Goal: Task Accomplishment & Management: Contribute content

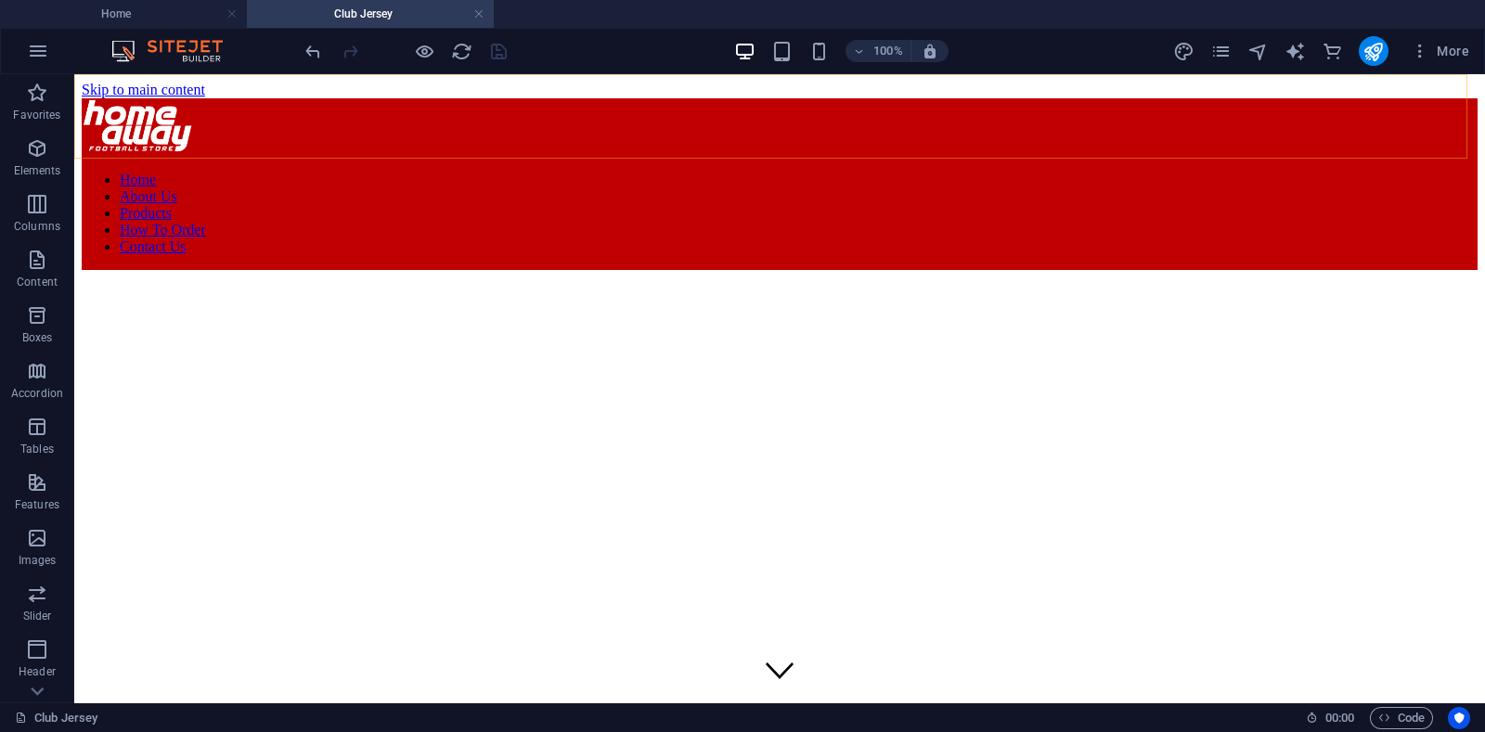
scroll to position [3278, 0]
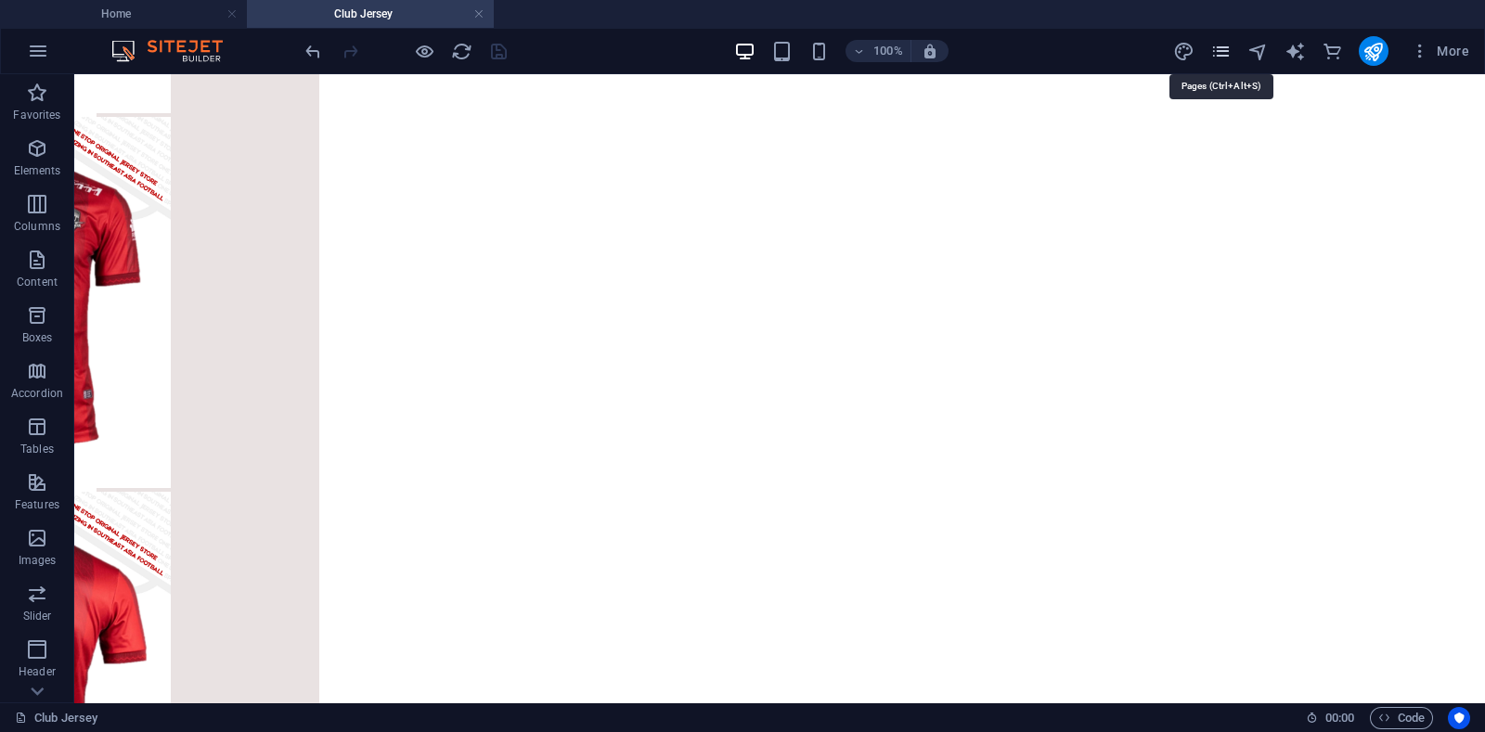
click at [1221, 53] on icon "pages" at bounding box center [1220, 51] width 21 height 21
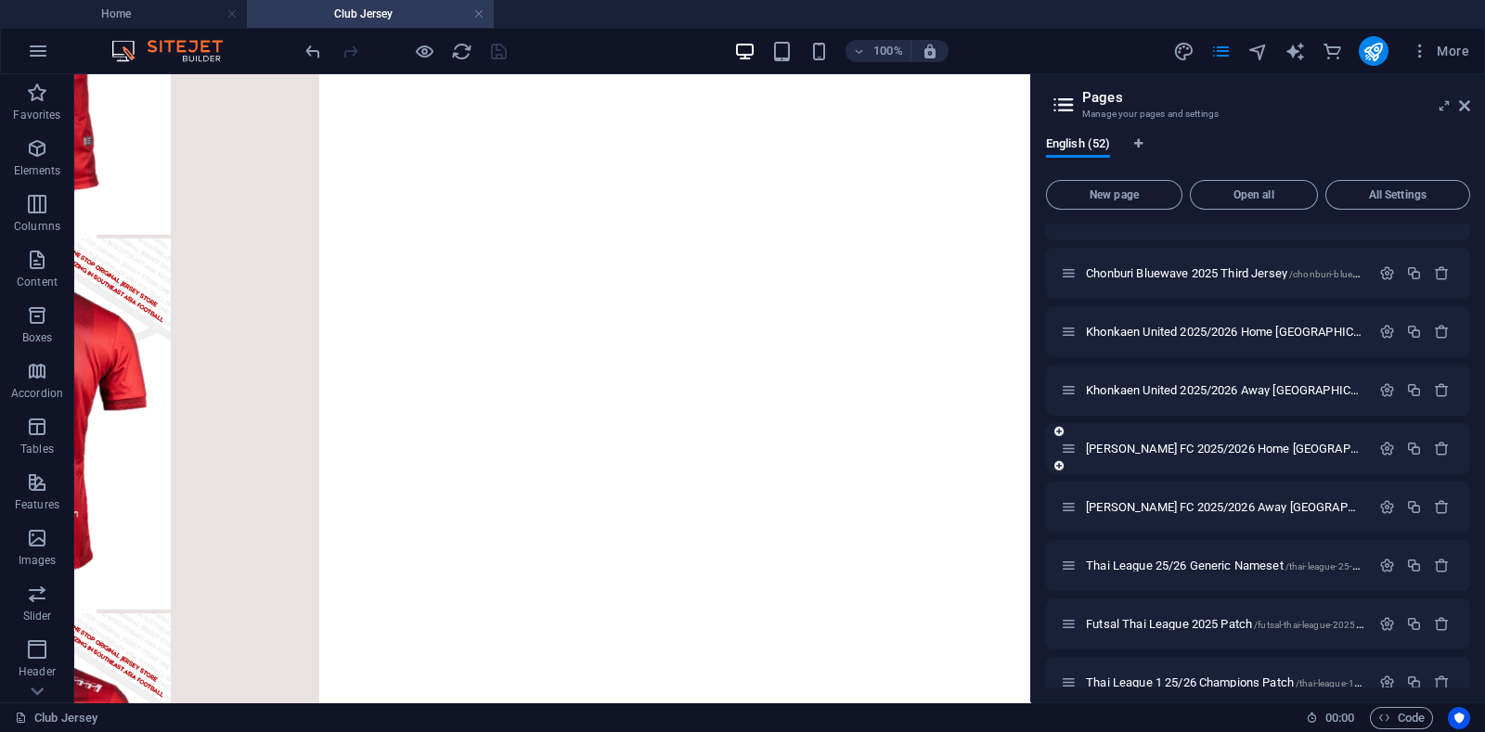
scroll to position [2436, 0]
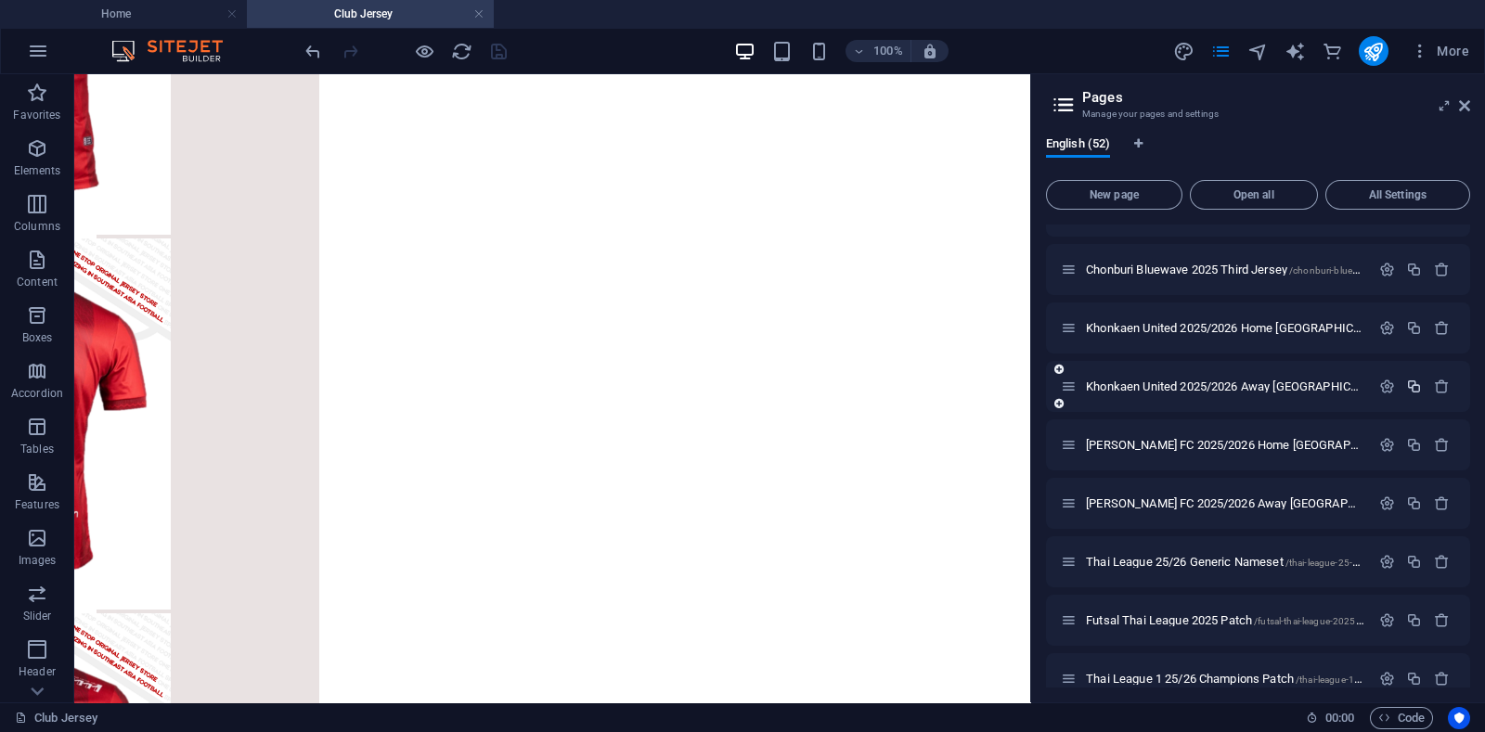
click at [1415, 385] on icon "button" at bounding box center [1414, 387] width 16 height 16
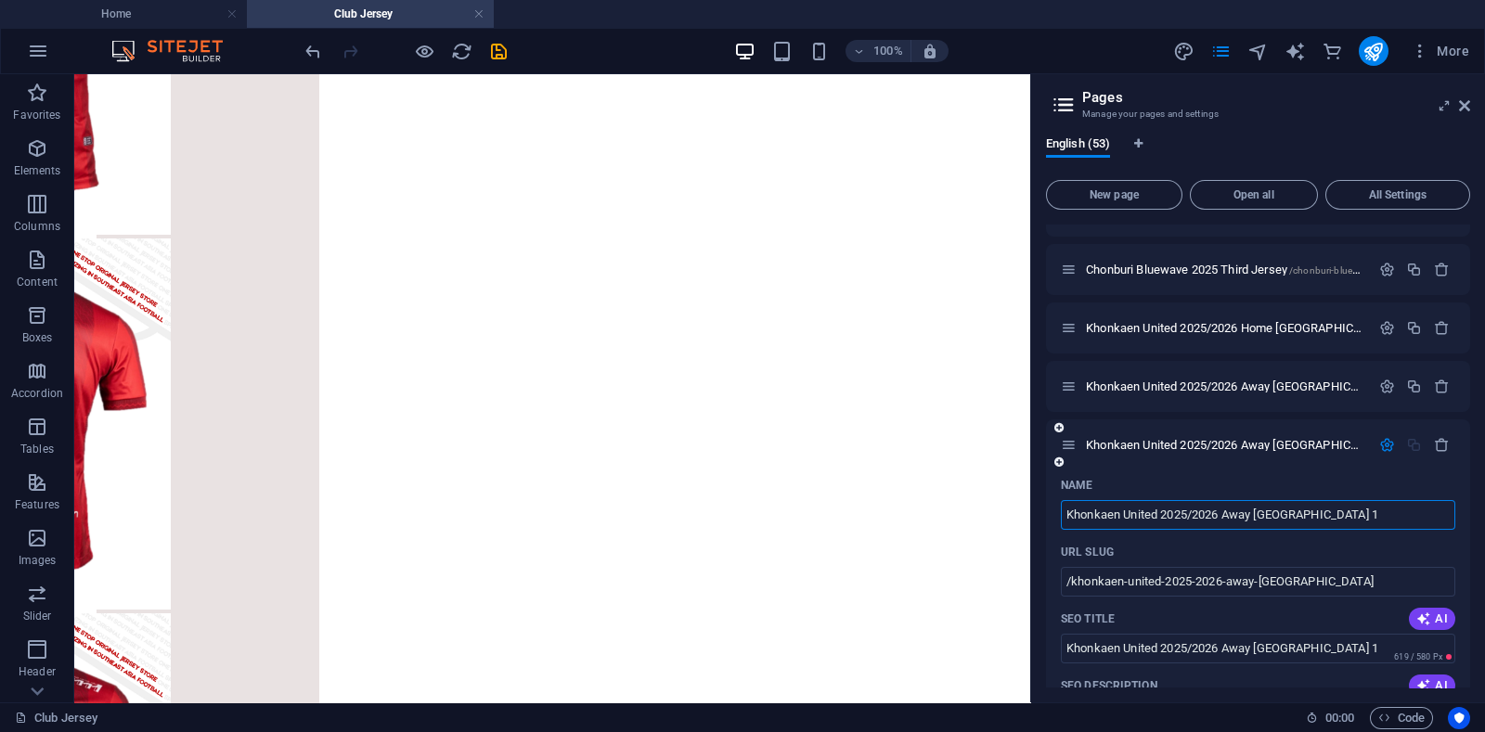
click at [1127, 512] on input "Khonkaen United 2025/2026 Away [GEOGRAPHIC_DATA] 1" at bounding box center [1258, 515] width 394 height 30
drag, startPoint x: 1192, startPoint y: 586, endPoint x: 1028, endPoint y: 514, distance: 179.1
type input "Muangthong United 2025/2026 Away [GEOGRAPHIC_DATA] 1"
type input "/muangthong-united-2025-2026-away-[GEOGRAPHIC_DATA]"
type input "Muangthong United 2025/2026 Away [GEOGRAPHIC_DATA] 1"
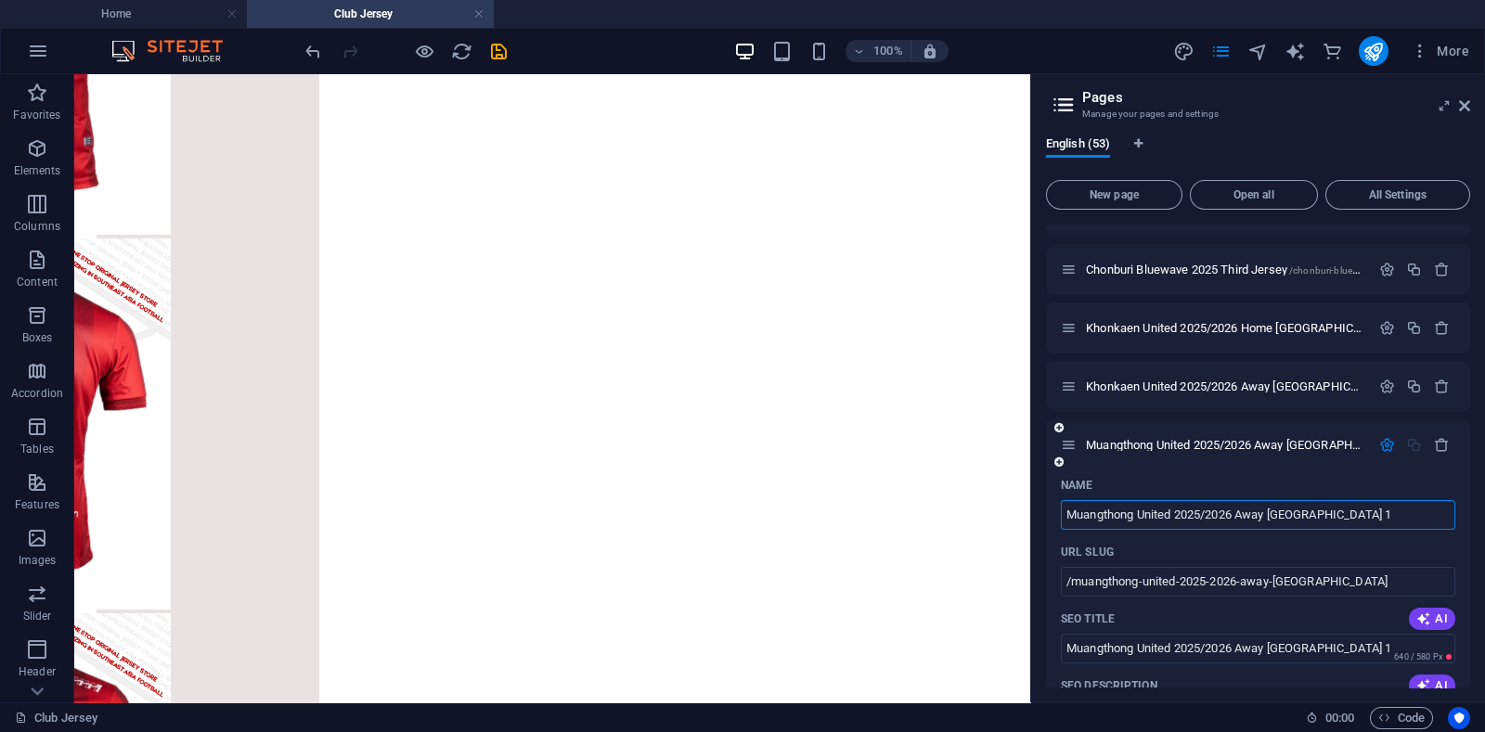
drag, startPoint x: 1242, startPoint y: 508, endPoint x: 1269, endPoint y: 508, distance: 26.9
click at [1269, 508] on input "Muangthong United 2025/2026 Away [GEOGRAPHIC_DATA] 1" at bounding box center [1258, 515] width 394 height 30
type input "Muangthong United 2025/2026 Home [GEOGRAPHIC_DATA] 1"
type input "/muangthong-united-2025-2026-home-[GEOGRAPHIC_DATA]"
type input "Muangthong United 2025/2026 Home [GEOGRAPHIC_DATA] 1"
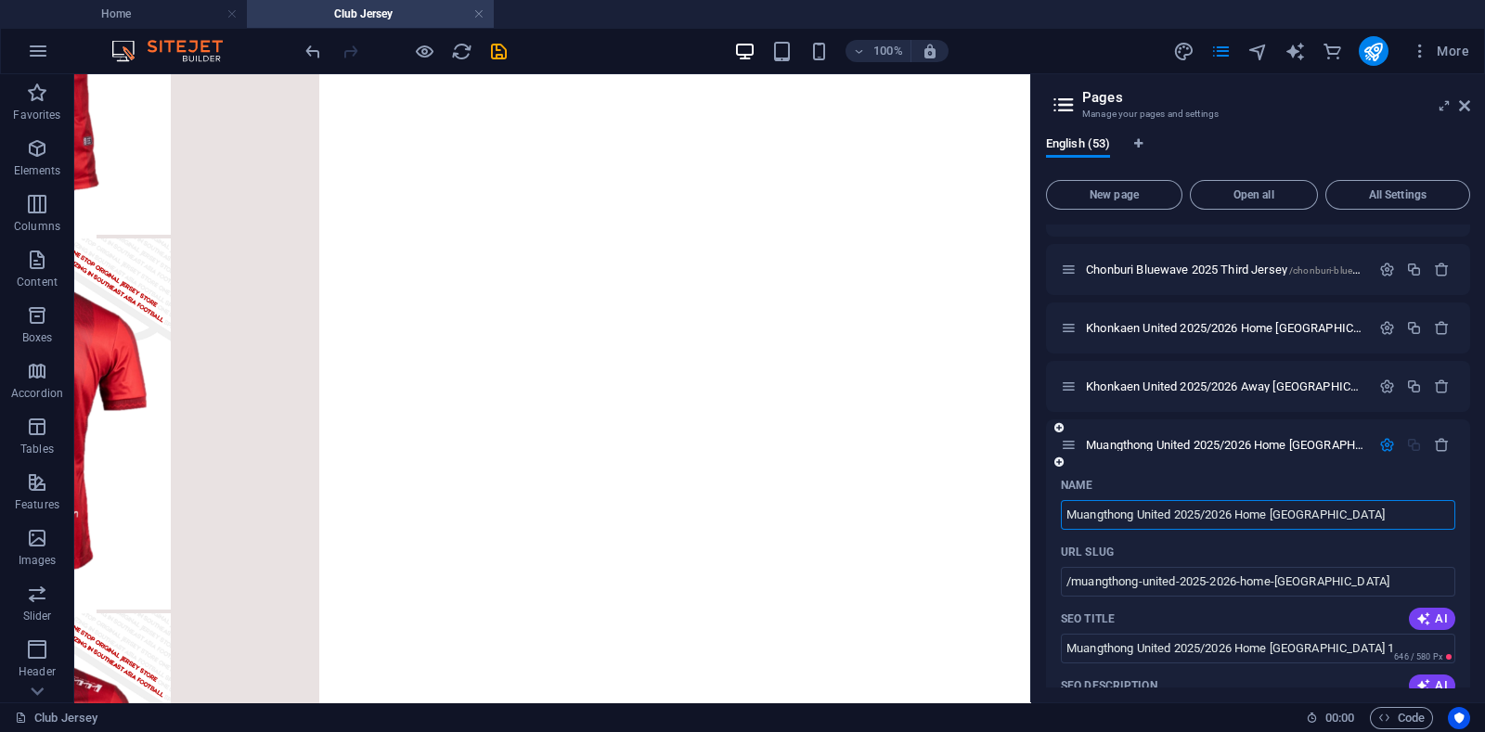
type input "Muangthong United 2025/2026 Home [GEOGRAPHIC_DATA]"
type input "/muangthong-united-2025-2026-home-[GEOGRAPHIC_DATA]"
type input "Muangthong United 2025/2026 Home [GEOGRAPHIC_DATA]"
click at [1270, 475] on div "Name" at bounding box center [1258, 485] width 394 height 30
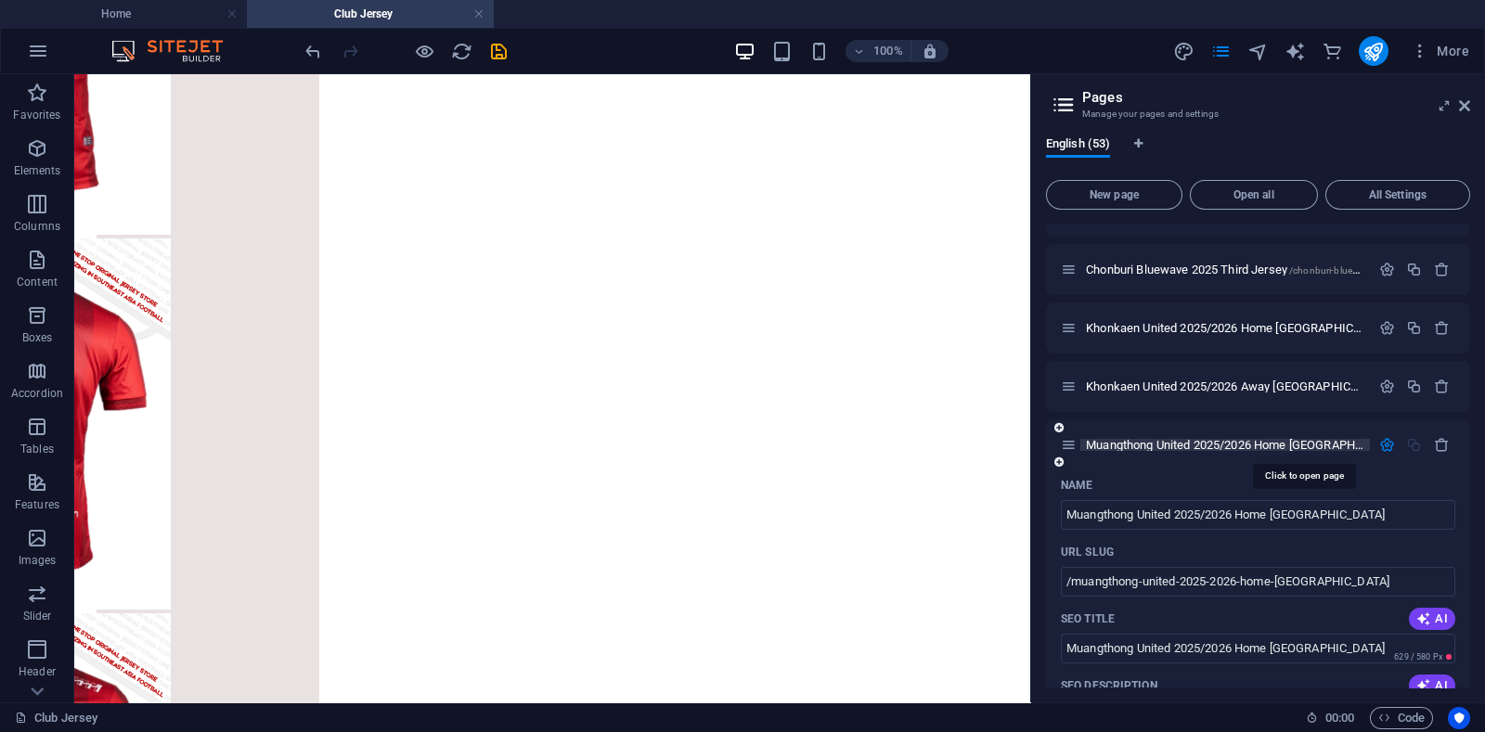
click at [1188, 446] on span "Muangthong United 2025/2026 Home [GEOGRAPHIC_DATA] /[GEOGRAPHIC_DATA]-united-20…" at bounding box center [1379, 445] width 586 height 14
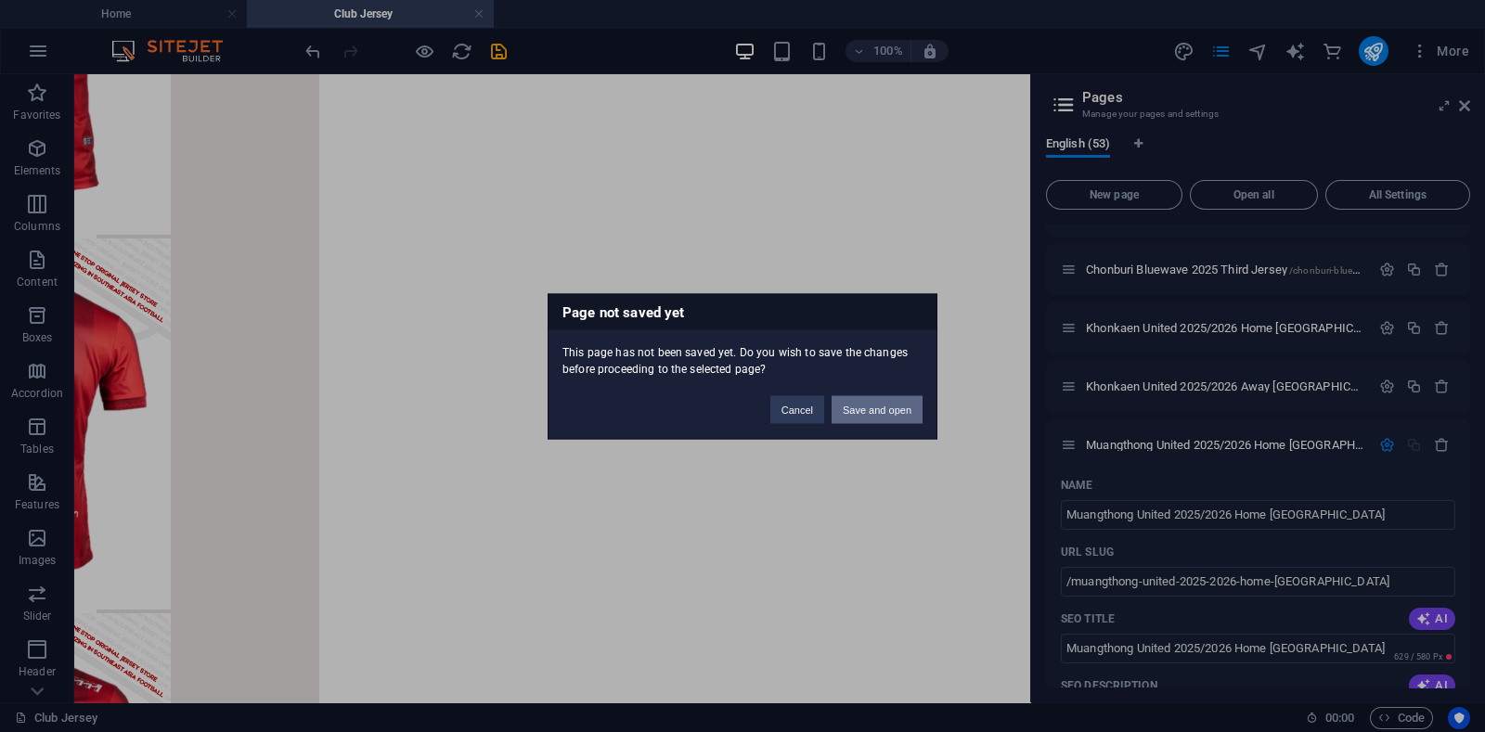
click at [860, 411] on button "Save and open" at bounding box center [876, 409] width 91 height 28
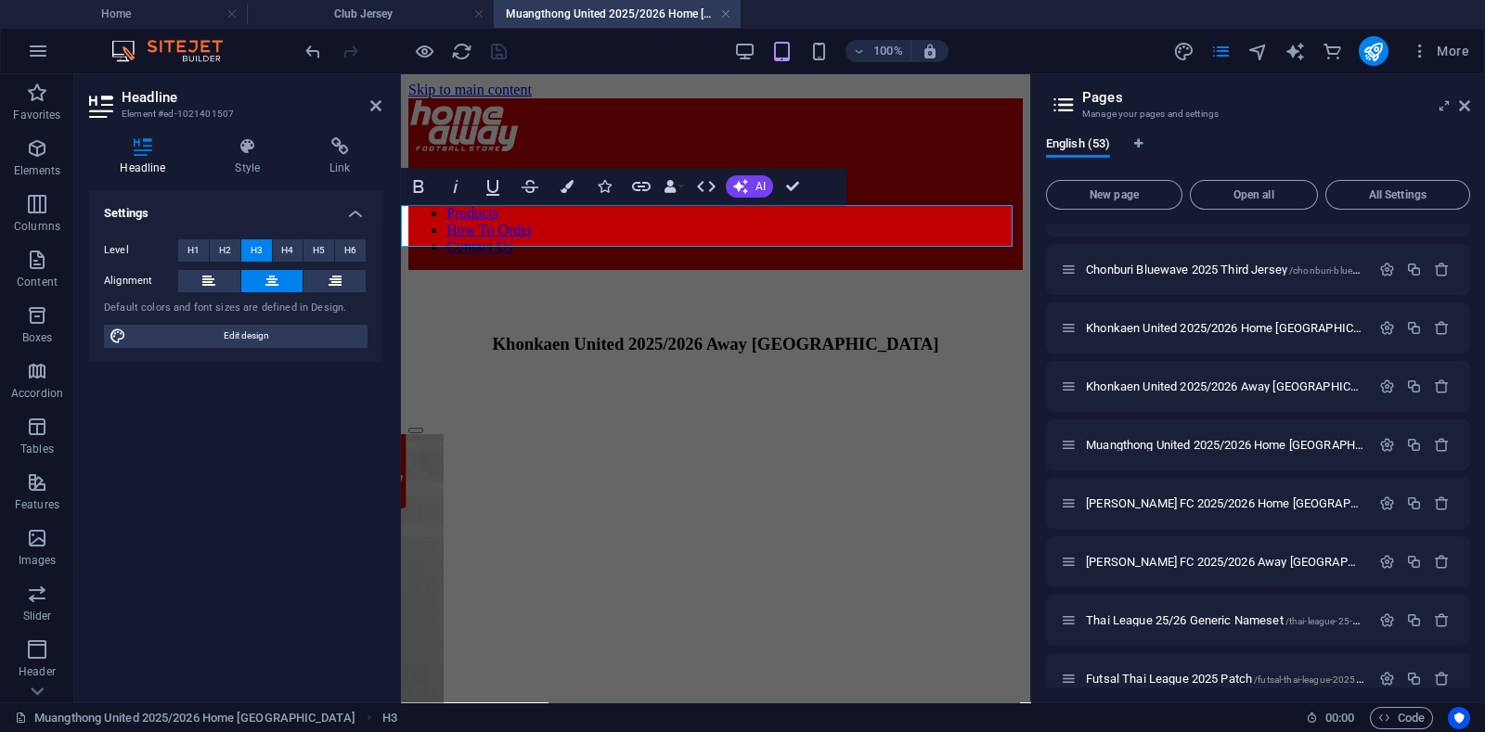
scroll to position [0, 0]
click at [868, 334] on h3 "Muangthong United 2025/2026 Away [GEOGRAPHIC_DATA]" at bounding box center [715, 344] width 614 height 20
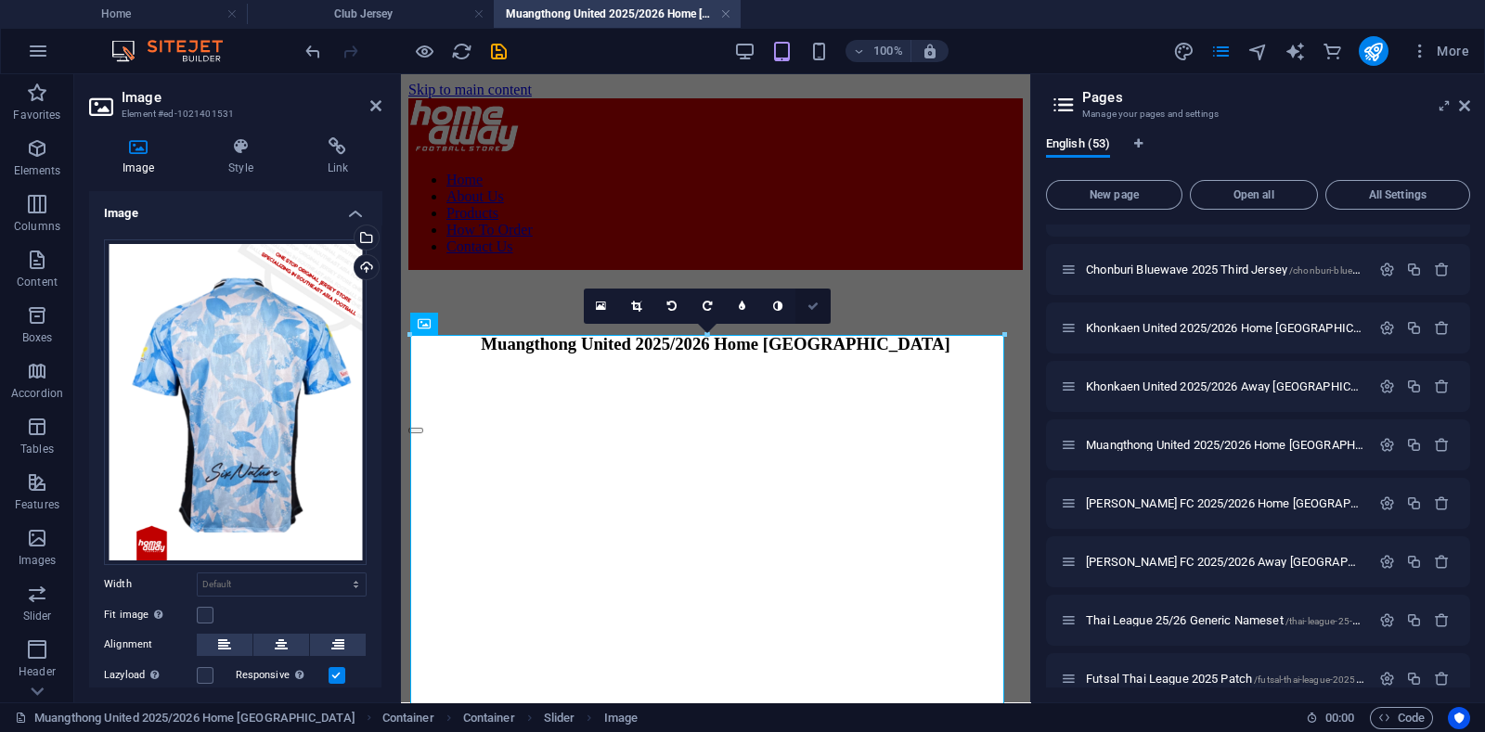
click at [823, 303] on link at bounding box center [812, 306] width 35 height 35
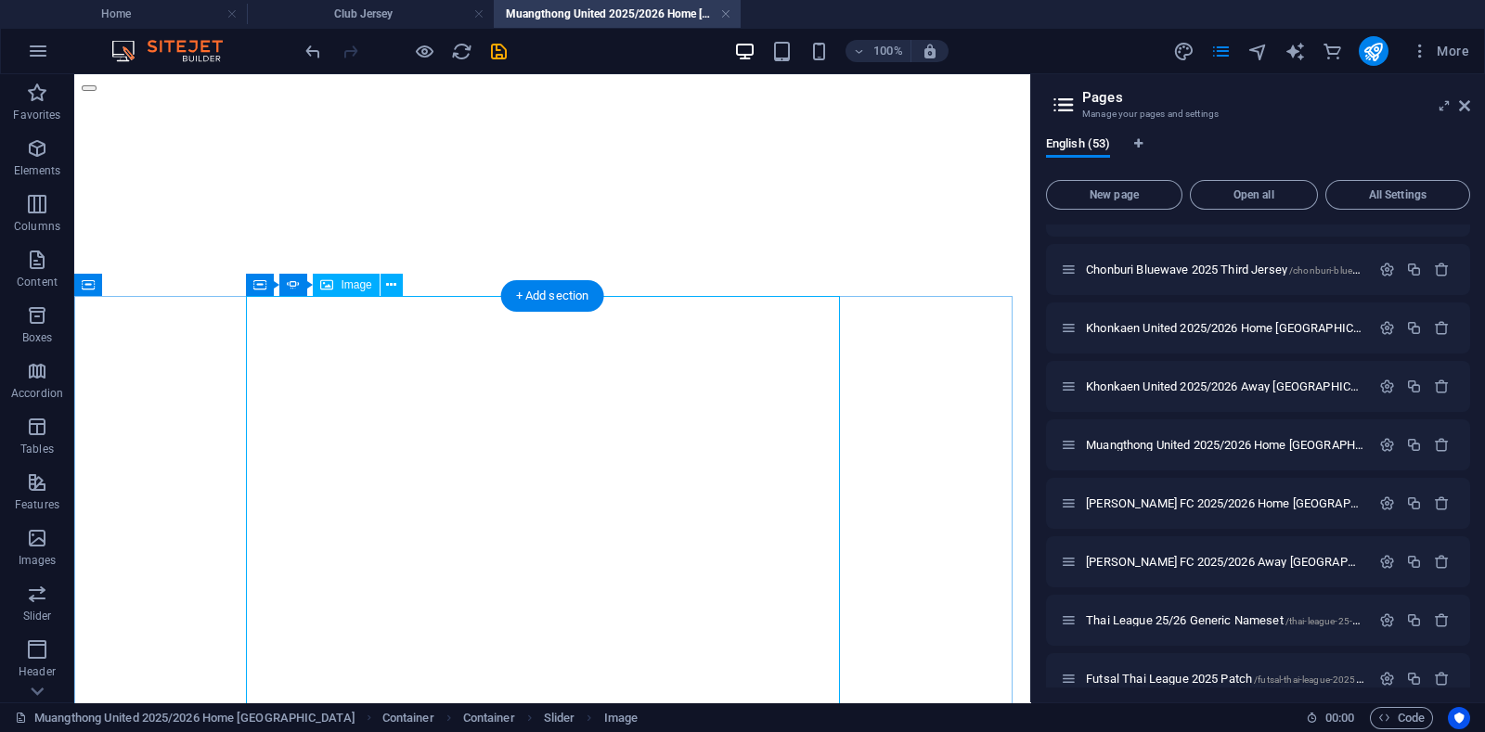
scroll to position [348, 0]
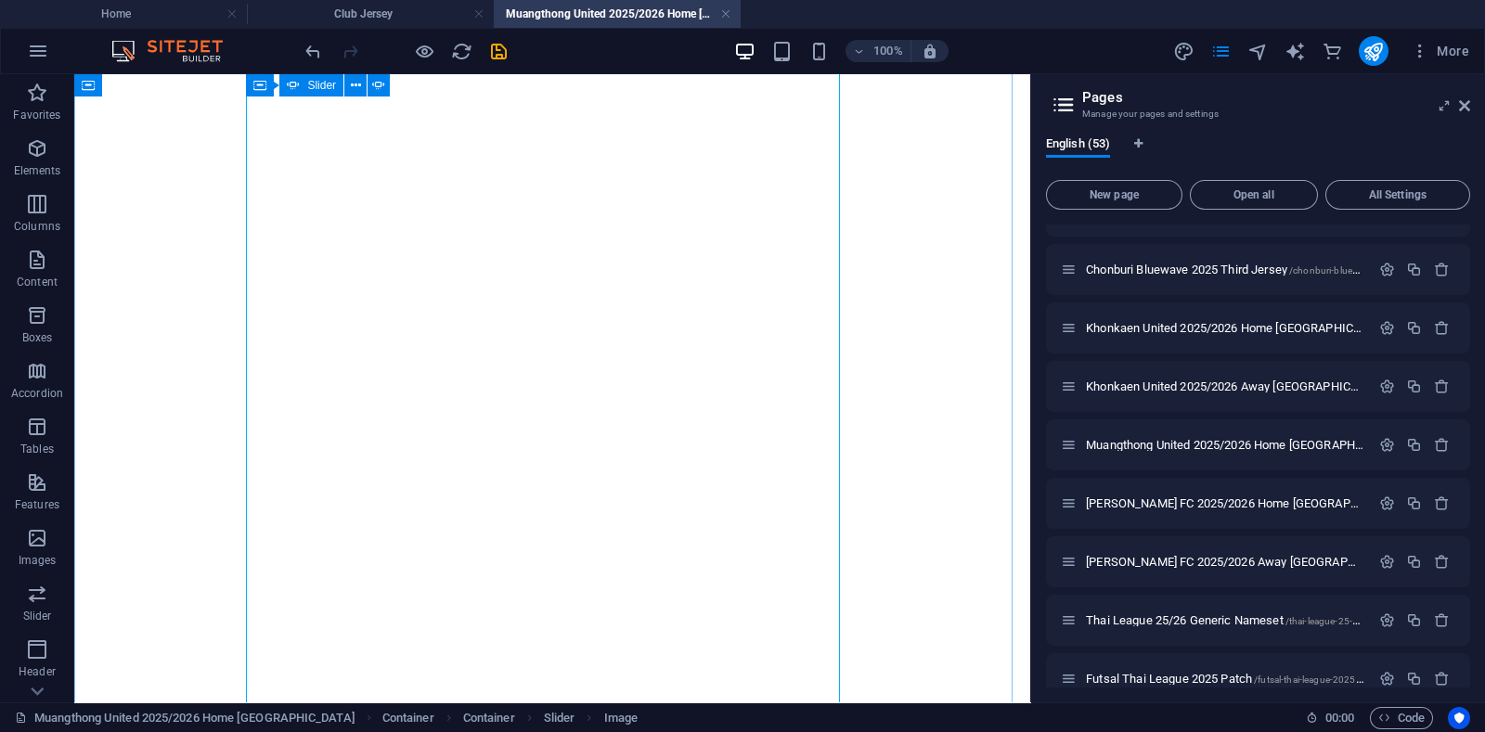
click at [97, 85] on button "button" at bounding box center [89, 83] width 15 height 6
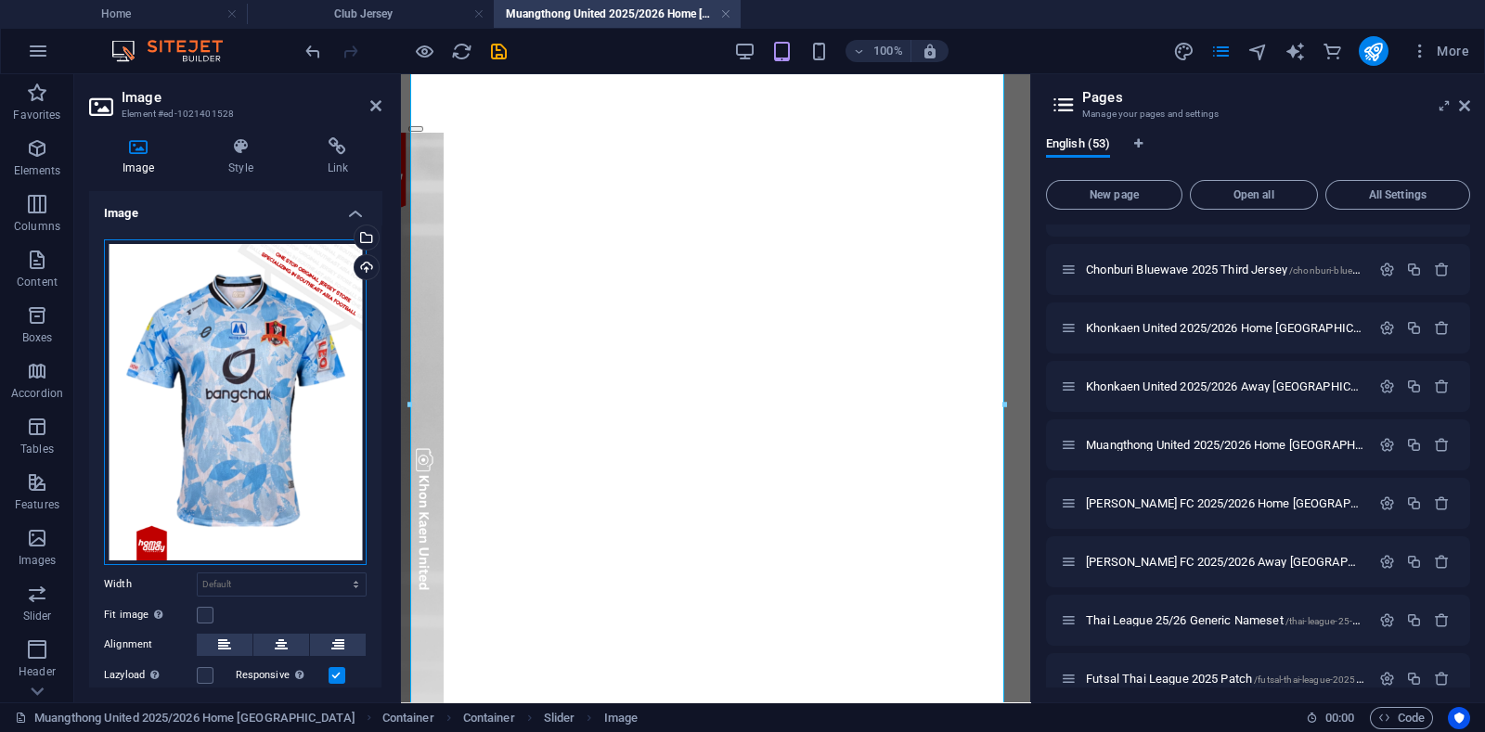
click at [198, 386] on div "Drag files here, click to choose files or select files from Files or our free s…" at bounding box center [235, 402] width 263 height 326
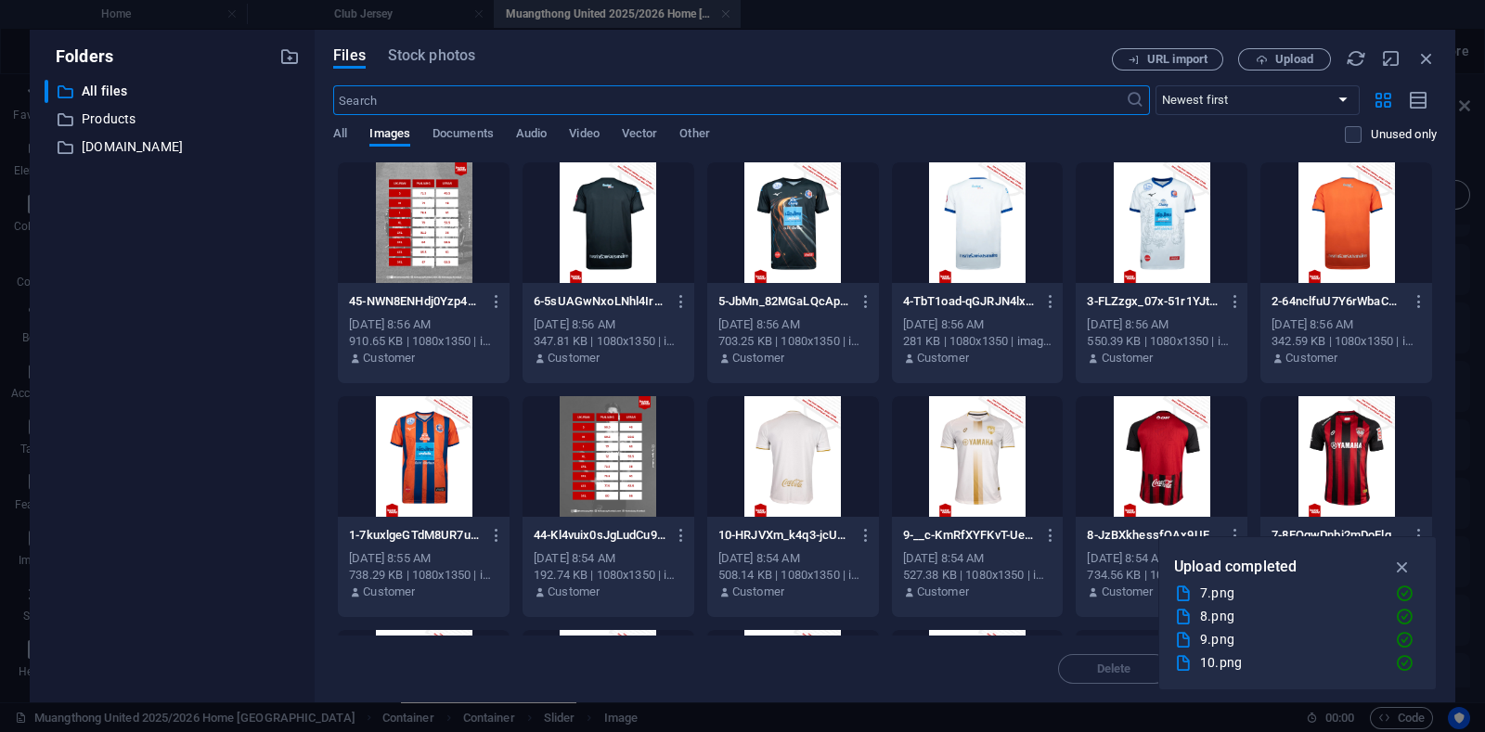
scroll to position [93, 0]
click at [1402, 564] on icon "button" at bounding box center [1402, 567] width 21 height 20
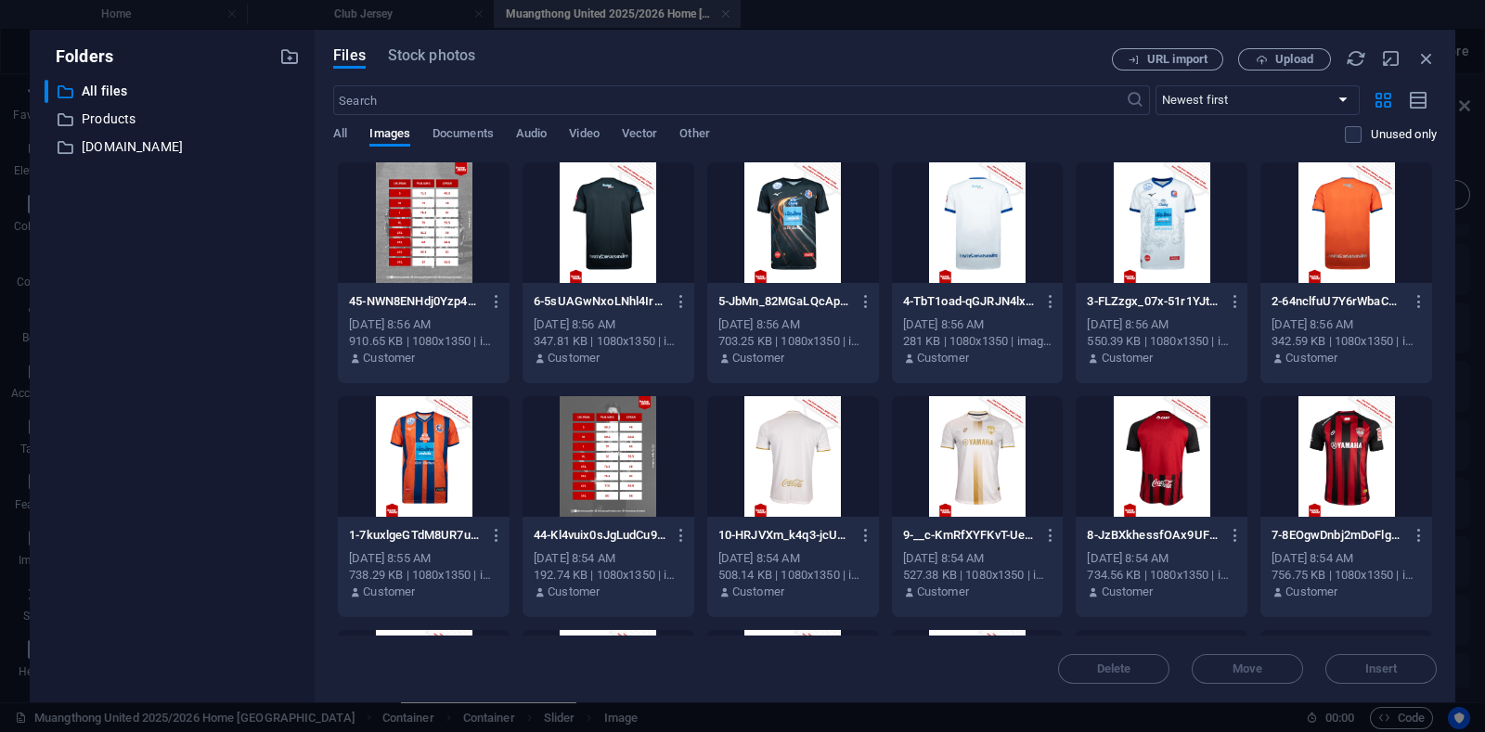
click at [1309, 433] on div at bounding box center [1346, 456] width 172 height 121
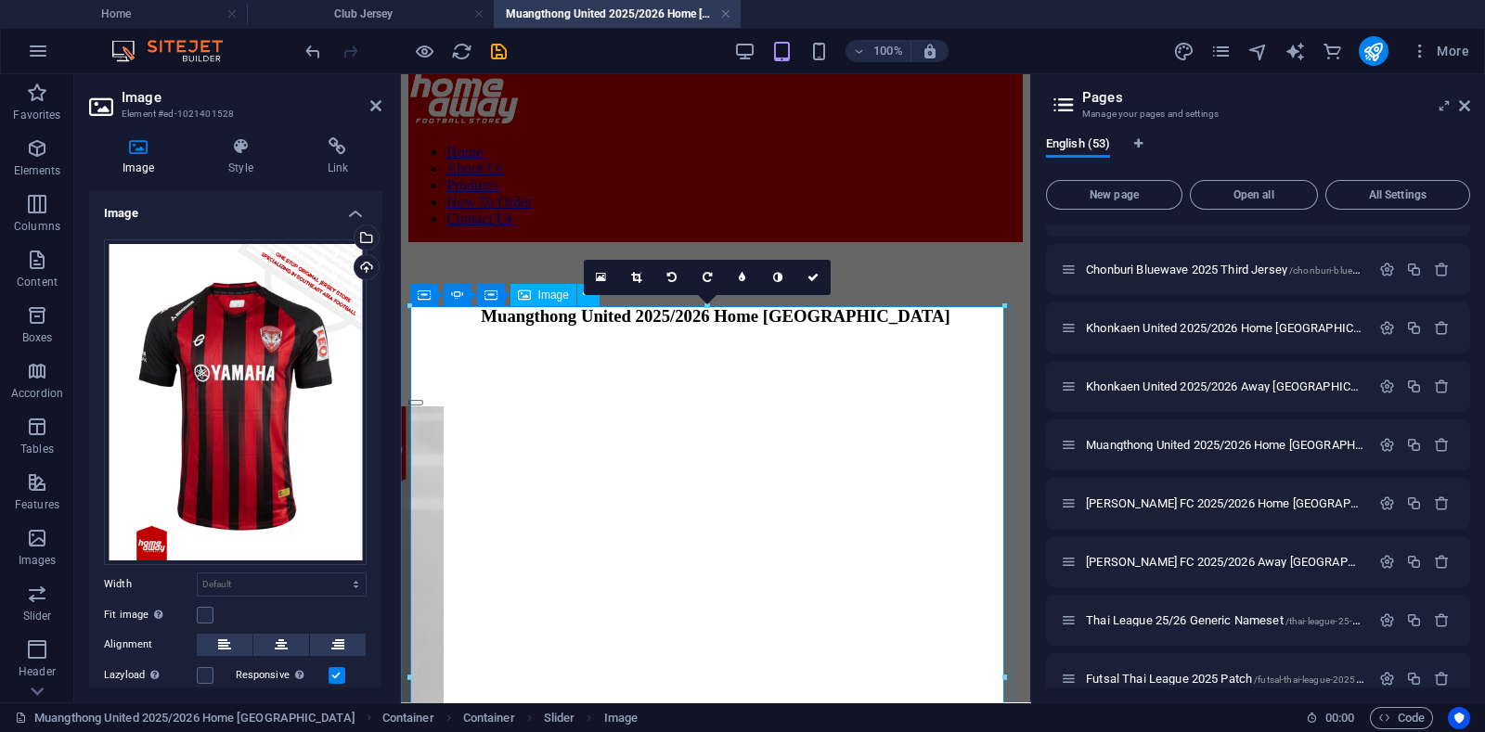
scroll to position [260, 0]
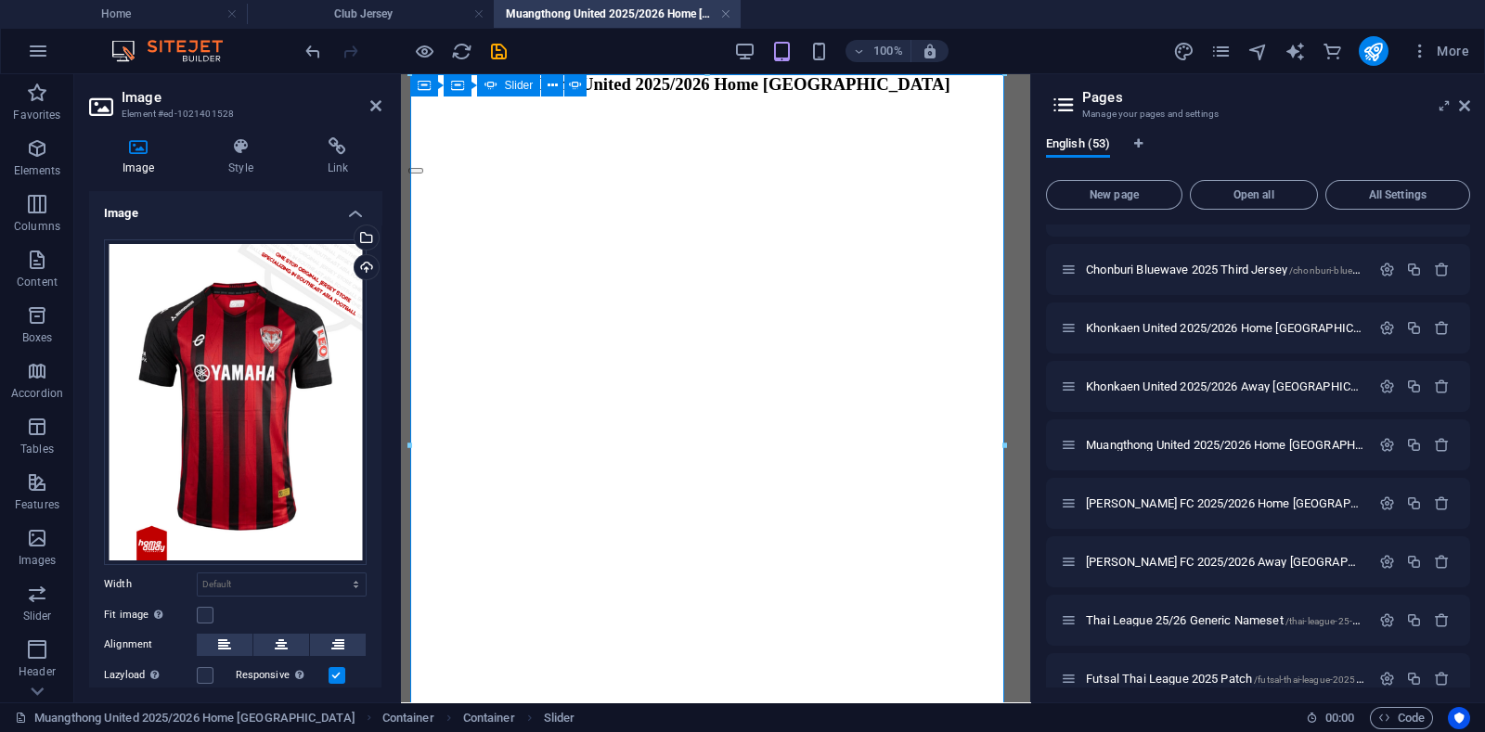
scroll to position [306, 0]
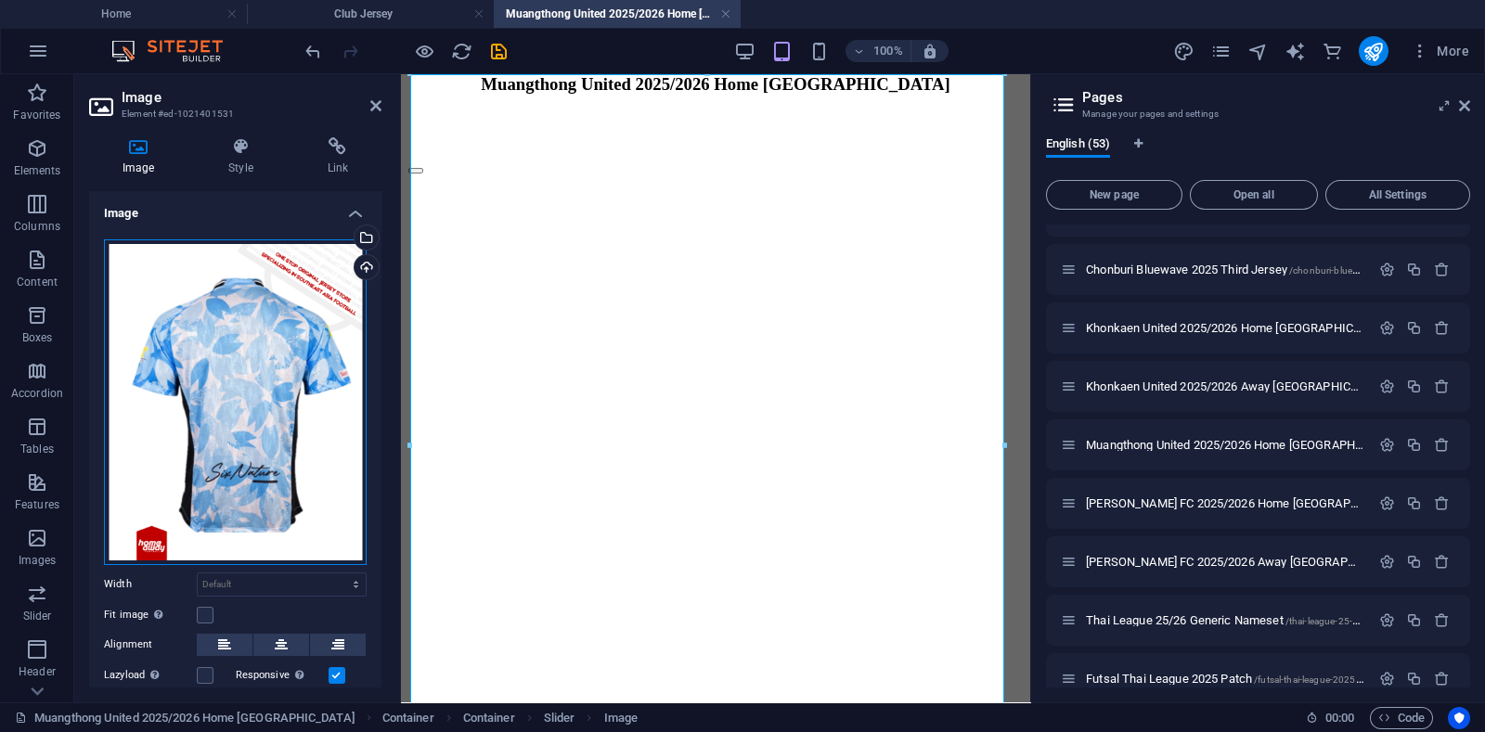
click at [185, 386] on div "Drag files here, click to choose files or select files from Files or our free s…" at bounding box center [235, 402] width 263 height 326
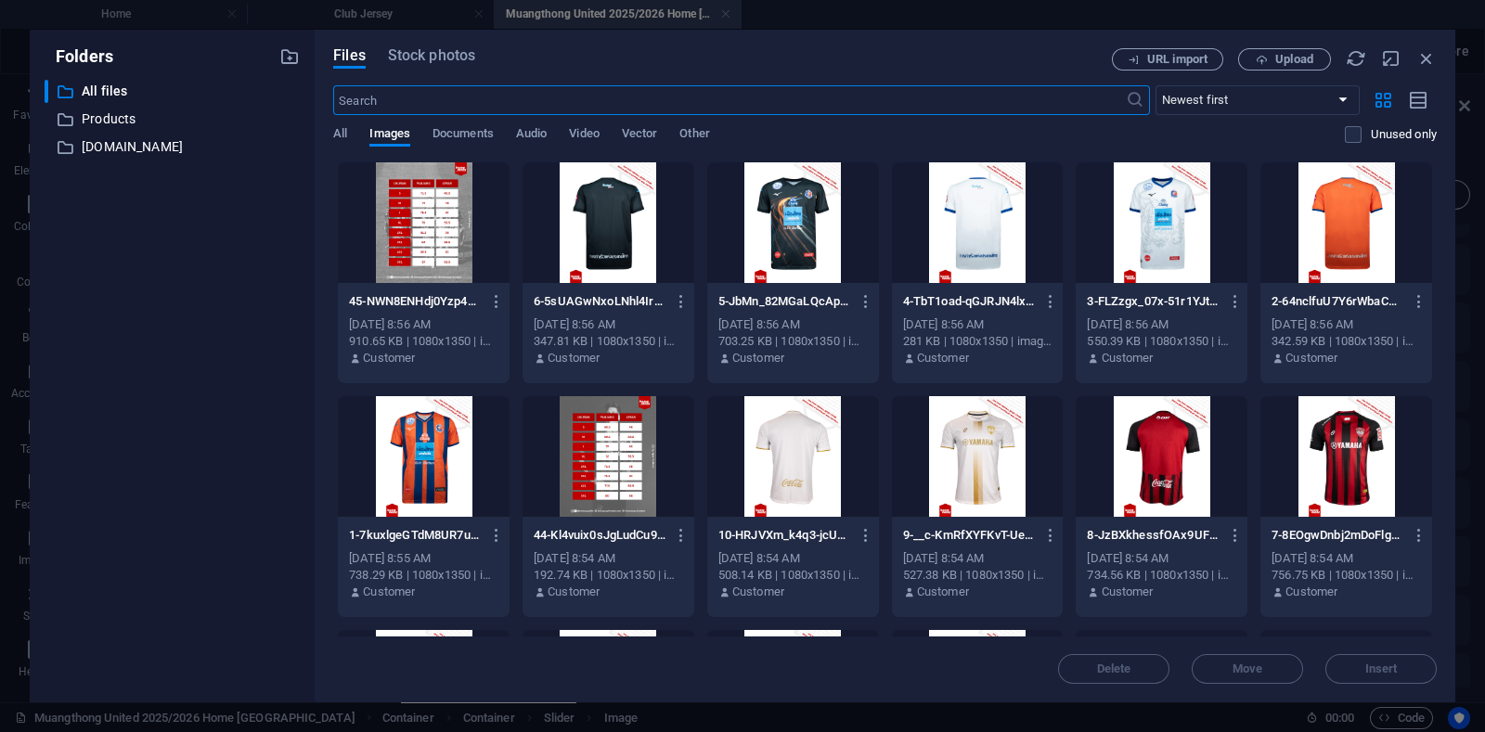
scroll to position [52, 0]
click at [1160, 460] on div at bounding box center [1162, 456] width 172 height 121
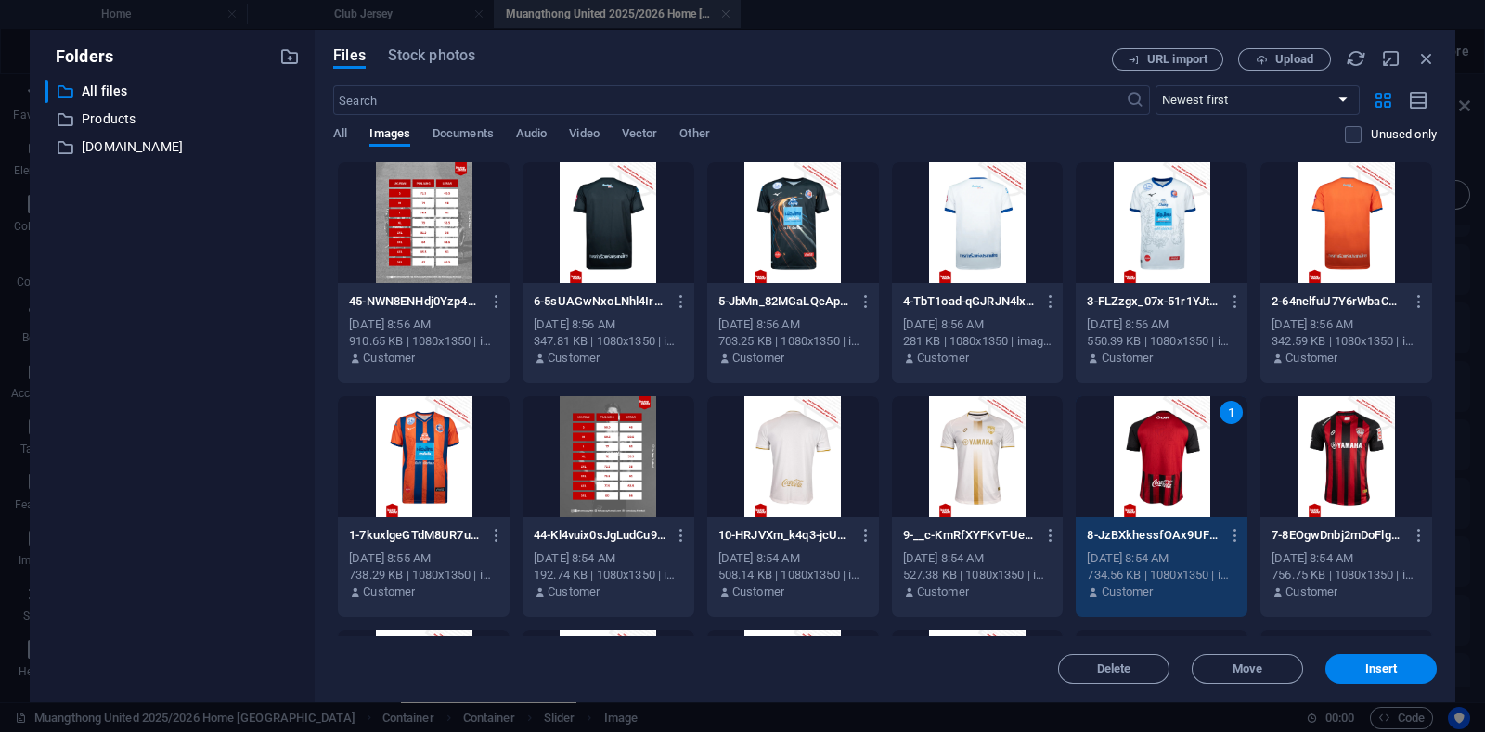
click at [1160, 460] on div "1" at bounding box center [1162, 456] width 172 height 121
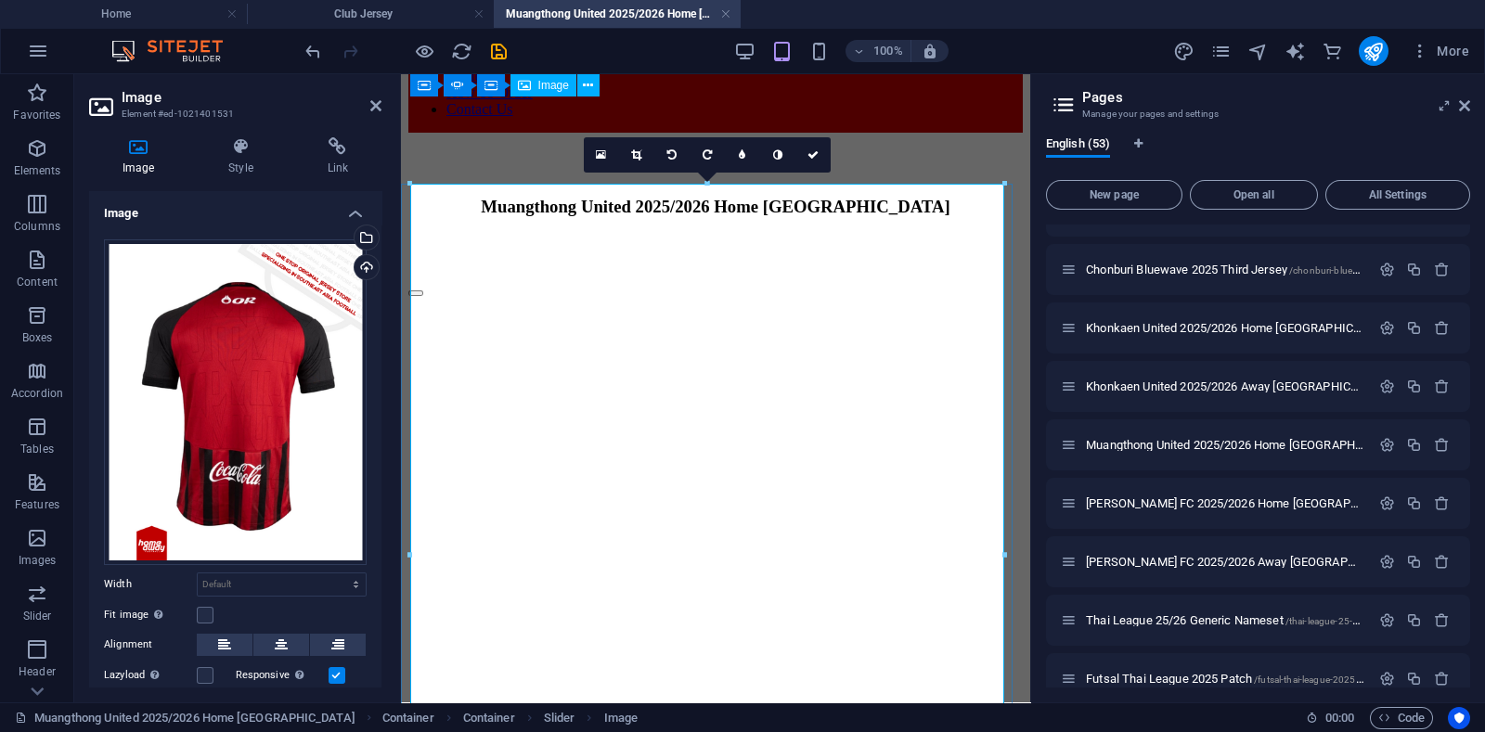
scroll to position [115, 0]
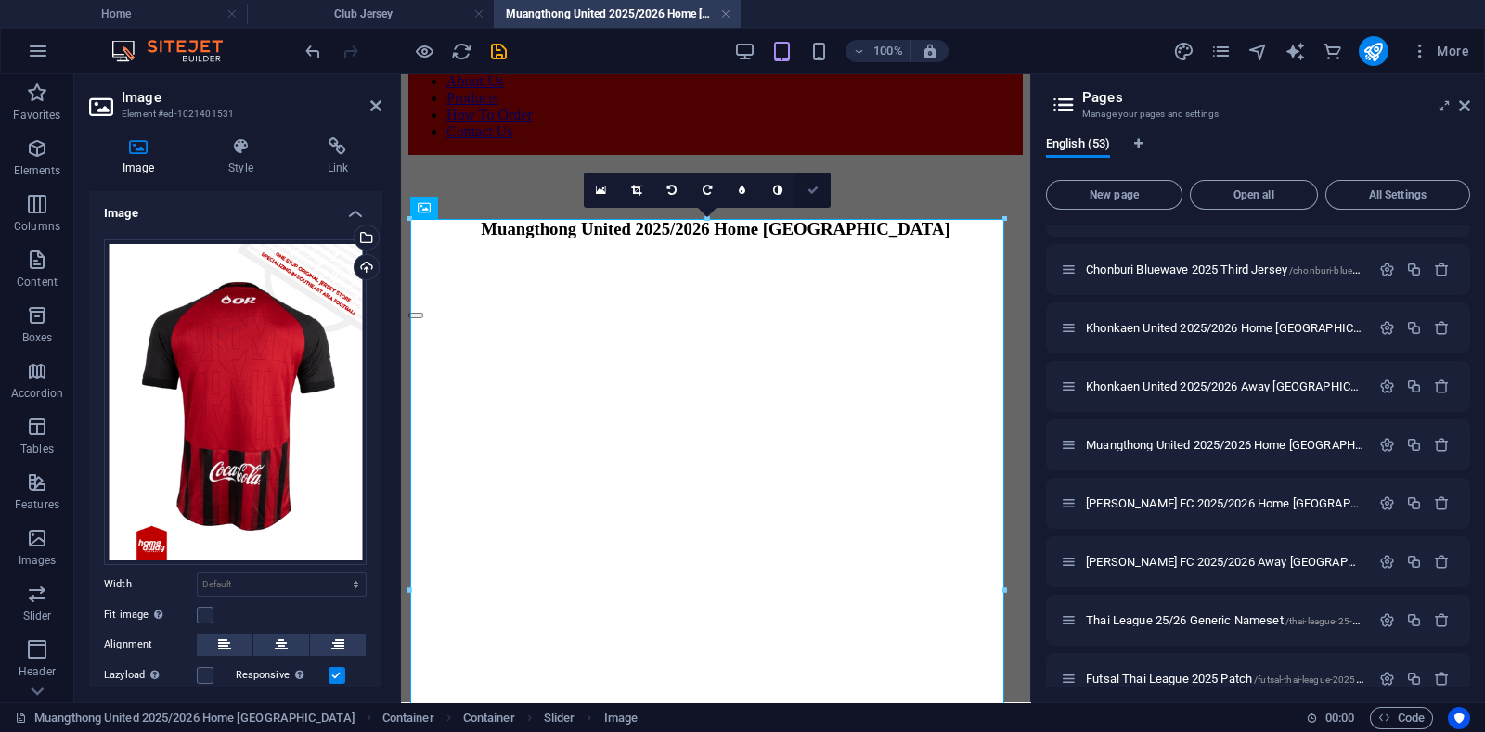
click at [809, 186] on icon at bounding box center [812, 190] width 11 height 11
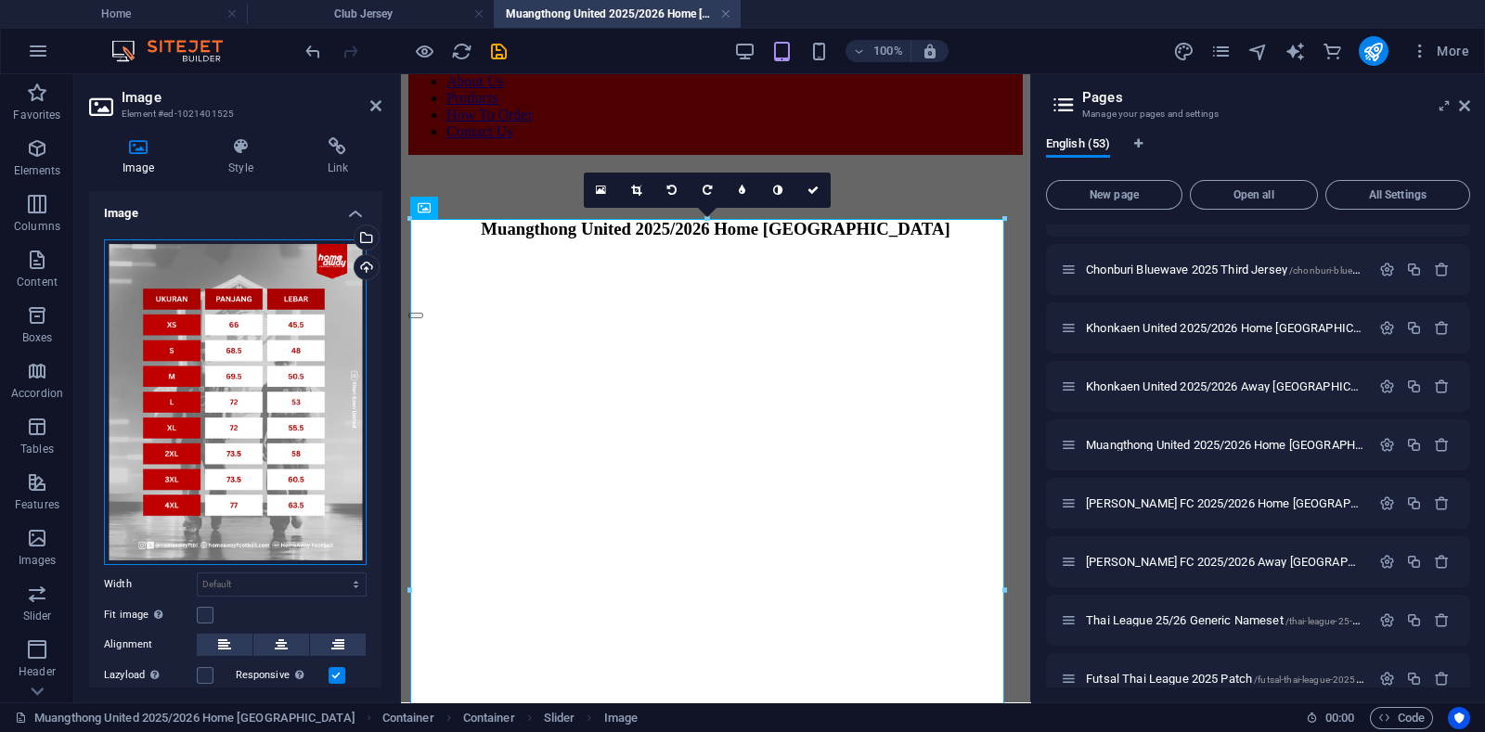
click at [250, 318] on div "Drag files here, click to choose files or select files from Files or our free s…" at bounding box center [235, 402] width 263 height 326
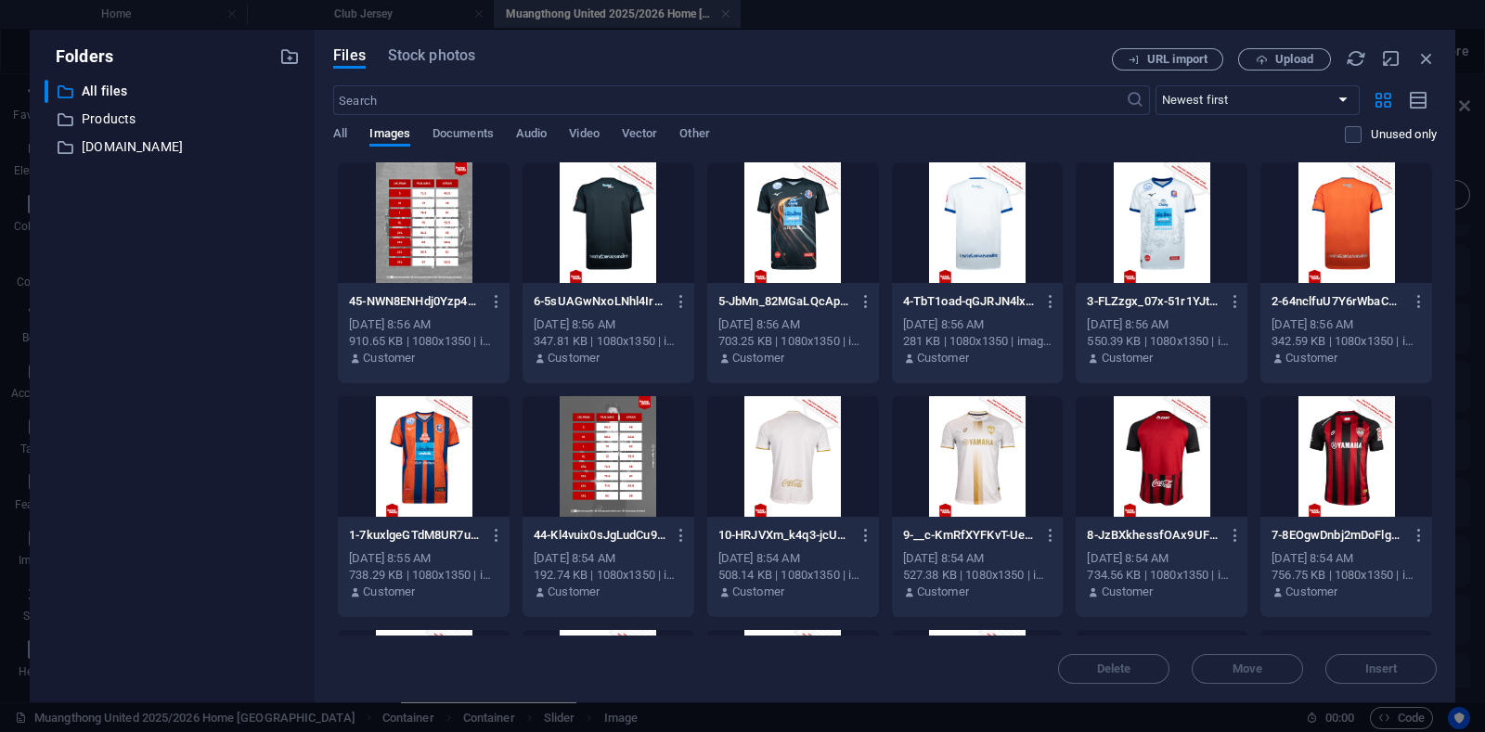
click at [617, 469] on div at bounding box center [608, 456] width 172 height 121
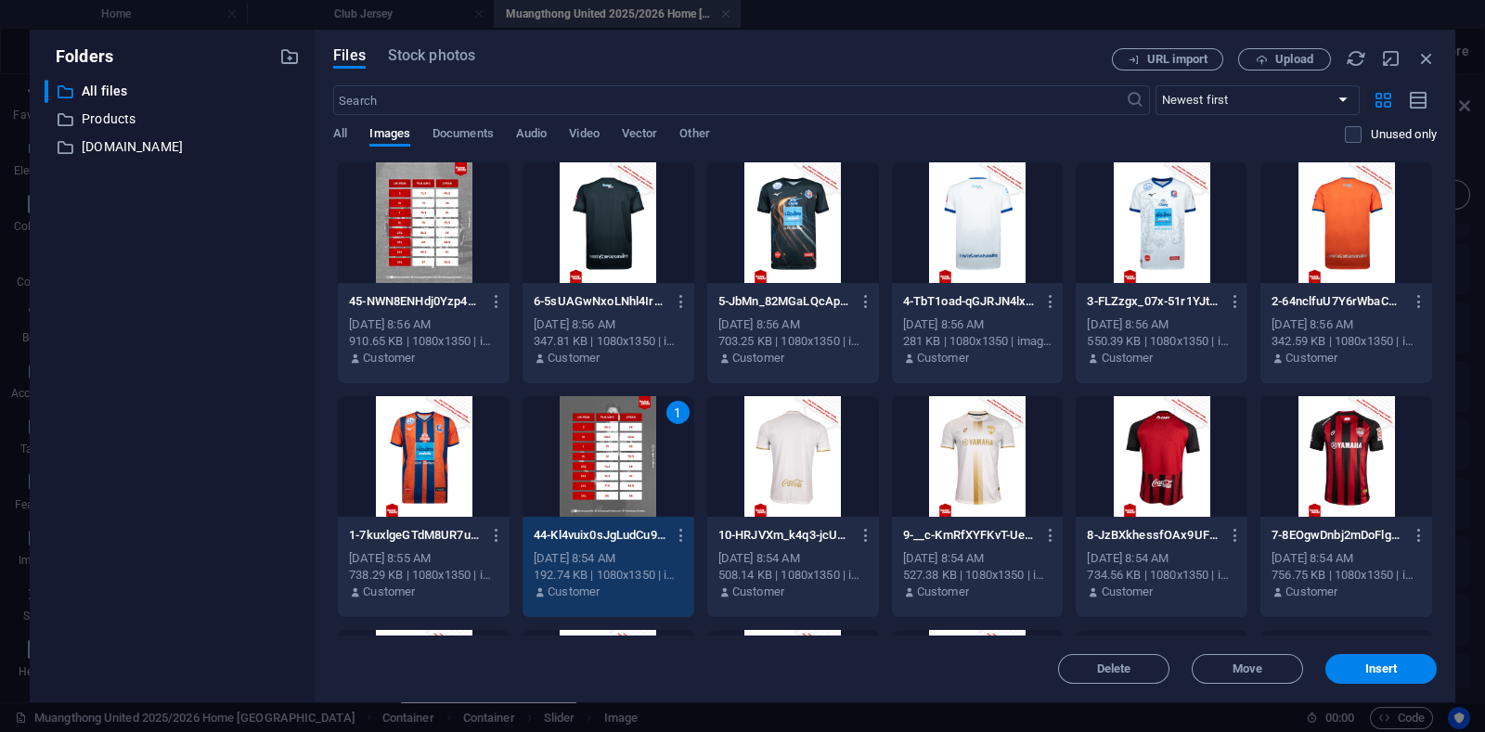
drag, startPoint x: 617, startPoint y: 469, endPoint x: 245, endPoint y: 393, distance: 379.6
click at [617, 469] on div "1" at bounding box center [608, 456] width 172 height 121
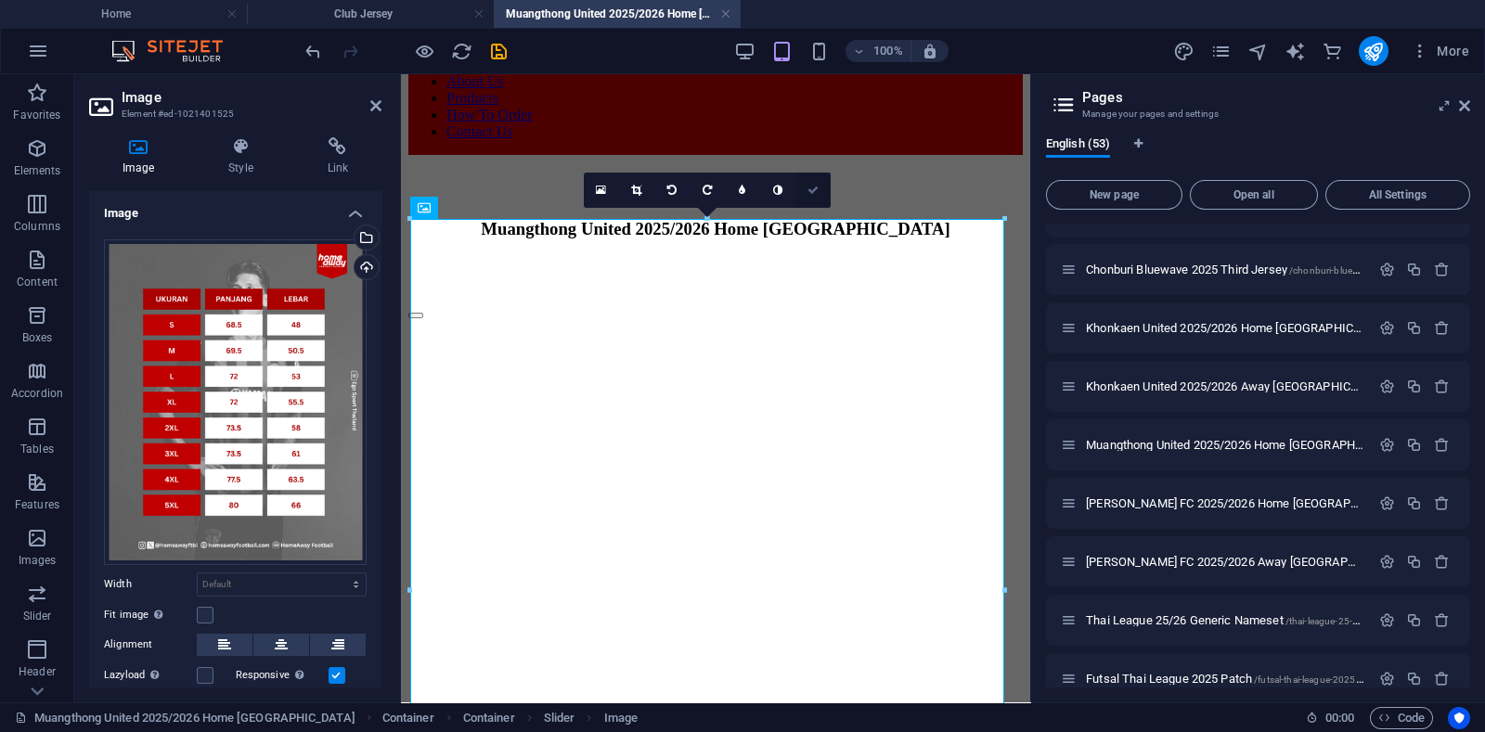
click at [811, 187] on icon at bounding box center [812, 190] width 11 height 11
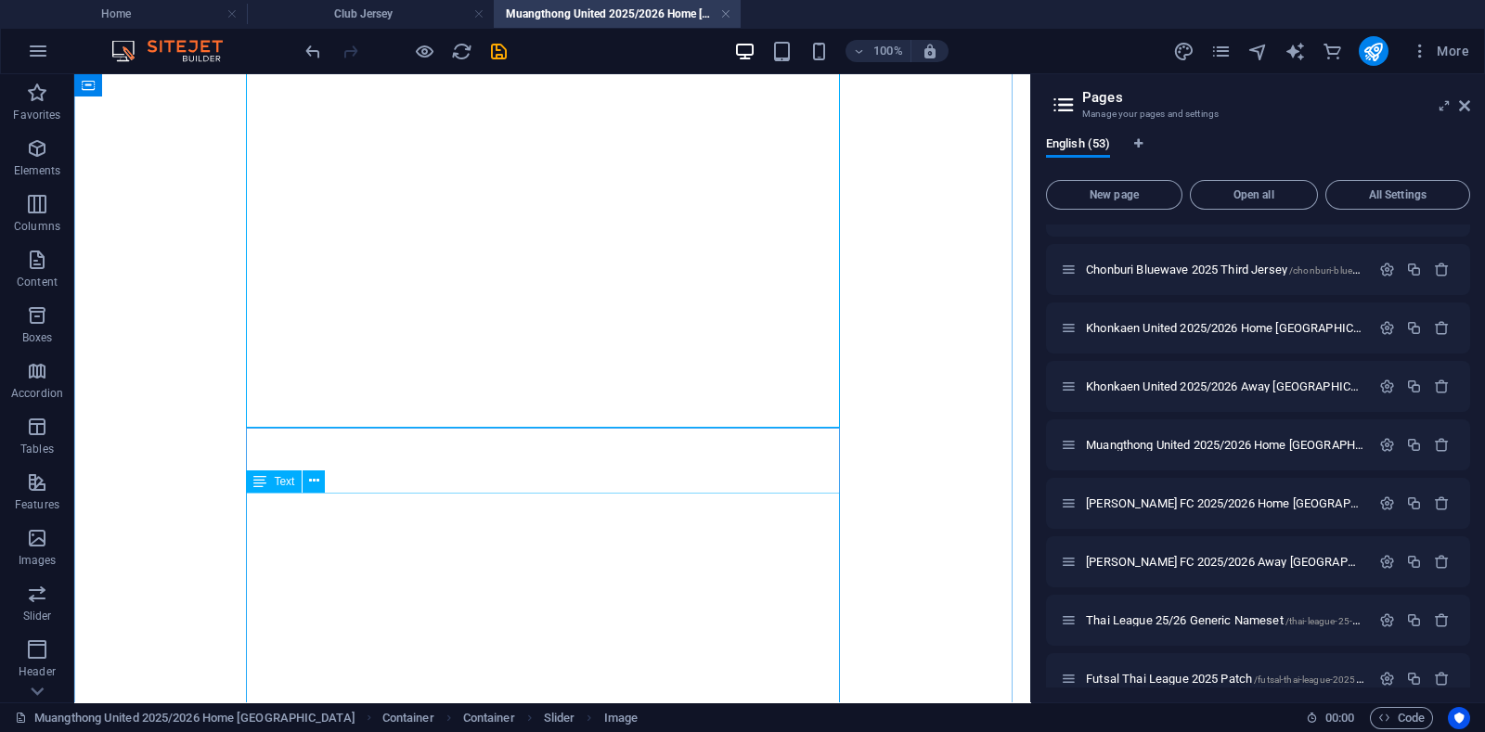
scroll to position [811, 0]
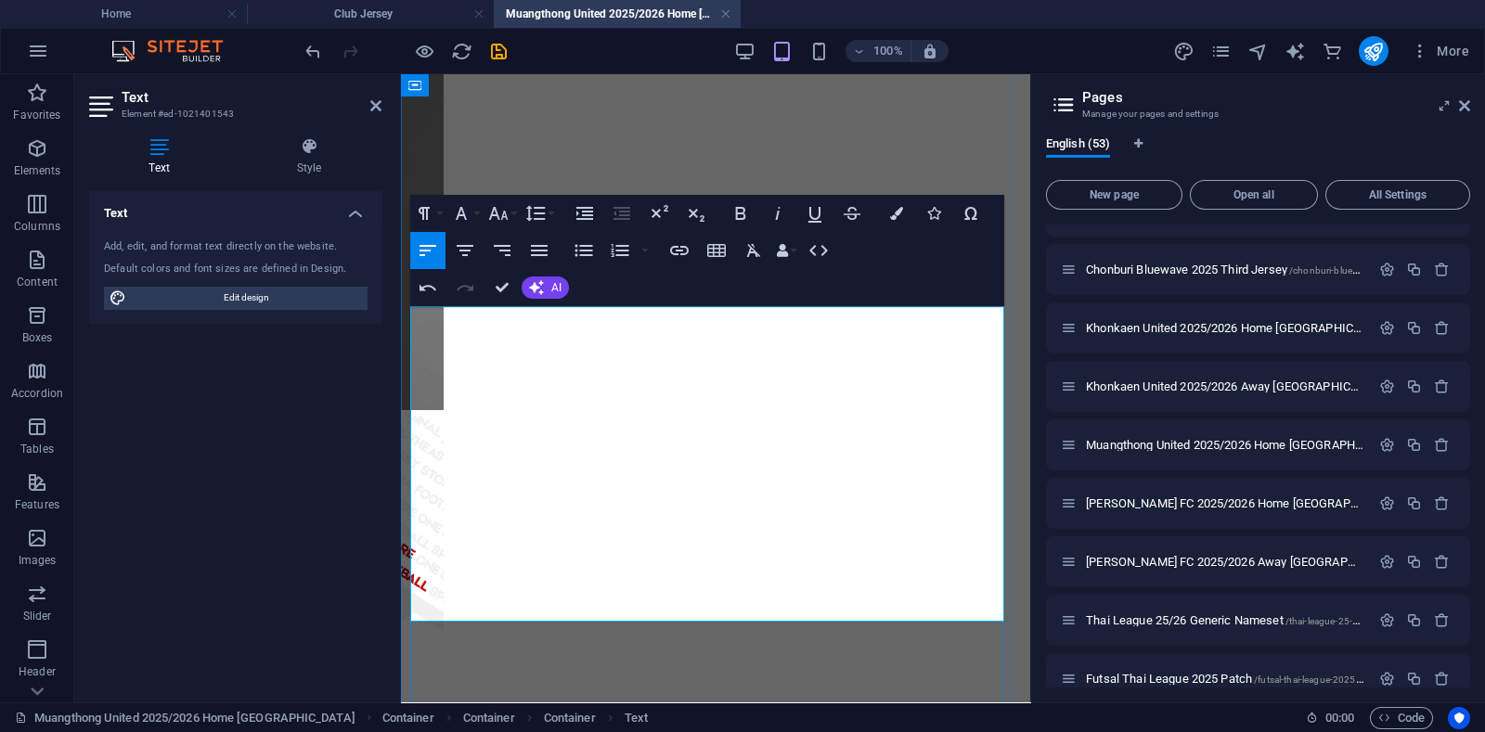
scroll to position [2798, 1]
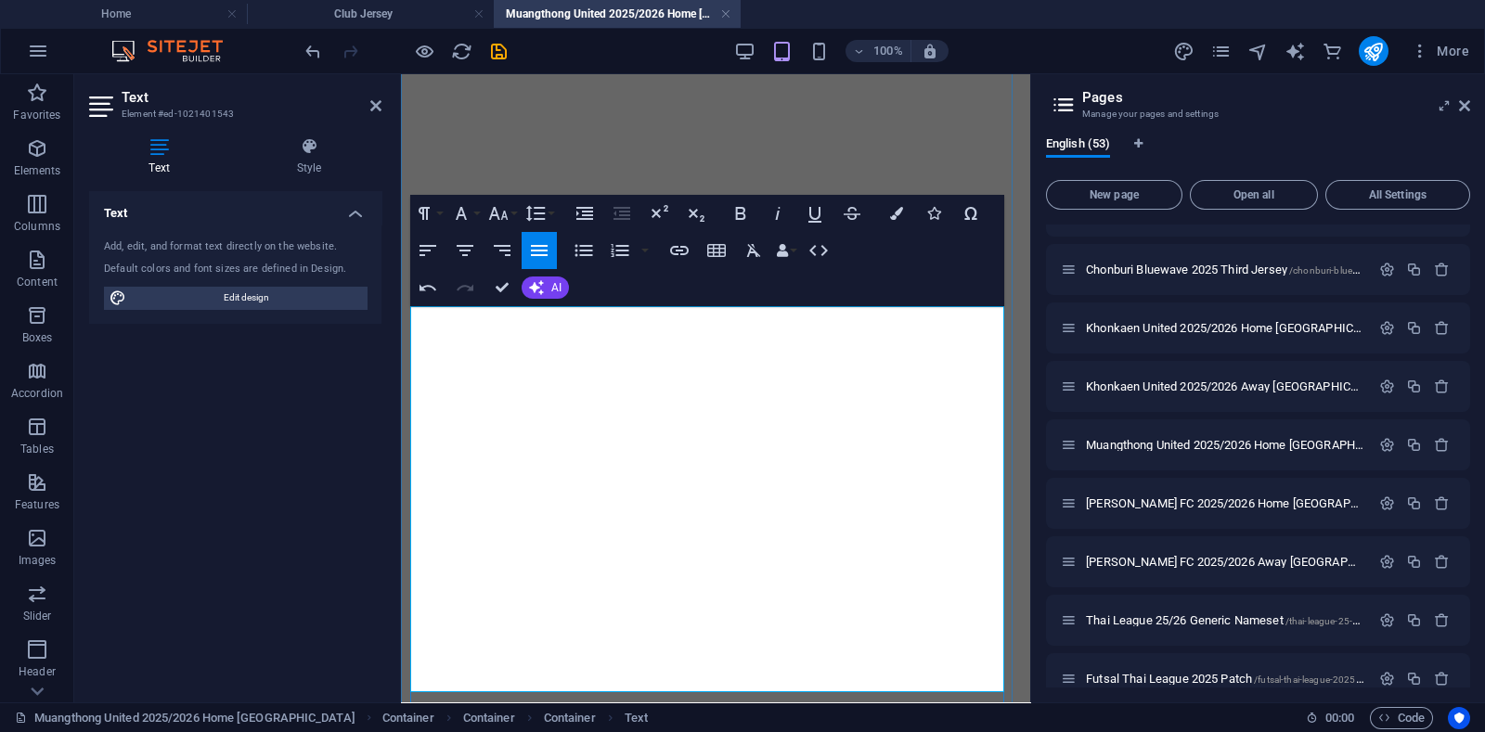
drag, startPoint x: 788, startPoint y: 491, endPoint x: 419, endPoint y: 496, distance: 368.4
copy p ""The Spirit of the Proud Kirin on the Path of Pride""
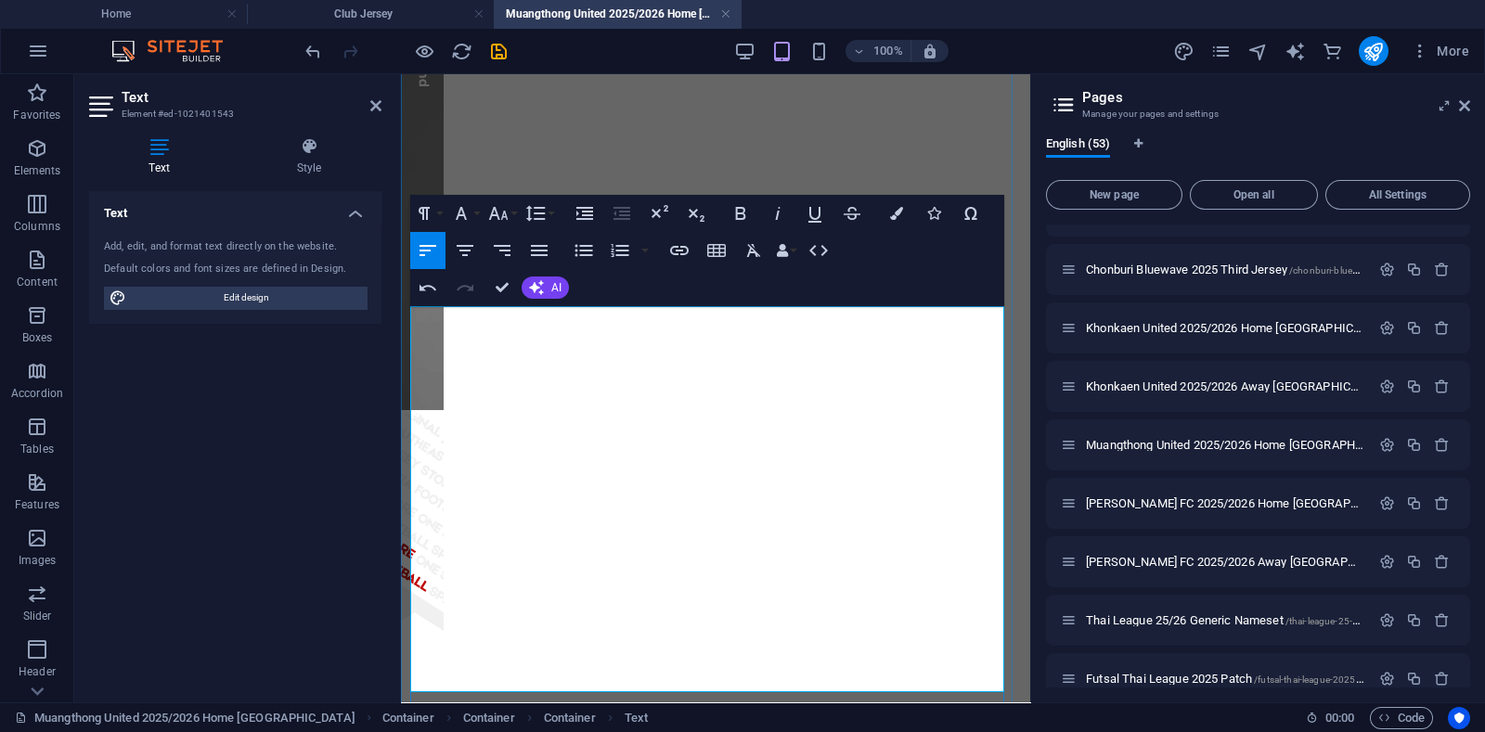
drag, startPoint x: 425, startPoint y: 452, endPoint x: 507, endPoint y: 449, distance: 81.7
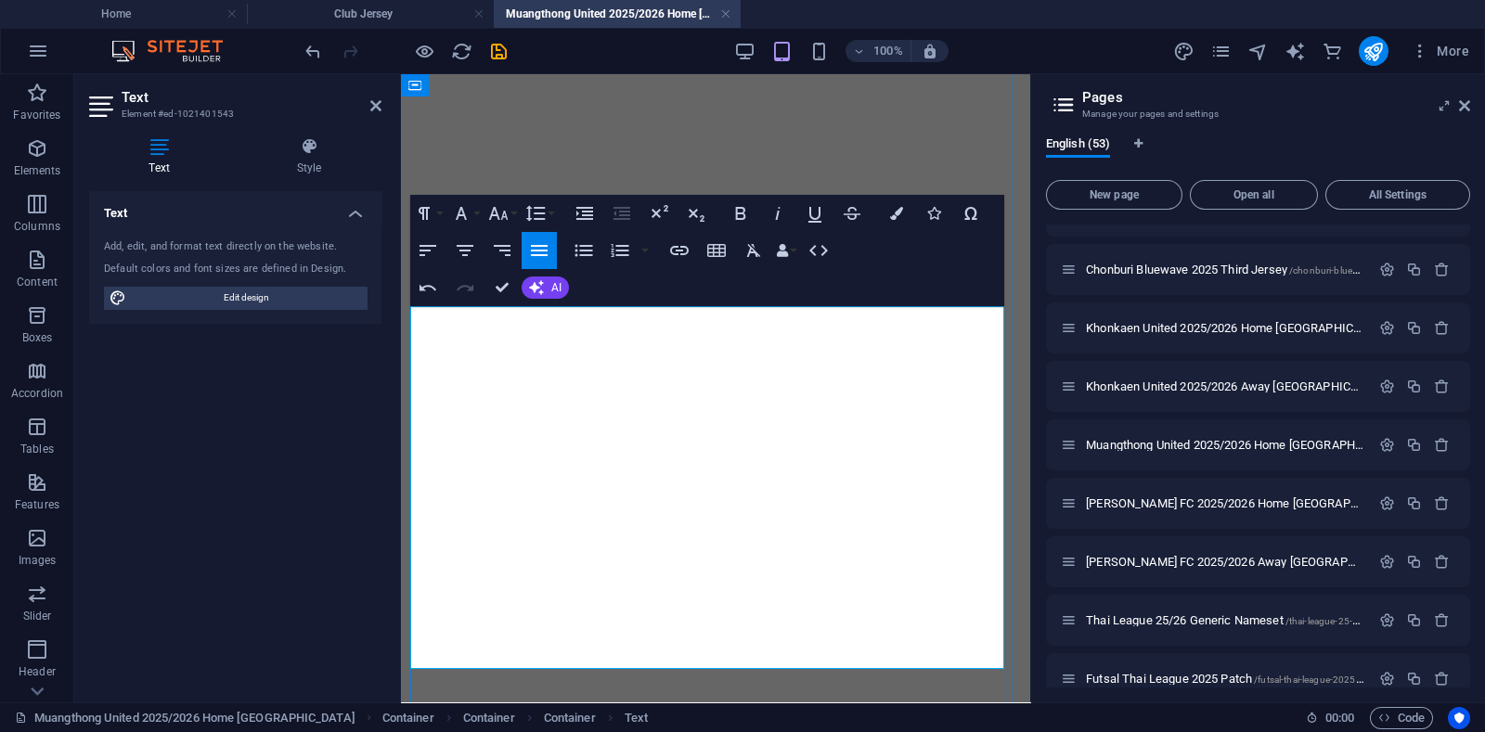
drag, startPoint x: 529, startPoint y: 477, endPoint x: 621, endPoint y: 480, distance: 91.9
drag, startPoint x: 863, startPoint y: 476, endPoint x: 879, endPoint y: 476, distance: 15.8
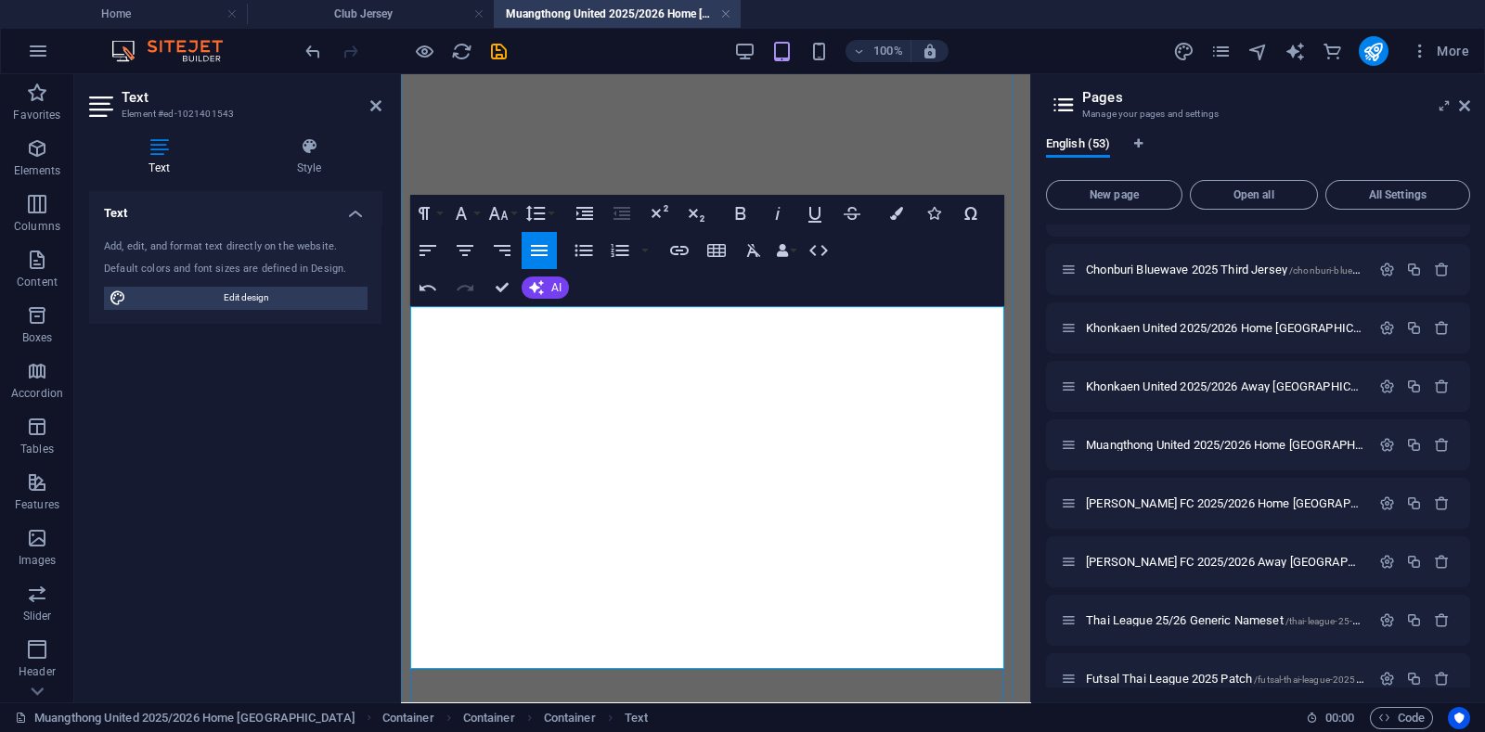
drag, startPoint x: 618, startPoint y: 432, endPoint x: 637, endPoint y: 434, distance: 18.8
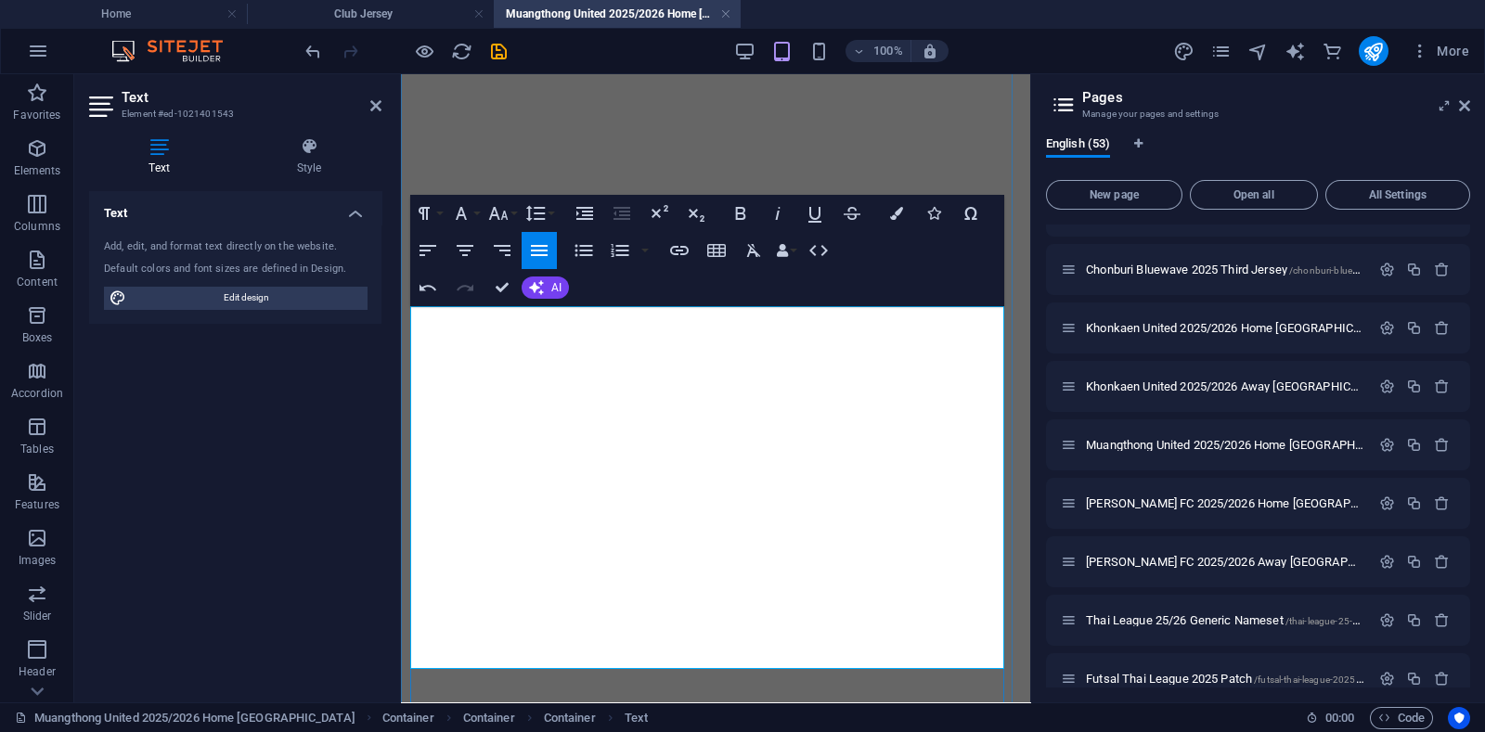
drag, startPoint x: 425, startPoint y: 425, endPoint x: 538, endPoint y: 434, distance: 113.6
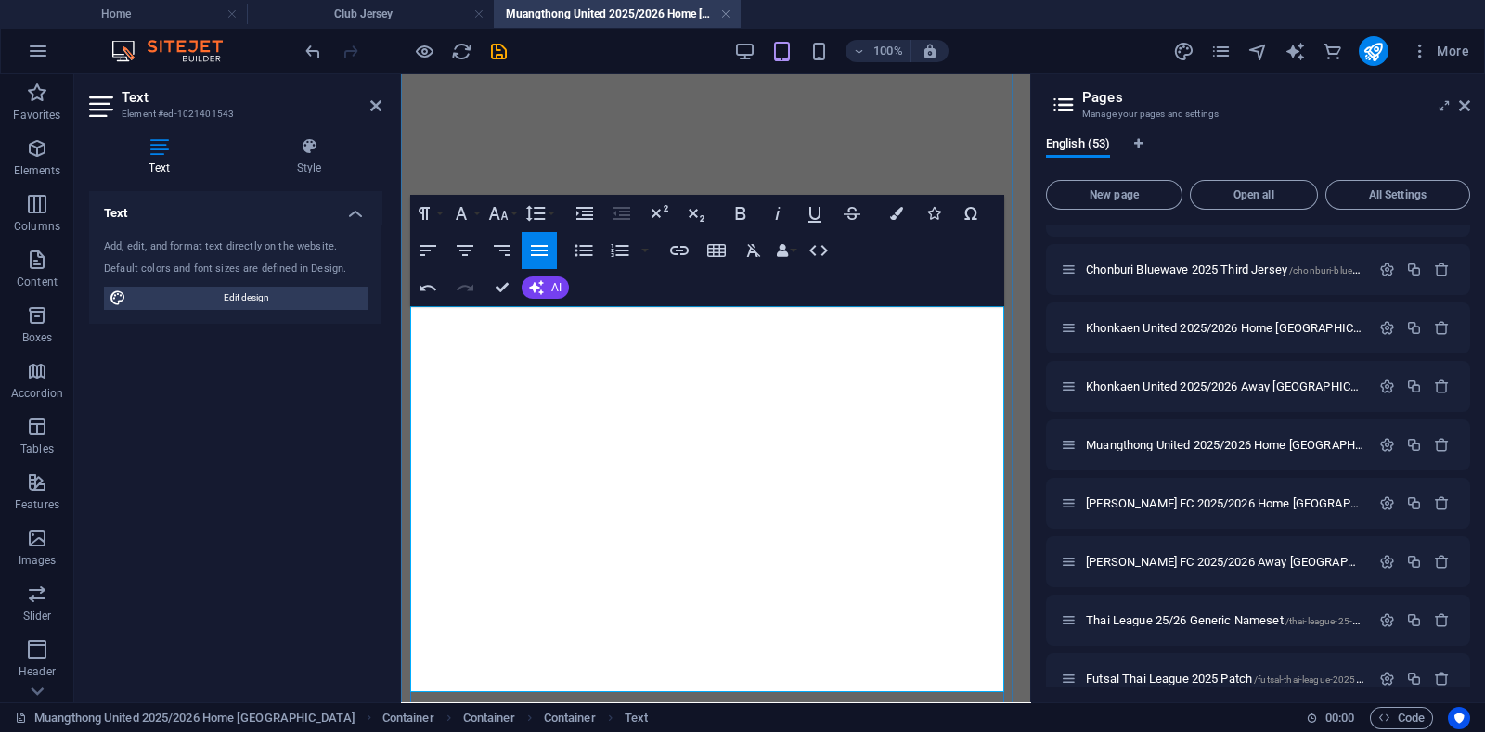
drag, startPoint x: 522, startPoint y: 468, endPoint x: 419, endPoint y: 475, distance: 103.3
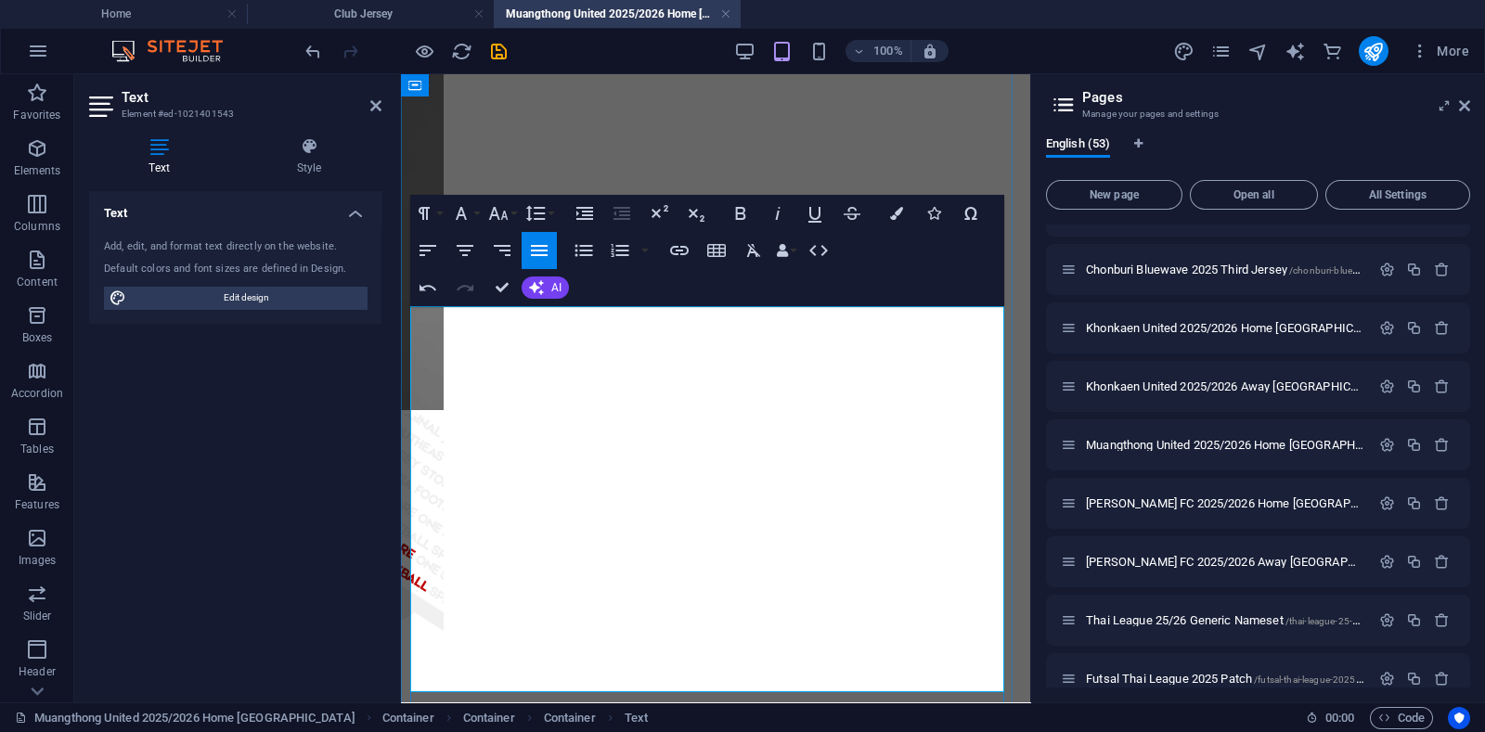
drag, startPoint x: 599, startPoint y: 572, endPoint x: 881, endPoint y: 568, distance: 282.1
copy p "the club's signature red and black shades"
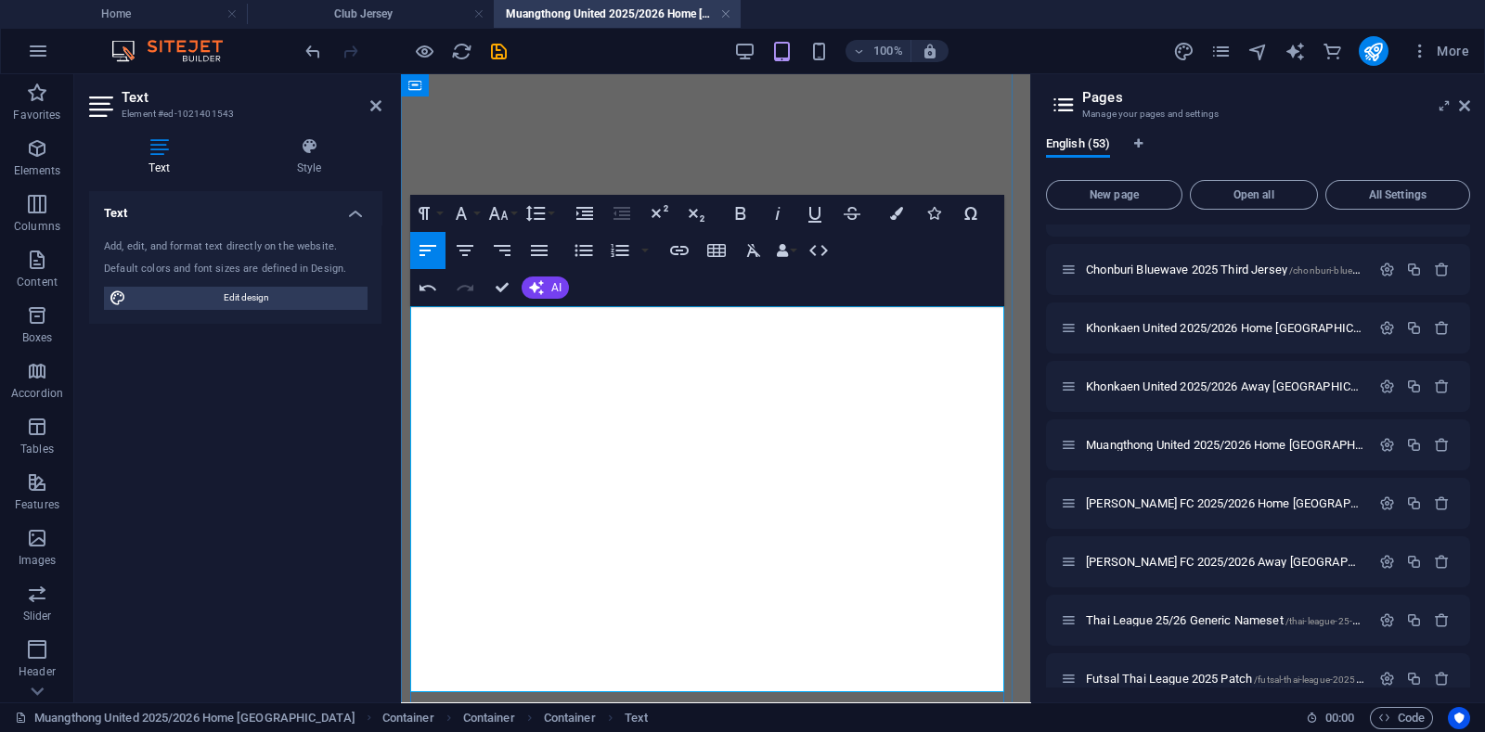
drag, startPoint x: 479, startPoint y: 498, endPoint x: 642, endPoint y: 489, distance: 163.6
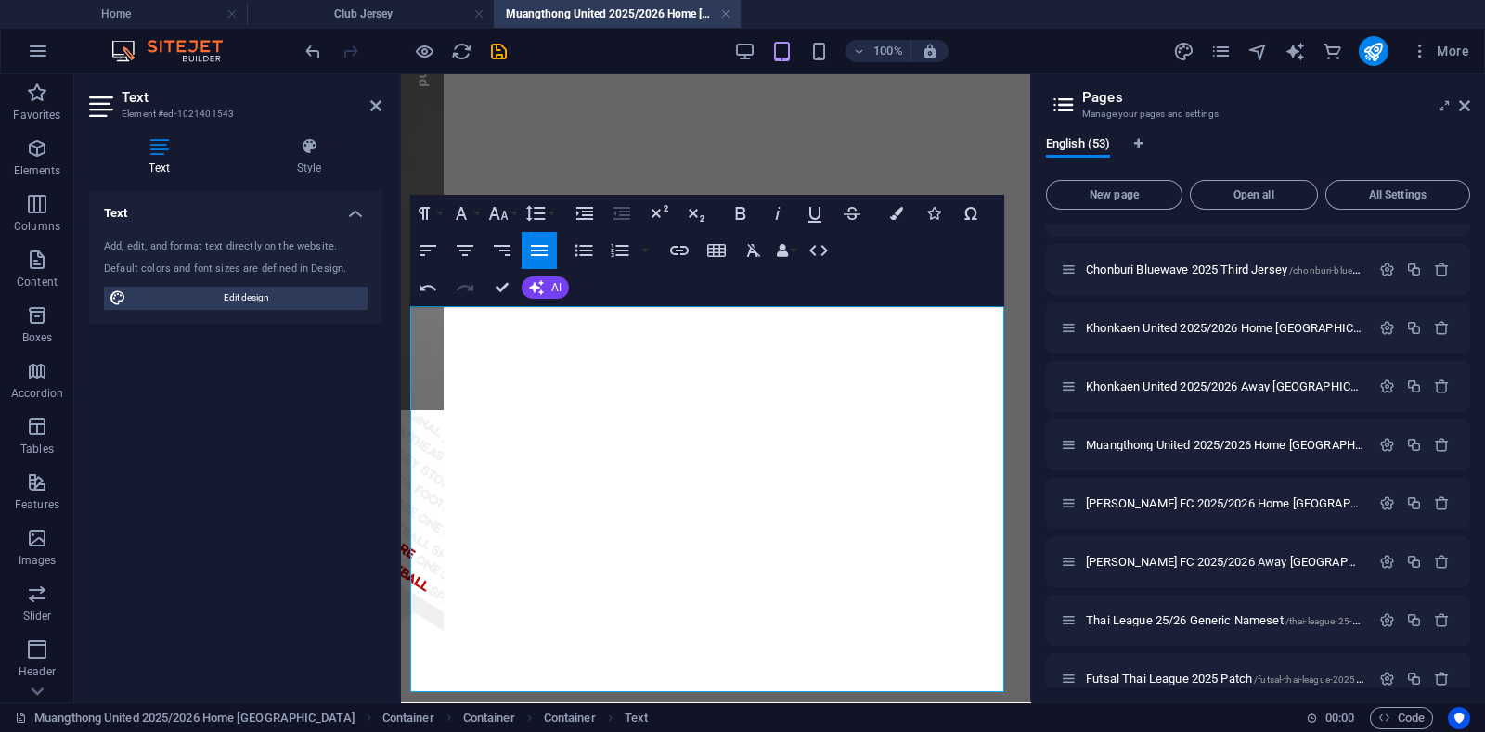
drag, startPoint x: 901, startPoint y: 574, endPoint x: 392, endPoint y: 519, distance: 512.5
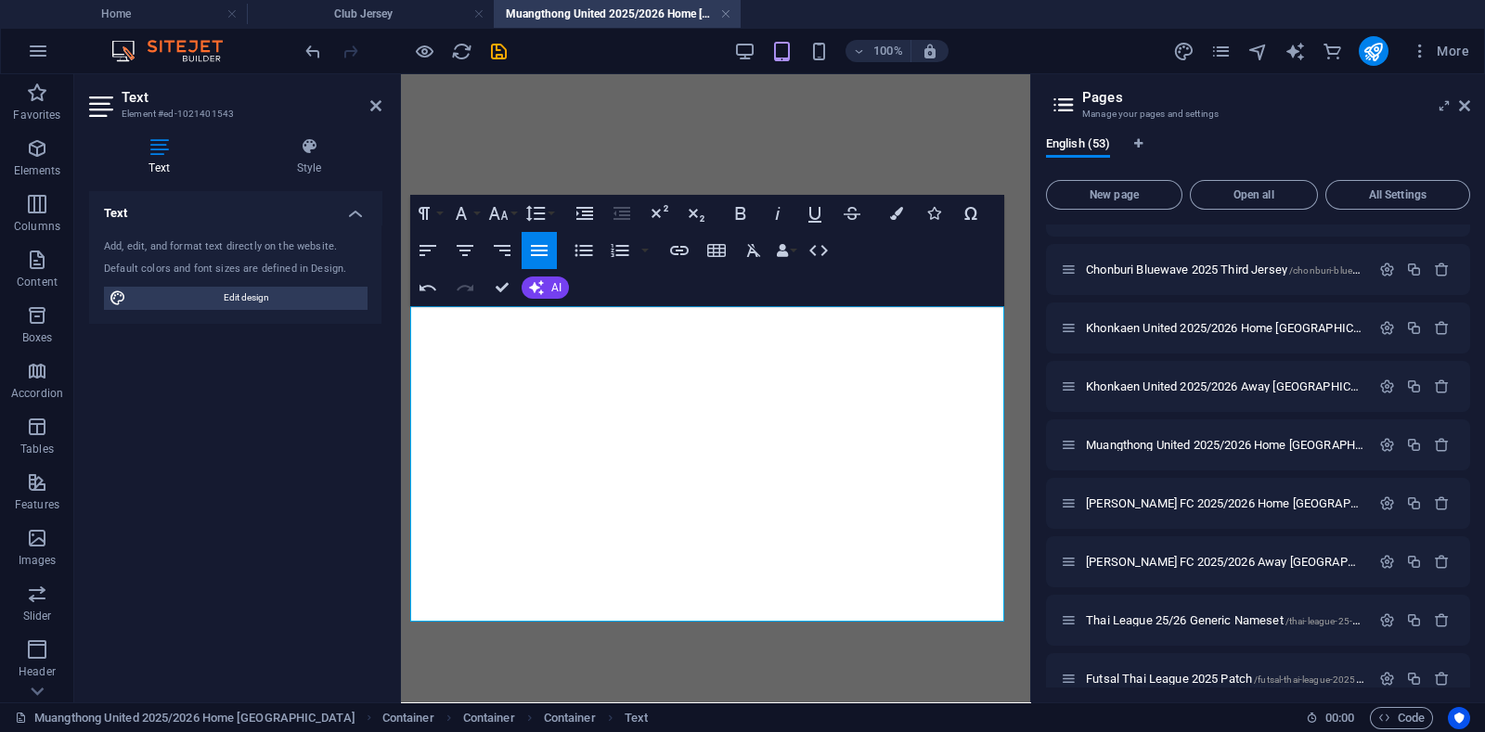
drag, startPoint x: 686, startPoint y: 380, endPoint x: 372, endPoint y: 308, distance: 321.7
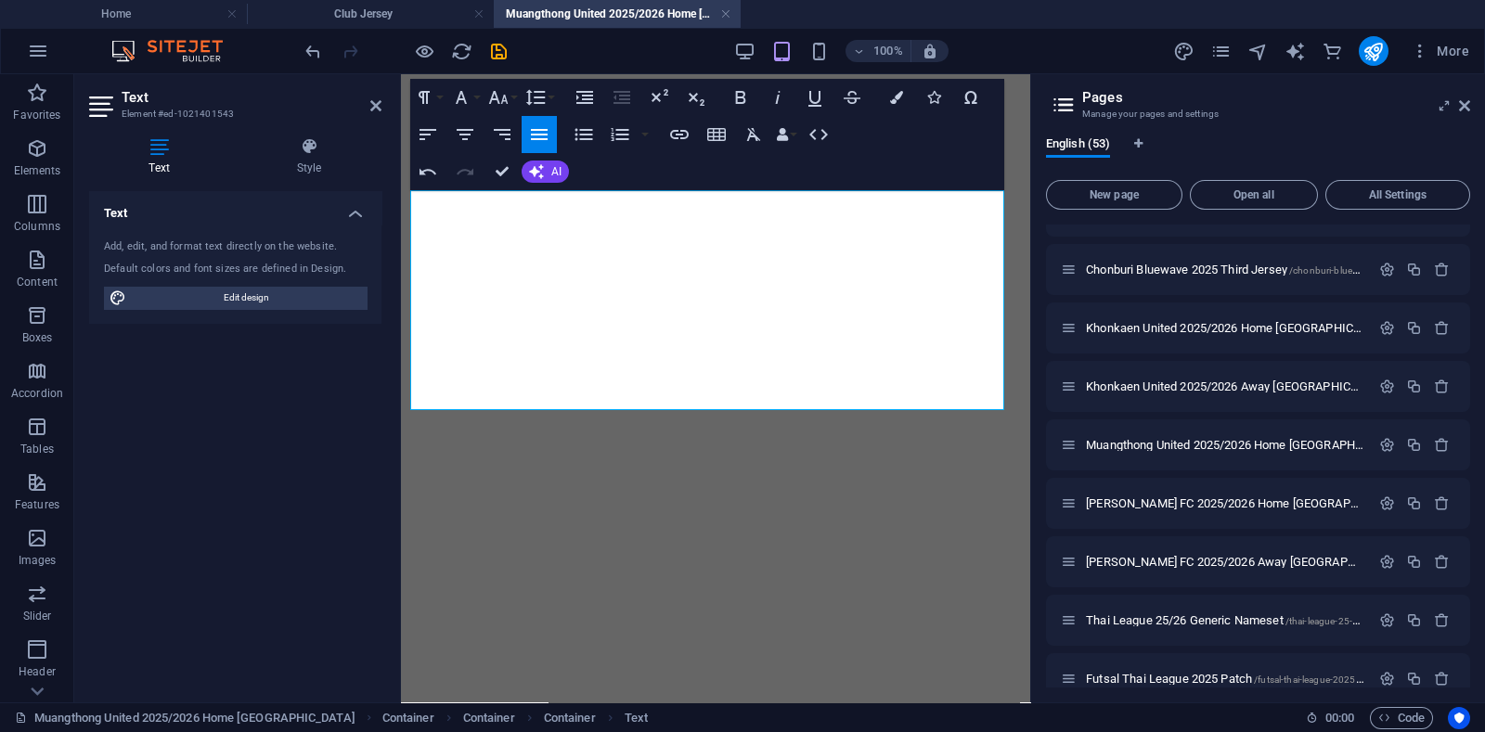
scroll to position [927, 0]
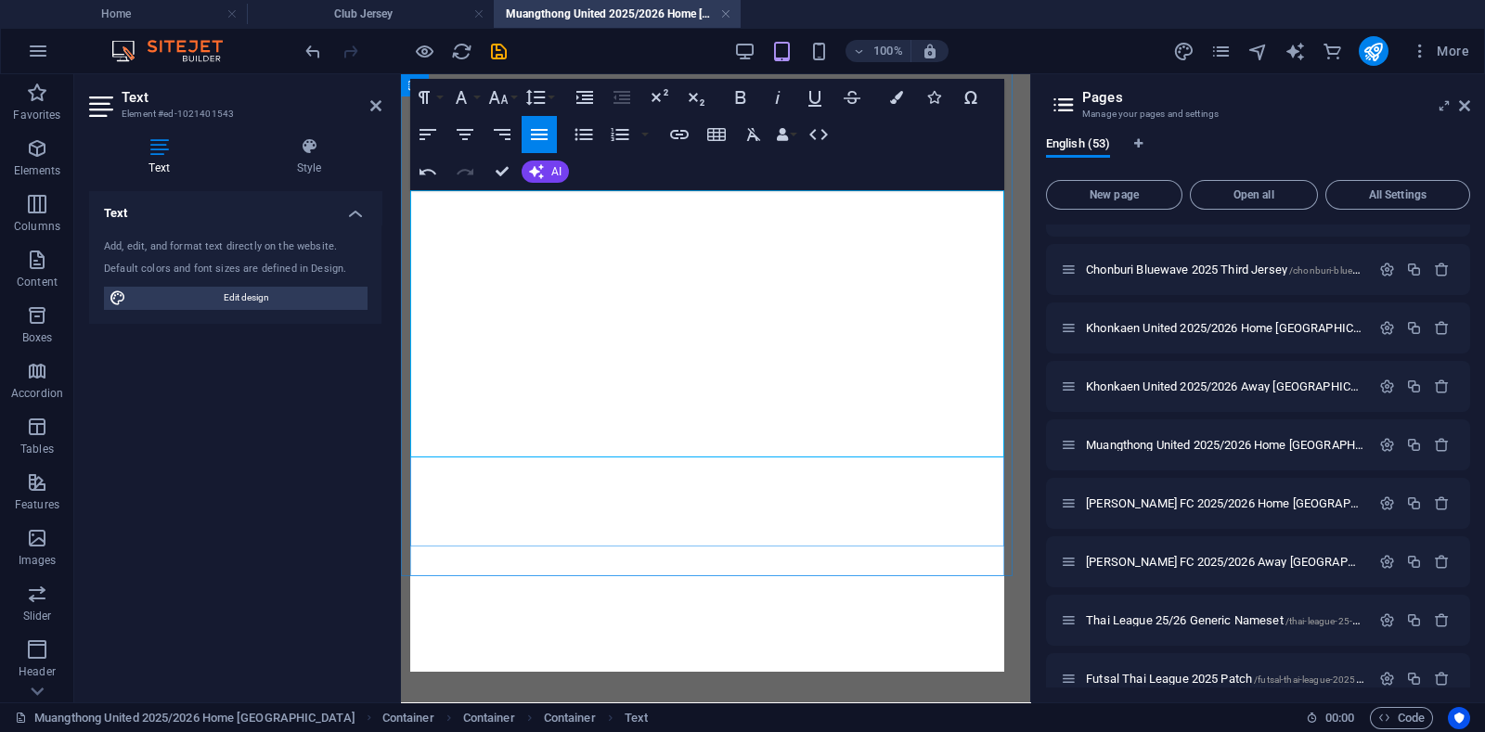
scroll to position [3214, 6]
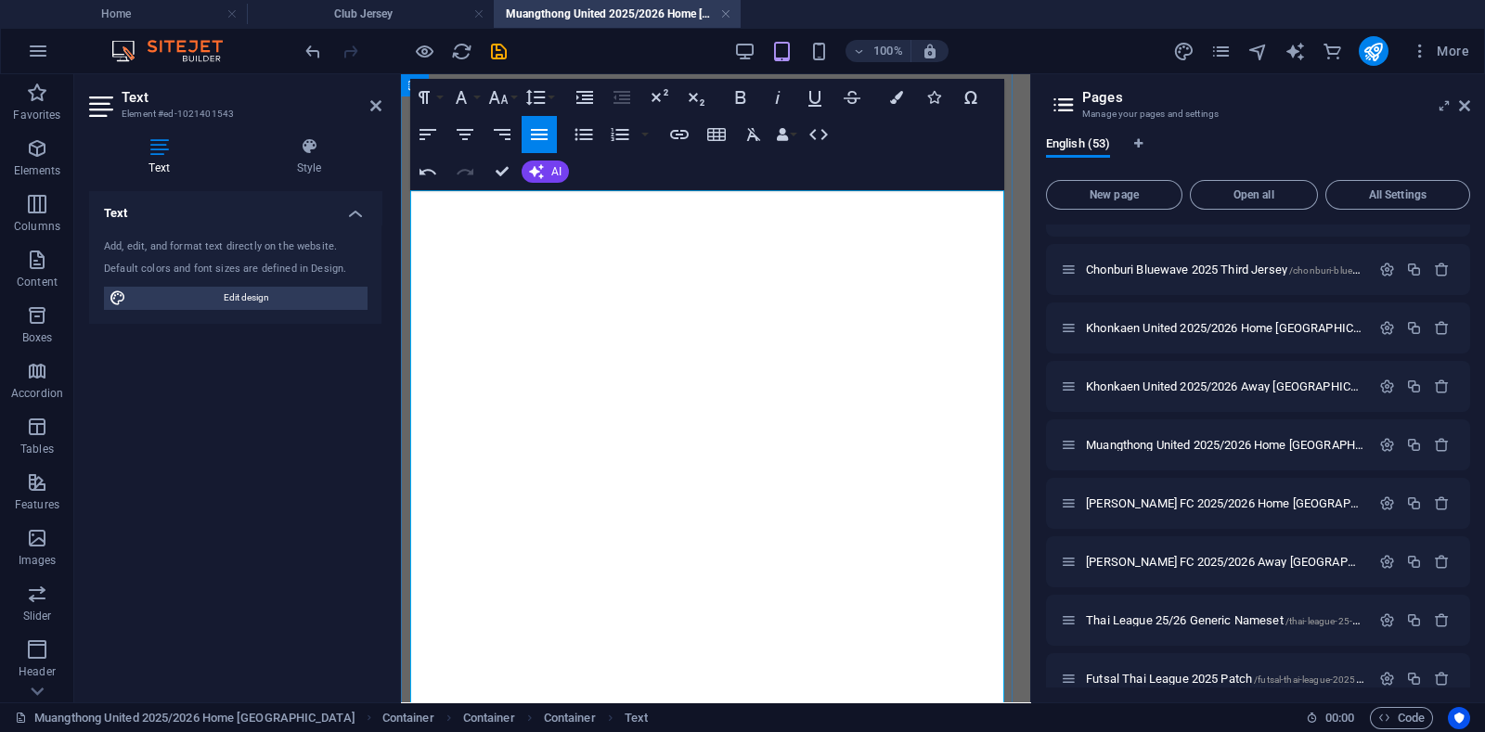
scroll to position [1044, 0]
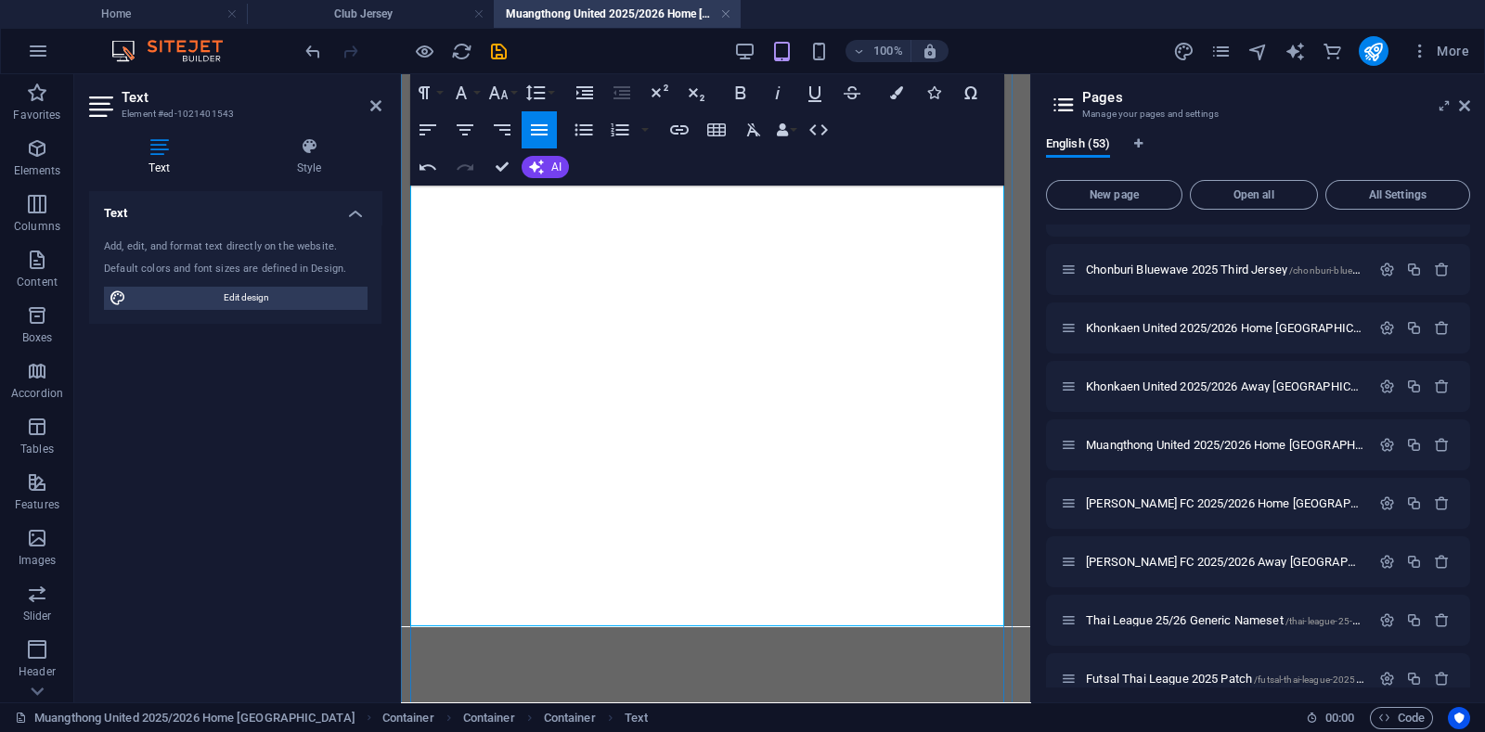
drag, startPoint x: 691, startPoint y: 220, endPoint x: 863, endPoint y: 222, distance: 171.7
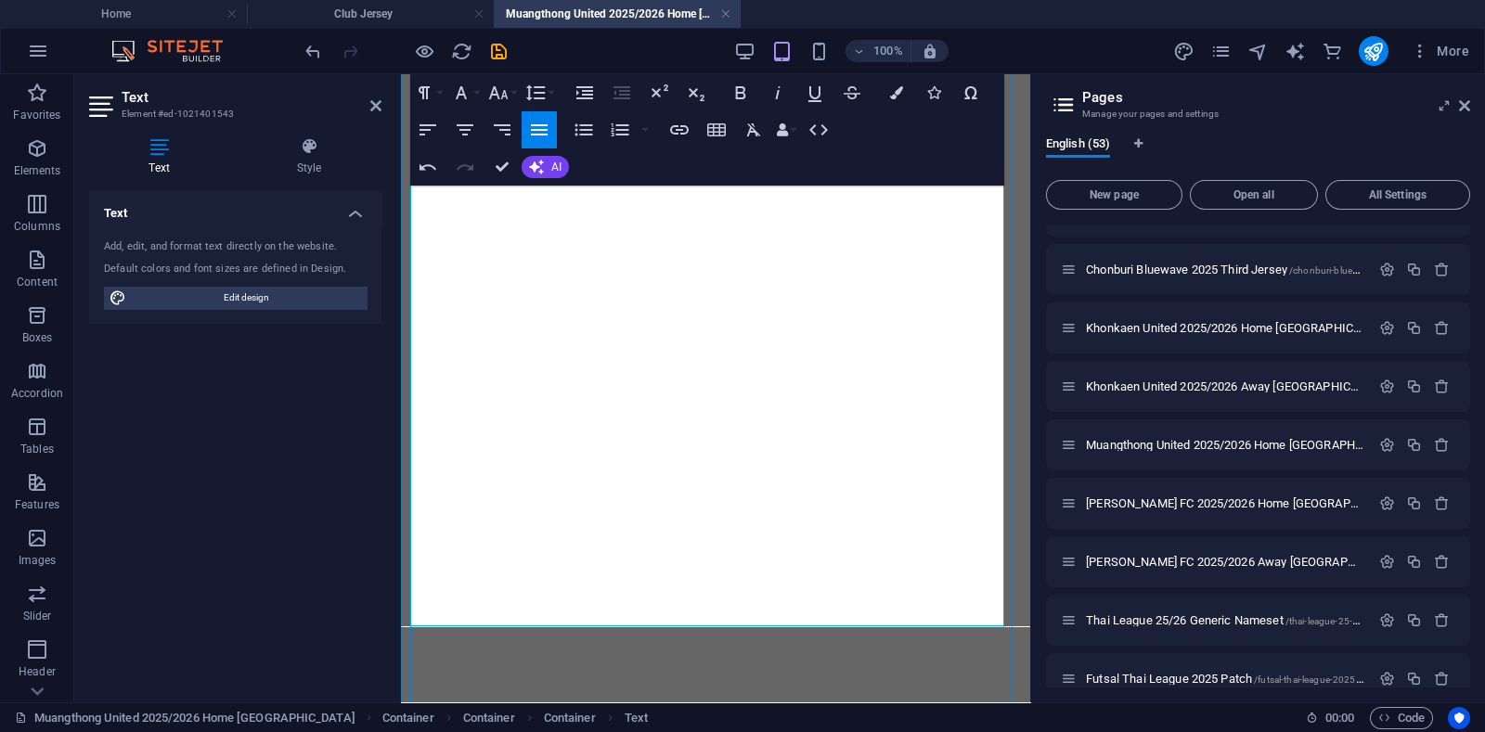
drag, startPoint x: 500, startPoint y: 243, endPoint x: 558, endPoint y: 240, distance: 57.6
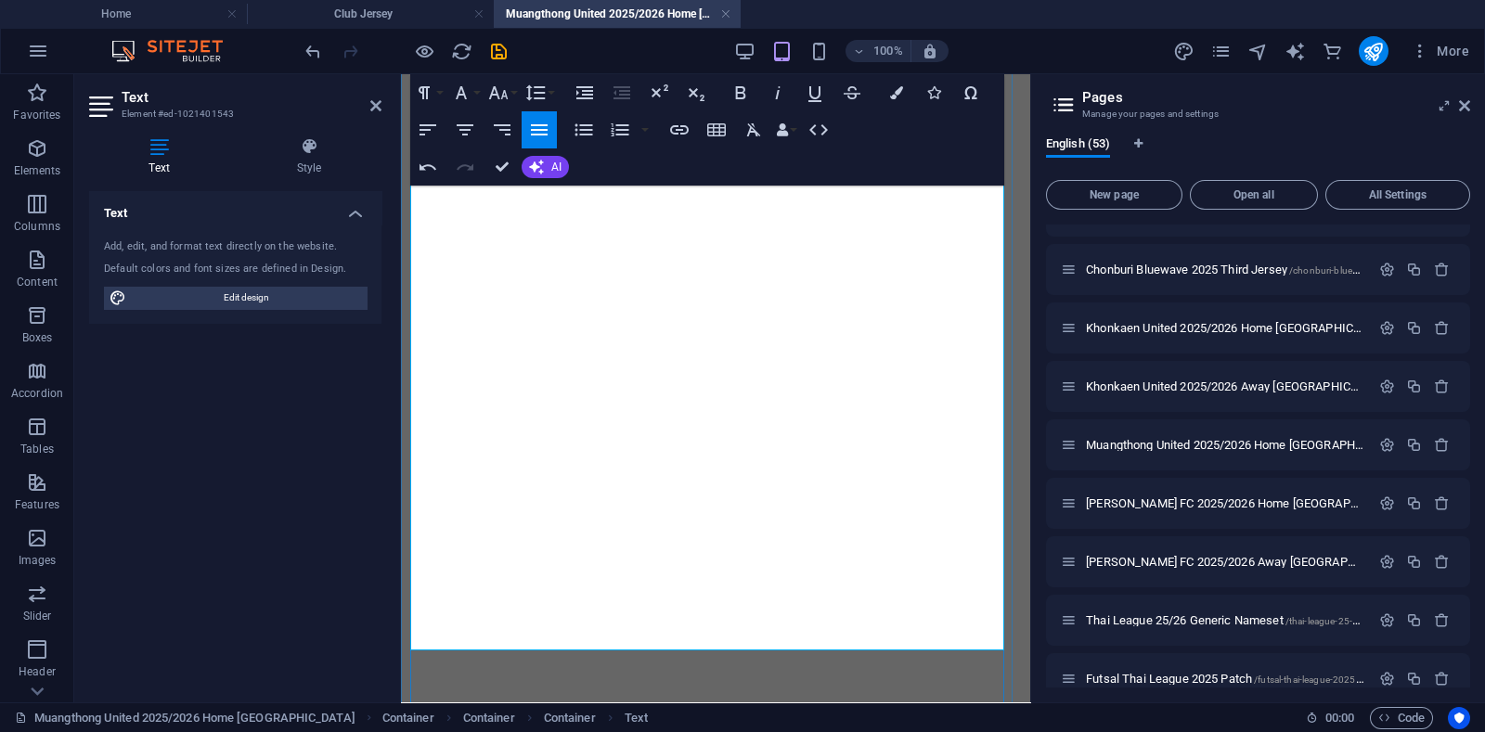
drag, startPoint x: 726, startPoint y: 458, endPoint x: 728, endPoint y: 473, distance: 15.0
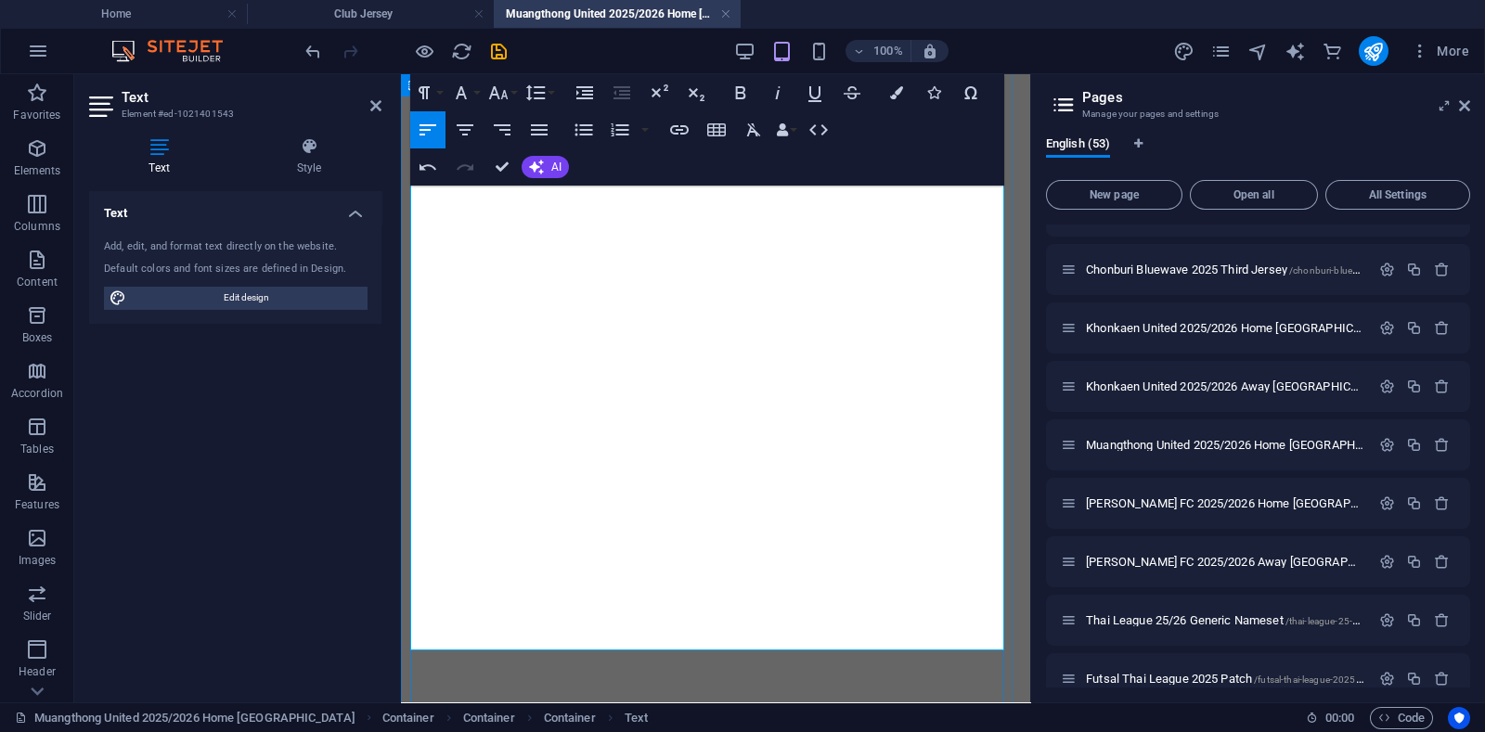
copy p "nergize your fans every time you wear it."
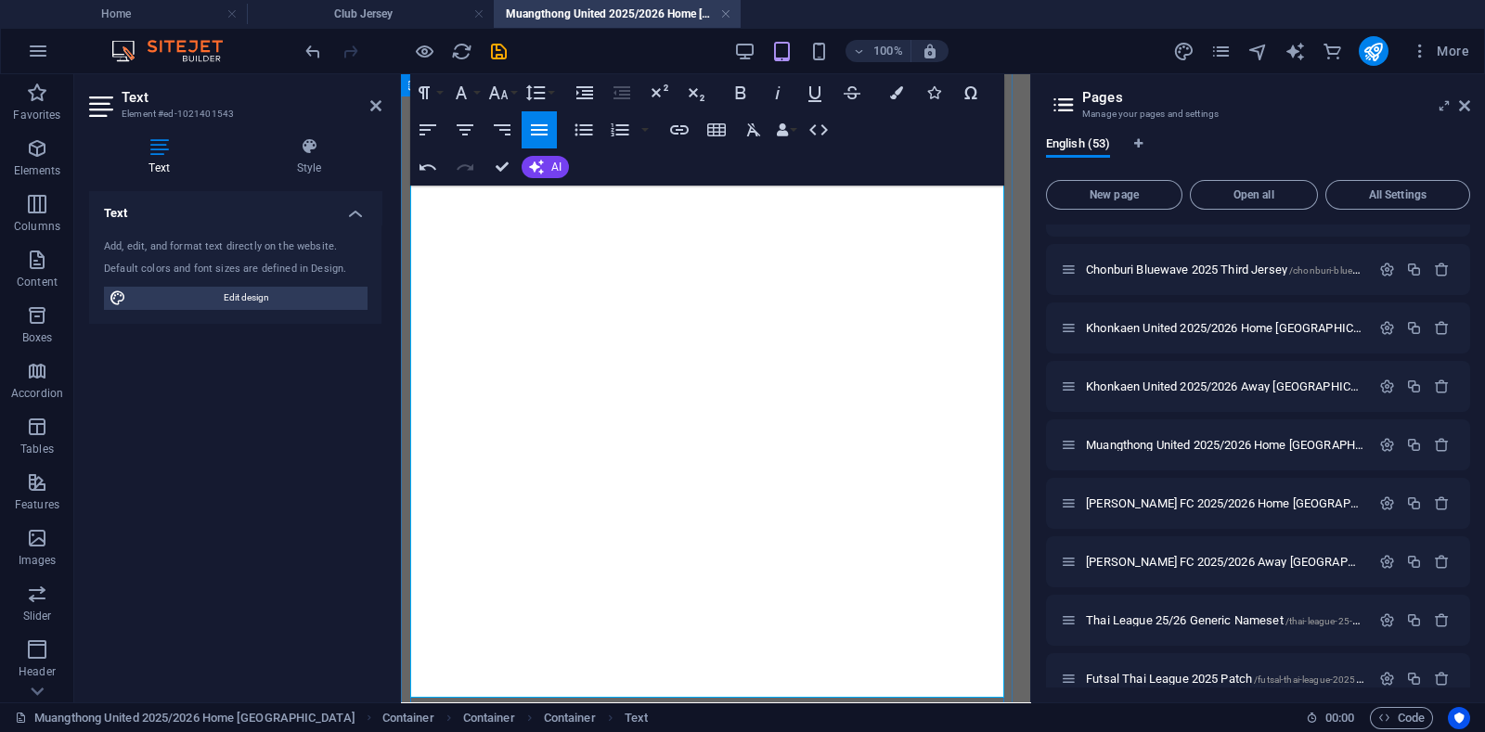
scroll to position [512, 1]
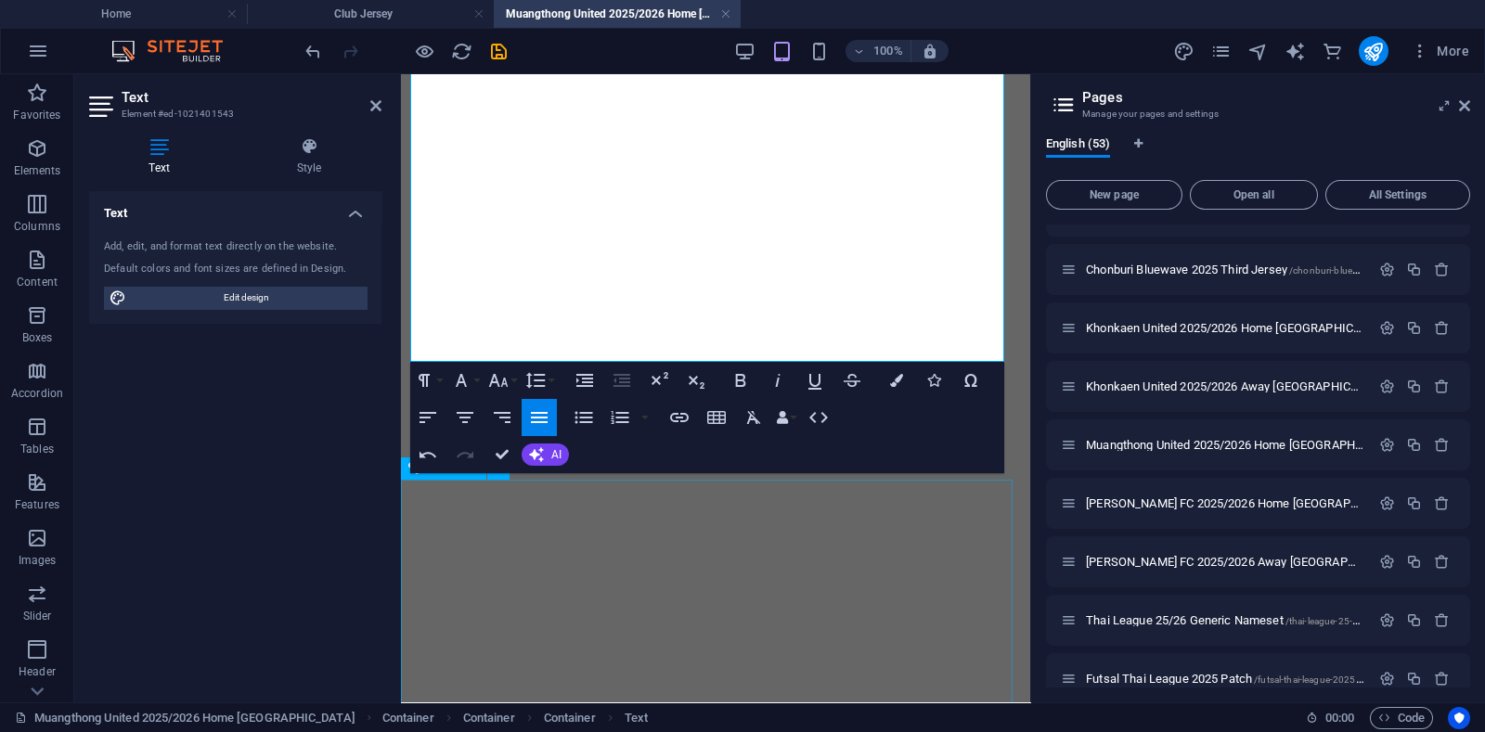
scroll to position [1404, 0]
drag, startPoint x: 429, startPoint y: 314, endPoint x: 681, endPoint y: 335, distance: 253.3
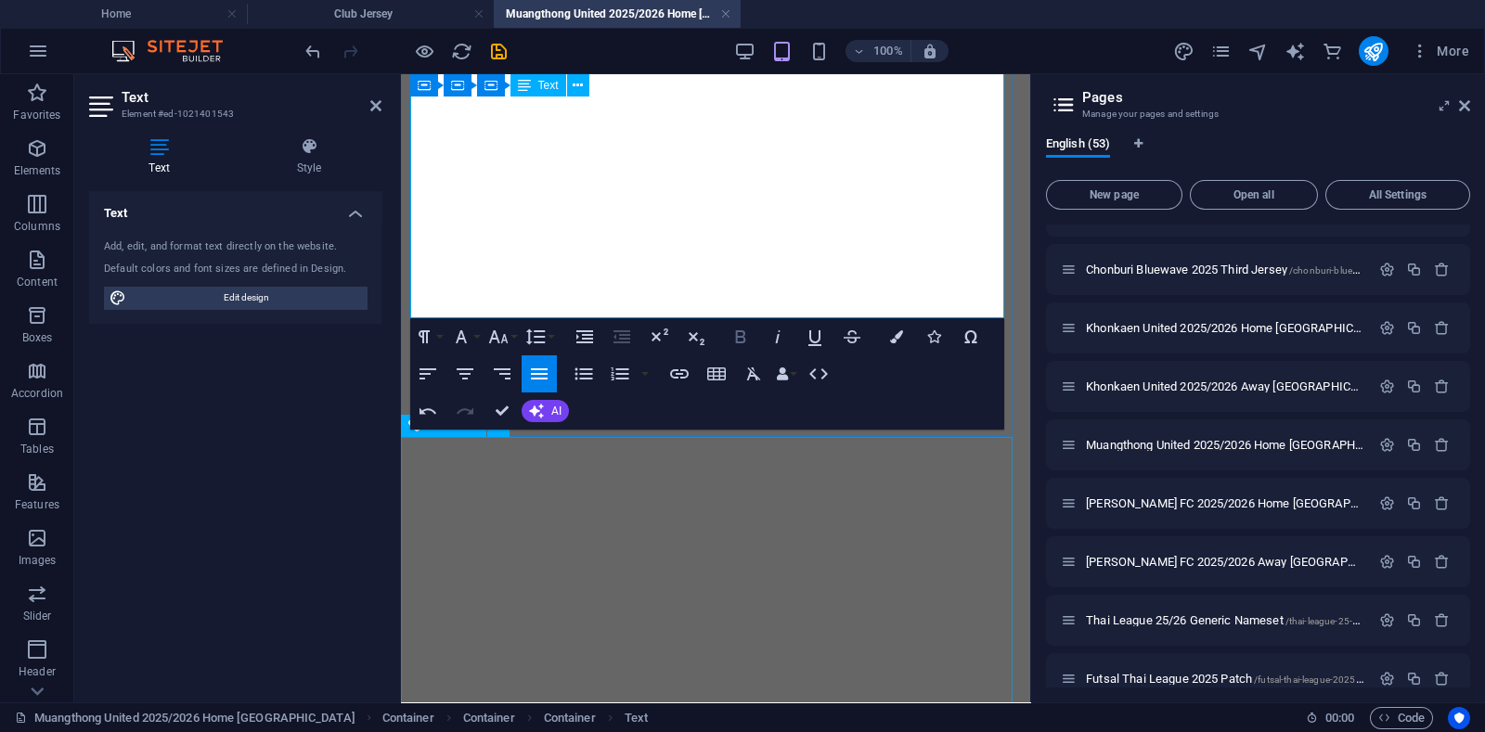
scroll to position [951, 0]
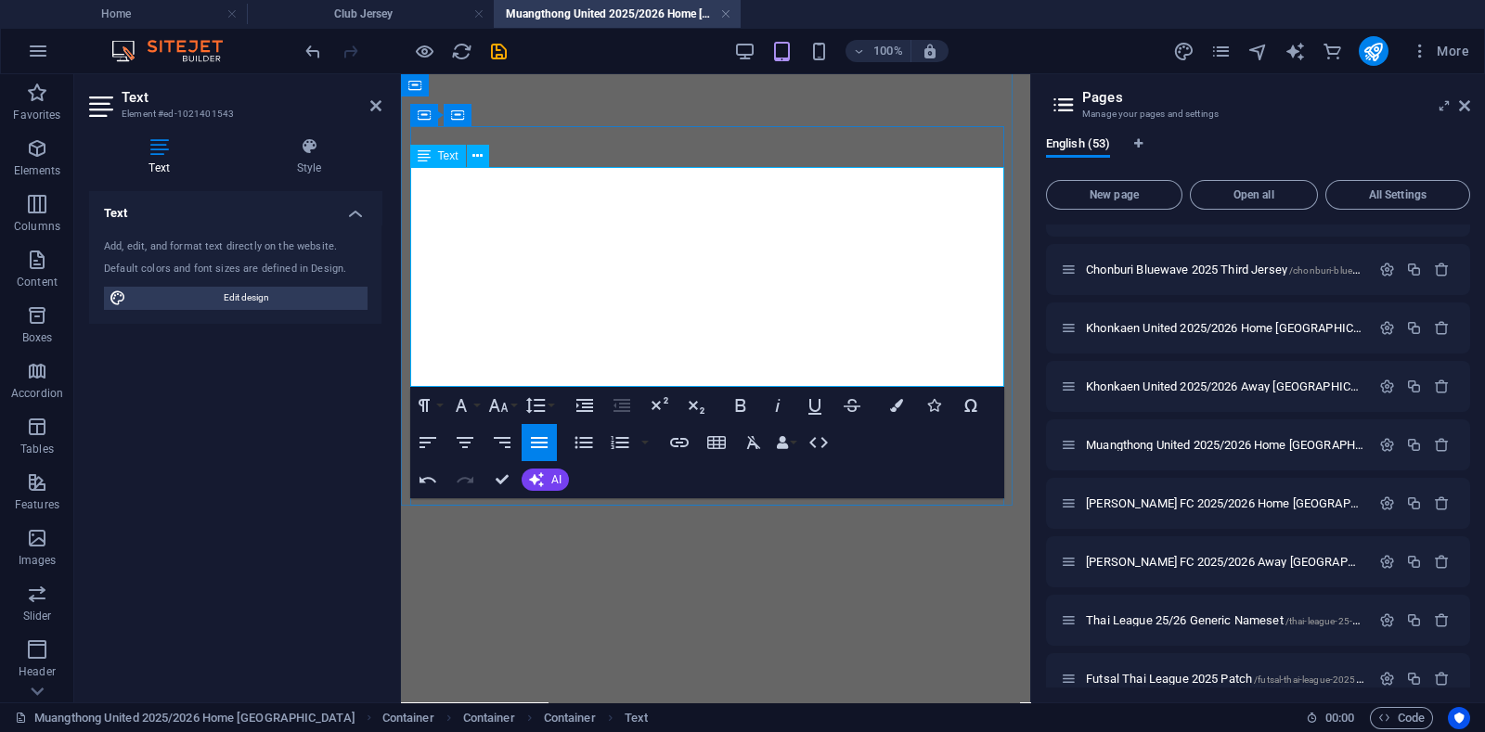
drag, startPoint x: 890, startPoint y: 334, endPoint x: 950, endPoint y: 322, distance: 61.5
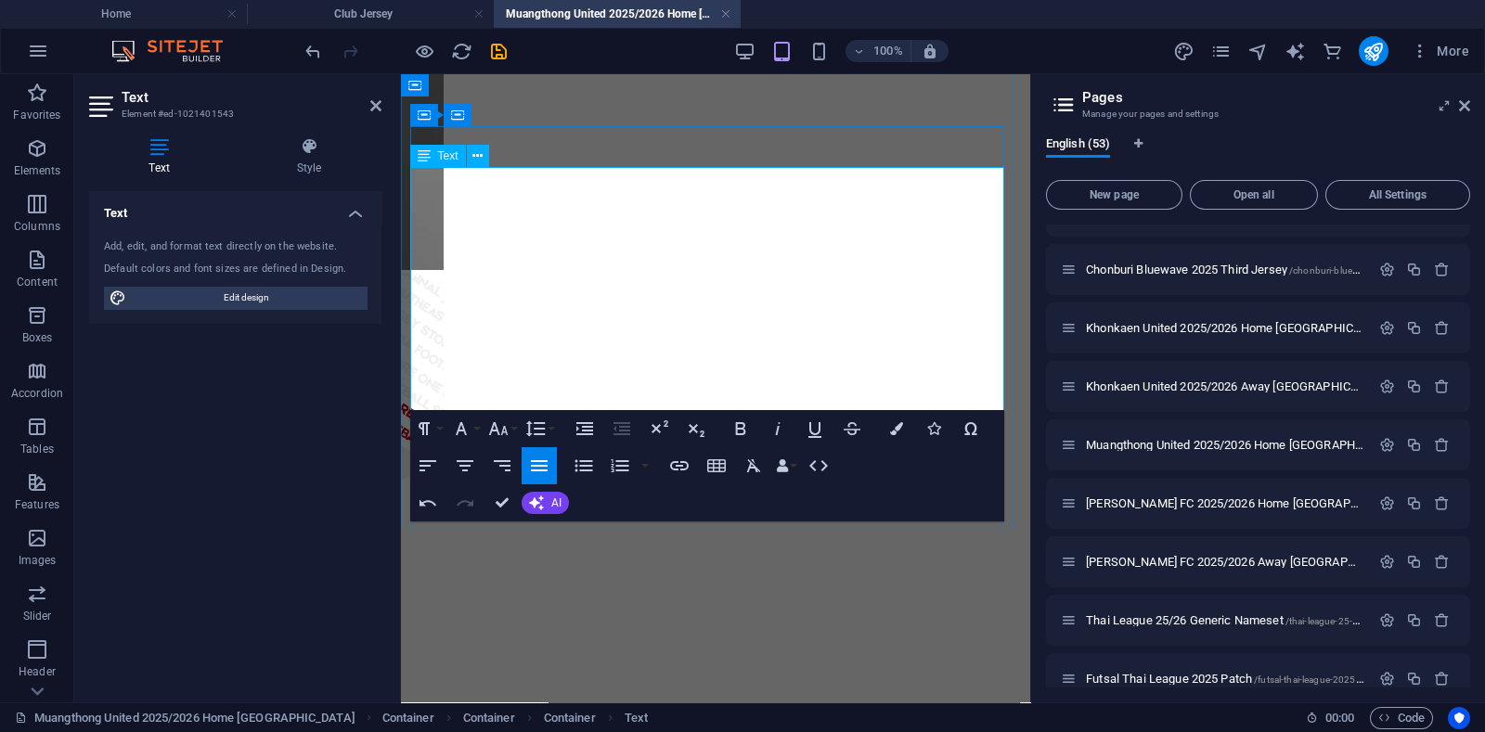
drag, startPoint x: 826, startPoint y: 337, endPoint x: 863, endPoint y: 338, distance: 37.1
drag, startPoint x: 960, startPoint y: 358, endPoint x: 963, endPoint y: 382, distance: 24.3
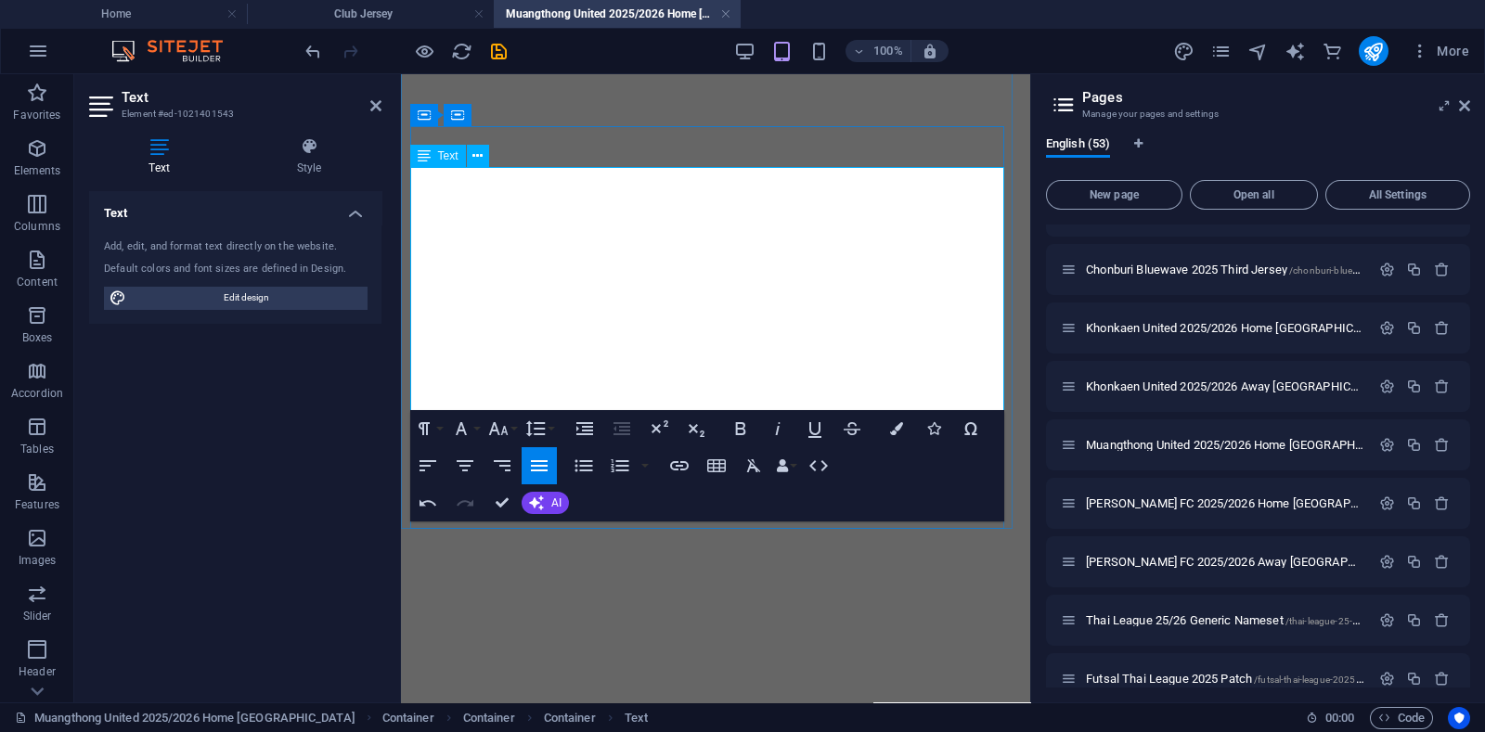
drag, startPoint x: 960, startPoint y: 361, endPoint x: 962, endPoint y: 375, distance: 14.2
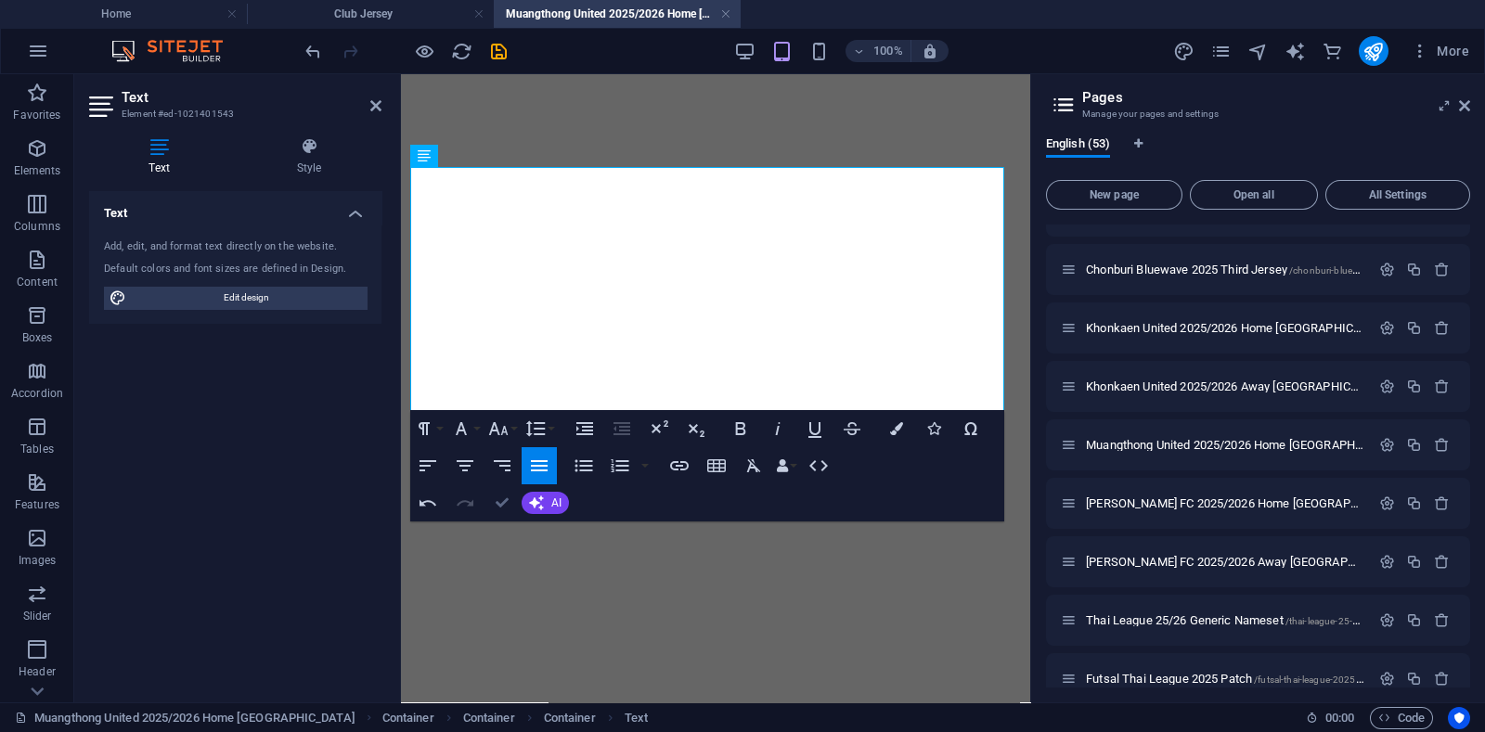
drag, startPoint x: 501, startPoint y: 501, endPoint x: 475, endPoint y: 426, distance: 79.5
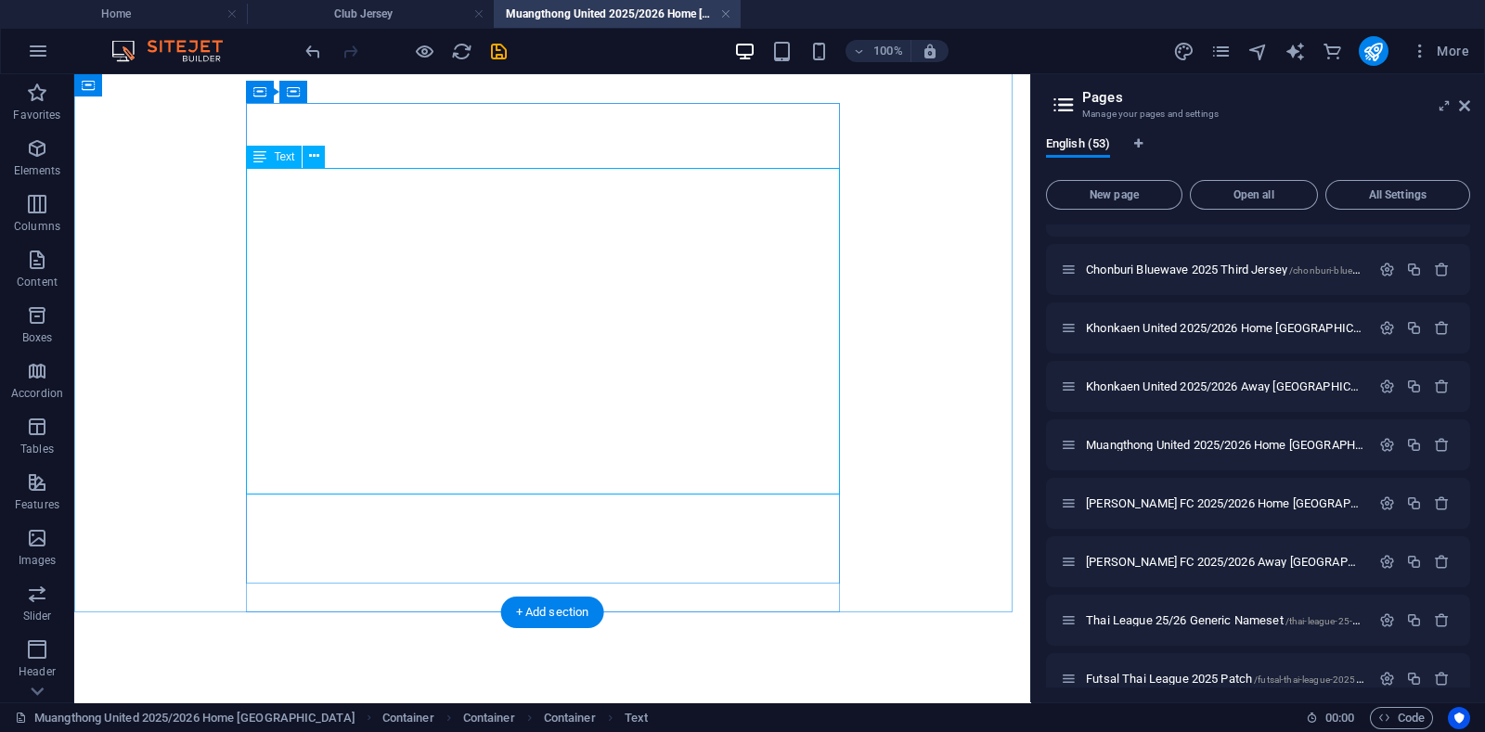
scroll to position [1021, 0]
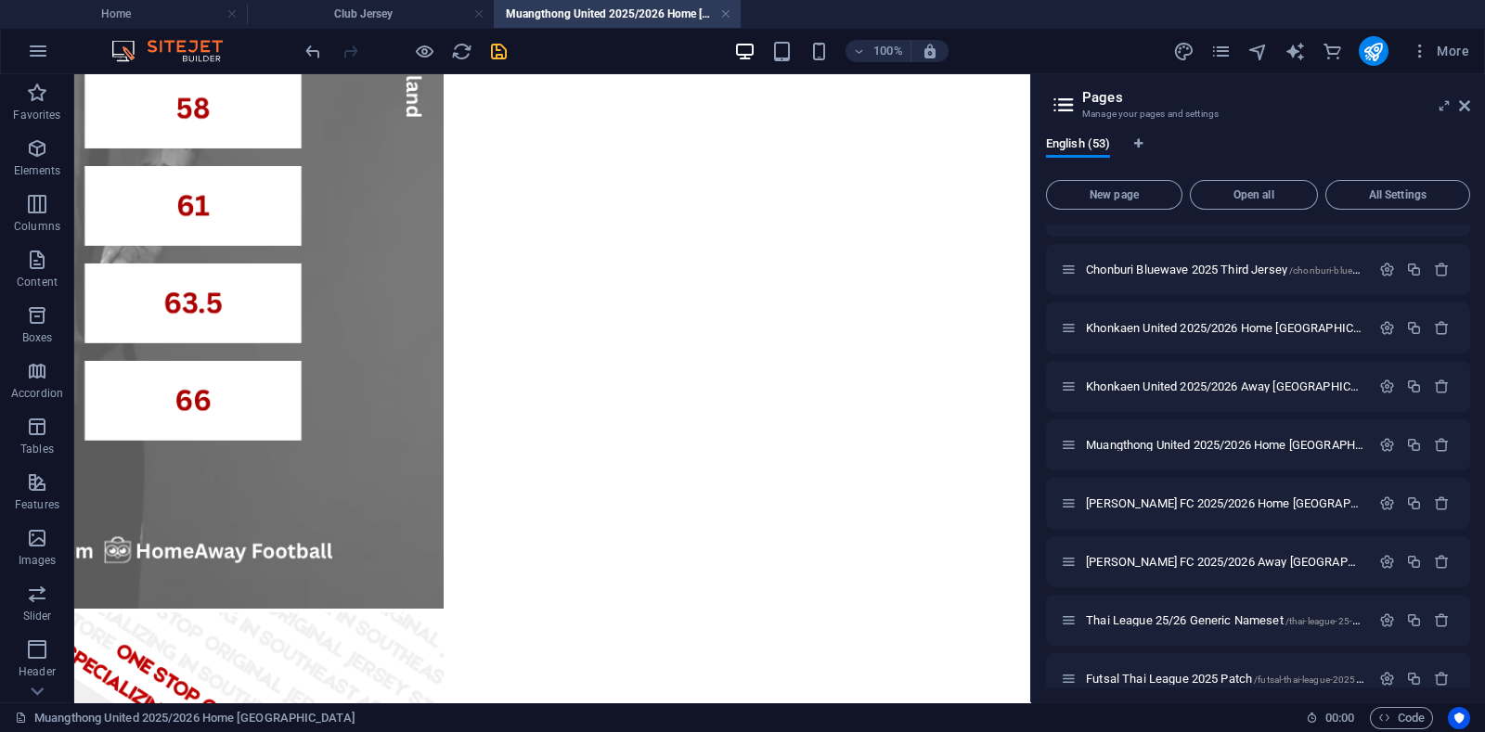
click at [496, 48] on icon "save" at bounding box center [498, 51] width 21 height 21
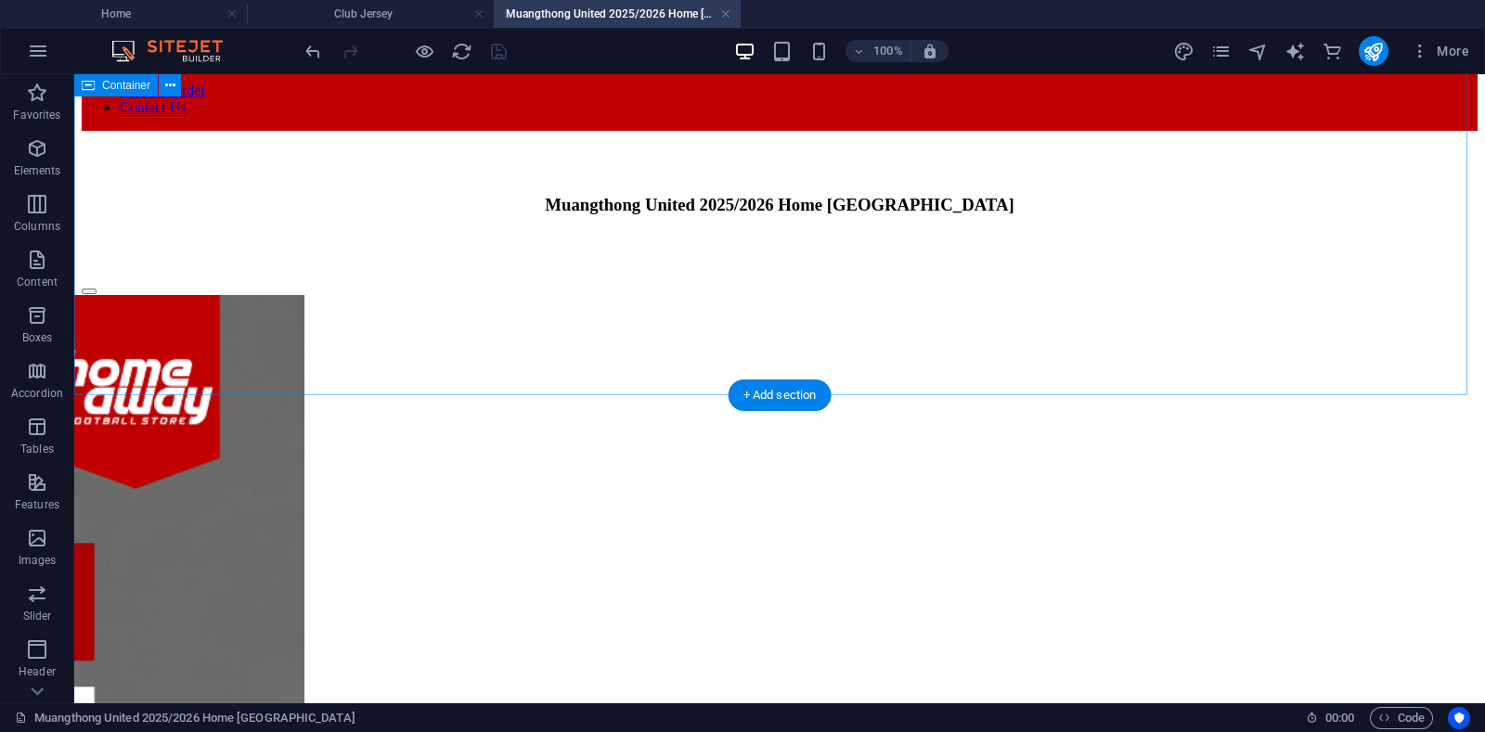
scroll to position [0, 0]
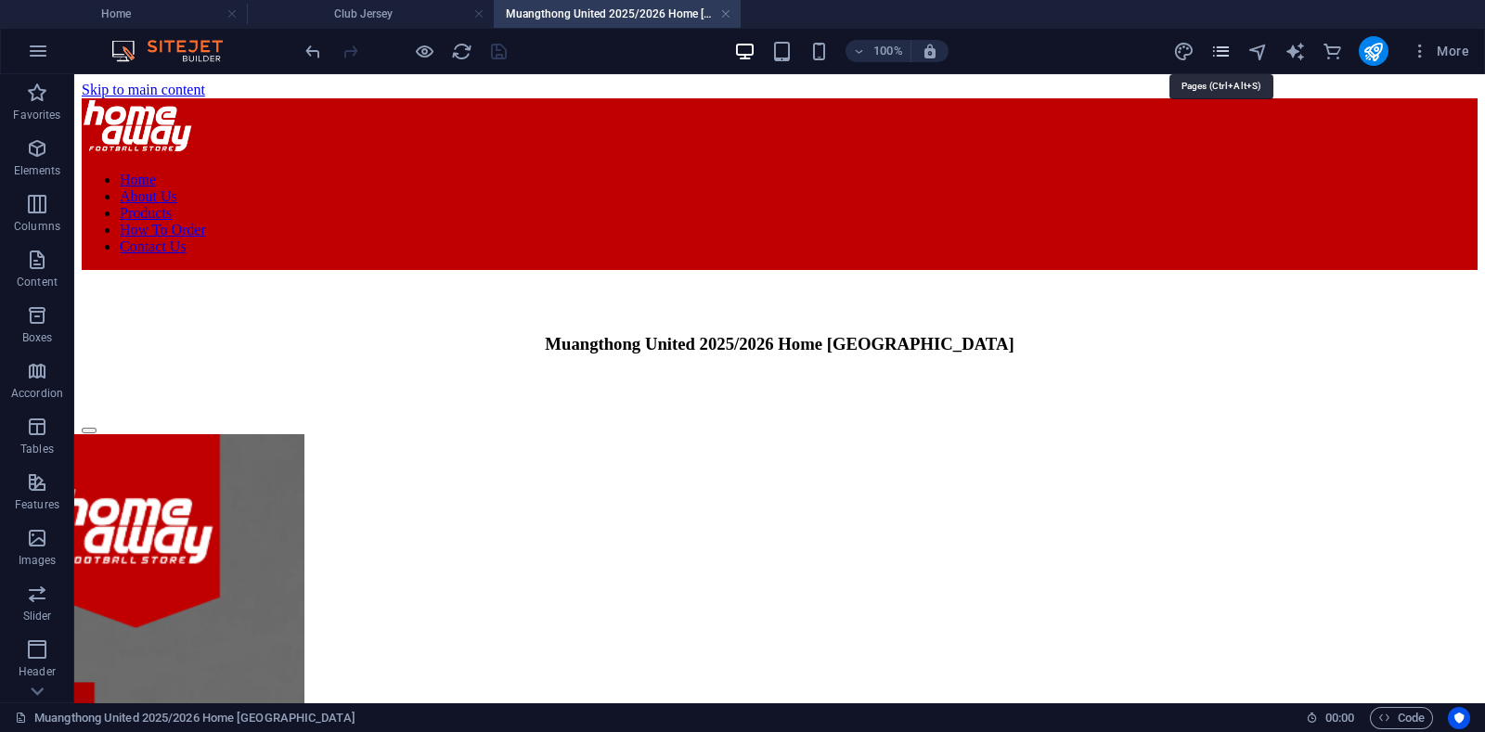
click at [1229, 53] on icon "pages" at bounding box center [1220, 51] width 21 height 21
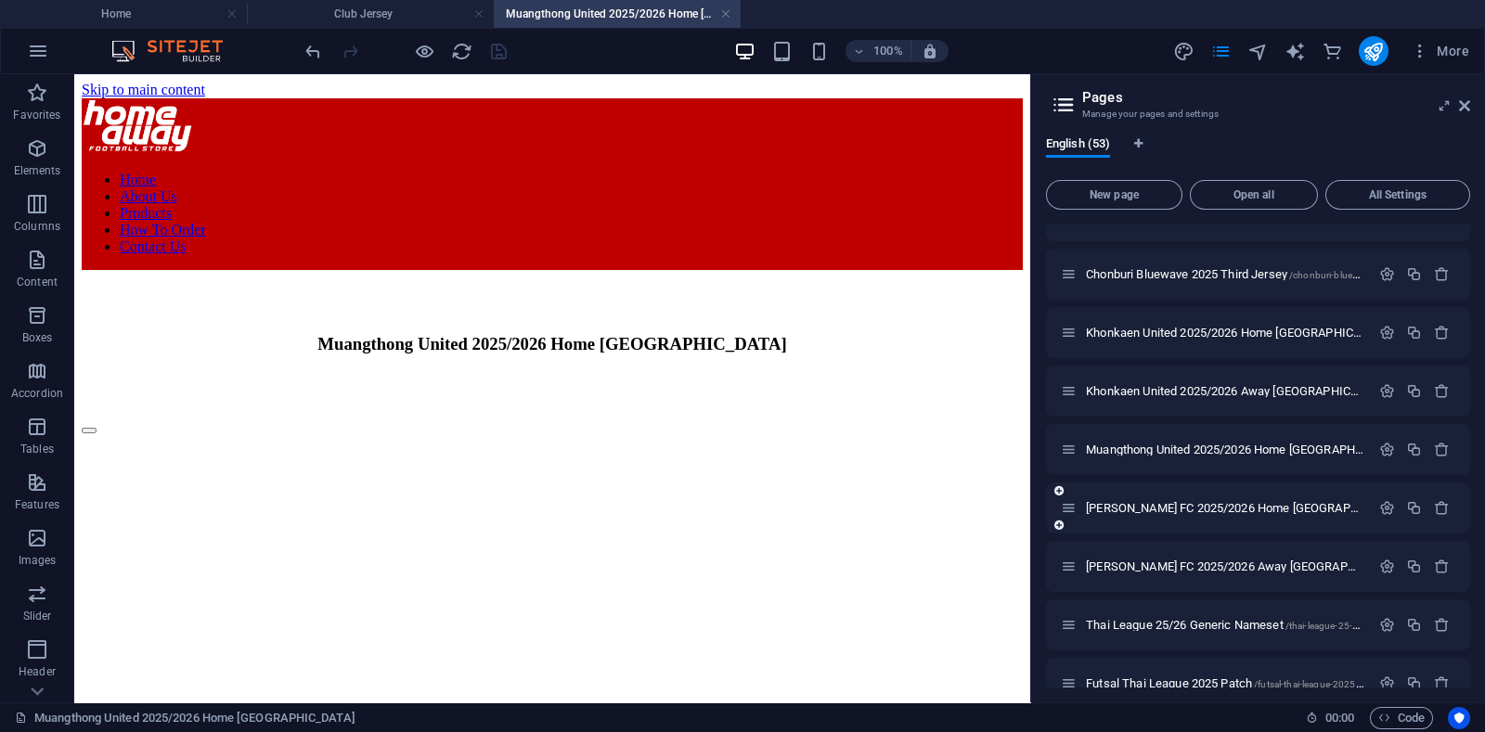
scroll to position [2552, 0]
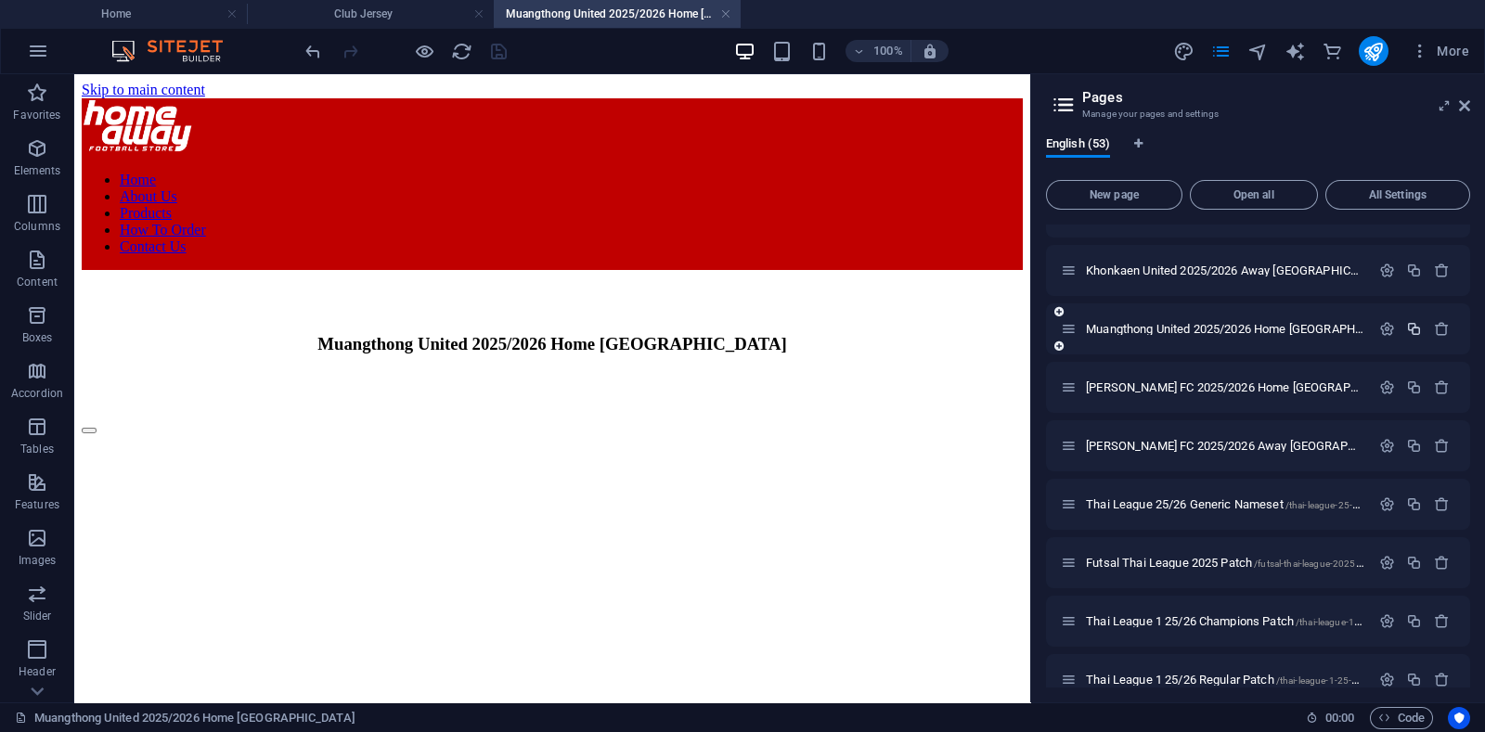
click at [1412, 327] on icon "button" at bounding box center [1414, 329] width 16 height 16
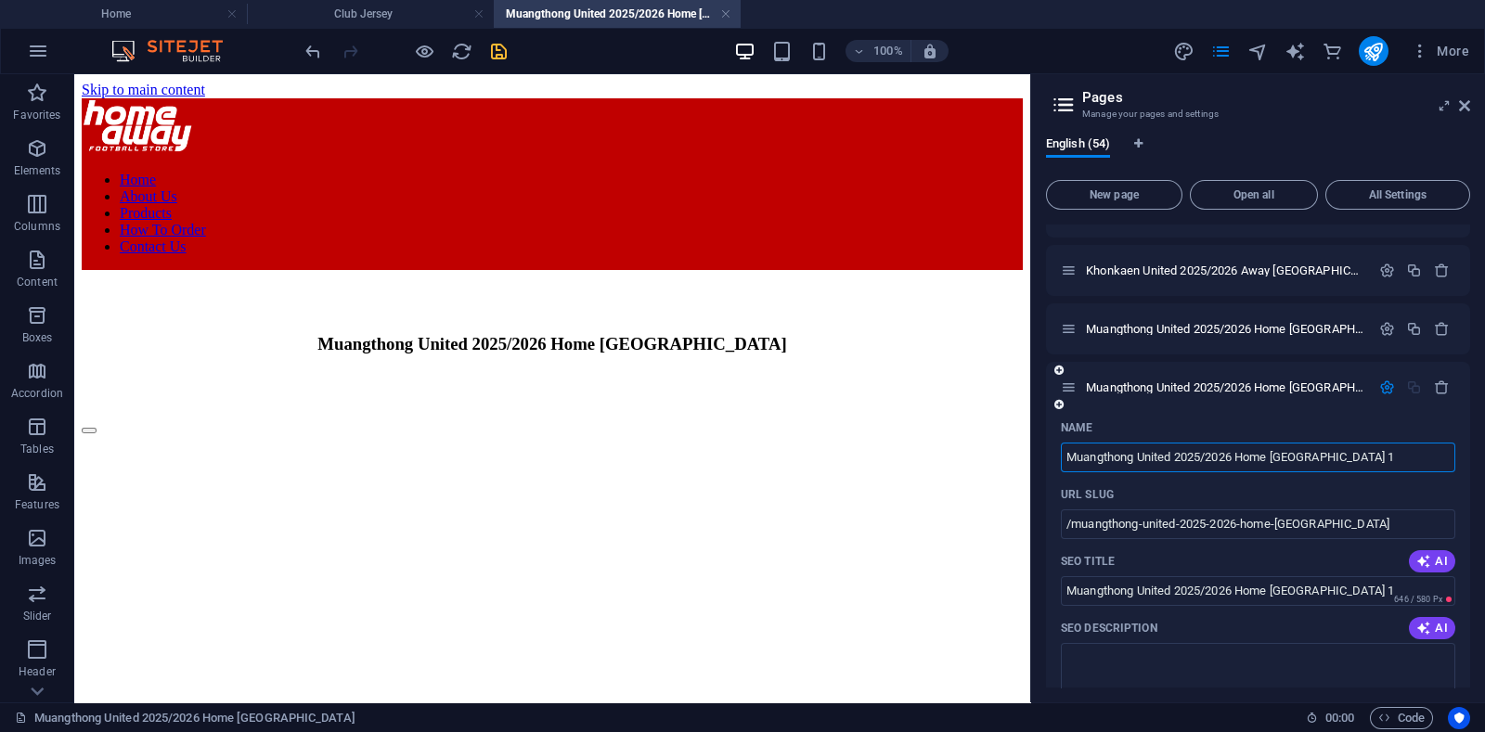
click at [1256, 457] on input "Muangthong United 2025/2026 Home [GEOGRAPHIC_DATA] 1" at bounding box center [1258, 458] width 394 height 30
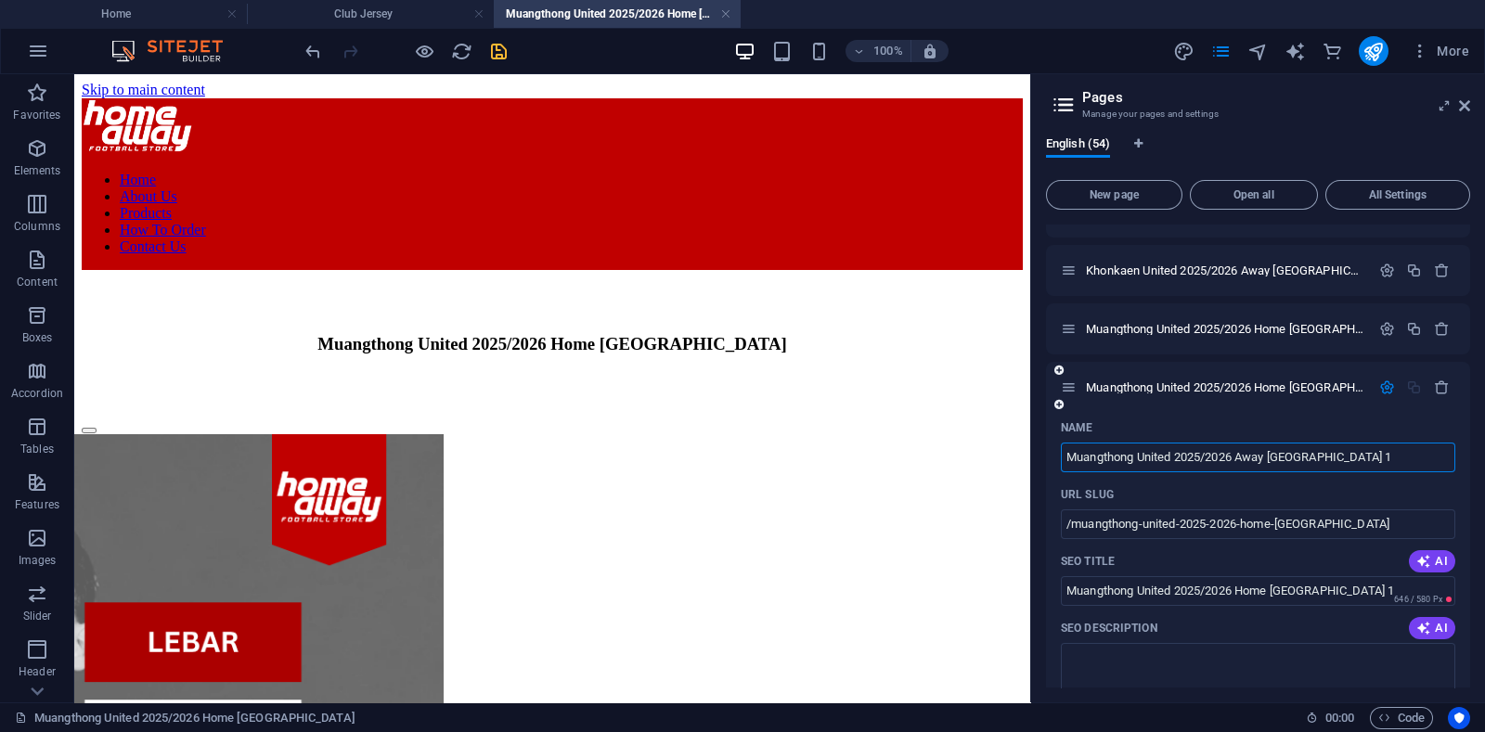
type input "Muangthong United 2025/2026 Away [GEOGRAPHIC_DATA] 1"
type input "/muangthong-united-2025-2026-away-[GEOGRAPHIC_DATA]"
type input "Muangthong United 2025/2026 Away [GEOGRAPHIC_DATA] 1"
type input "Muangthong United 2025/2026 Away [GEOGRAPHIC_DATA]"
type input "/muangthong-united-2025-2026-away-[GEOGRAPHIC_DATA]"
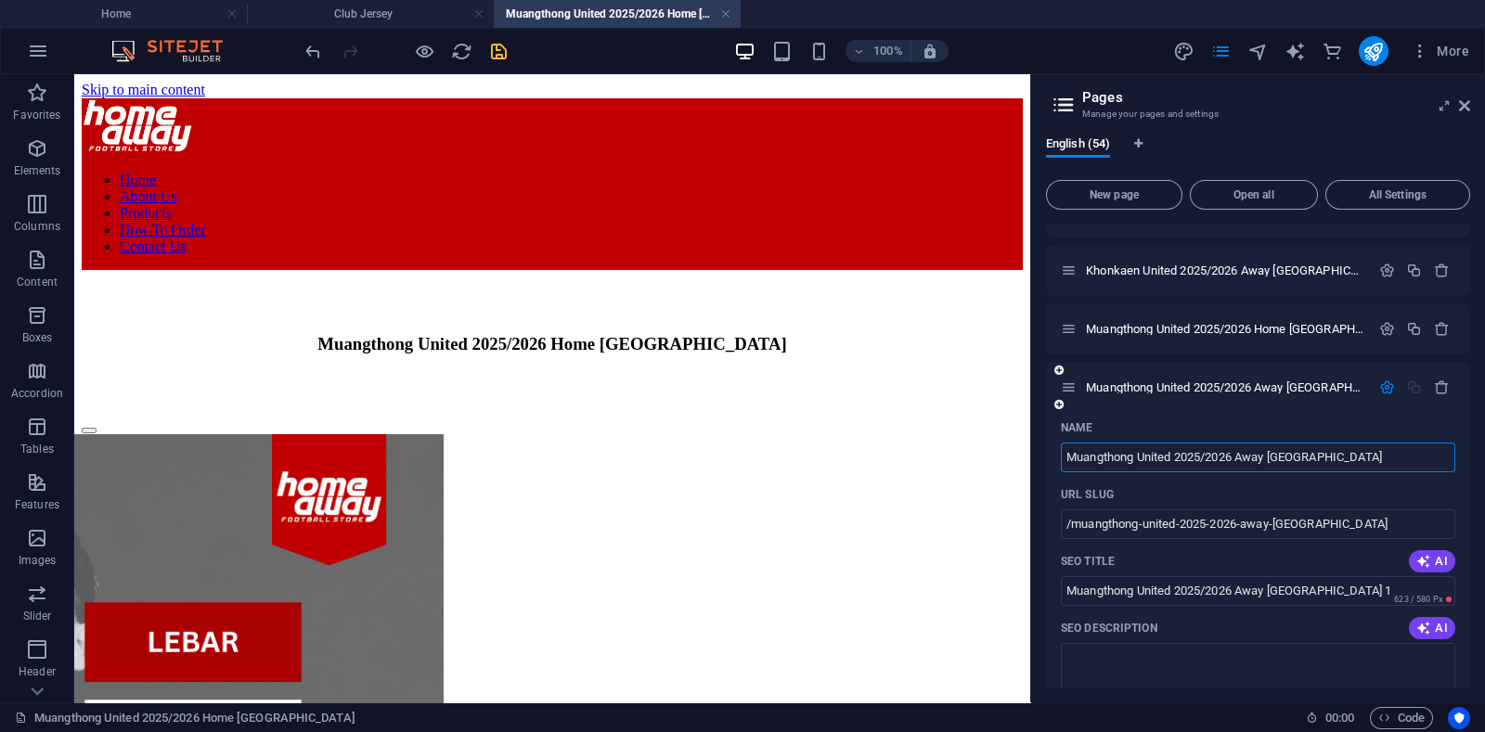
type input "Muangthong United 2025/2026 Away [GEOGRAPHIC_DATA]"
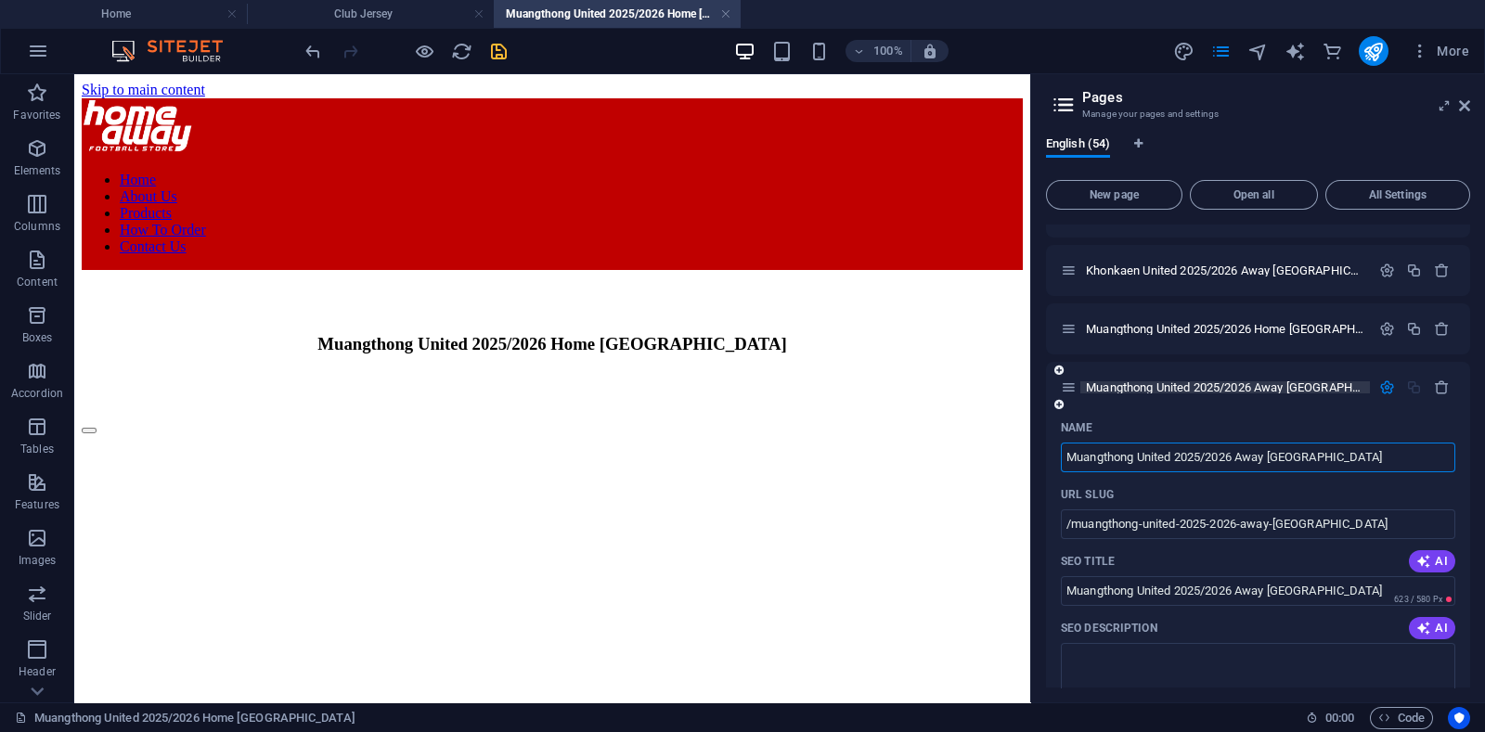
type input "Muangthong United 2025/2026 Away [GEOGRAPHIC_DATA]"
click at [1140, 387] on span "Muangthong United 2025/2026 Away [GEOGRAPHIC_DATA] /muangthong-united-2025-2026…" at bounding box center [1376, 387] width 581 height 14
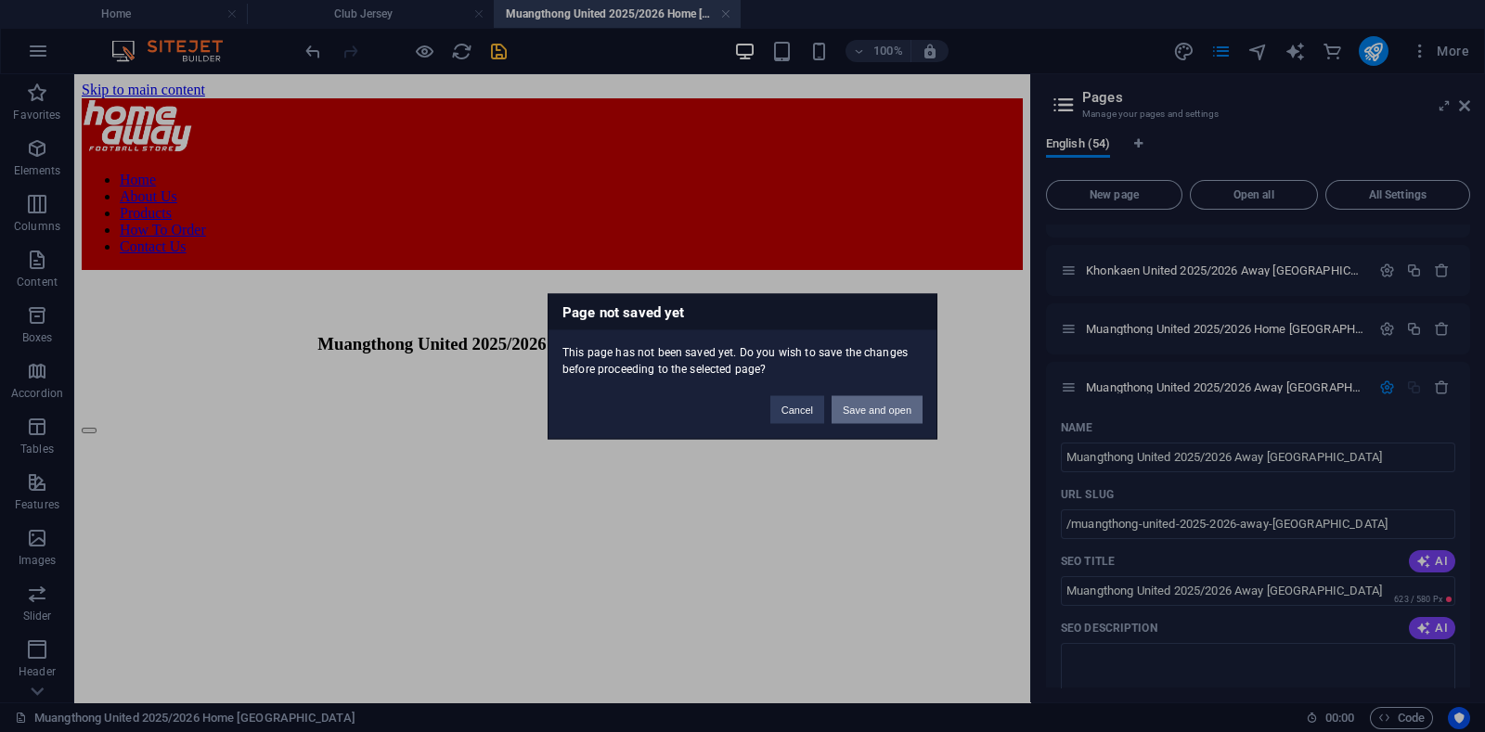
click at [868, 401] on button "Save and open" at bounding box center [876, 409] width 91 height 28
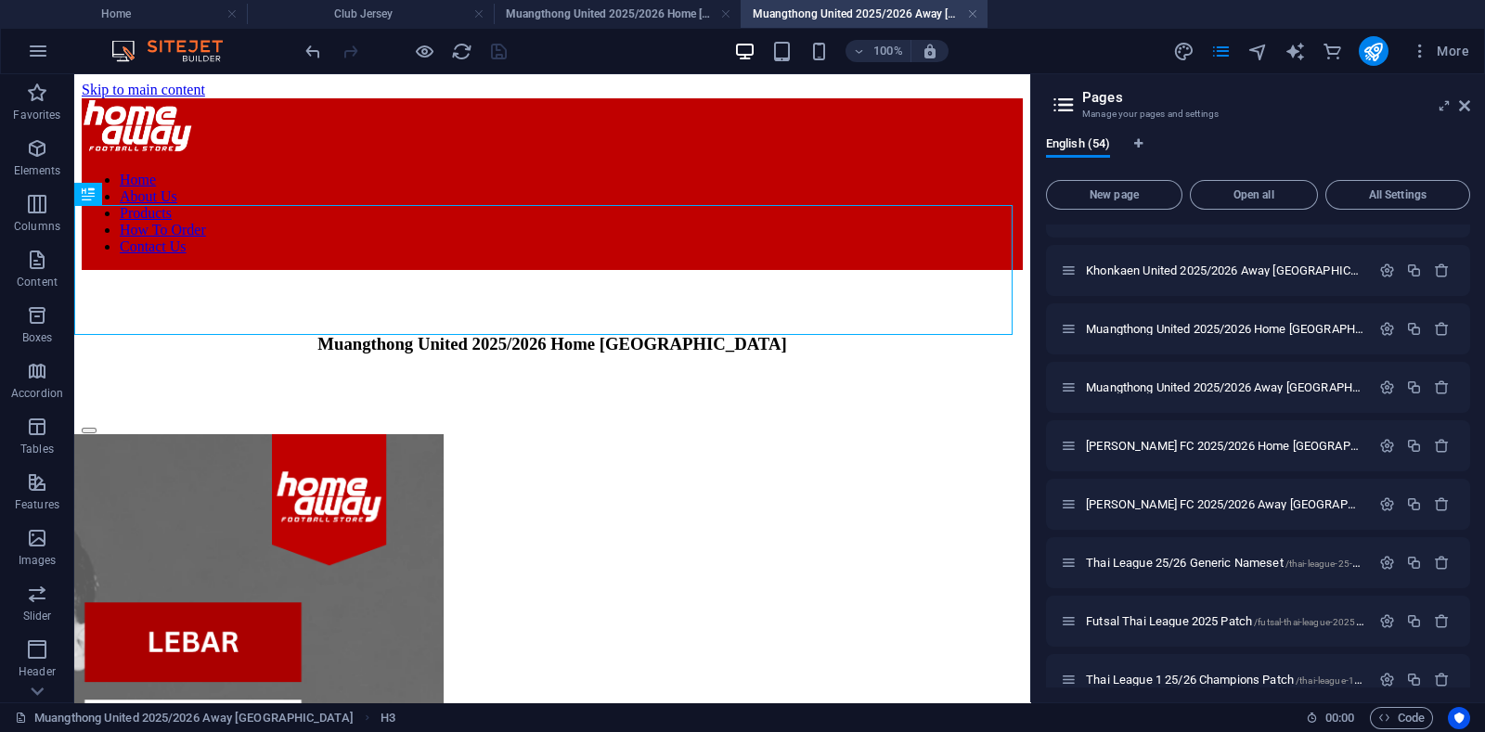
scroll to position [0, 0]
click at [852, 334] on div "Muangthong United 2025/2026 Home [GEOGRAPHIC_DATA]" at bounding box center [552, 344] width 941 height 20
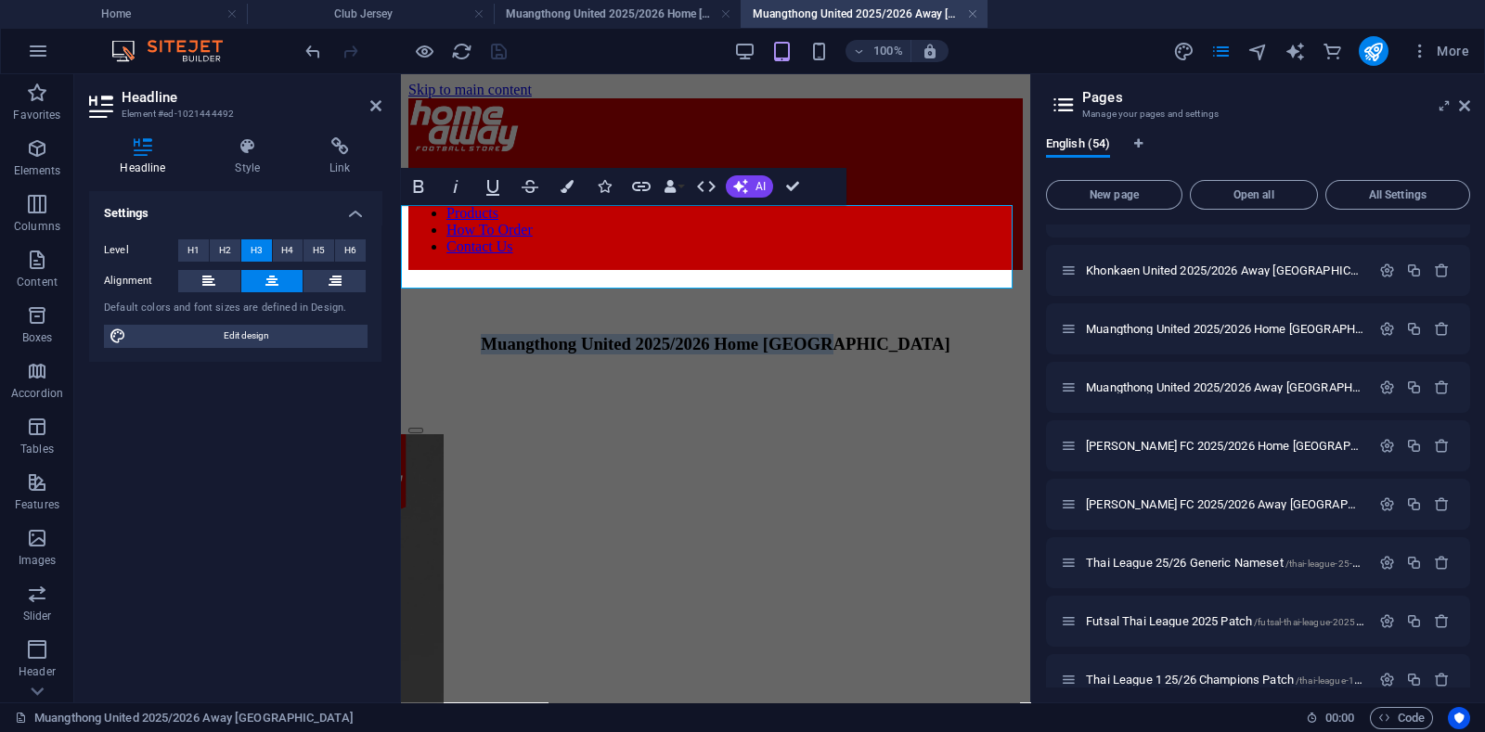
click at [896, 334] on h3 "Muangthong United 2025/2026 Home [GEOGRAPHIC_DATA]" at bounding box center [715, 344] width 614 height 20
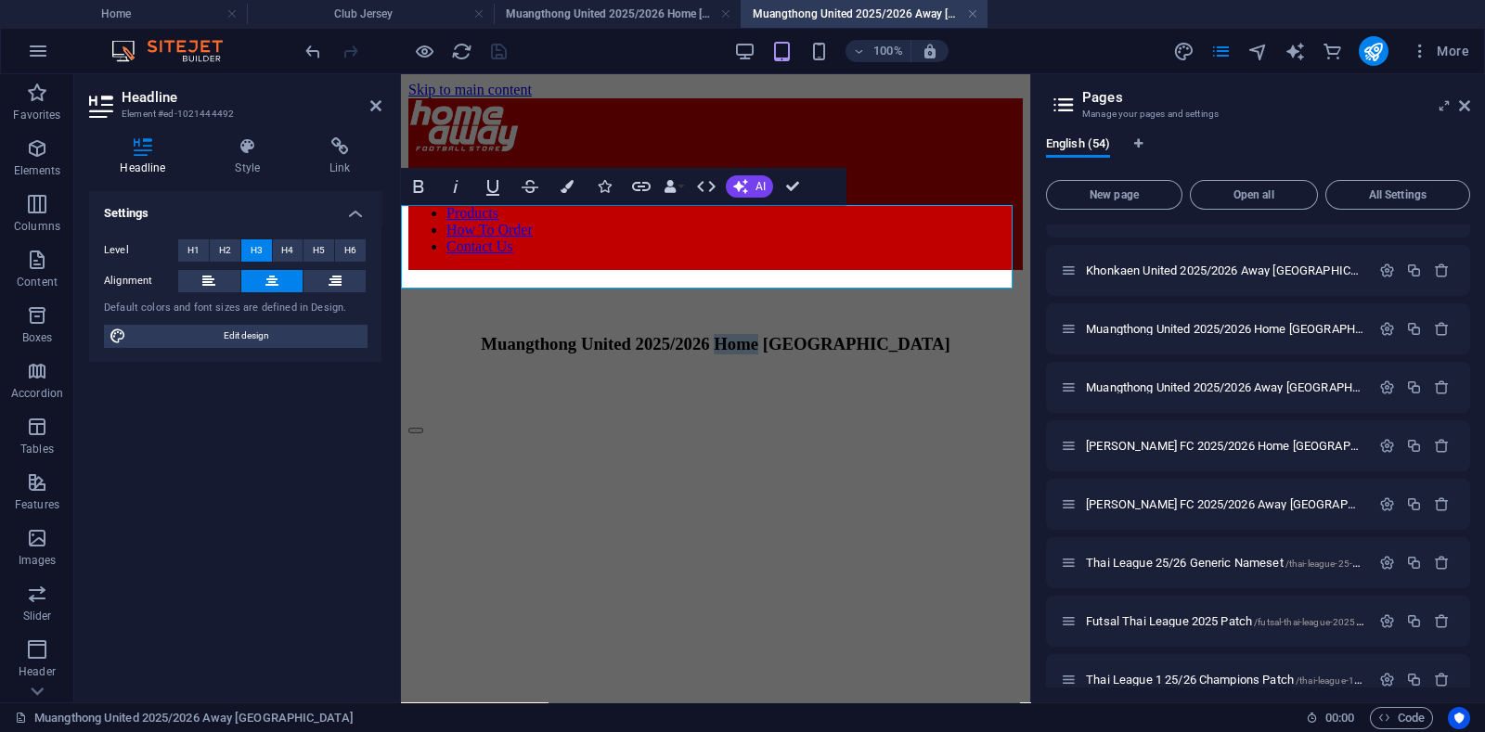
click at [896, 334] on h3 "Muangthong United 2025/2026 Home [GEOGRAPHIC_DATA]" at bounding box center [715, 344] width 614 height 20
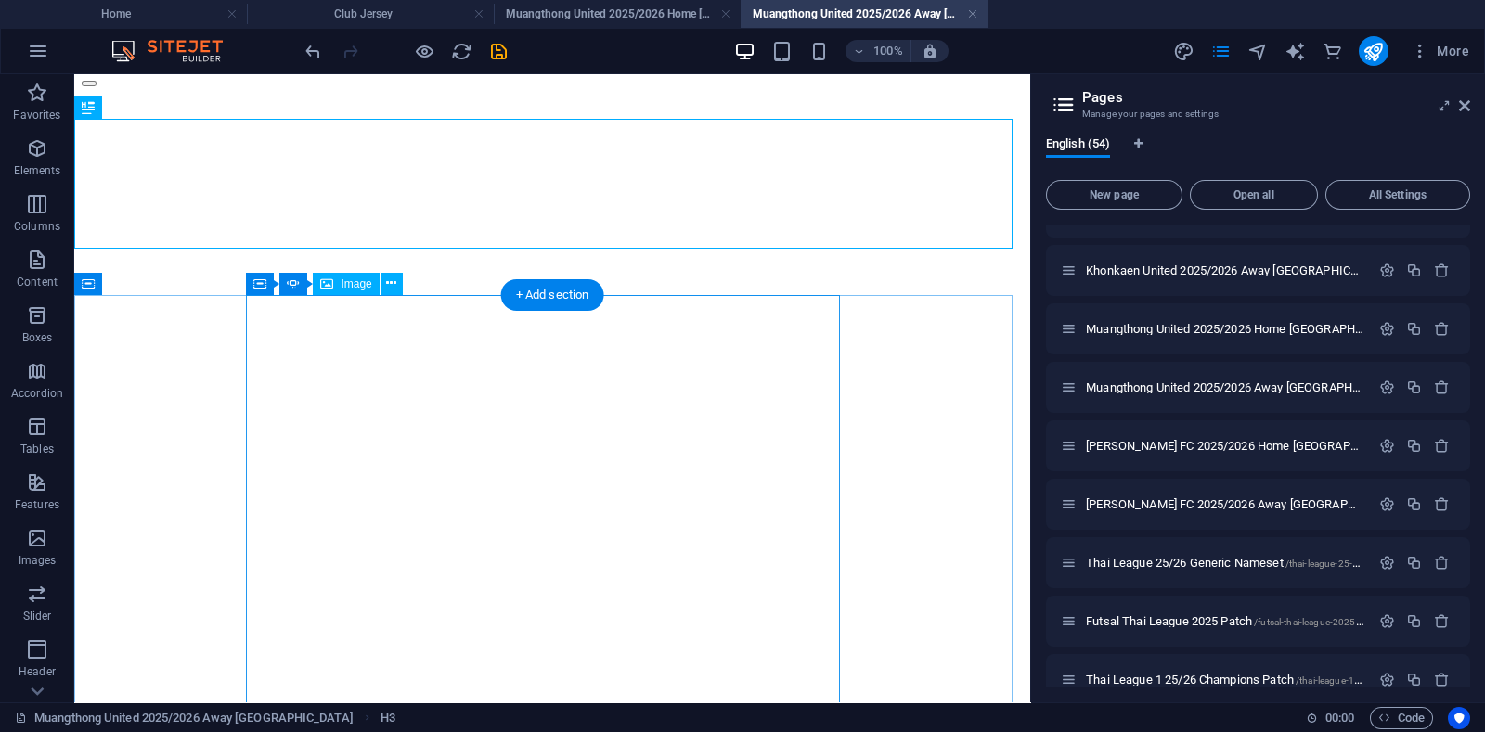
scroll to position [348, 0]
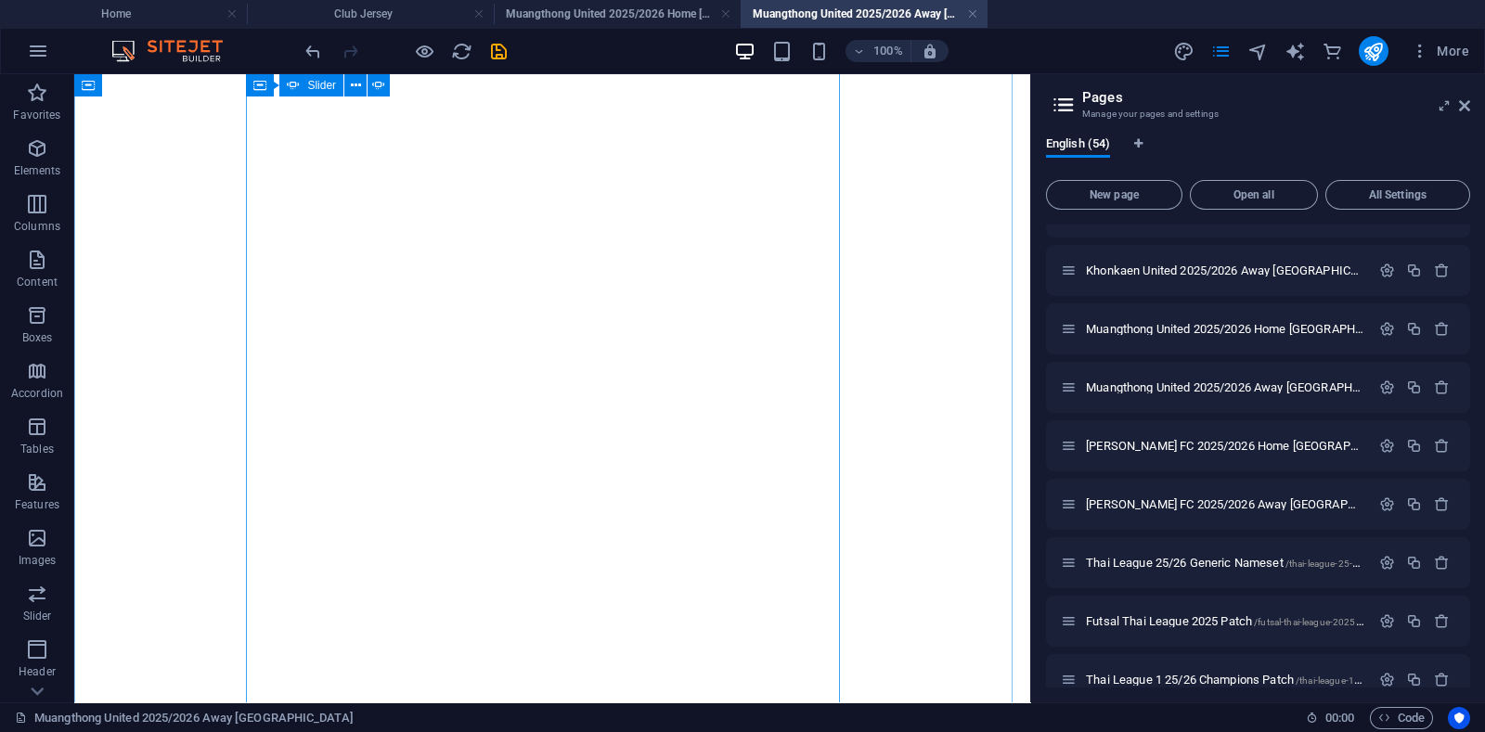
click at [97, 85] on button "button" at bounding box center [89, 83] width 15 height 6
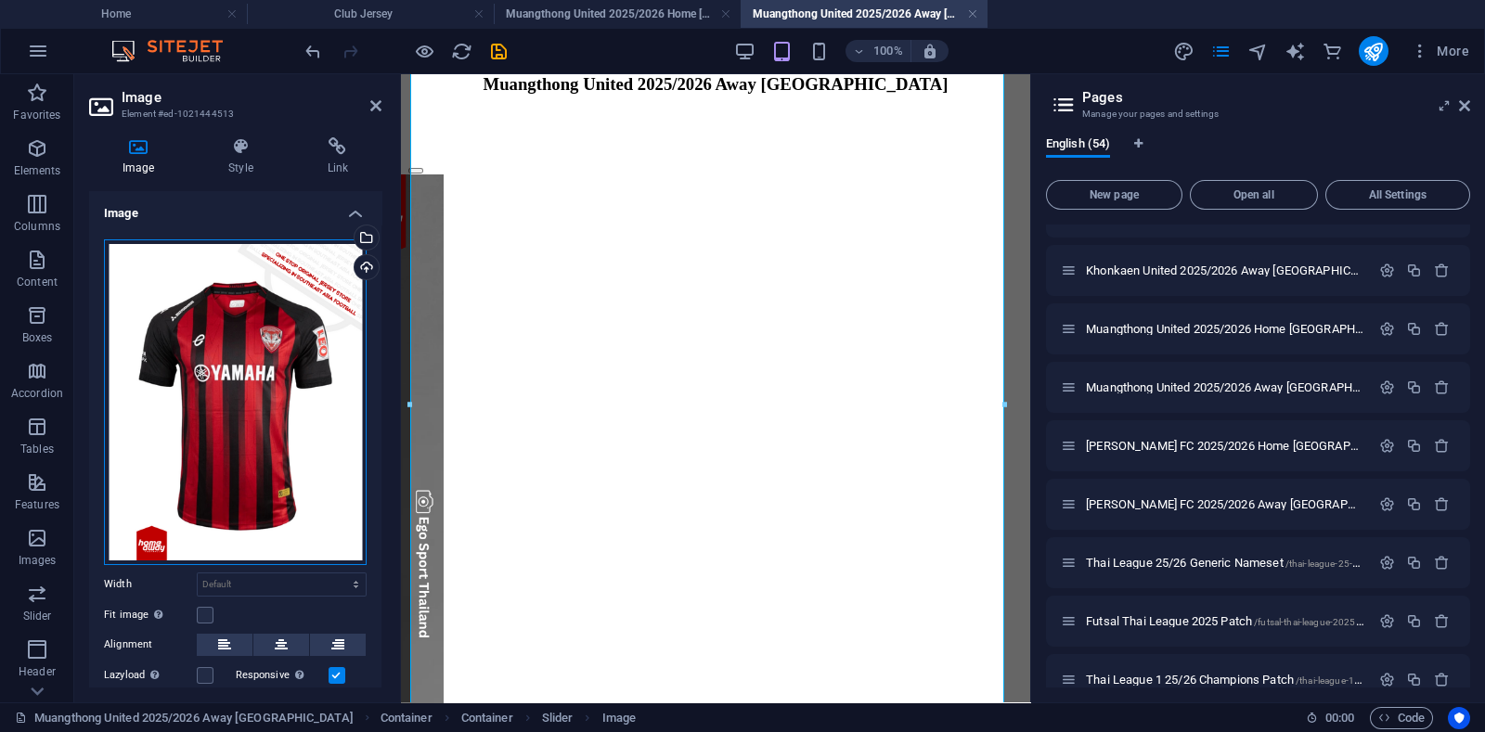
click at [256, 379] on div "Drag files here, click to choose files or select files from Files or our free s…" at bounding box center [235, 402] width 263 height 326
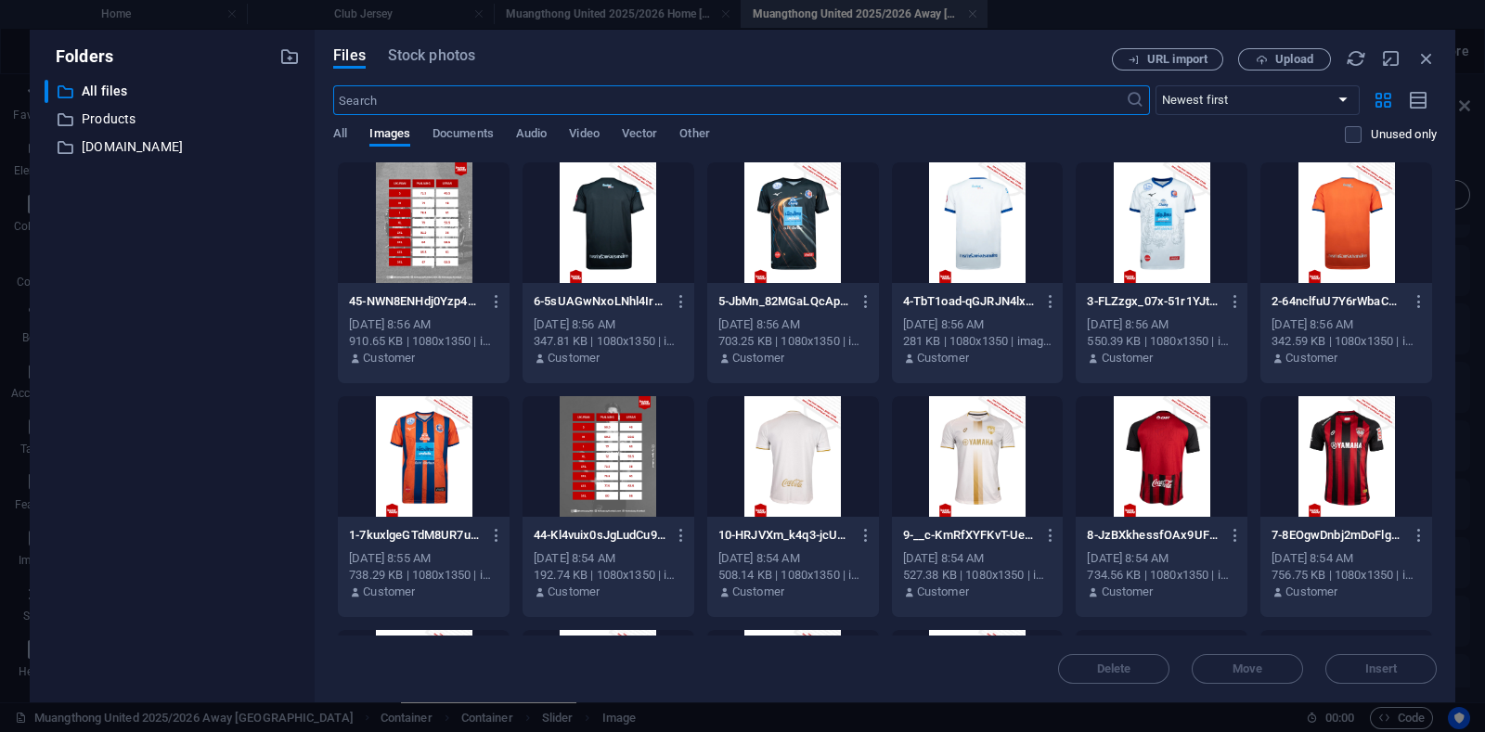
scroll to position [93, 0]
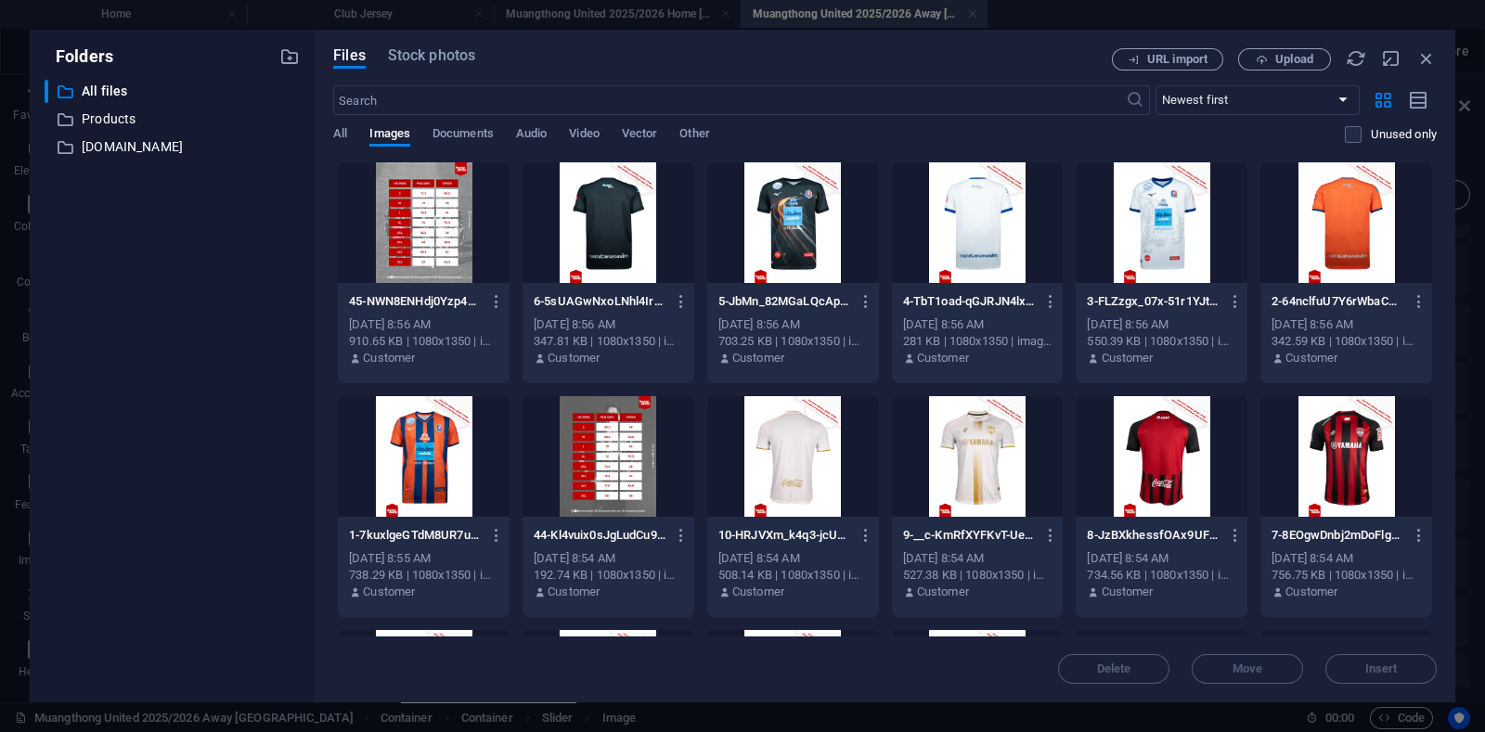
click at [980, 433] on div at bounding box center [978, 456] width 172 height 121
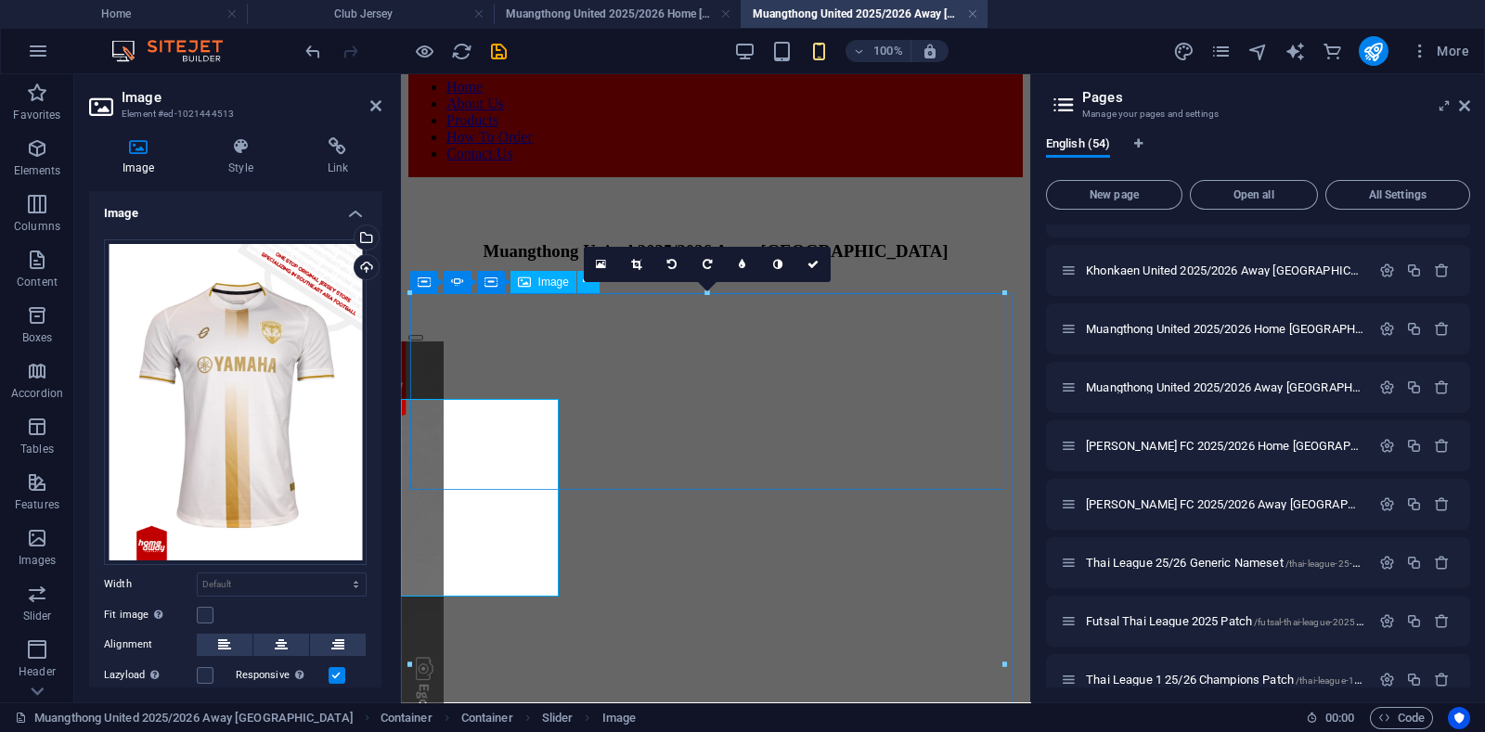
scroll to position [0, 0]
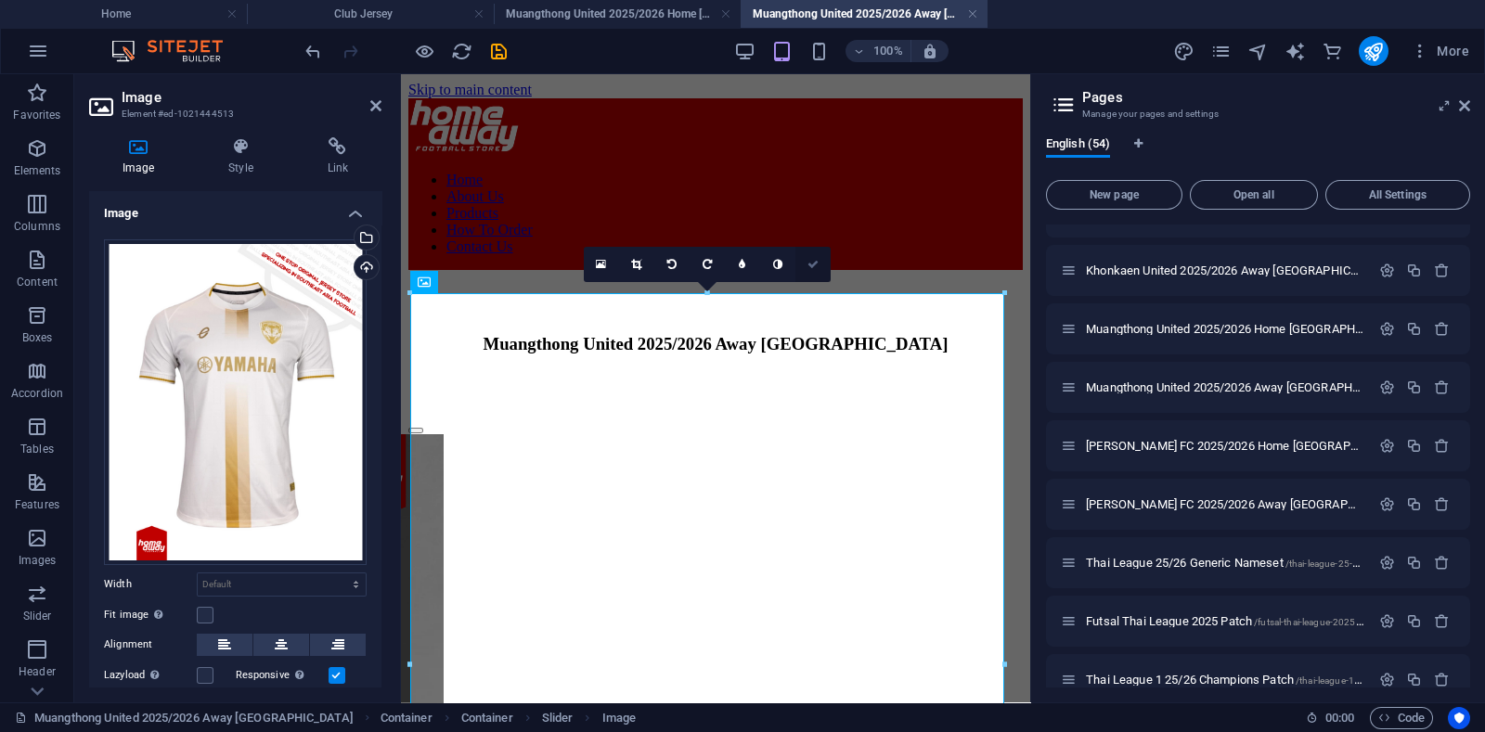
click at [815, 264] on icon at bounding box center [812, 264] width 11 height 11
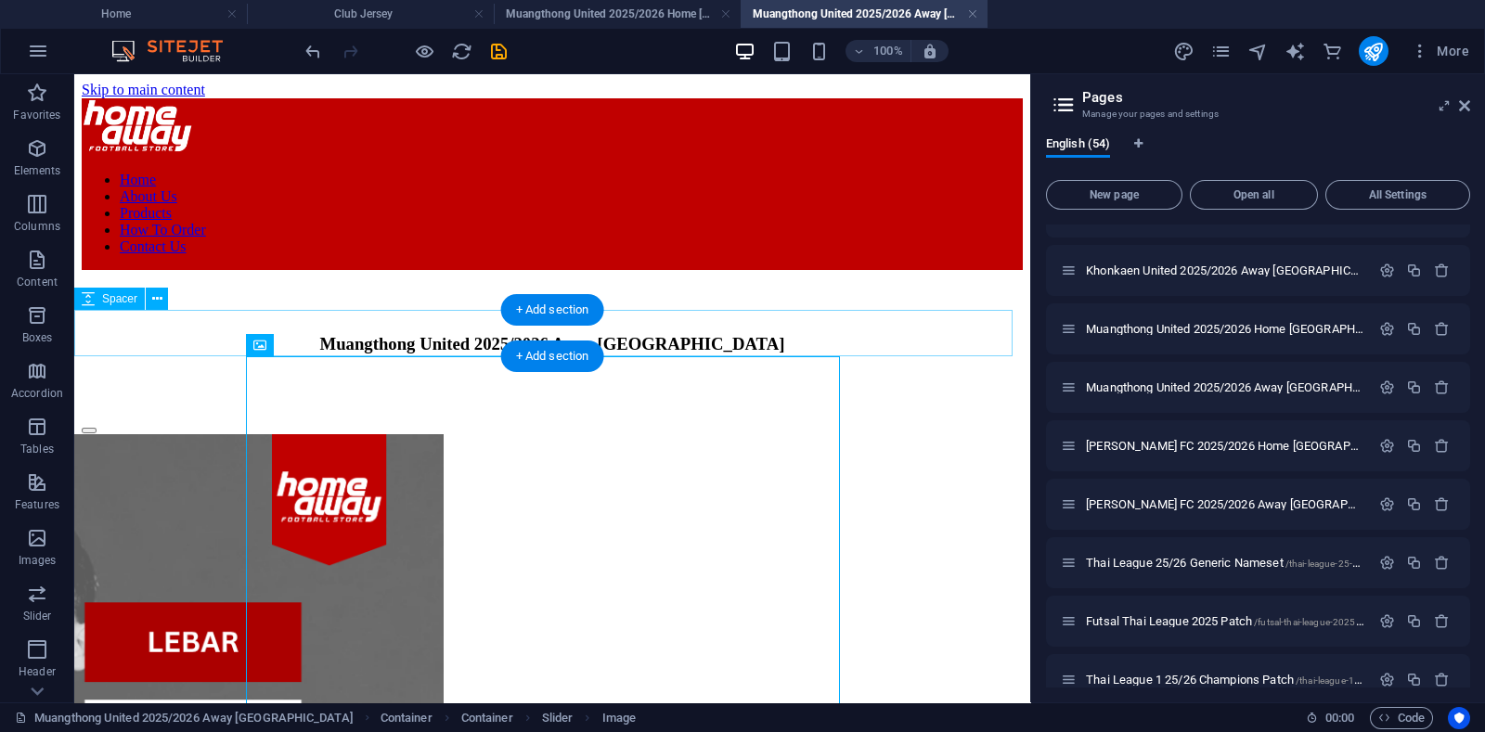
scroll to position [231, 0]
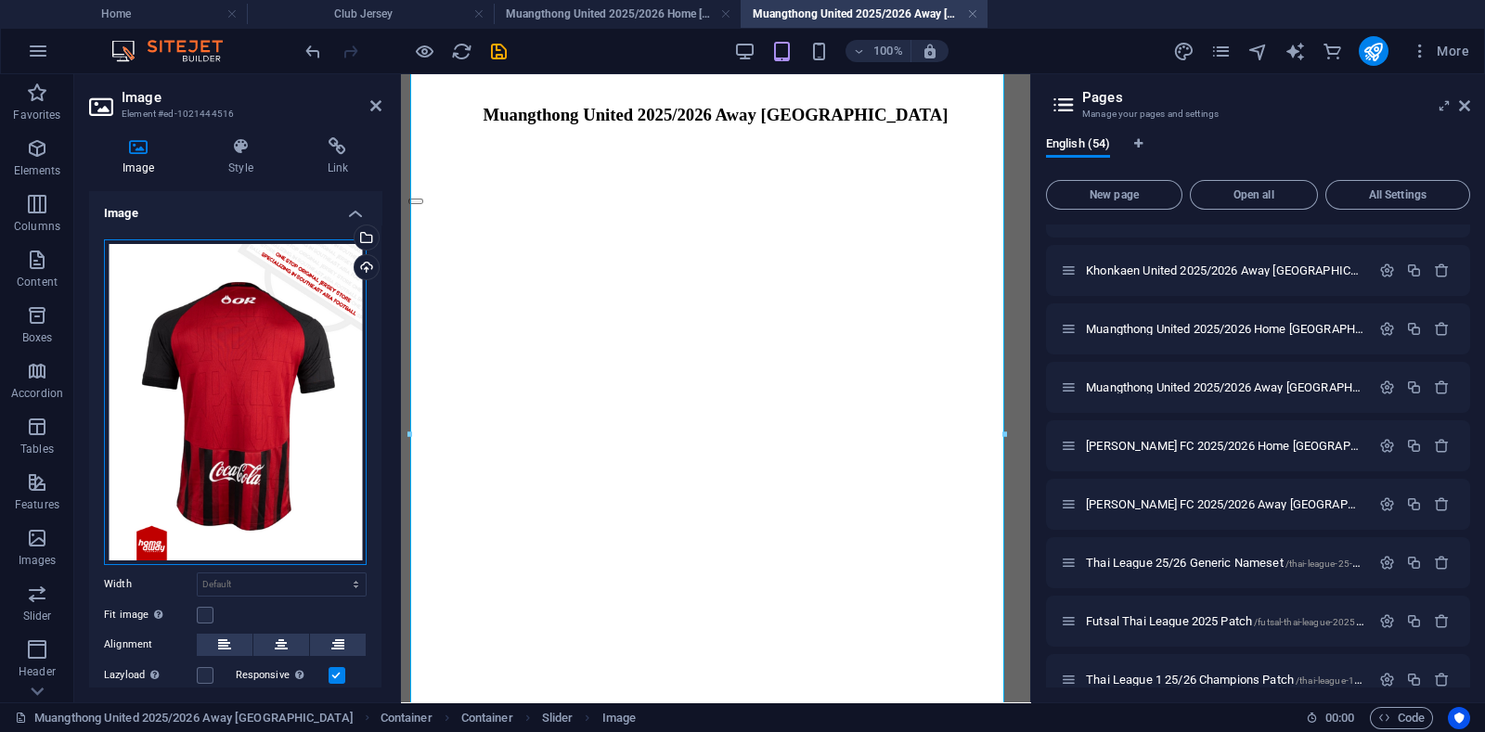
drag, startPoint x: 232, startPoint y: 286, endPoint x: 80, endPoint y: 224, distance: 164.4
click at [232, 286] on div "Drag files here, click to choose files or select files from Files or our free s…" at bounding box center [235, 402] width 263 height 326
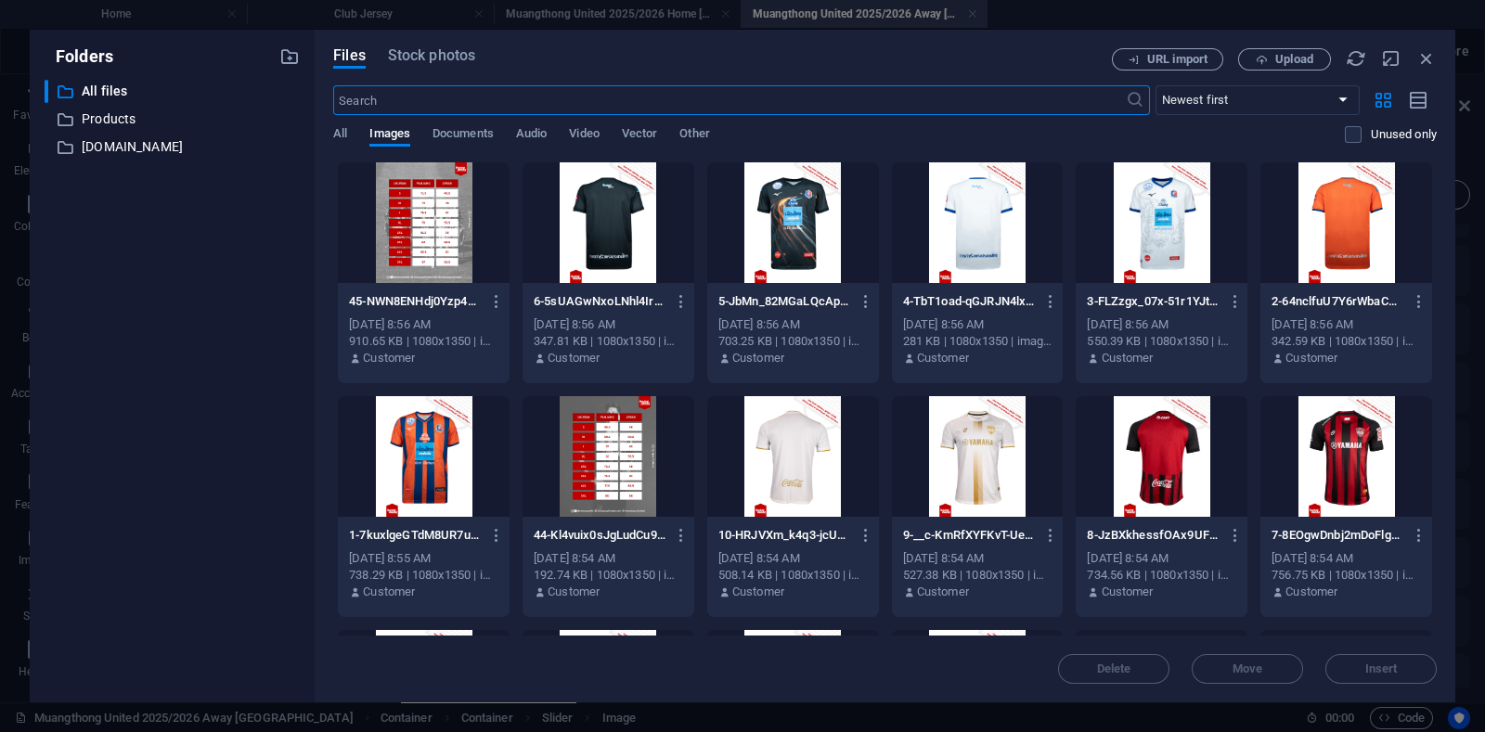
scroll to position [251, 0]
click at [791, 429] on div at bounding box center [793, 456] width 172 height 121
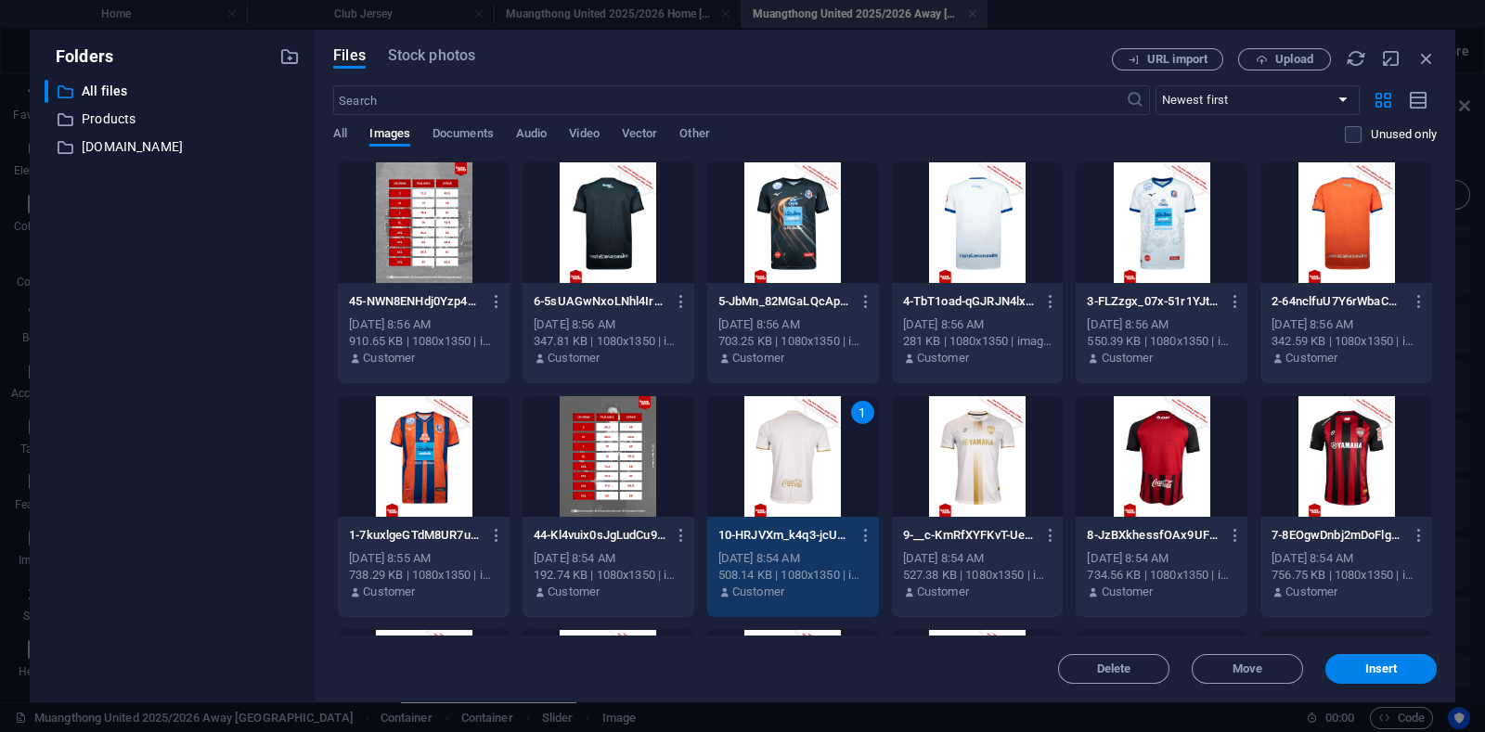
click at [791, 429] on div "1" at bounding box center [793, 456] width 172 height 121
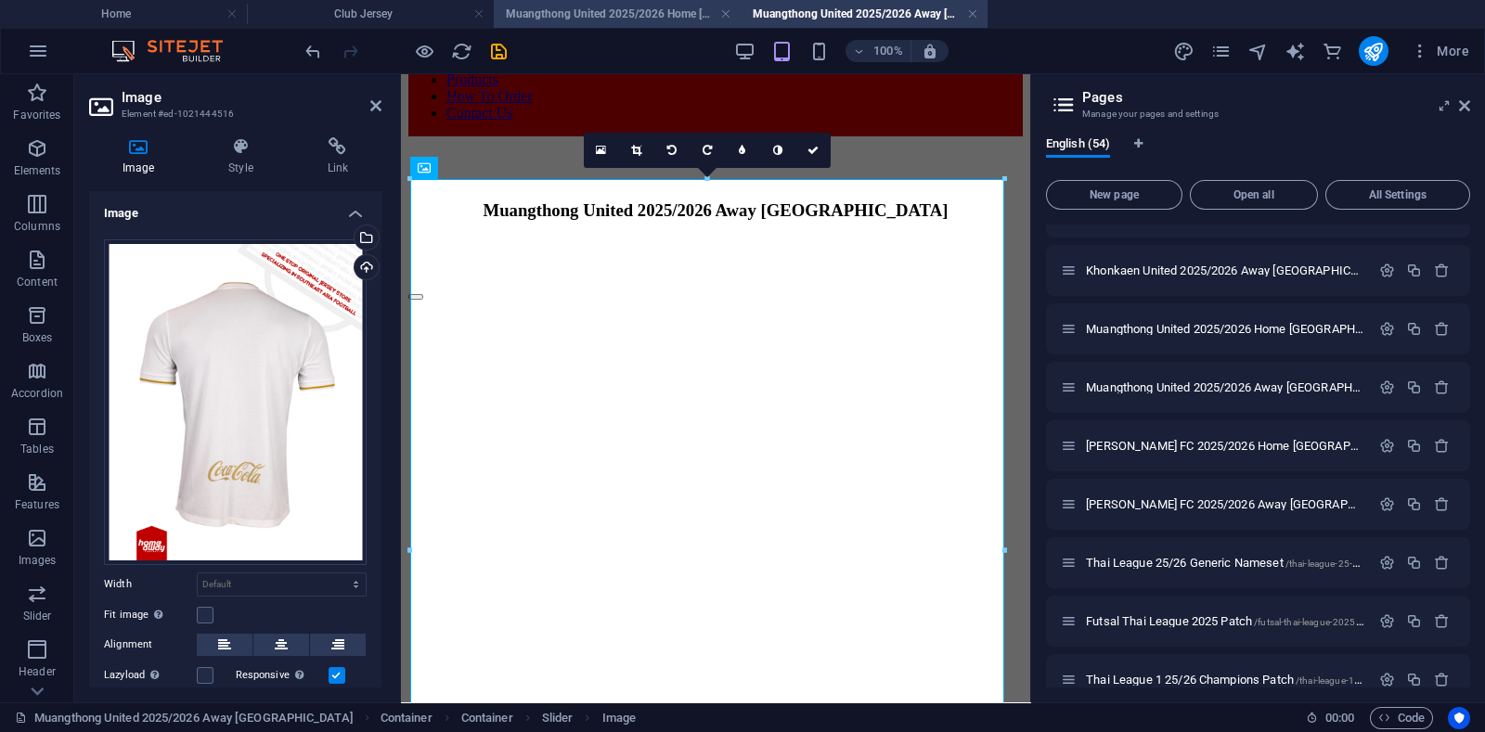
scroll to position [113, 0]
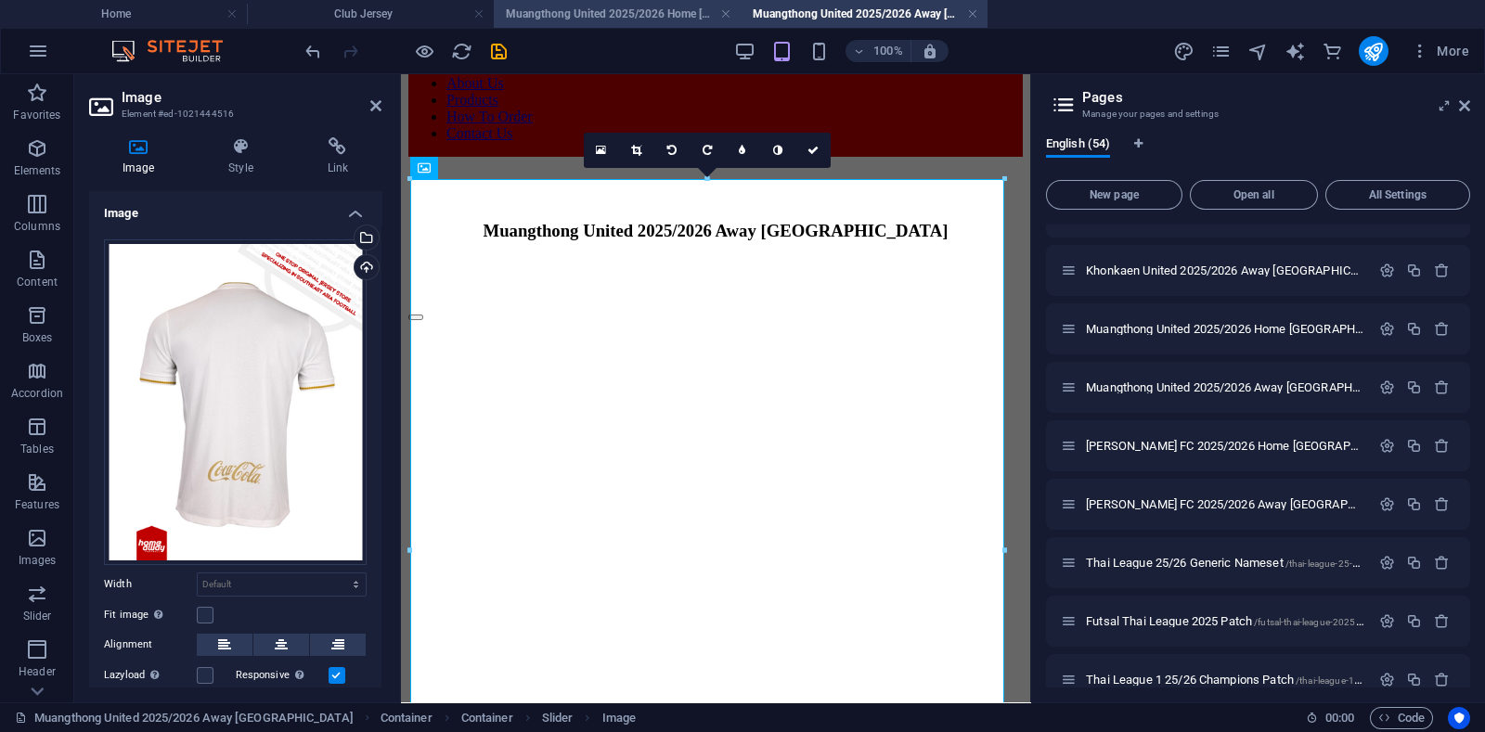
click at [599, 6] on h4 "Muangthong United 2025/2026 Home [GEOGRAPHIC_DATA]" at bounding box center [617, 14] width 247 height 20
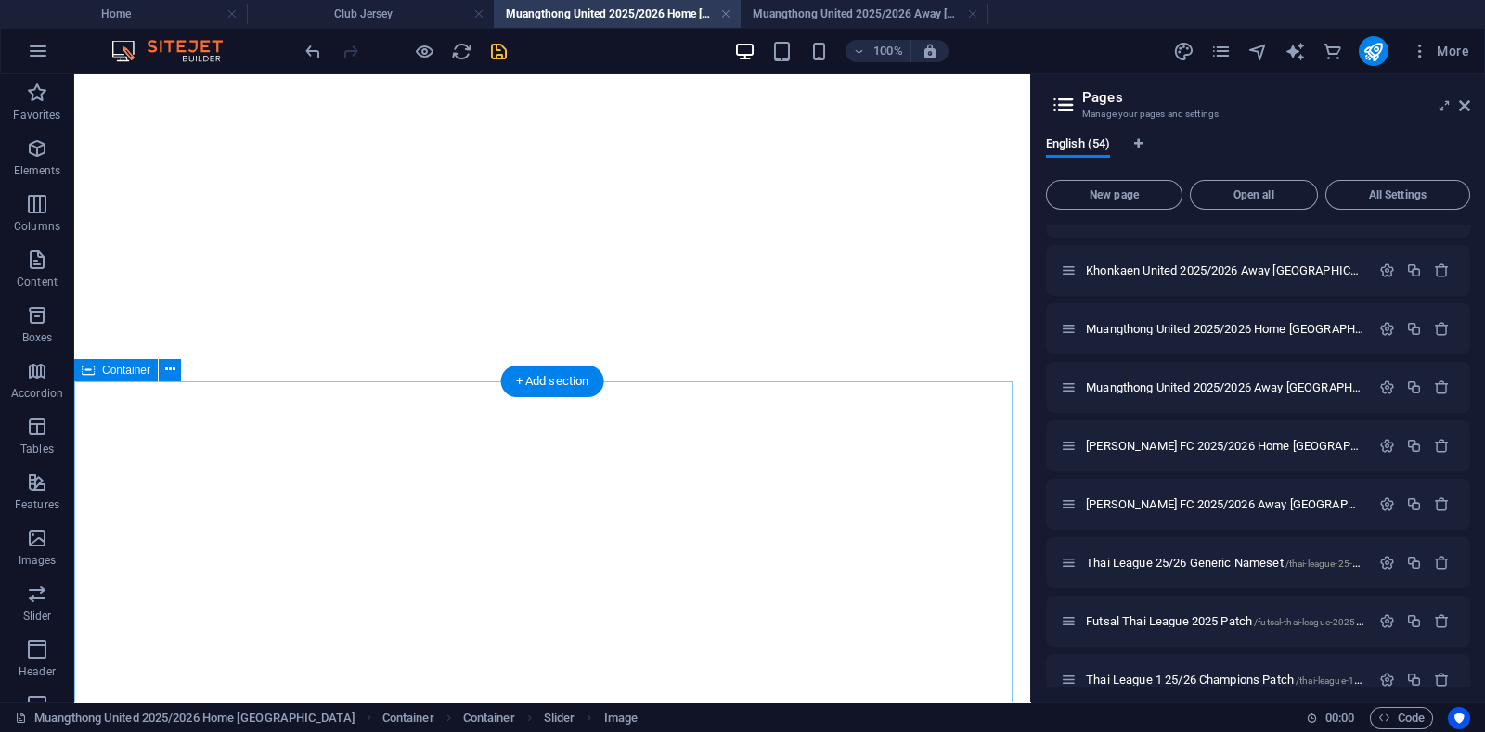
scroll to position [580, 0]
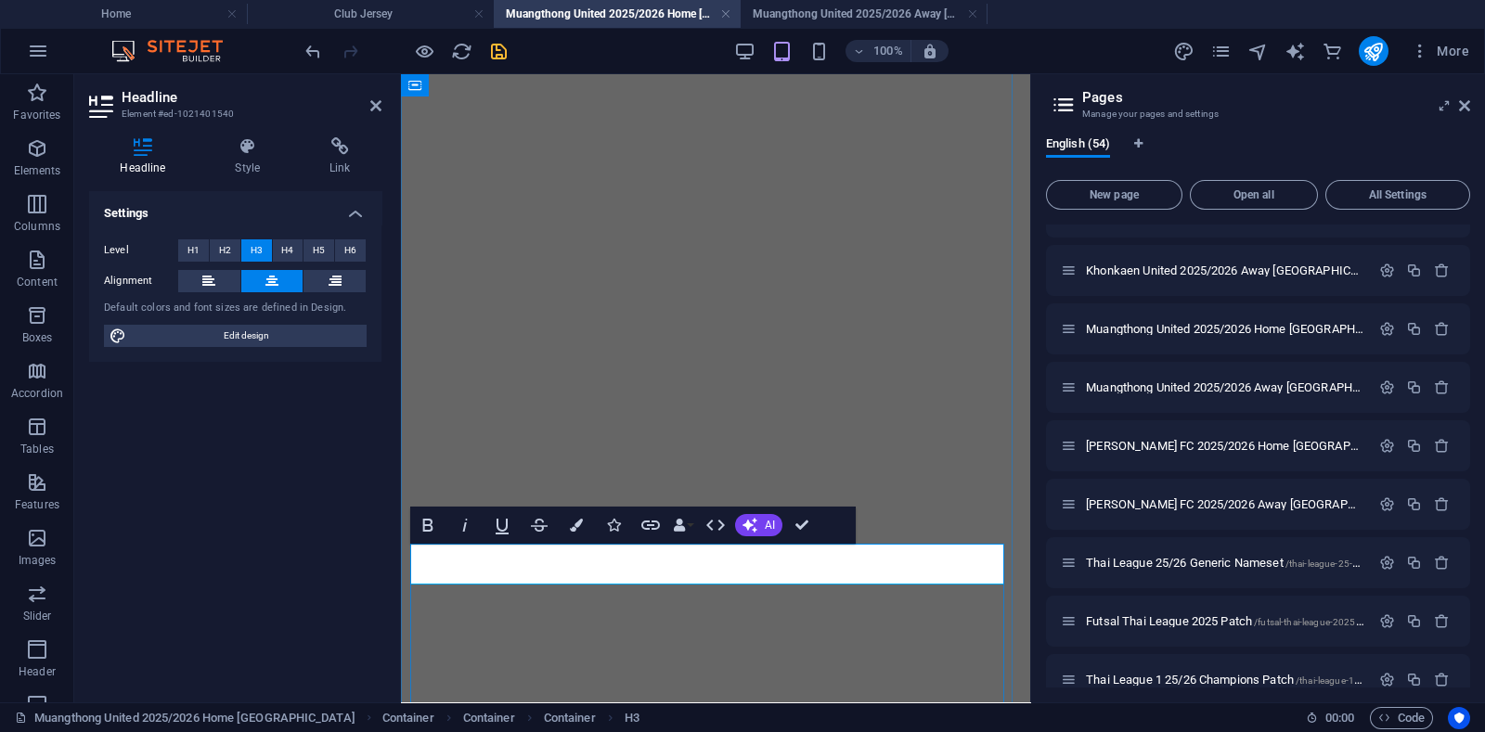
drag, startPoint x: 692, startPoint y: 563, endPoint x: 718, endPoint y: 565, distance: 26.0
drag, startPoint x: 732, startPoint y: 448, endPoint x: 806, endPoint y: 522, distance: 105.0
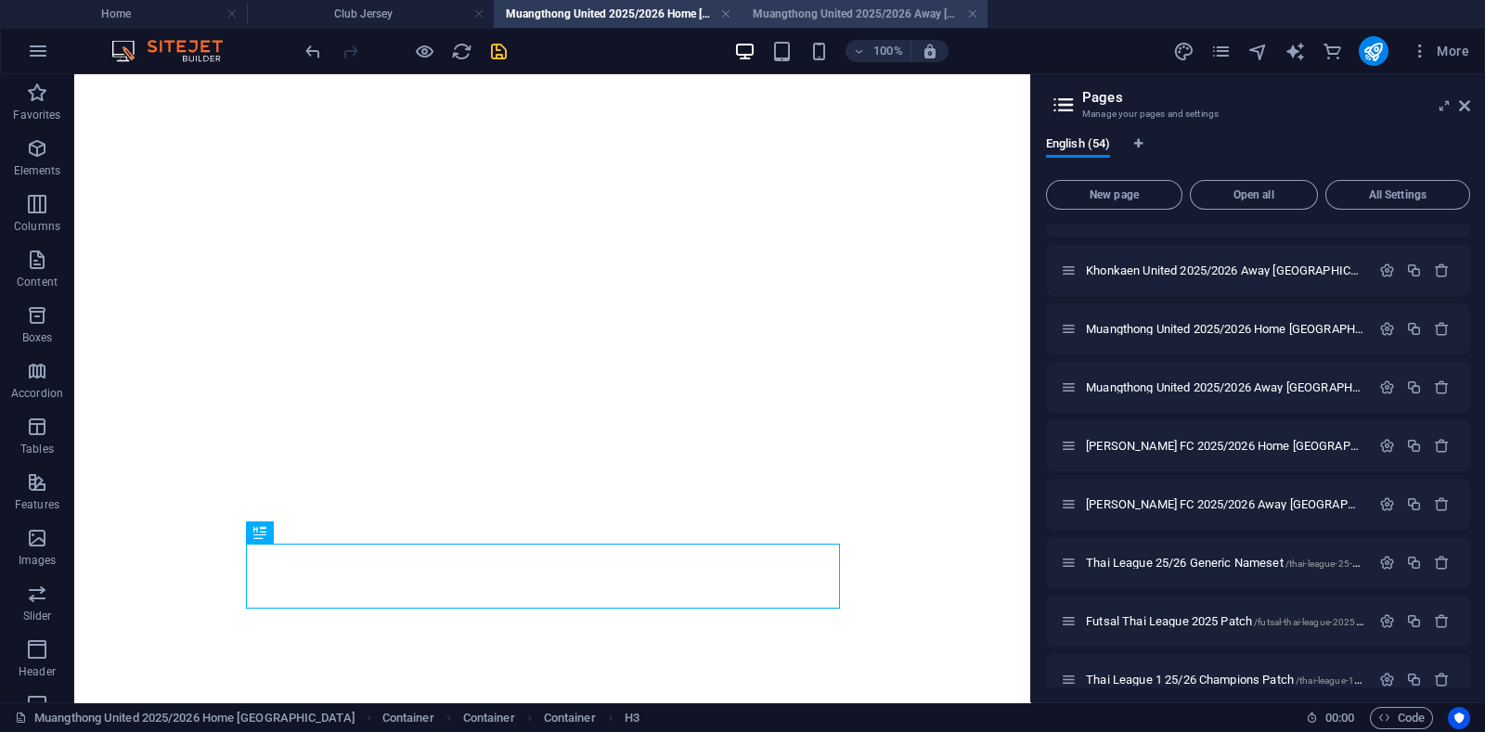
click at [844, 11] on h4 "Muangthong United 2025/2026 Away [GEOGRAPHIC_DATA]" at bounding box center [864, 14] width 247 height 20
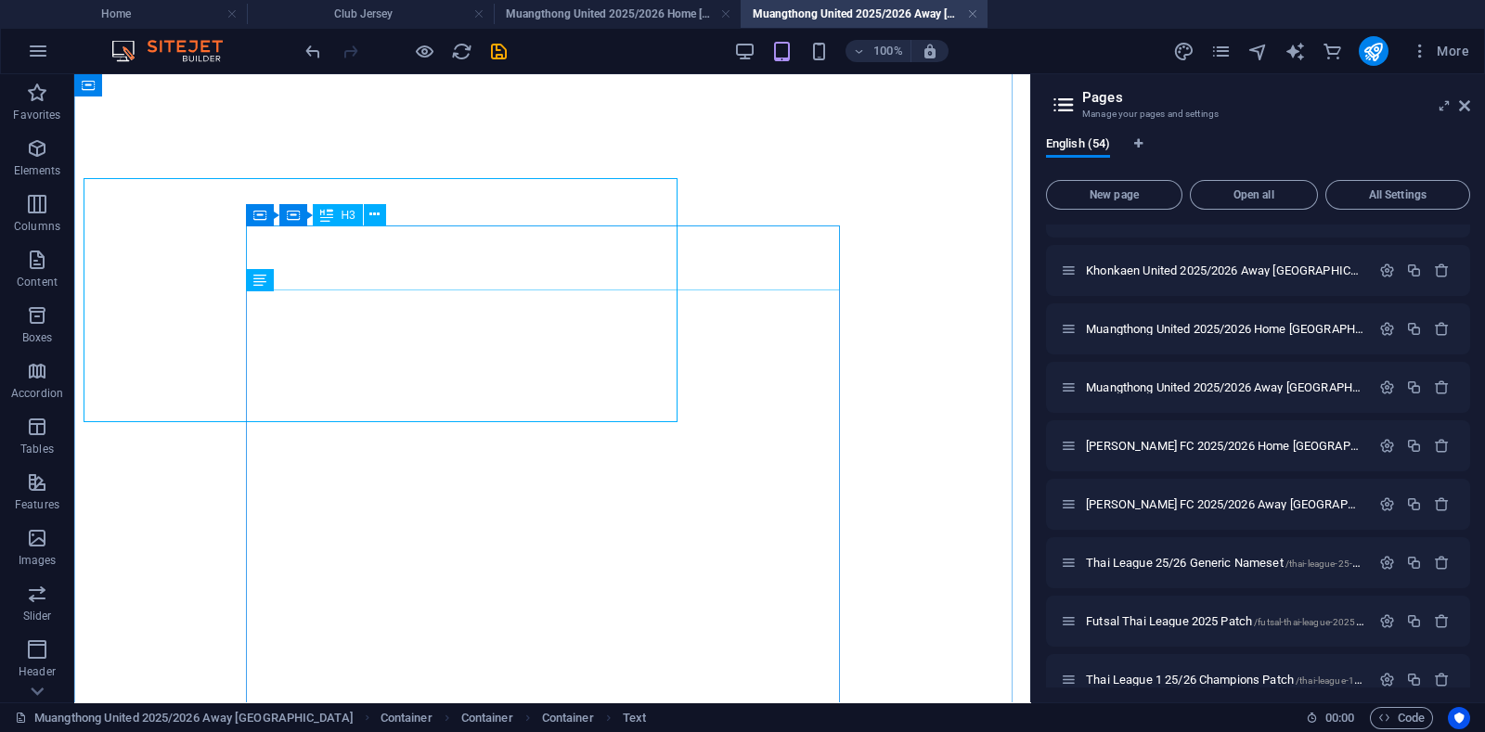
scroll to position [897, 0]
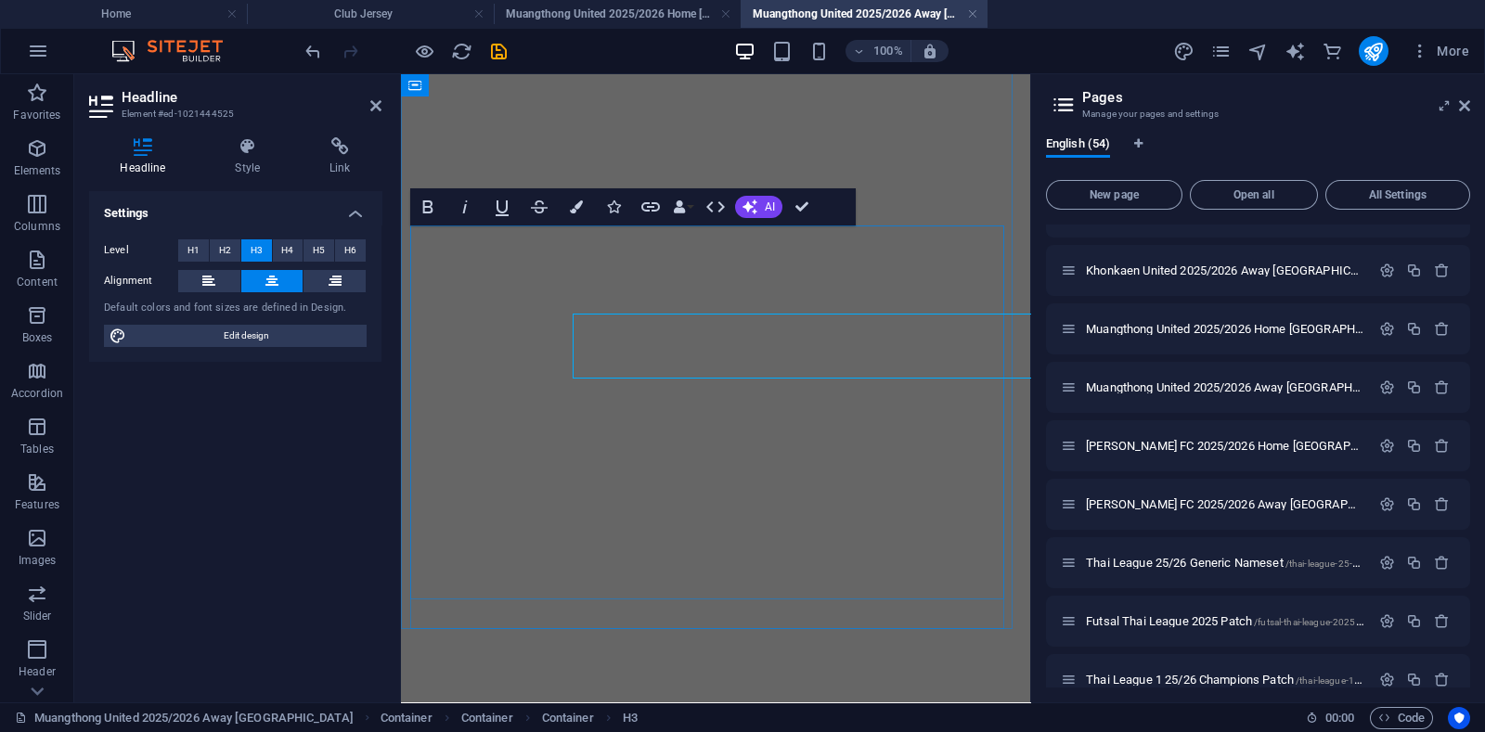
scroll to position [809, 0]
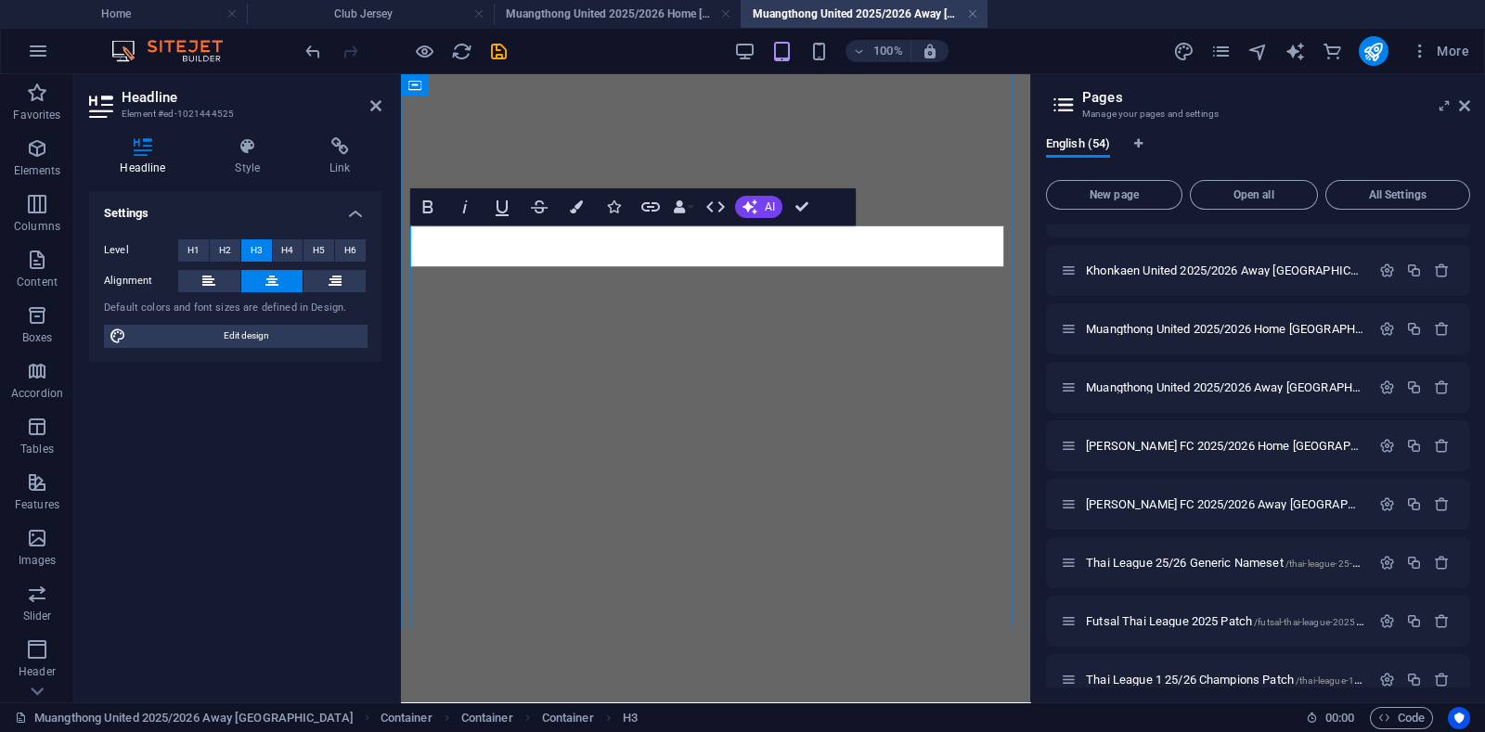
drag, startPoint x: 697, startPoint y: 250, endPoint x: 719, endPoint y: 251, distance: 22.3
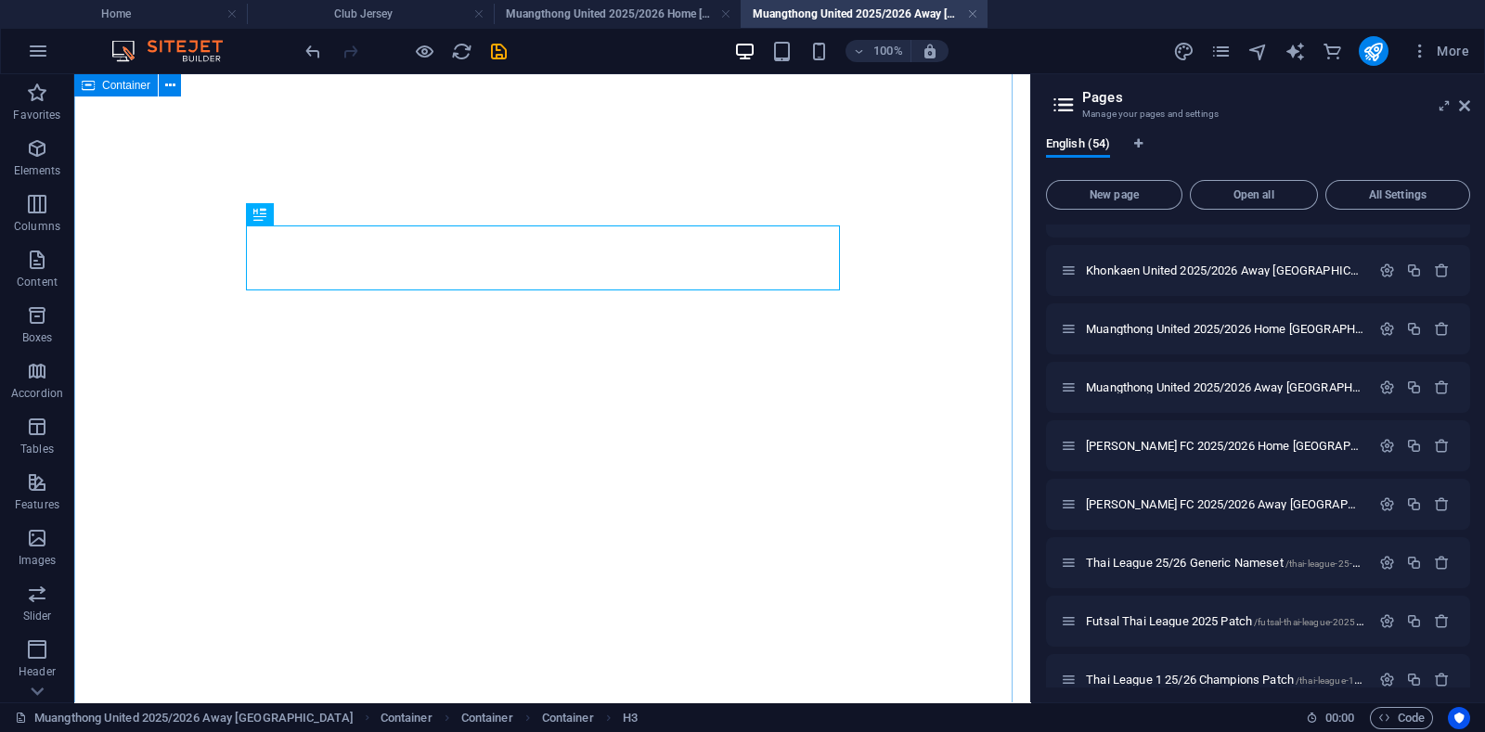
scroll to position [897, 0]
click at [496, 47] on icon "save" at bounding box center [498, 51] width 21 height 21
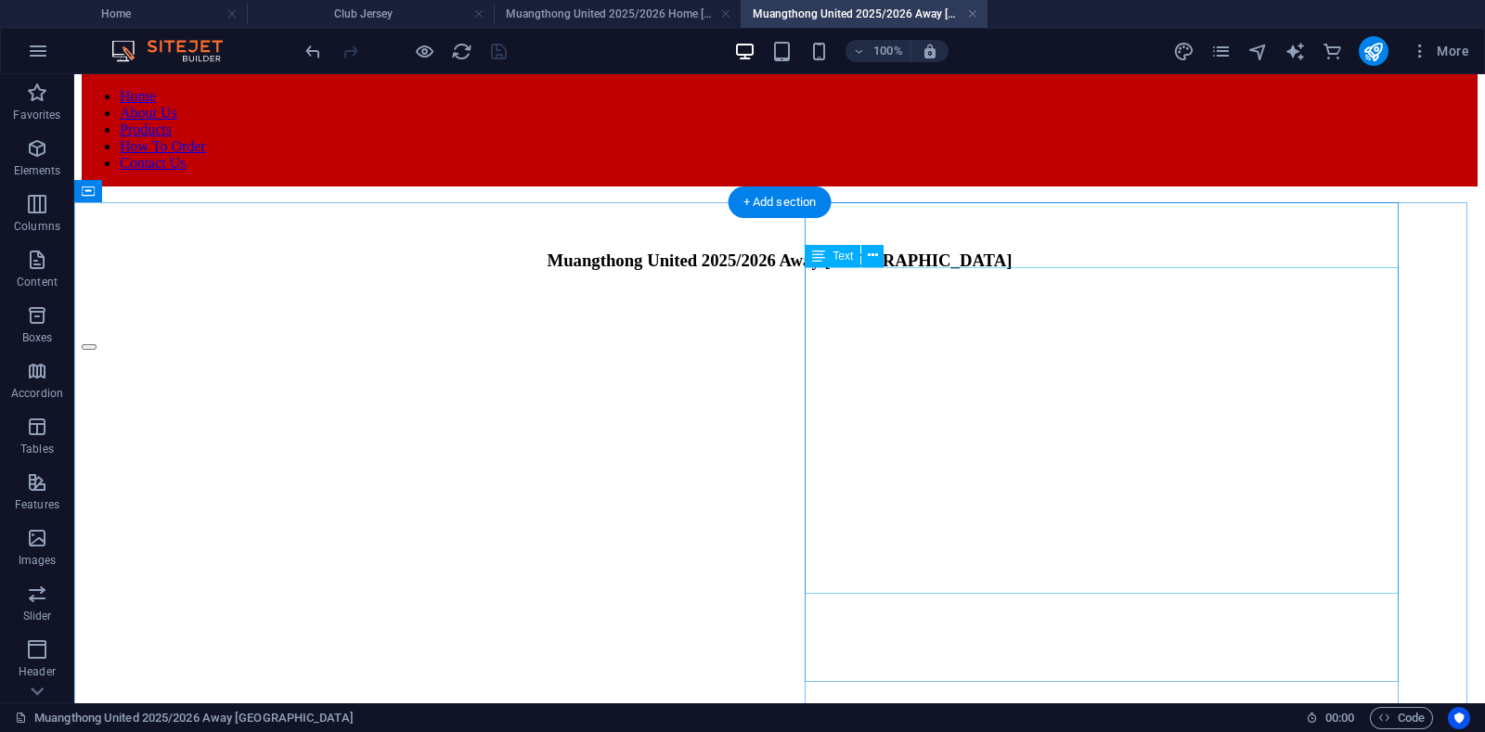
scroll to position [115, 0]
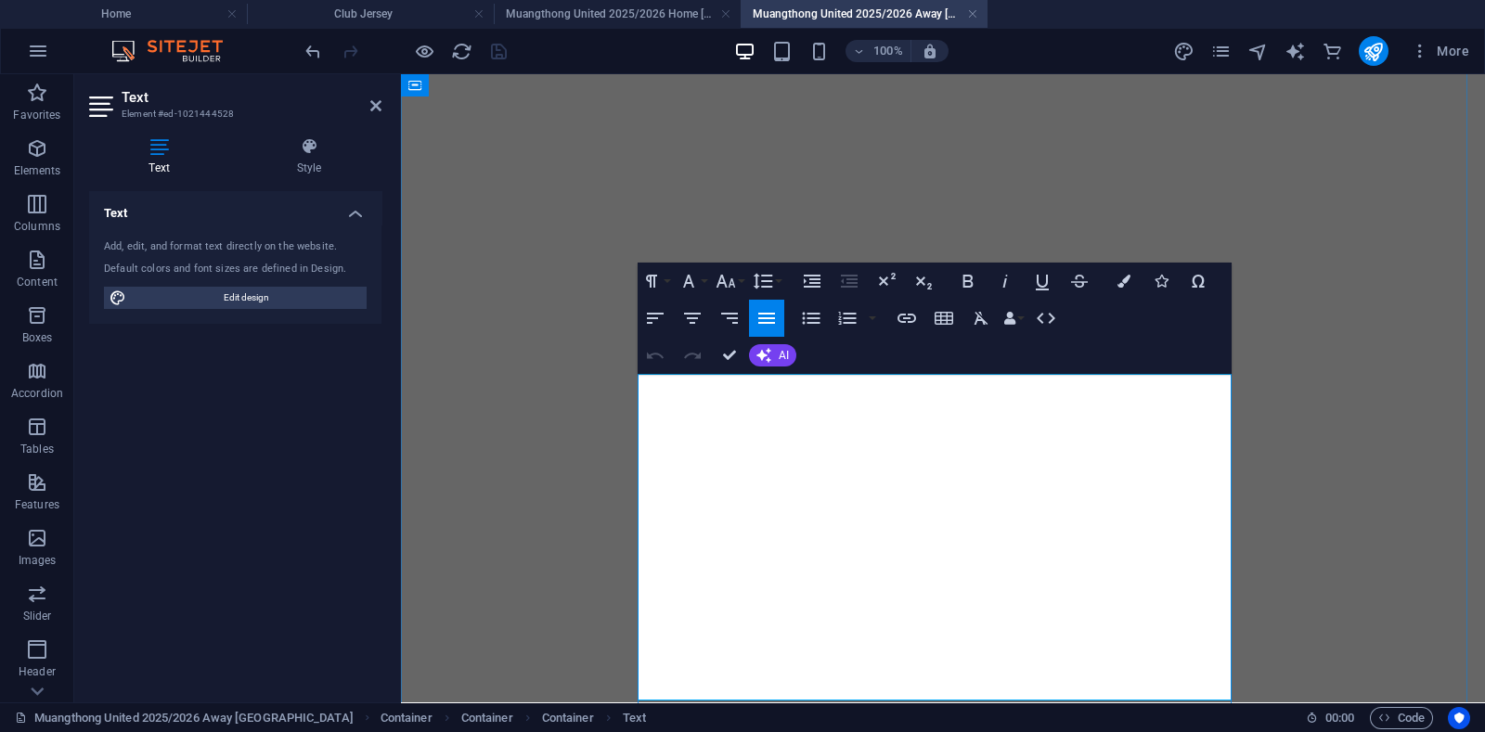
drag, startPoint x: 792, startPoint y: 430, endPoint x: 1021, endPoint y: 421, distance: 229.4
drag, startPoint x: 792, startPoint y: 427, endPoint x: 839, endPoint y: 429, distance: 47.4
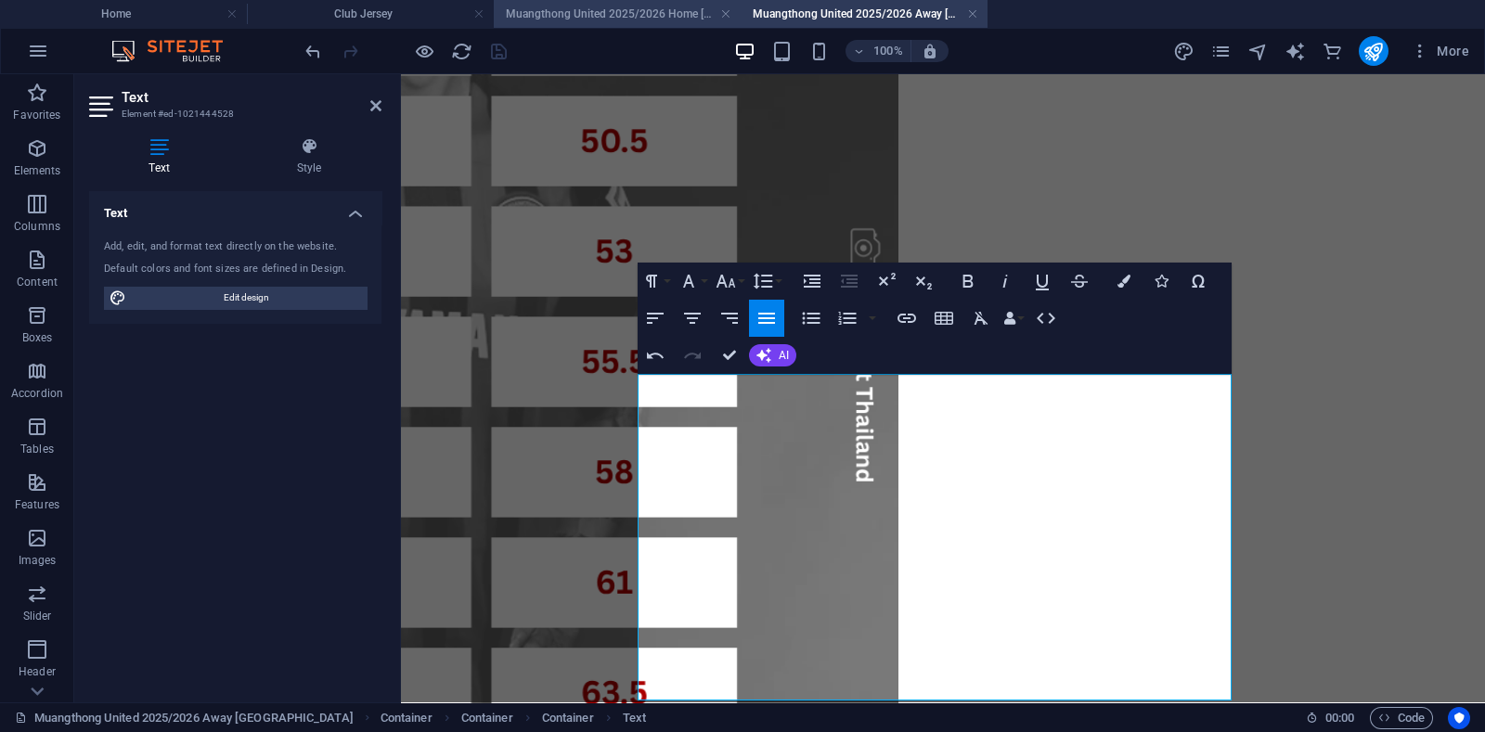
click at [612, 10] on h4 "Muangthong United 2025/2026 Home [GEOGRAPHIC_DATA]" at bounding box center [617, 14] width 247 height 20
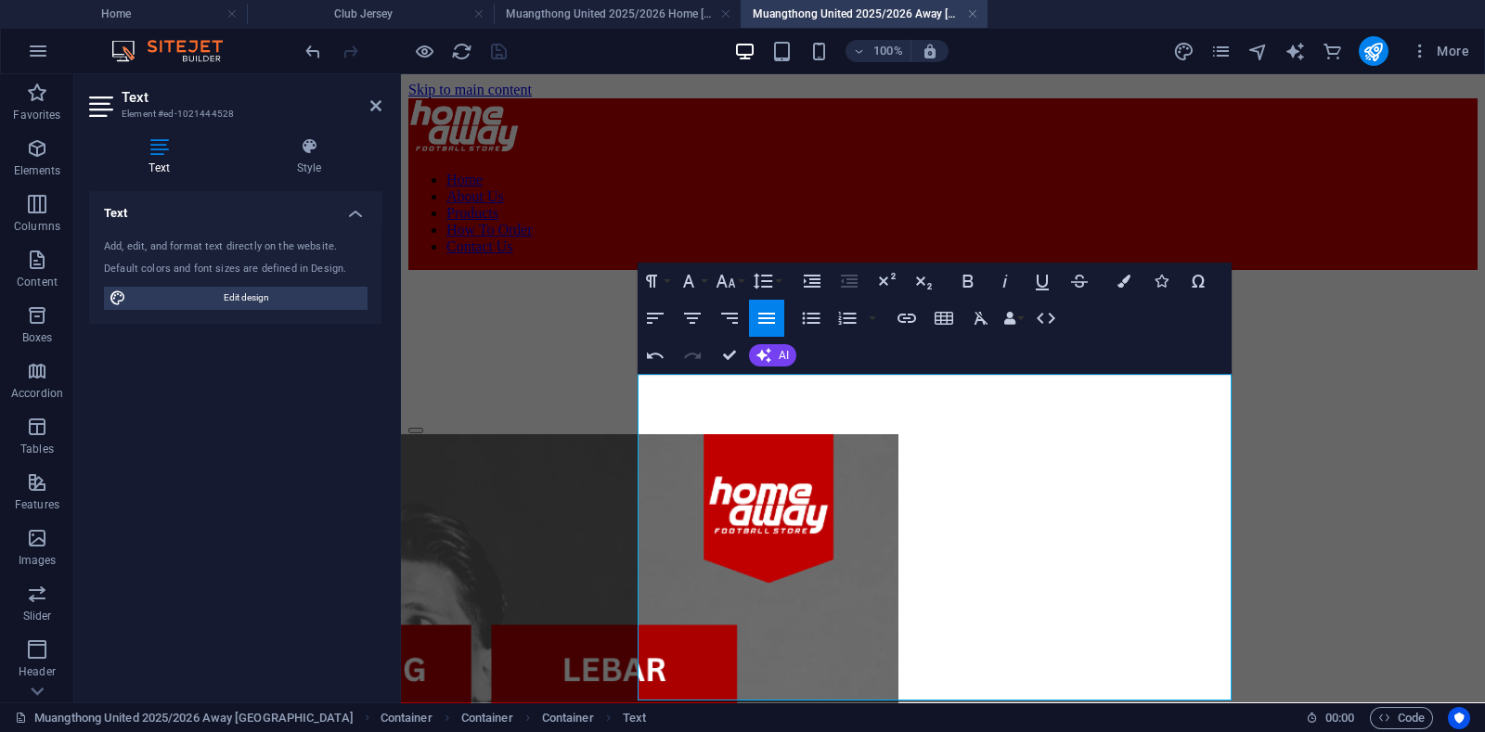
scroll to position [580, 0]
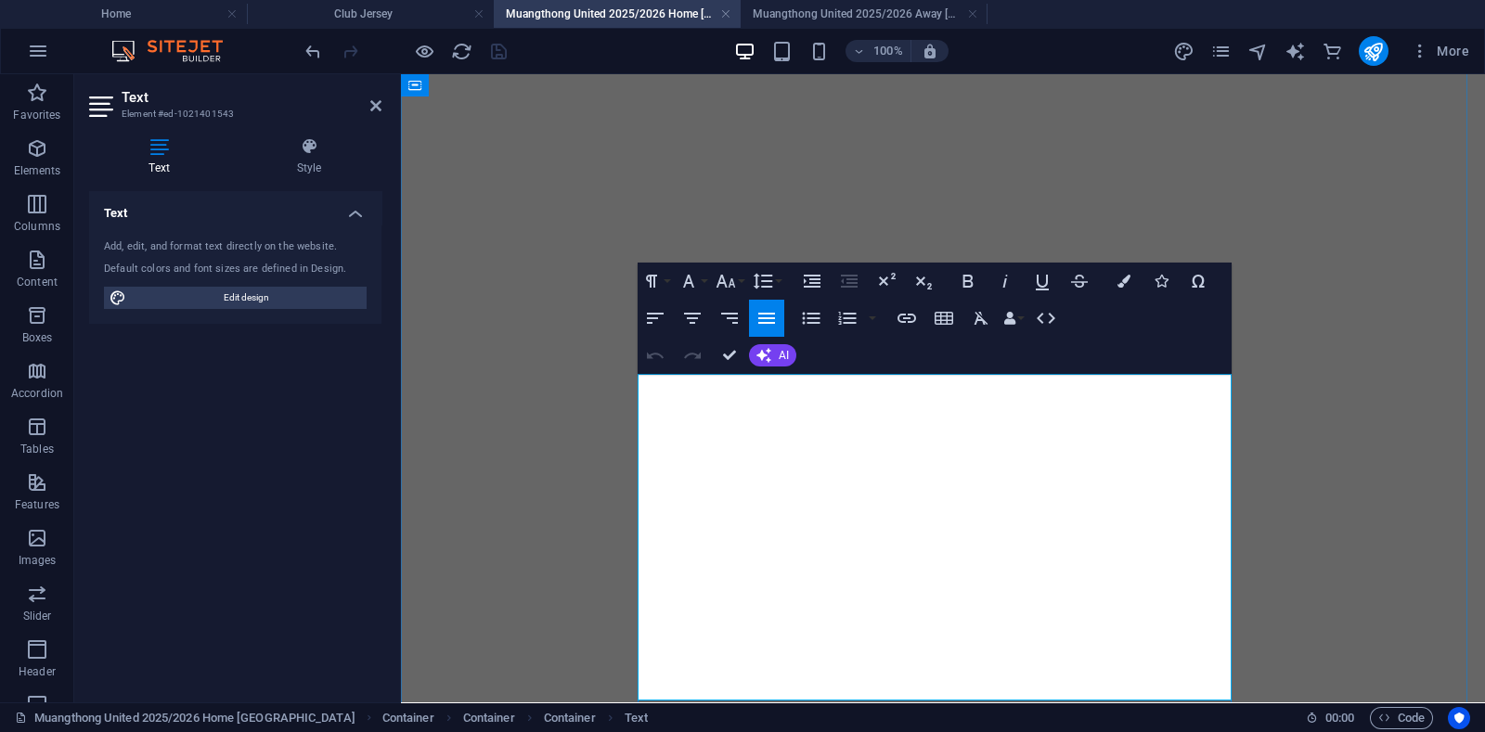
drag, startPoint x: 788, startPoint y: 432, endPoint x: 835, endPoint y: 432, distance: 47.3
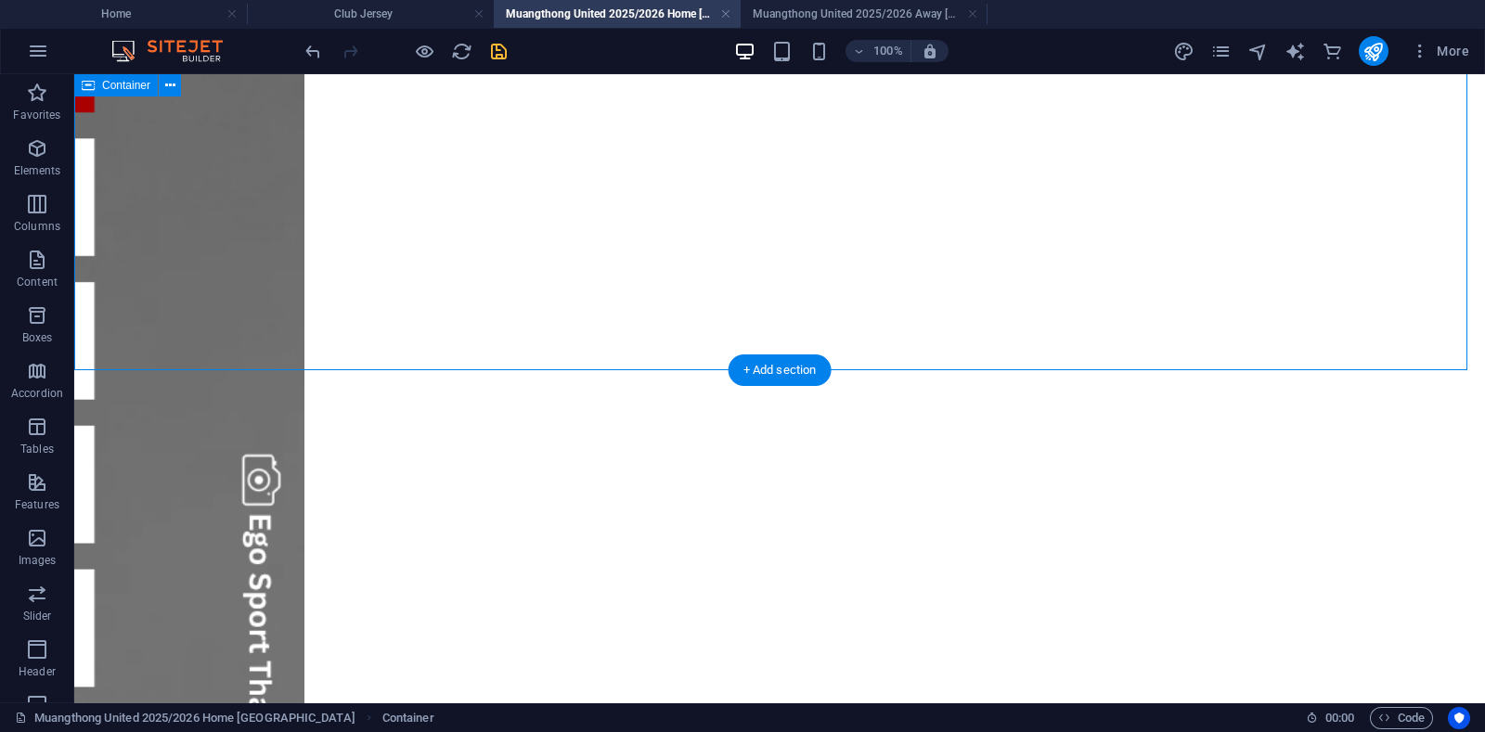
scroll to position [0, 0]
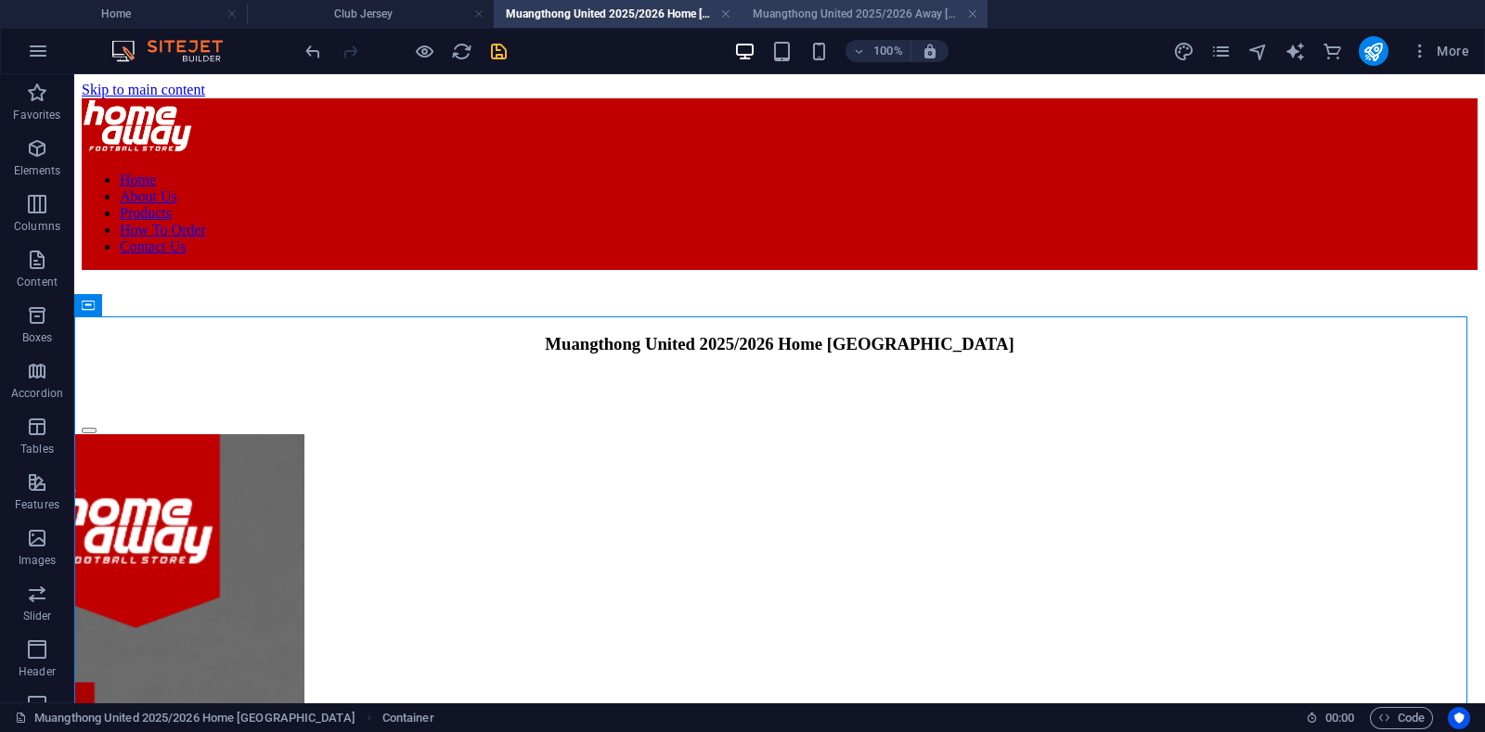
click at [828, 4] on h4 "Muangthong United 2025/2026 Away [GEOGRAPHIC_DATA]" at bounding box center [864, 14] width 247 height 20
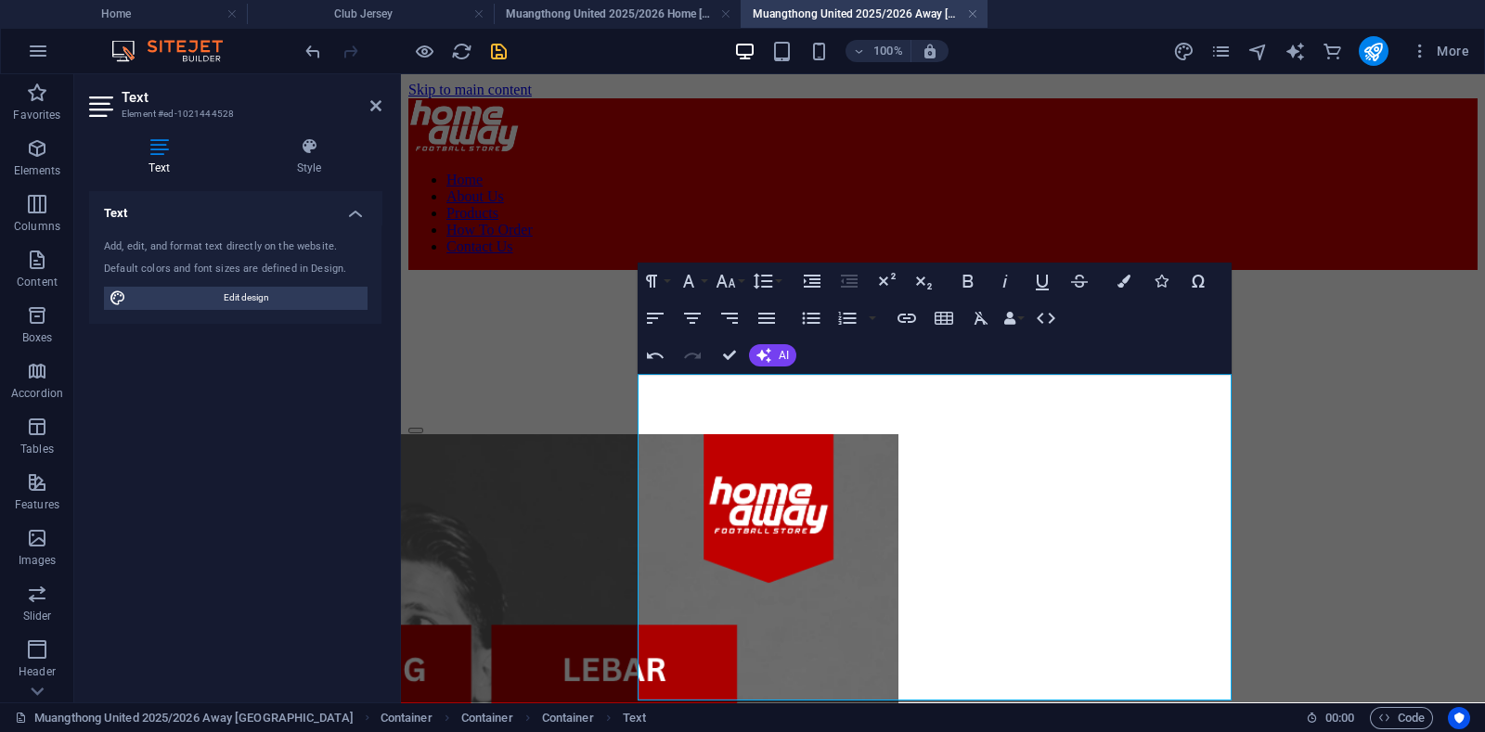
scroll to position [750, 0]
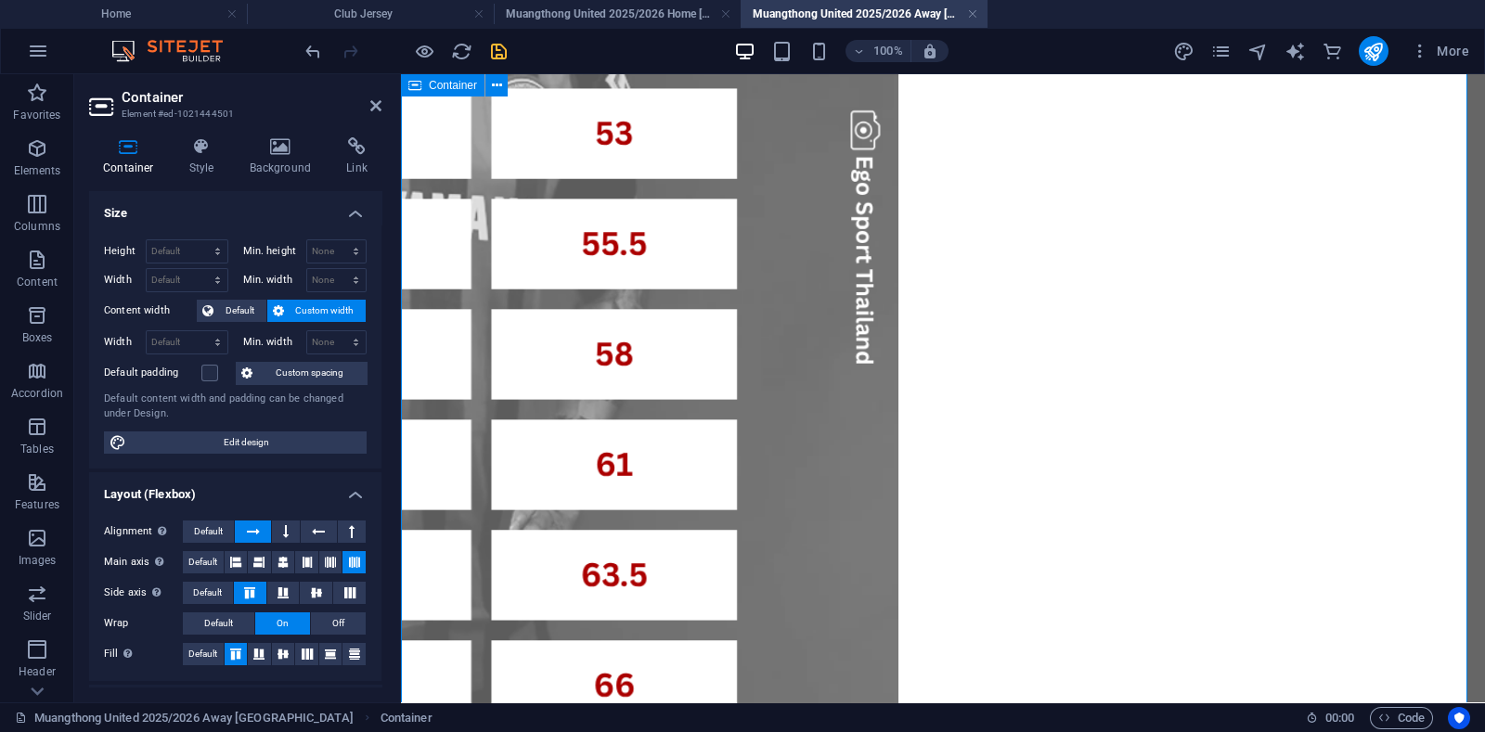
scroll to position [782, 0]
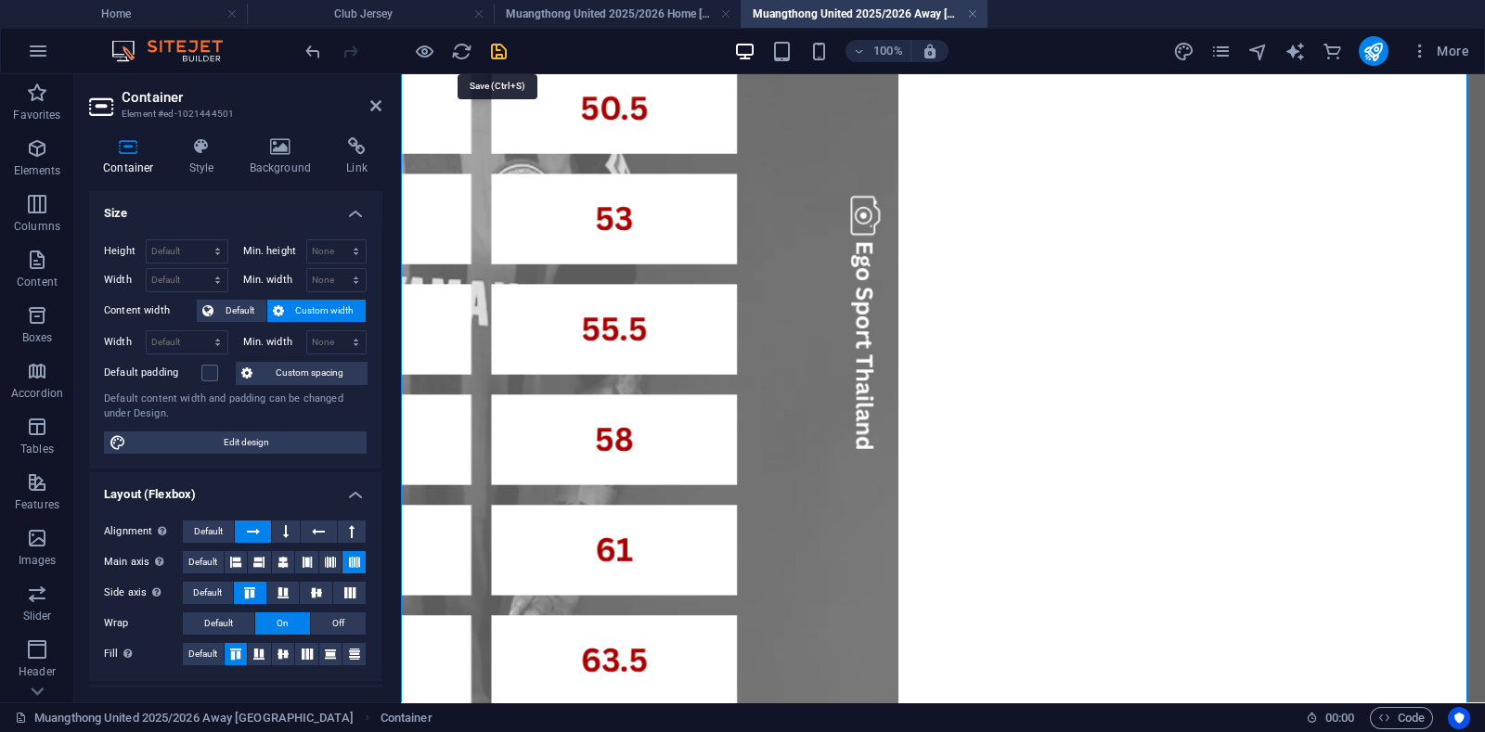
click at [498, 51] on icon "save" at bounding box center [498, 51] width 21 height 21
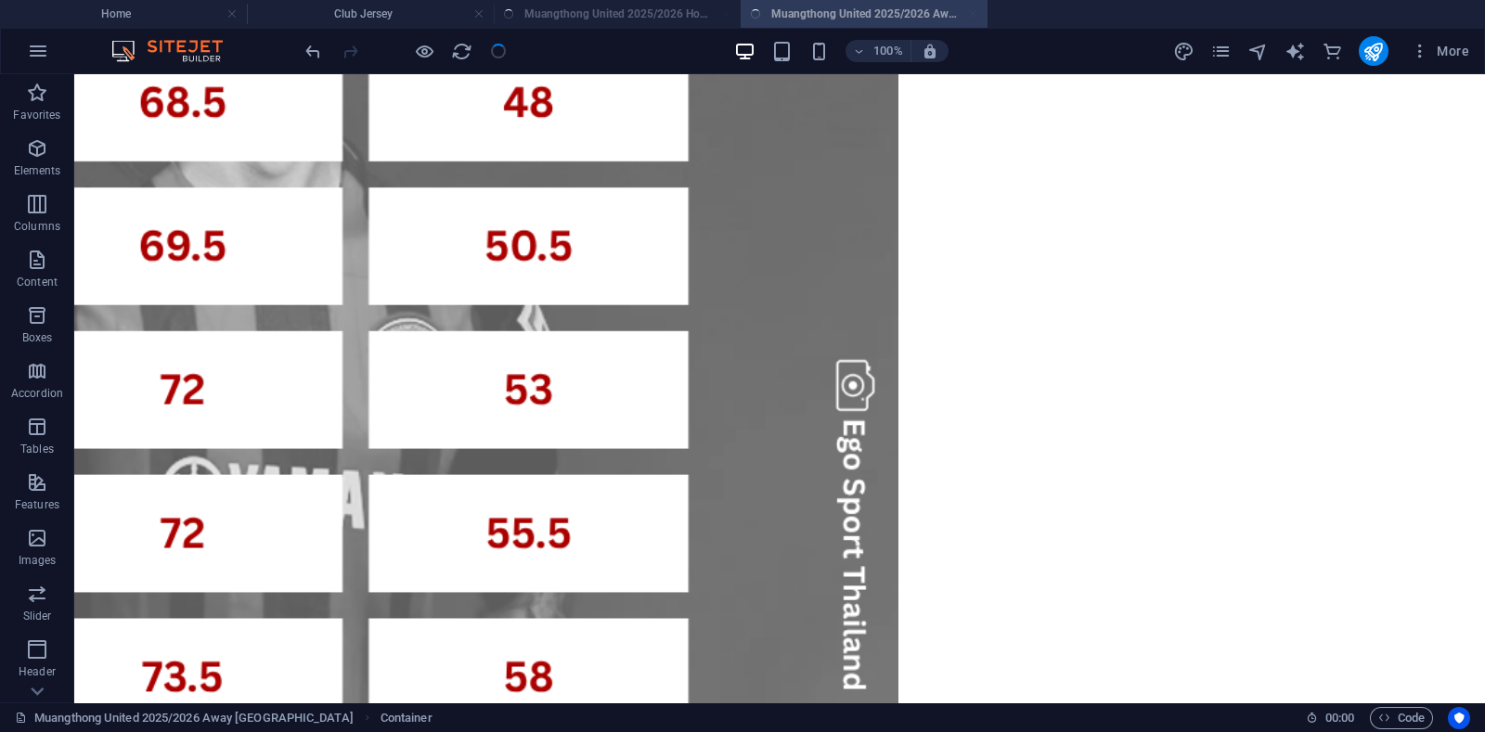
scroll to position [688, 0]
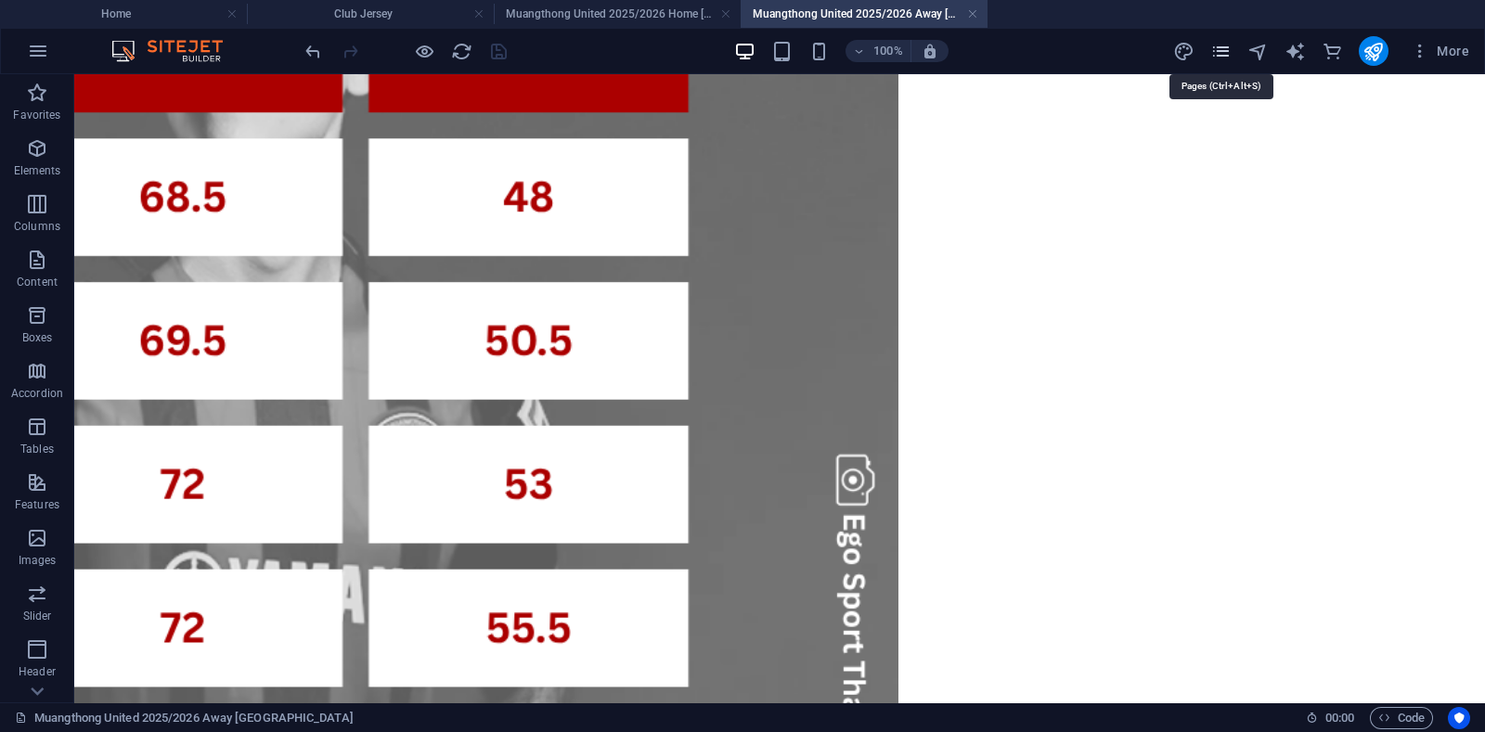
click at [1218, 48] on icon "pages" at bounding box center [1220, 51] width 21 height 21
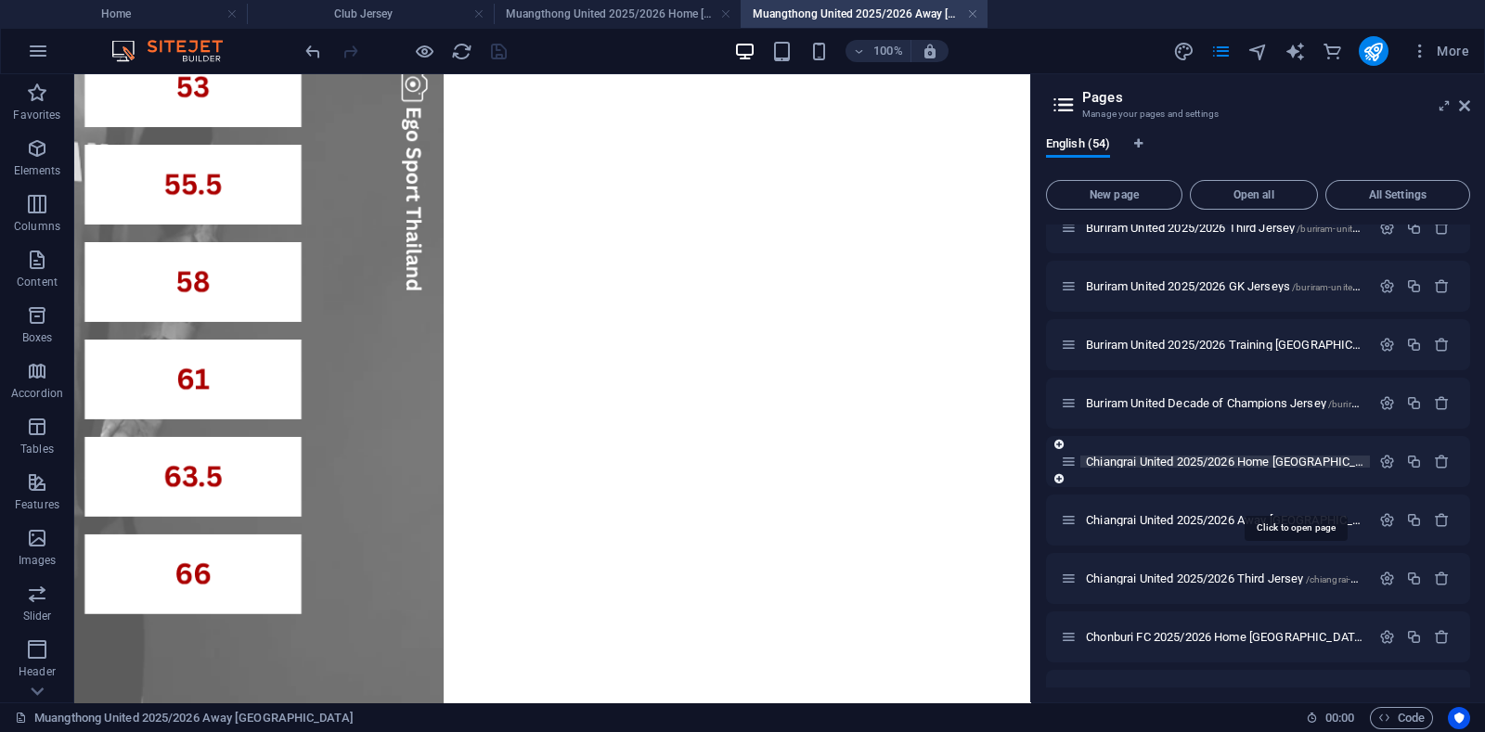
scroll to position [1855, 0]
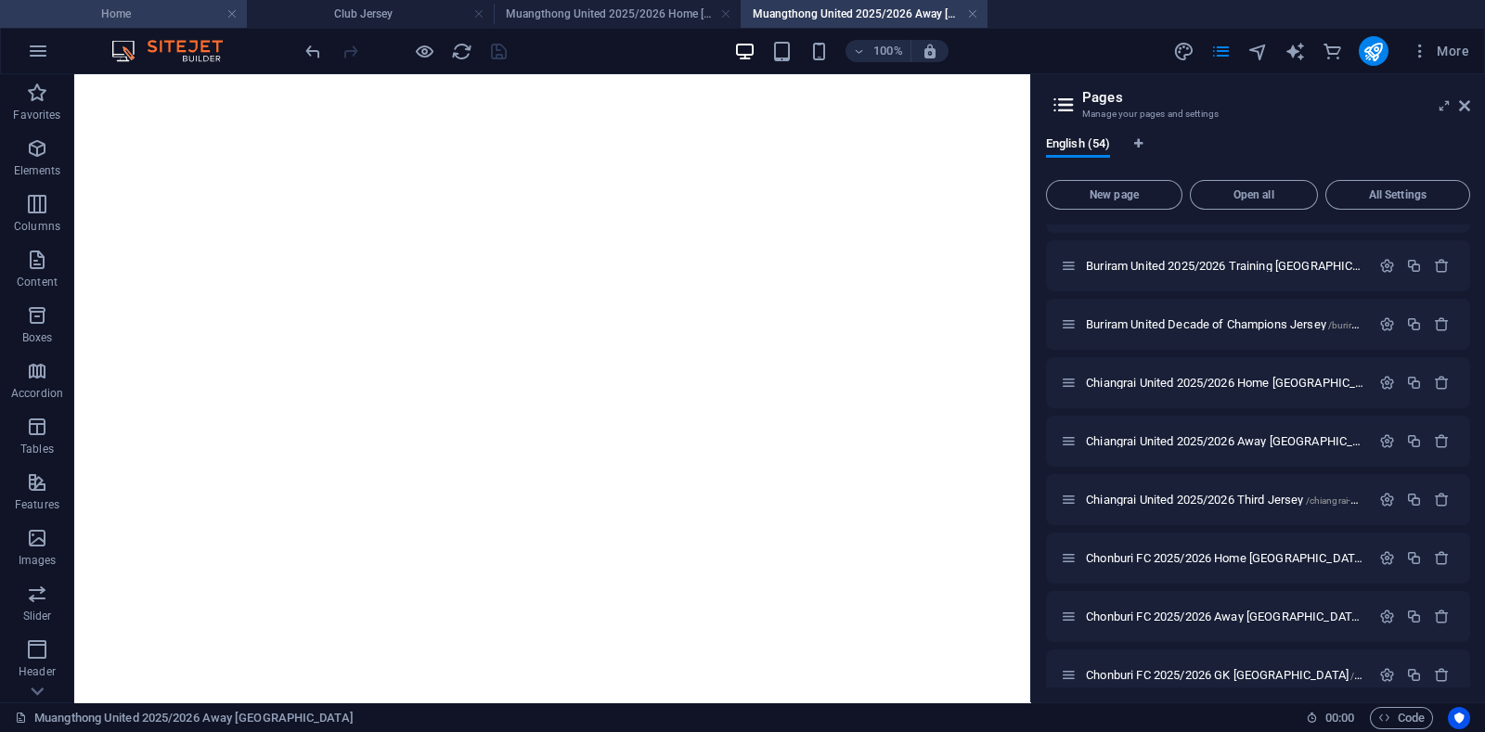
click at [181, 15] on h4 "Home" at bounding box center [123, 14] width 247 height 20
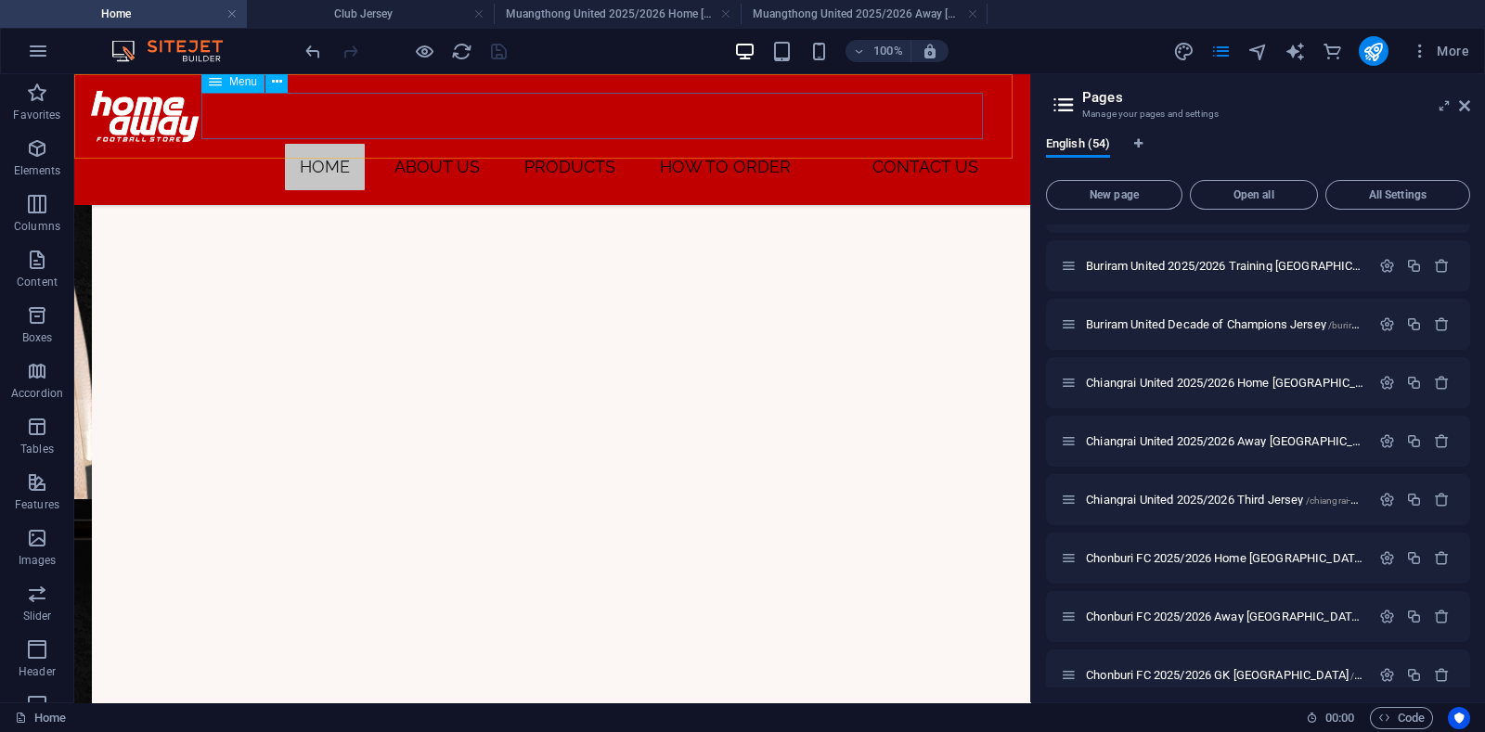
scroll to position [509, 0]
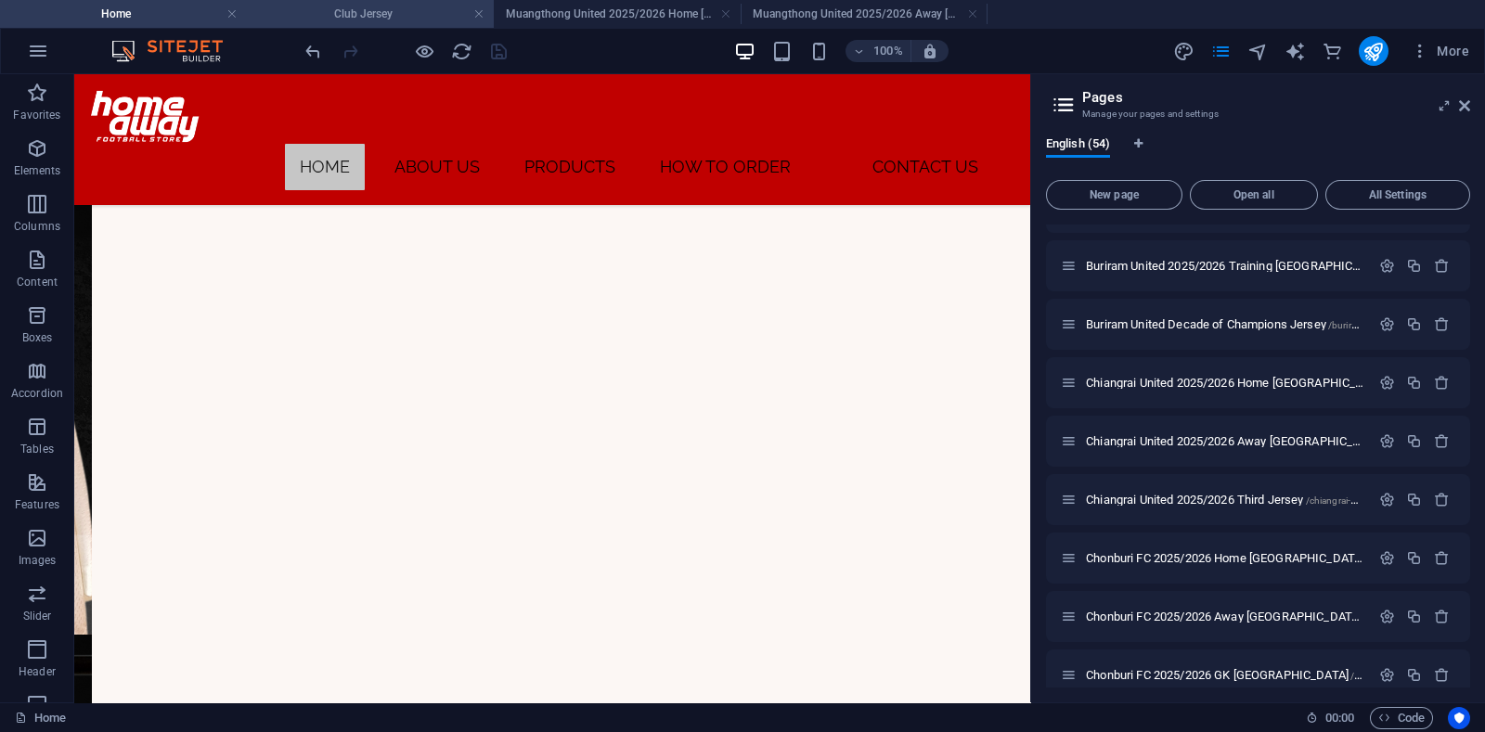
click at [365, 6] on h4 "Club Jersey" at bounding box center [370, 14] width 247 height 20
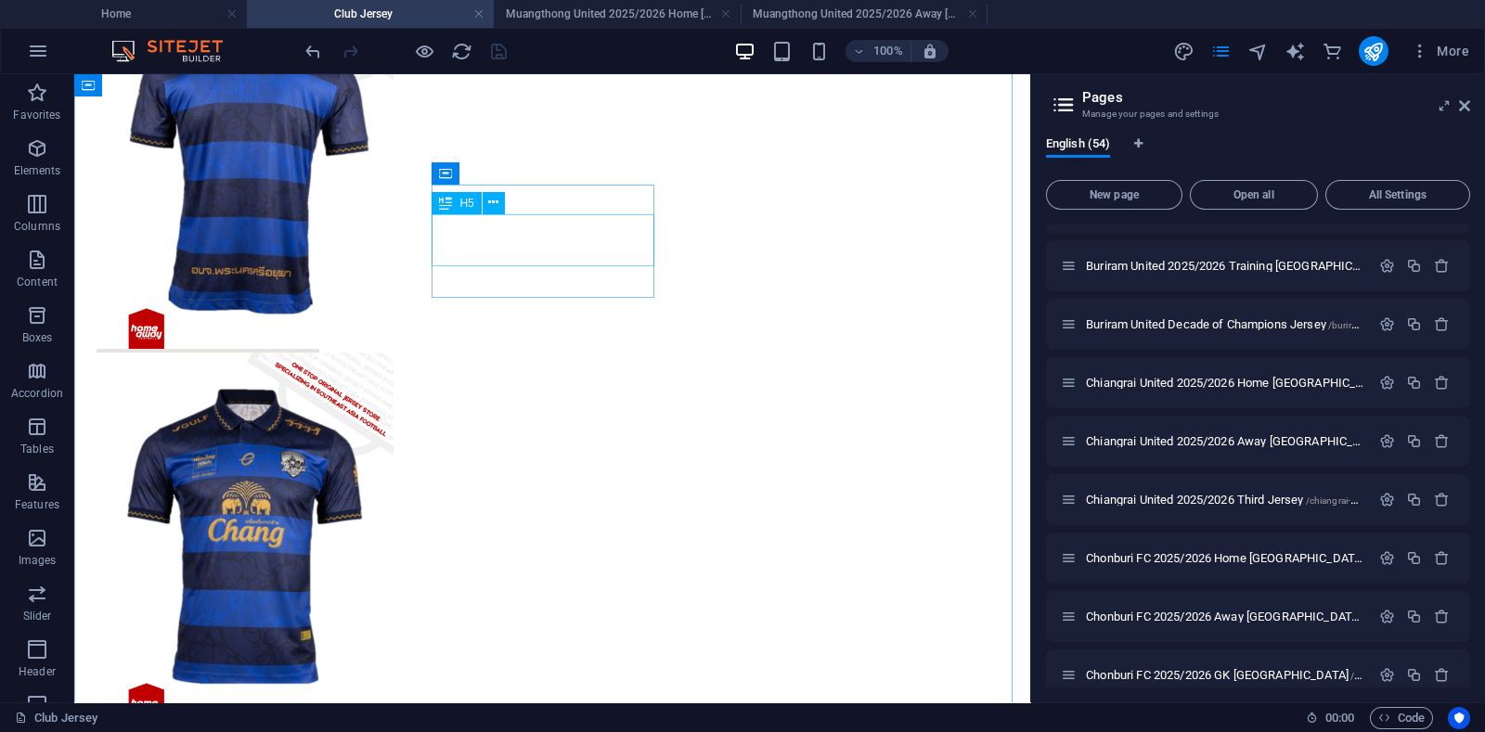
scroll to position [1253, 0]
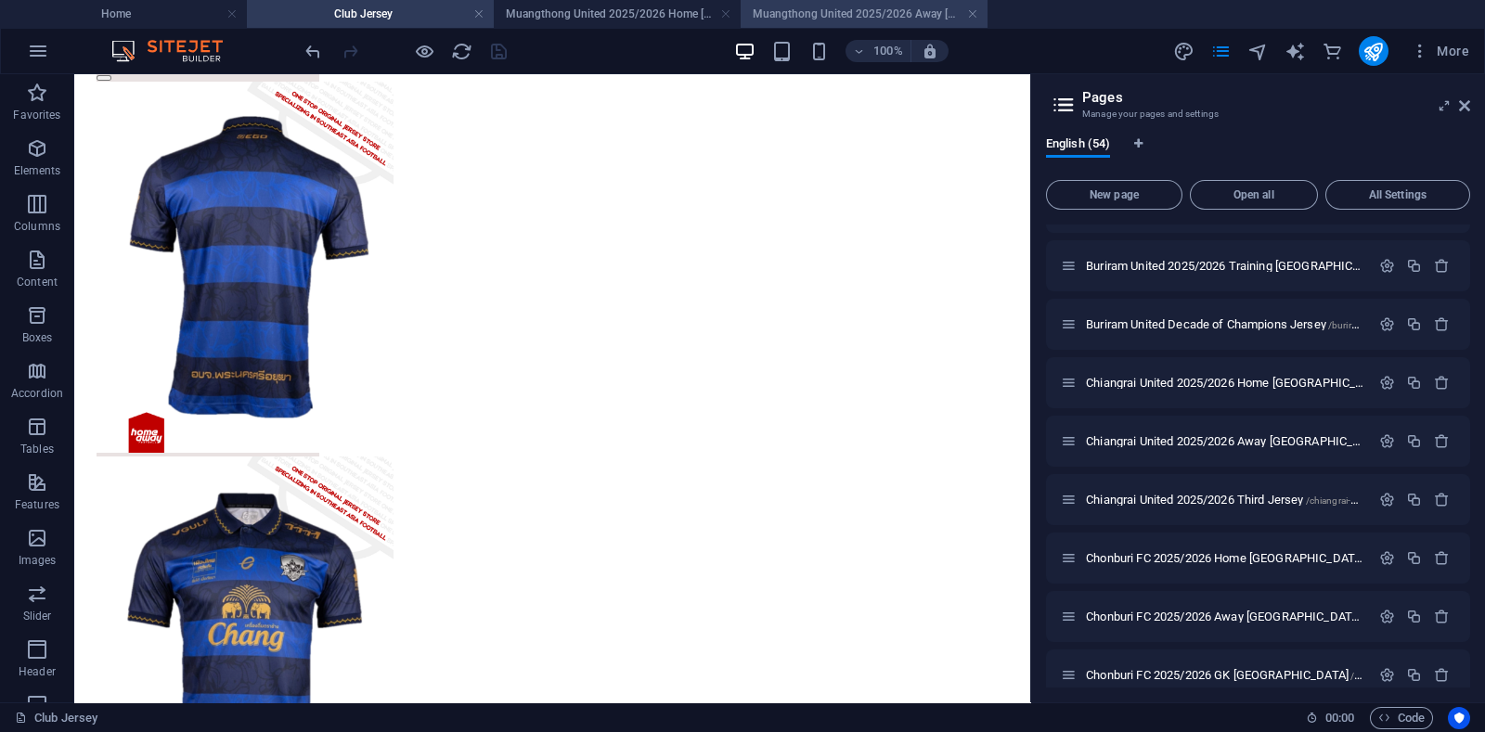
click at [846, 8] on h4 "Muangthong United 2025/2026 Away [GEOGRAPHIC_DATA]" at bounding box center [864, 14] width 247 height 20
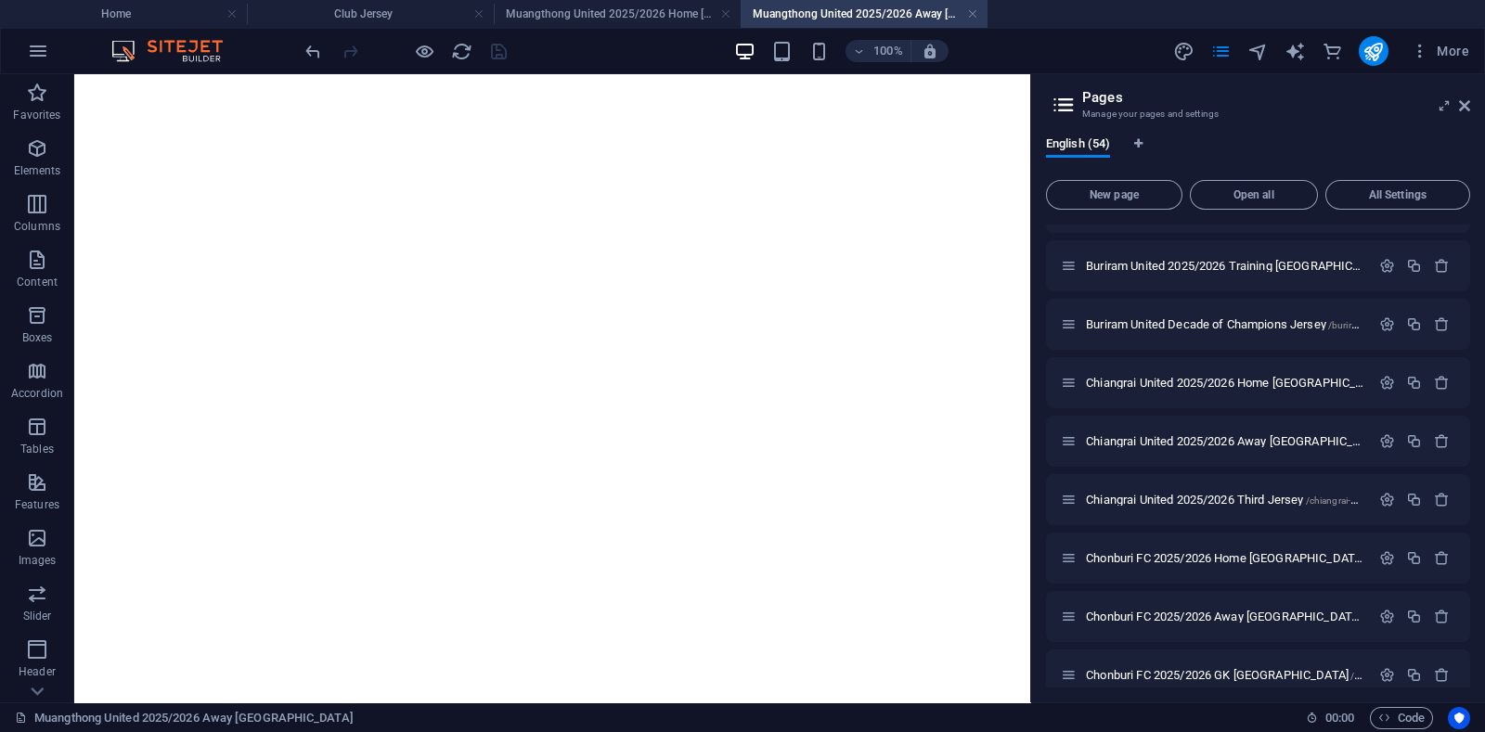
scroll to position [0, 0]
click at [970, 12] on link at bounding box center [972, 15] width 11 height 18
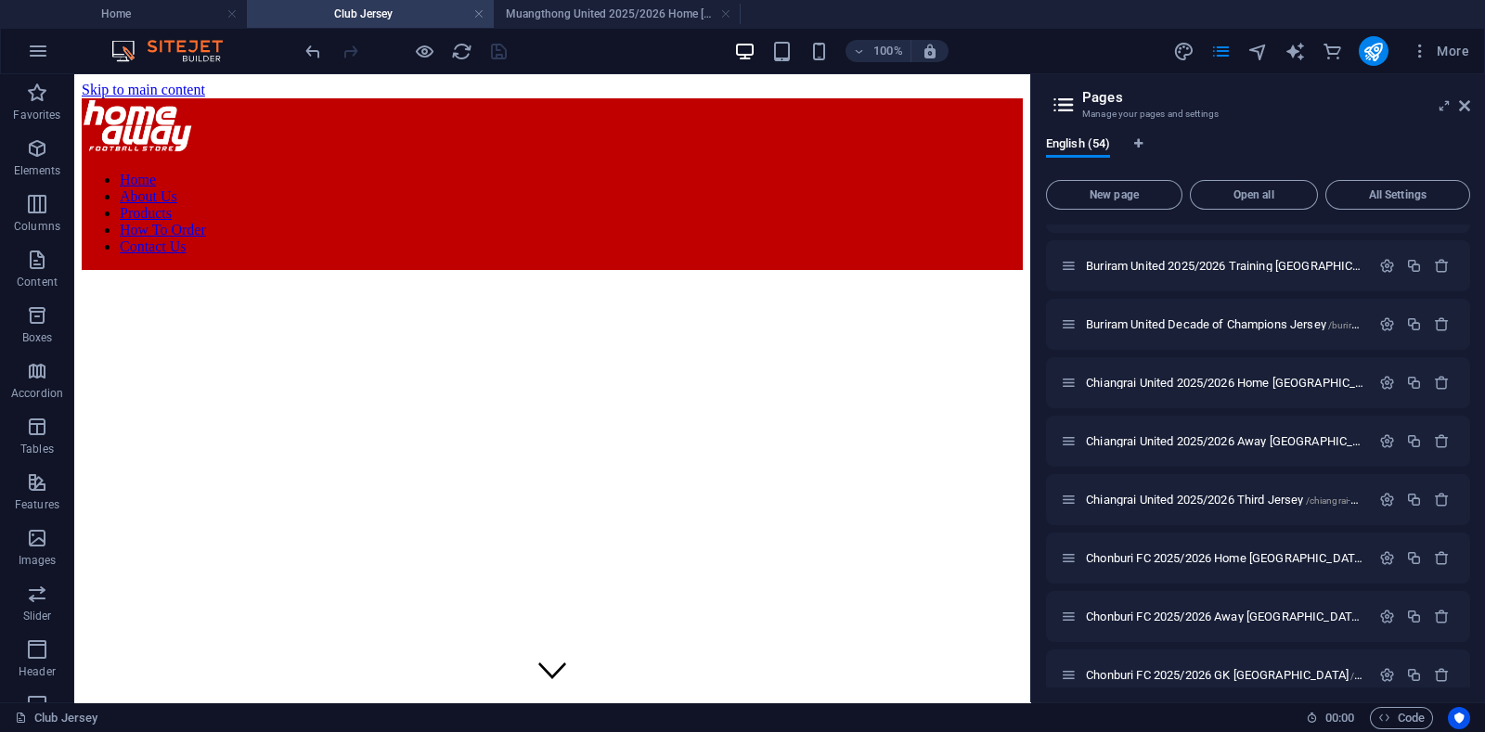
scroll to position [1253, 0]
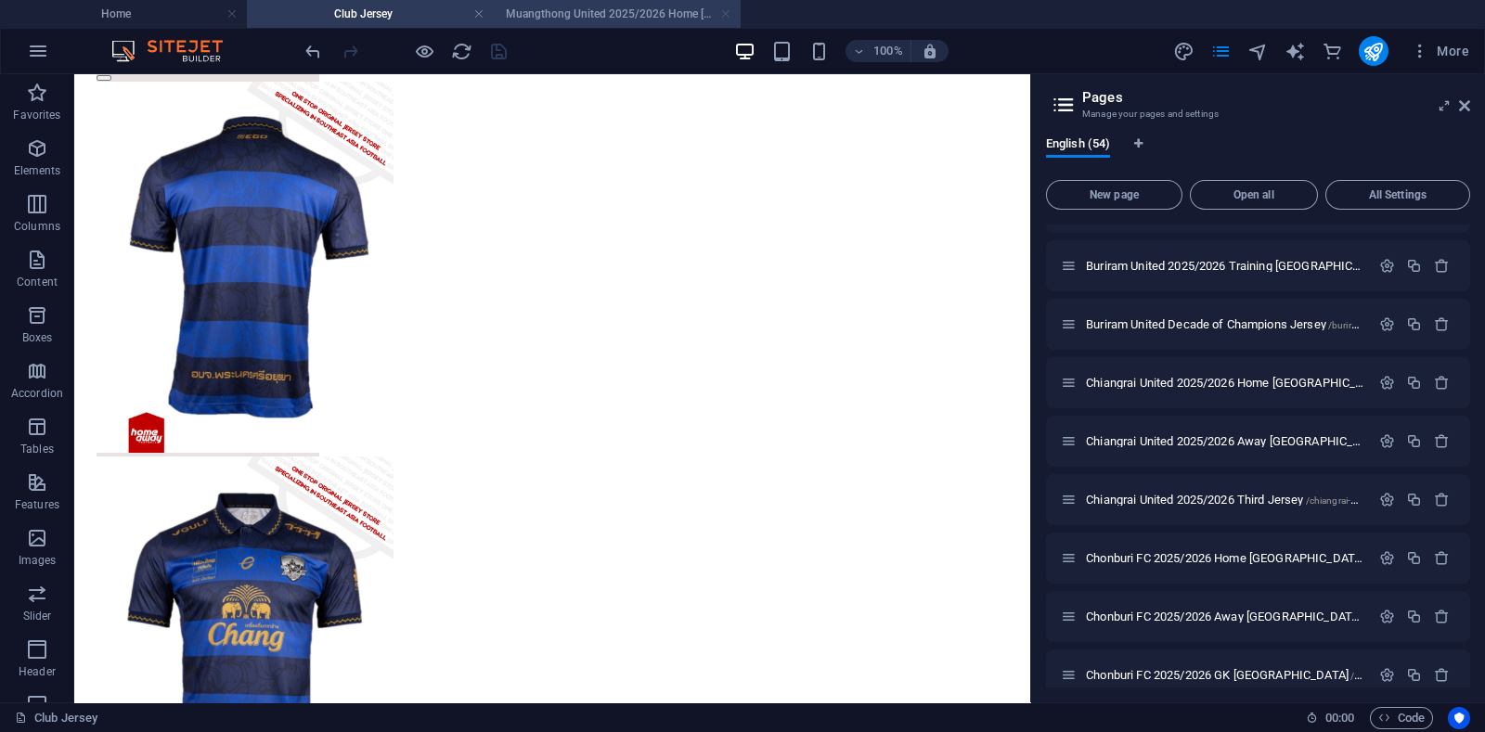
click at [726, 11] on link at bounding box center [725, 15] width 11 height 18
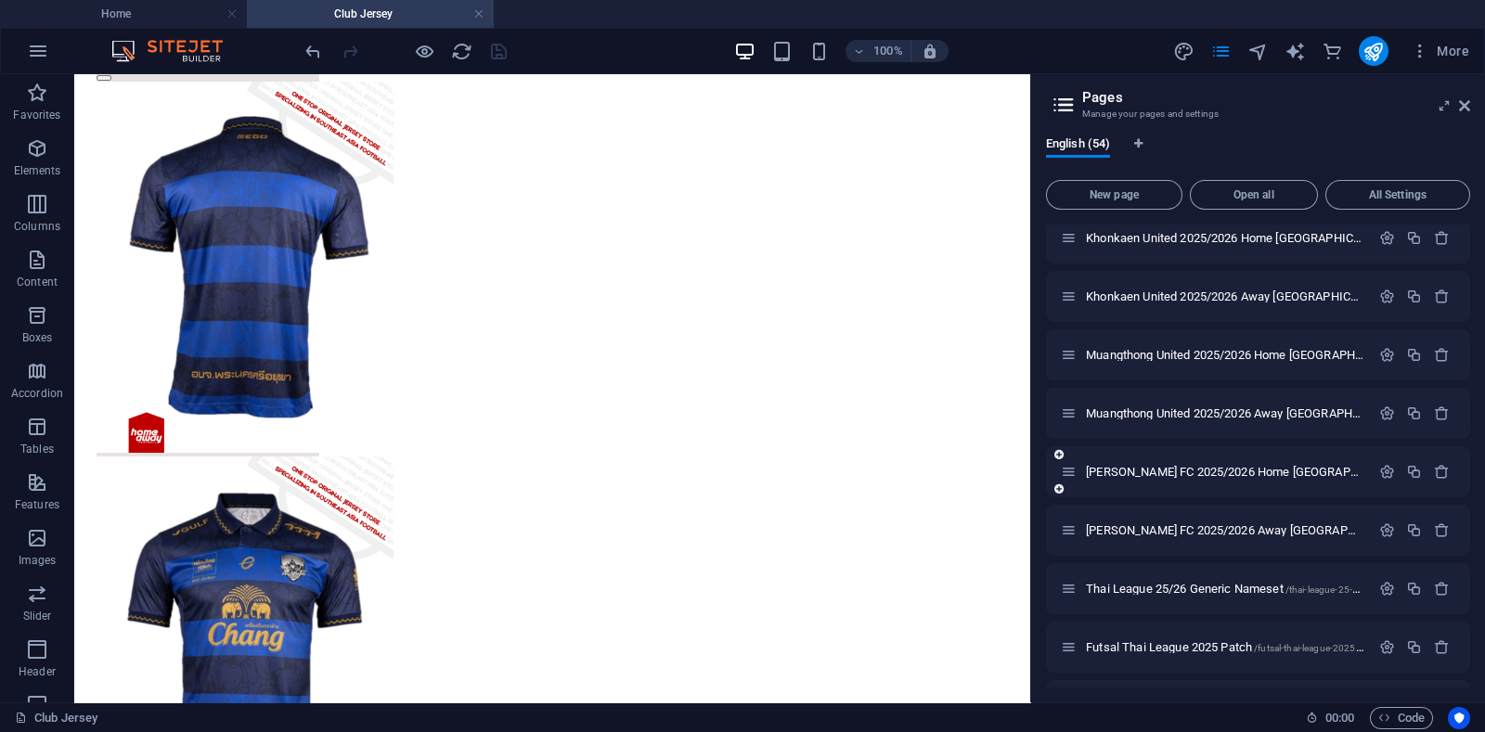
scroll to position [2460, 0]
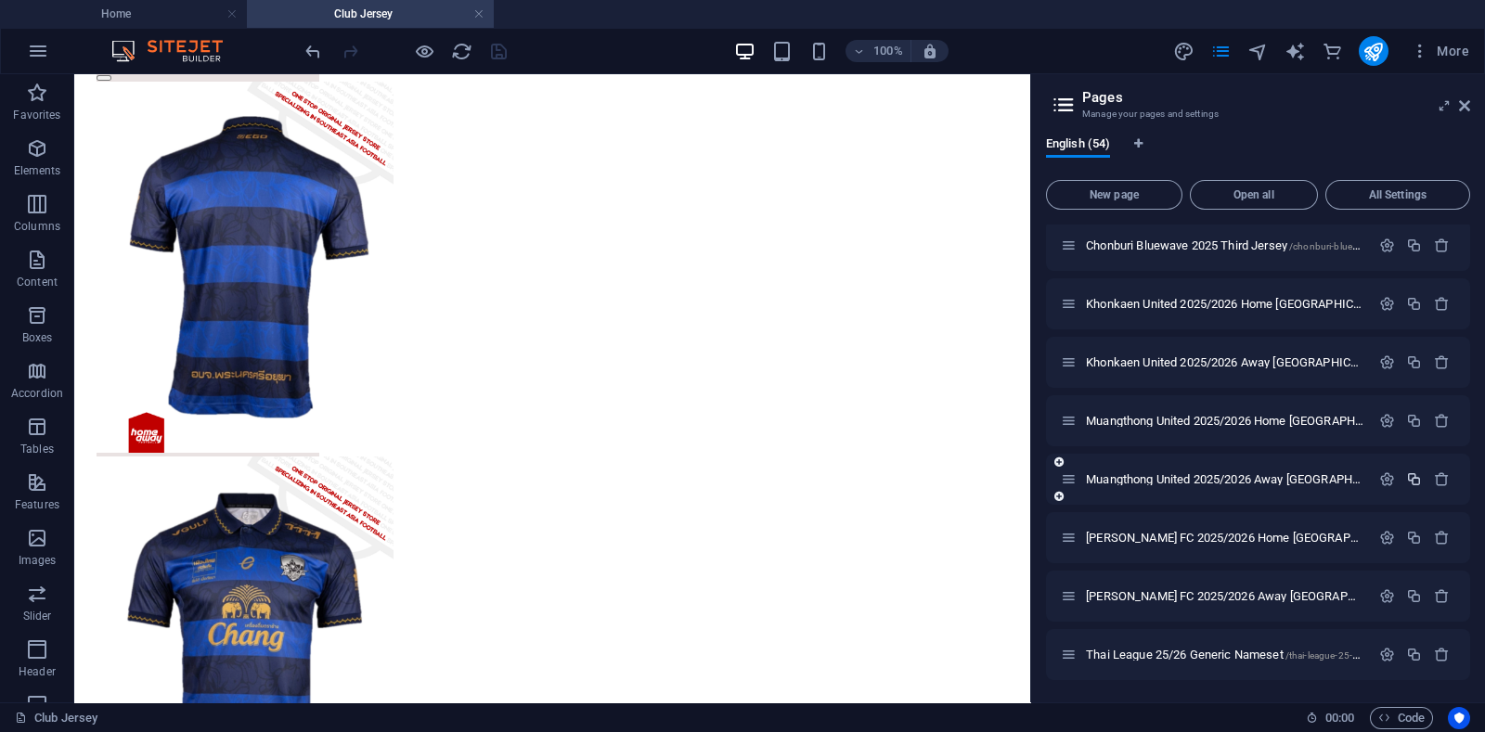
click at [1409, 473] on icon "button" at bounding box center [1414, 479] width 16 height 16
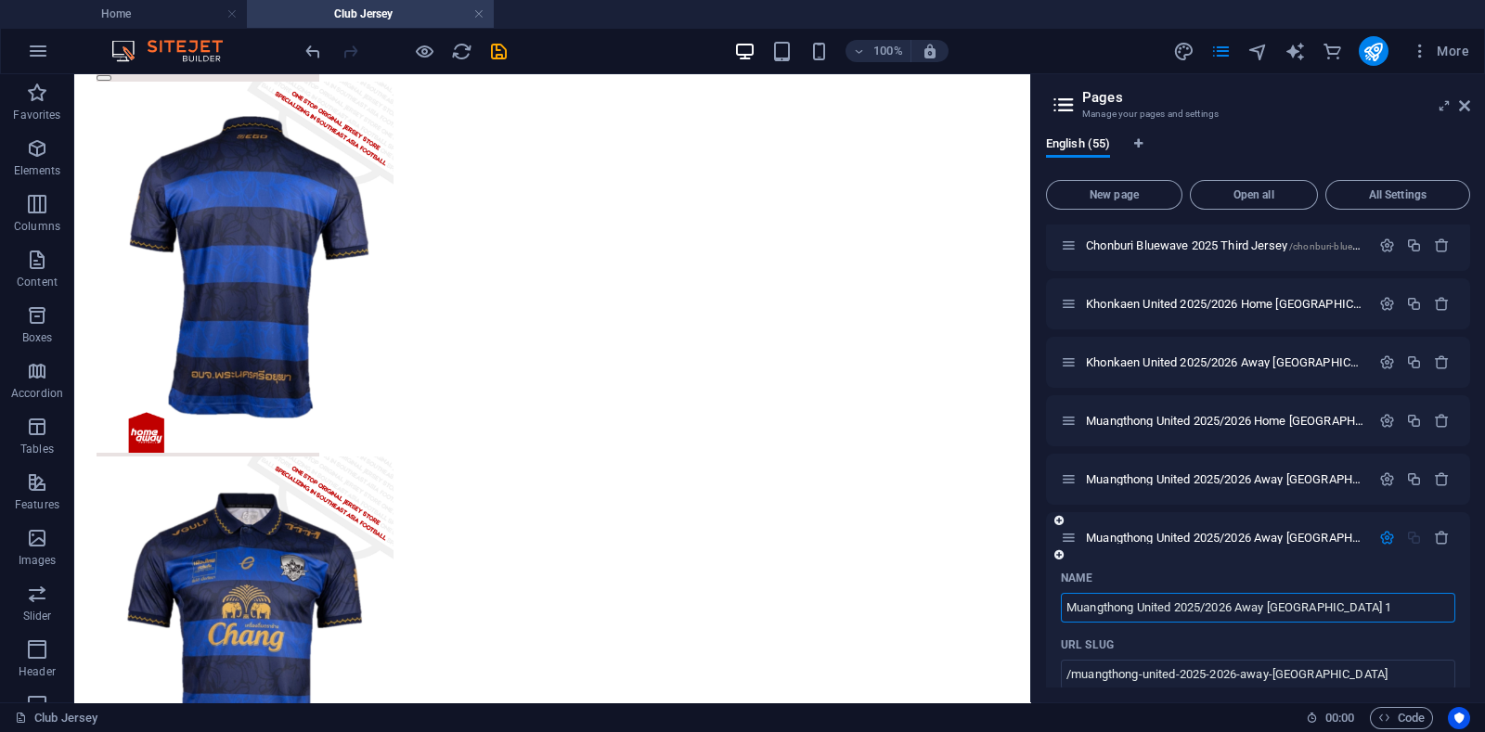
click at [1181, 607] on input "Muangthong United 2025/2026 Away [GEOGRAPHIC_DATA] 1" at bounding box center [1258, 608] width 394 height 30
drag, startPoint x: 1248, startPoint y: 679, endPoint x: 1006, endPoint y: 614, distance: 250.8
type input "Port FC 2025/2026 Away Jersey 1"
type input "/port-fc-2025-2026-away-[GEOGRAPHIC_DATA]"
type input "Port FC 2025/2026 Away Jersey 1"
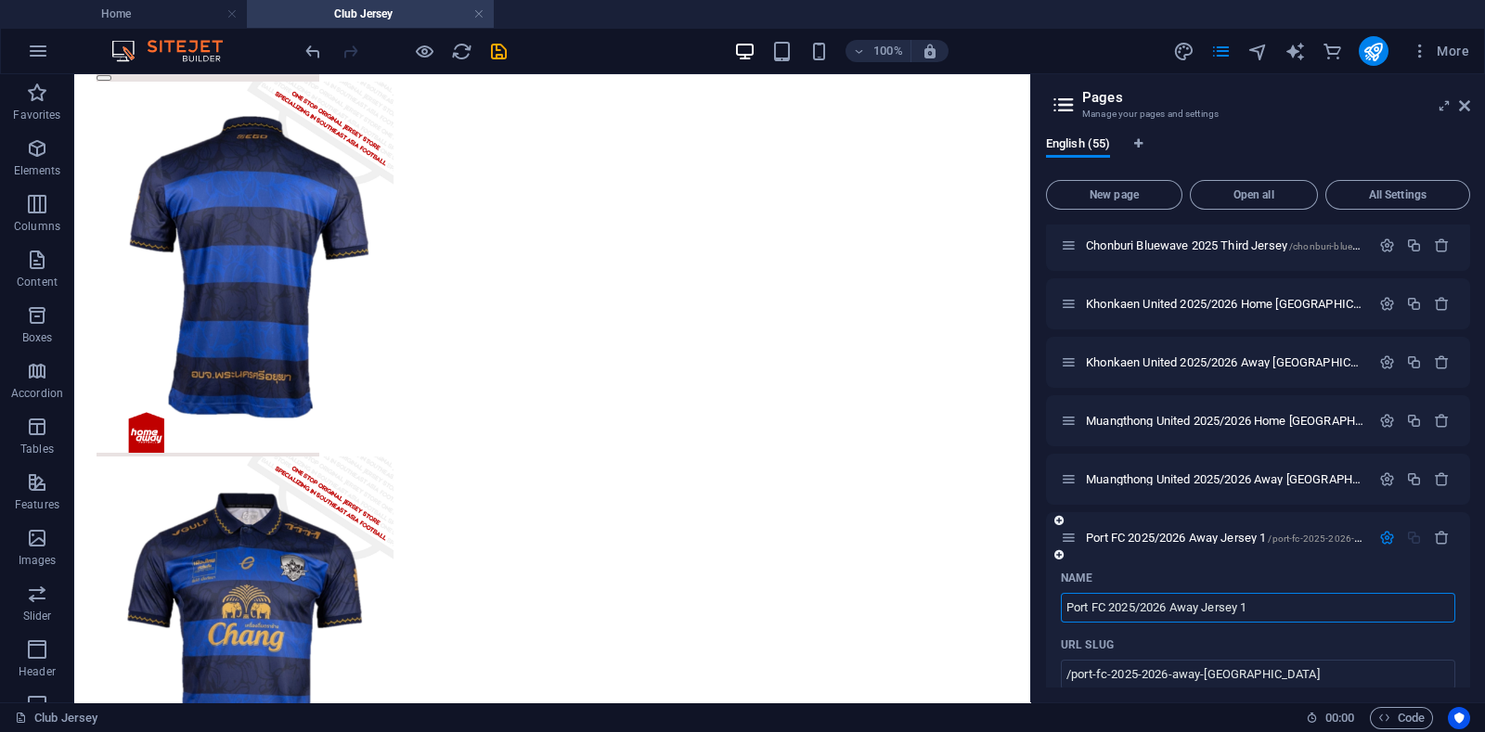
click at [1186, 600] on input "Port FC 2025/2026 Away Jersey 1" at bounding box center [1258, 608] width 394 height 30
type input "Port FC 2025/2026 Home [GEOGRAPHIC_DATA] 1"
type input "/port-fc-2025-2026-home-[GEOGRAPHIC_DATA]"
type input "Port FC 2025/2026 Home [GEOGRAPHIC_DATA] 1"
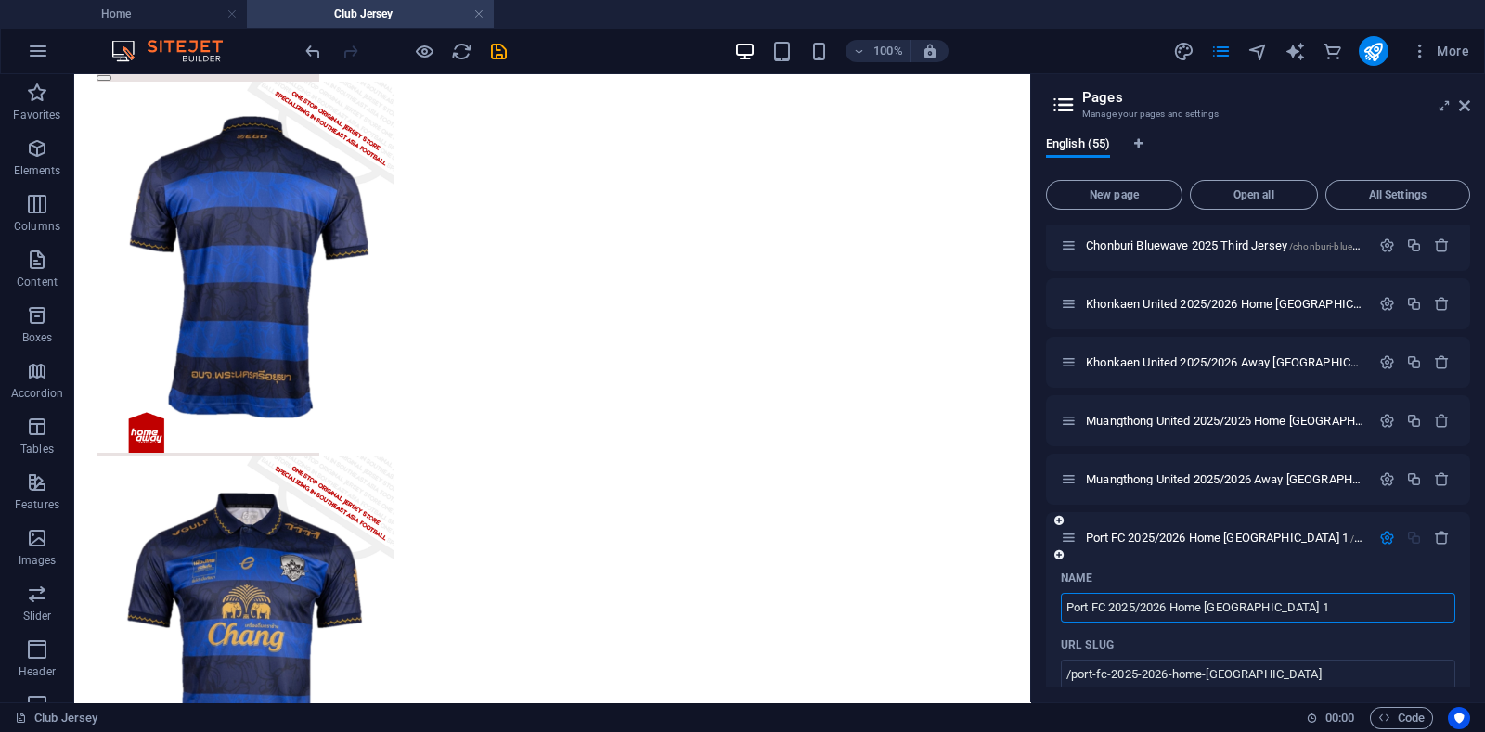
drag, startPoint x: 1252, startPoint y: 600, endPoint x: 1271, endPoint y: 601, distance: 19.5
click at [1270, 601] on input "Port FC 2025/2026 Home [GEOGRAPHIC_DATA] 1" at bounding box center [1258, 608] width 394 height 30
type input "Port FC 2025/2026 Home Jersey Fans"
type input "/port-fc-2025-2026-home-[GEOGRAPHIC_DATA]-fans"
type input "Port FC 2025/2026 Home Jersey Fans"
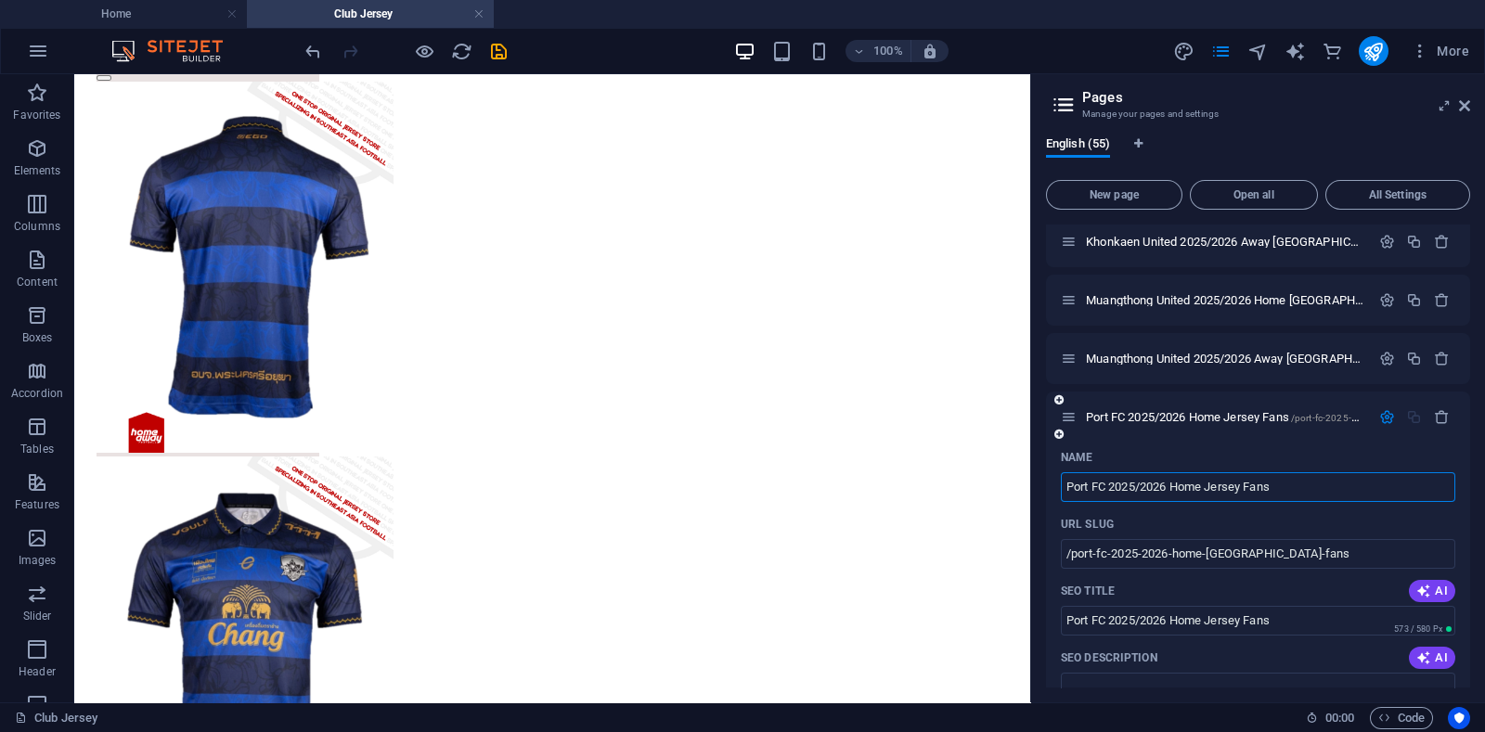
scroll to position [2692, 0]
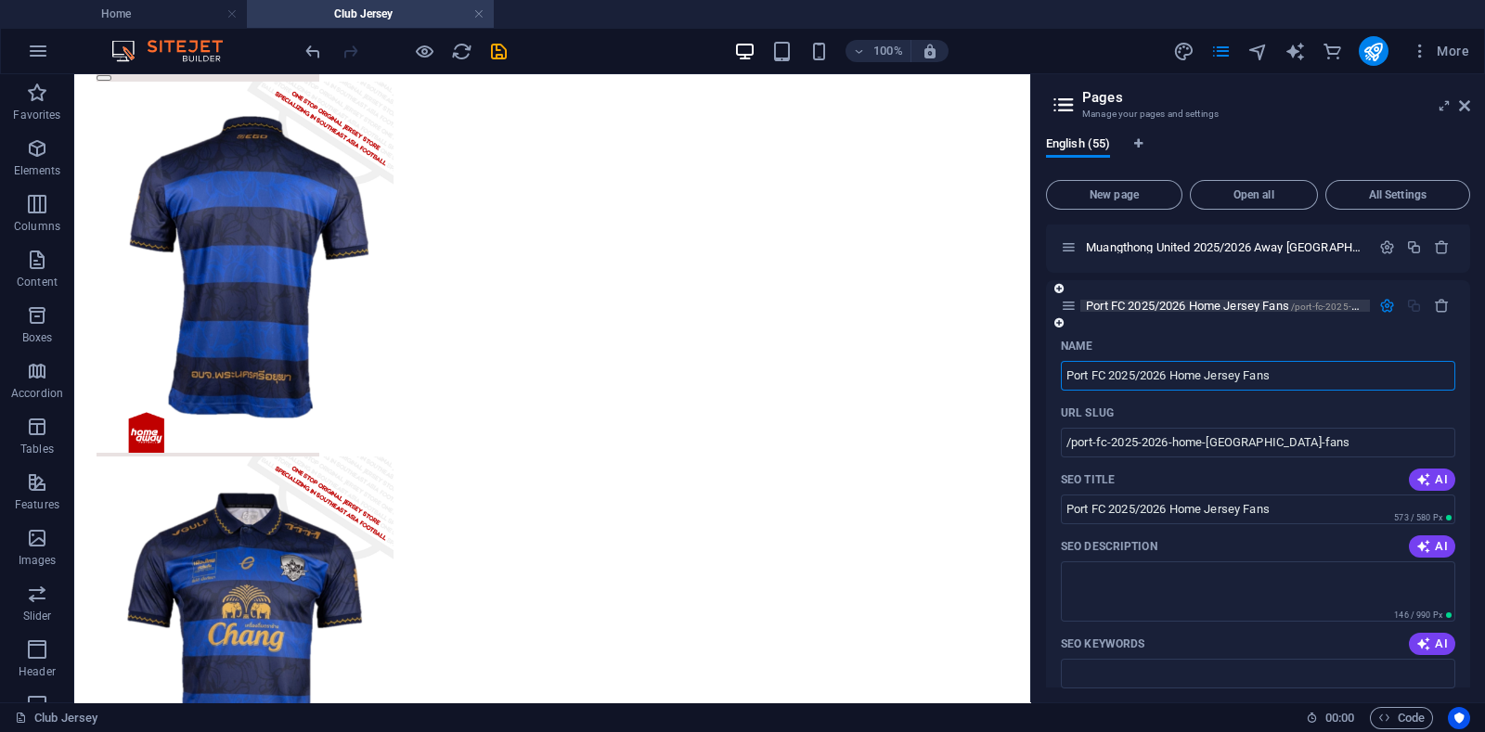
type input "Port FC 2025/2026 Home Jersey Fans"
click at [1128, 303] on span "Port FC 2025/2026 Home Jersey Fans /port-fc-2025-2026-home-jersey-fans" at bounding box center [1303, 306] width 434 height 14
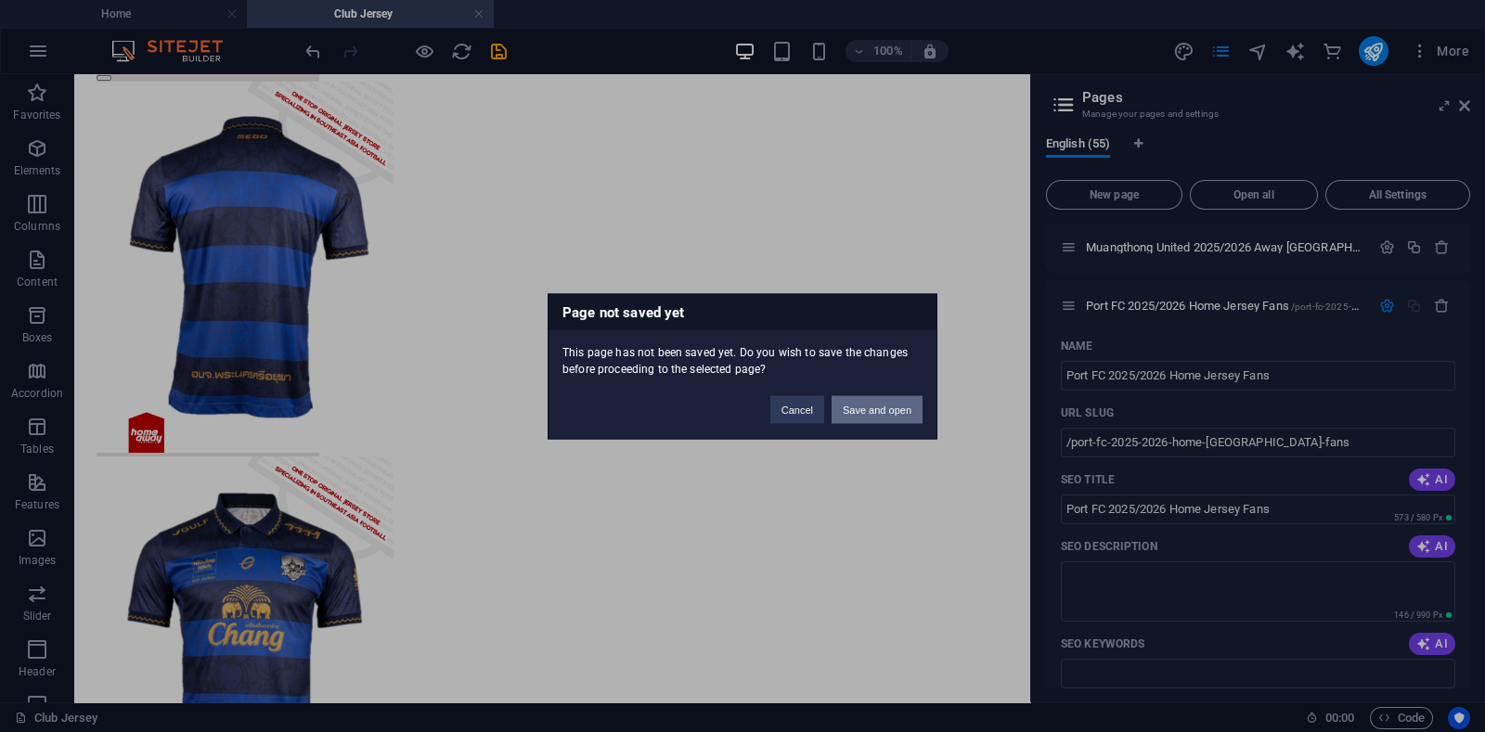
click at [882, 403] on button "Save and open" at bounding box center [876, 409] width 91 height 28
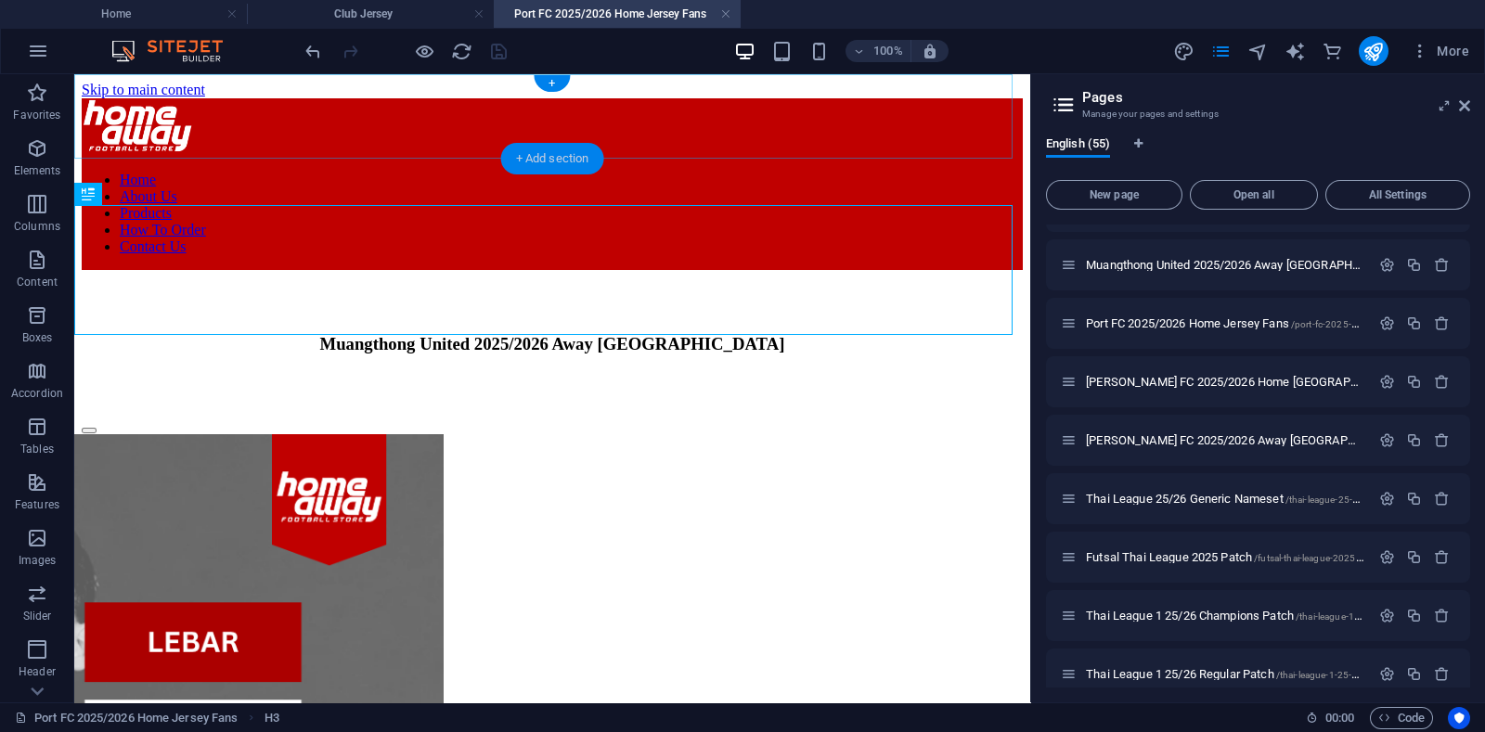
scroll to position [0, 0]
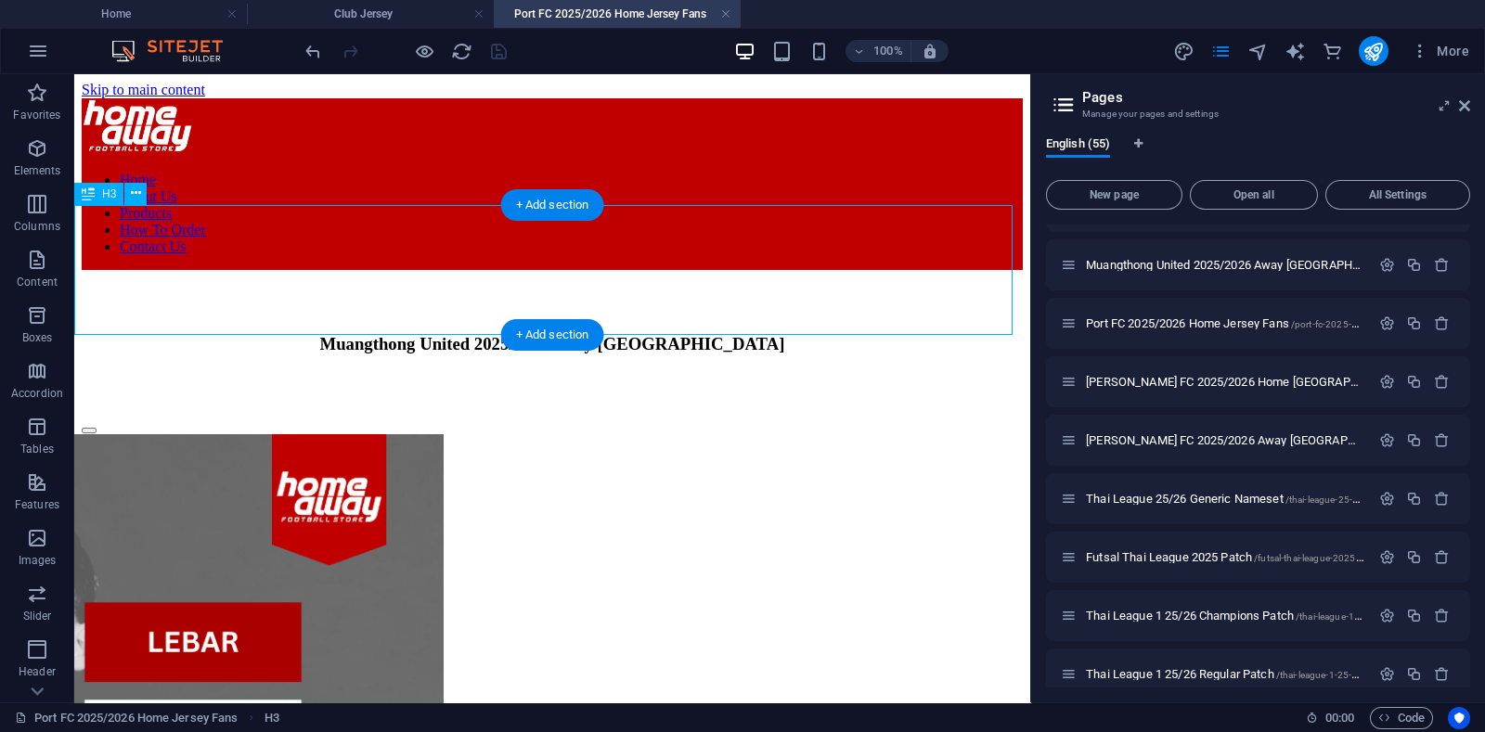
click at [269, 334] on div "Muangthong United 2025/2026 Away [GEOGRAPHIC_DATA]" at bounding box center [552, 344] width 941 height 20
drag, startPoint x: 269, startPoint y: 245, endPoint x: 317, endPoint y: 327, distance: 94.9
click at [269, 334] on div "Muangthong United 2025/2026 Away [GEOGRAPHIC_DATA]" at bounding box center [552, 344] width 941 height 20
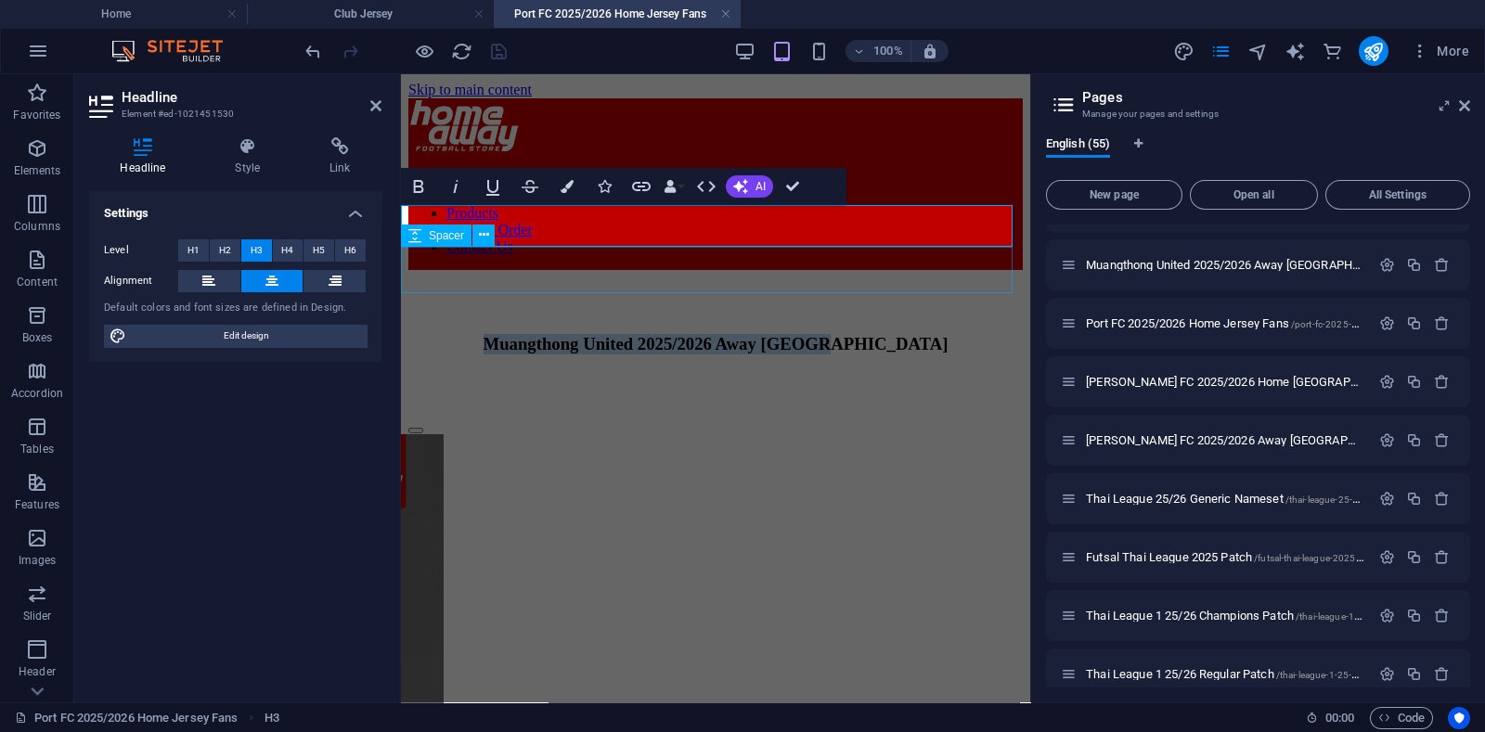
drag, startPoint x: 445, startPoint y: 236, endPoint x: 432, endPoint y: 234, distance: 14.0
click at [445, 236] on span "Spacer" at bounding box center [446, 235] width 35 height 11
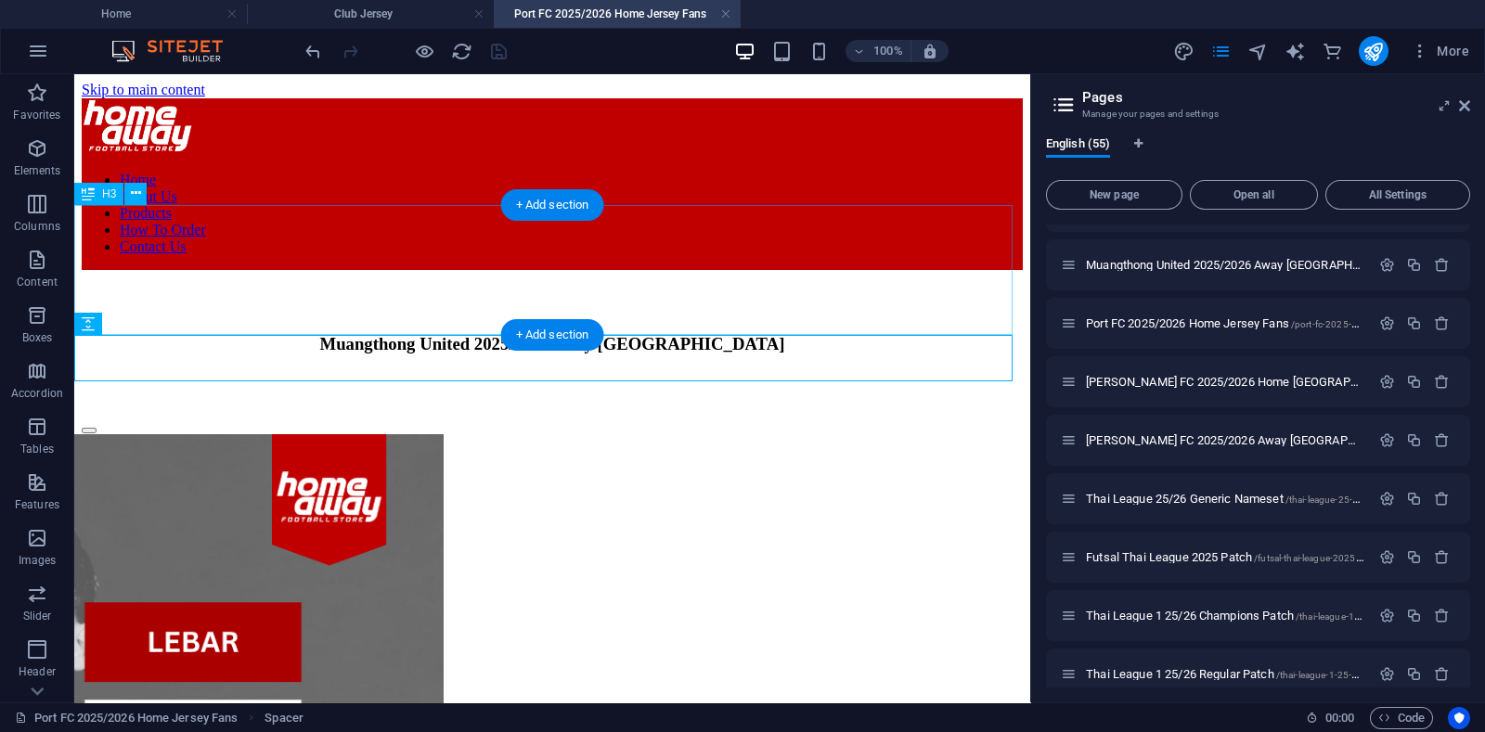
click at [413, 334] on div "Muangthong United 2025/2026 Away [GEOGRAPHIC_DATA]" at bounding box center [552, 344] width 941 height 20
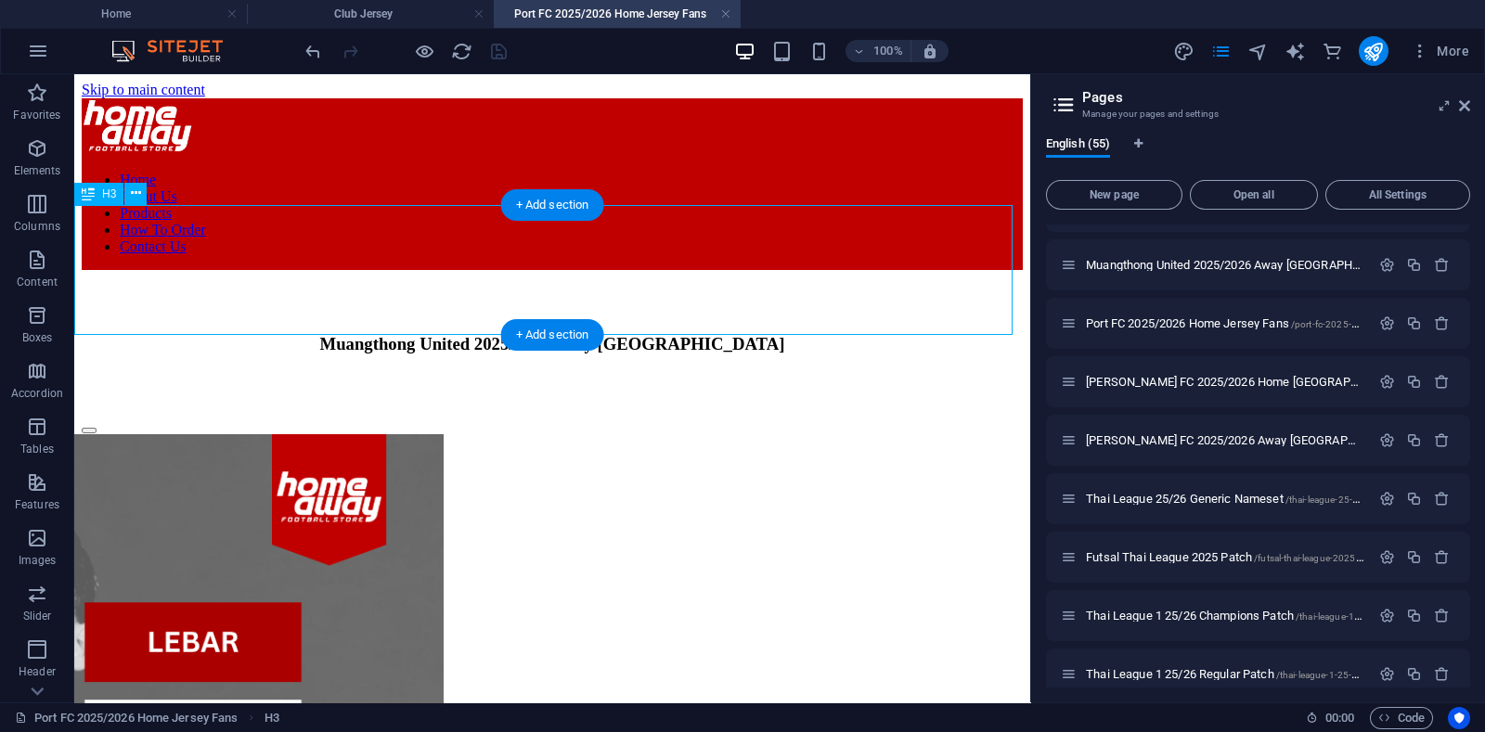
click at [405, 334] on div "Muangthong United 2025/2026 Away [GEOGRAPHIC_DATA]" at bounding box center [552, 344] width 941 height 20
click at [406, 334] on div "Muangthong United 2025/2026 Away [GEOGRAPHIC_DATA]" at bounding box center [552, 344] width 941 height 20
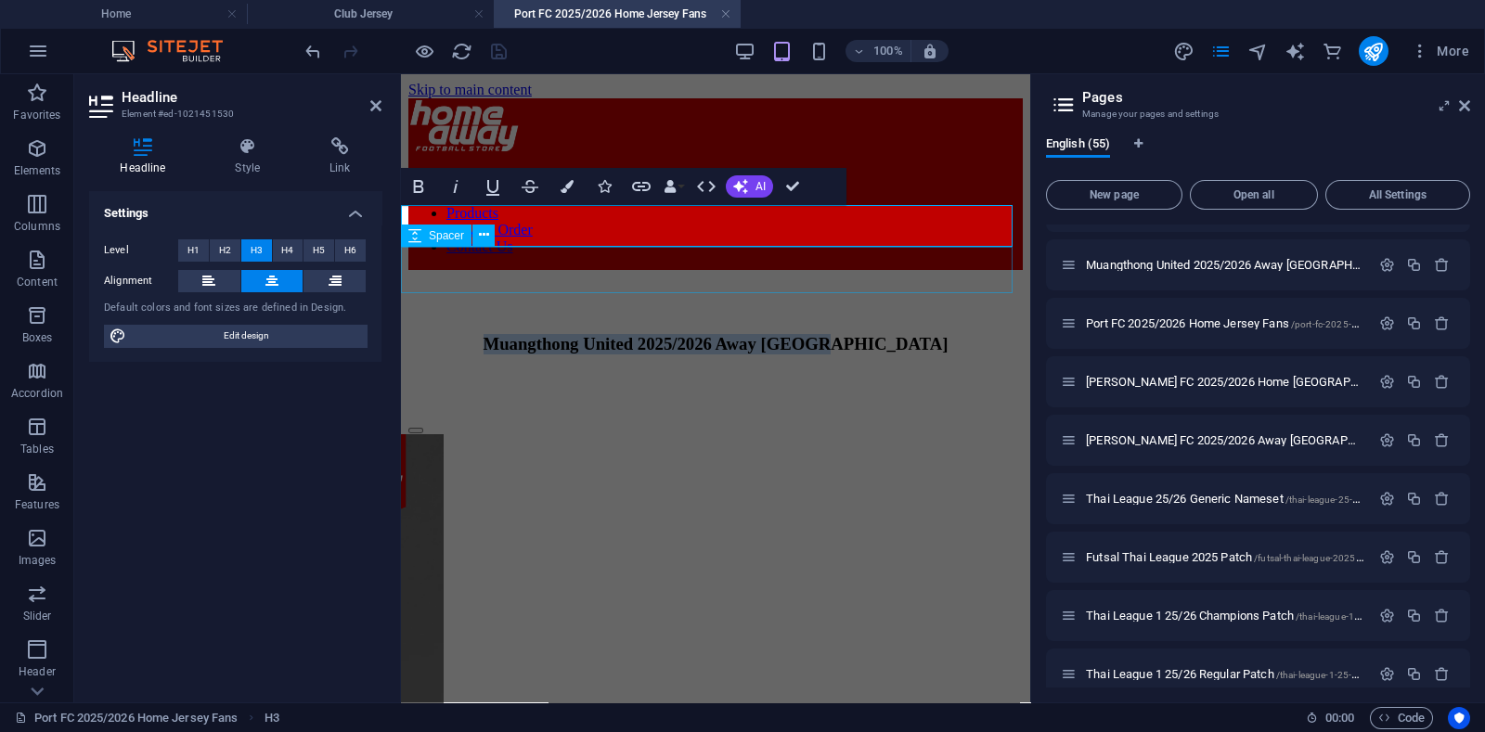
click at [687, 334] on h3 "Muangthong United 2025/2026 Away [GEOGRAPHIC_DATA]" at bounding box center [715, 344] width 614 height 20
drag, startPoint x: 676, startPoint y: 227, endPoint x: 406, endPoint y: 237, distance: 270.2
click at [408, 334] on h3 "Muangthong United 2025/2026 Away [GEOGRAPHIC_DATA]" at bounding box center [715, 344] width 614 height 20
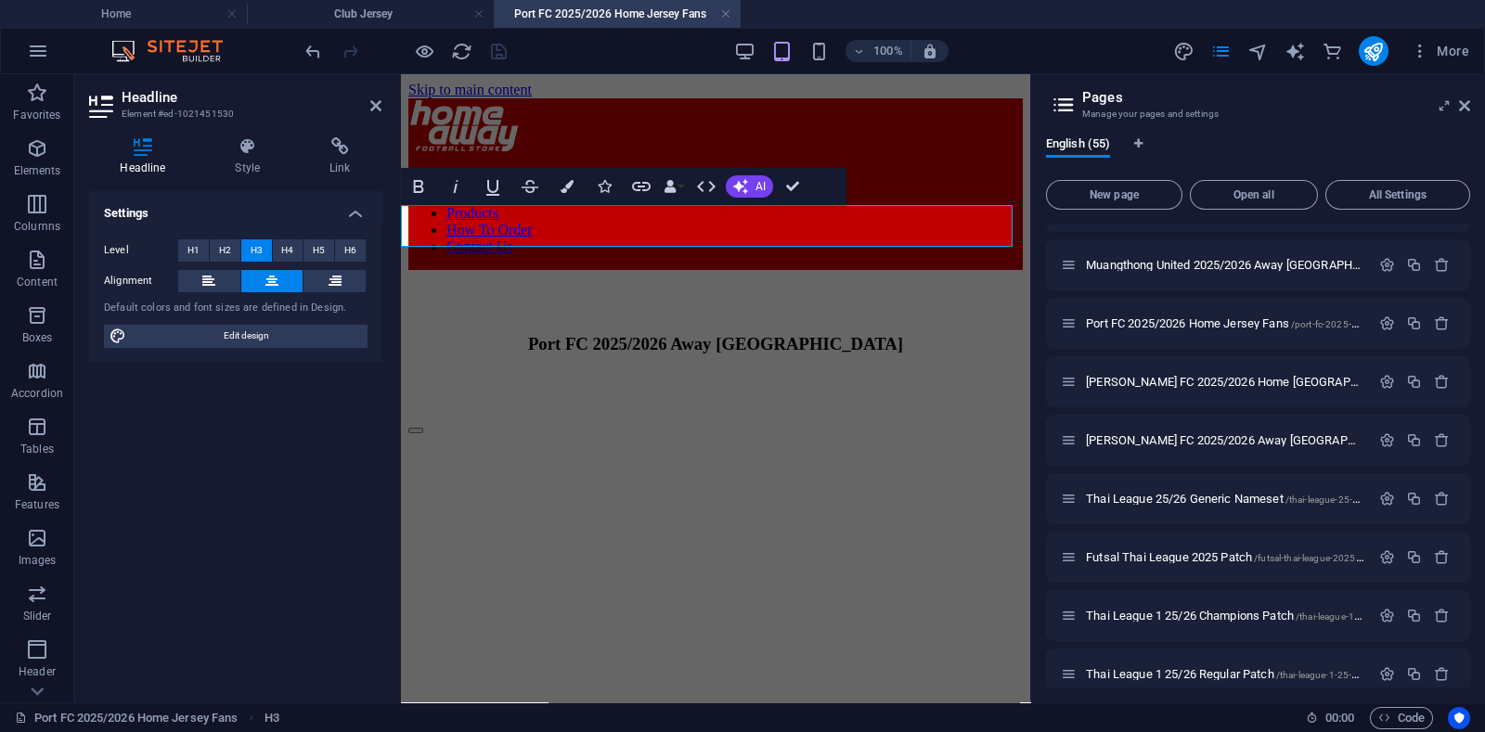
click at [789, 334] on h3 "Port FC 2025/2026 Away [GEOGRAPHIC_DATA]" at bounding box center [715, 344] width 614 height 20
click at [946, 334] on h3 "Port FC 2025/2026 Home [GEOGRAPHIC_DATA]" at bounding box center [715, 344] width 614 height 20
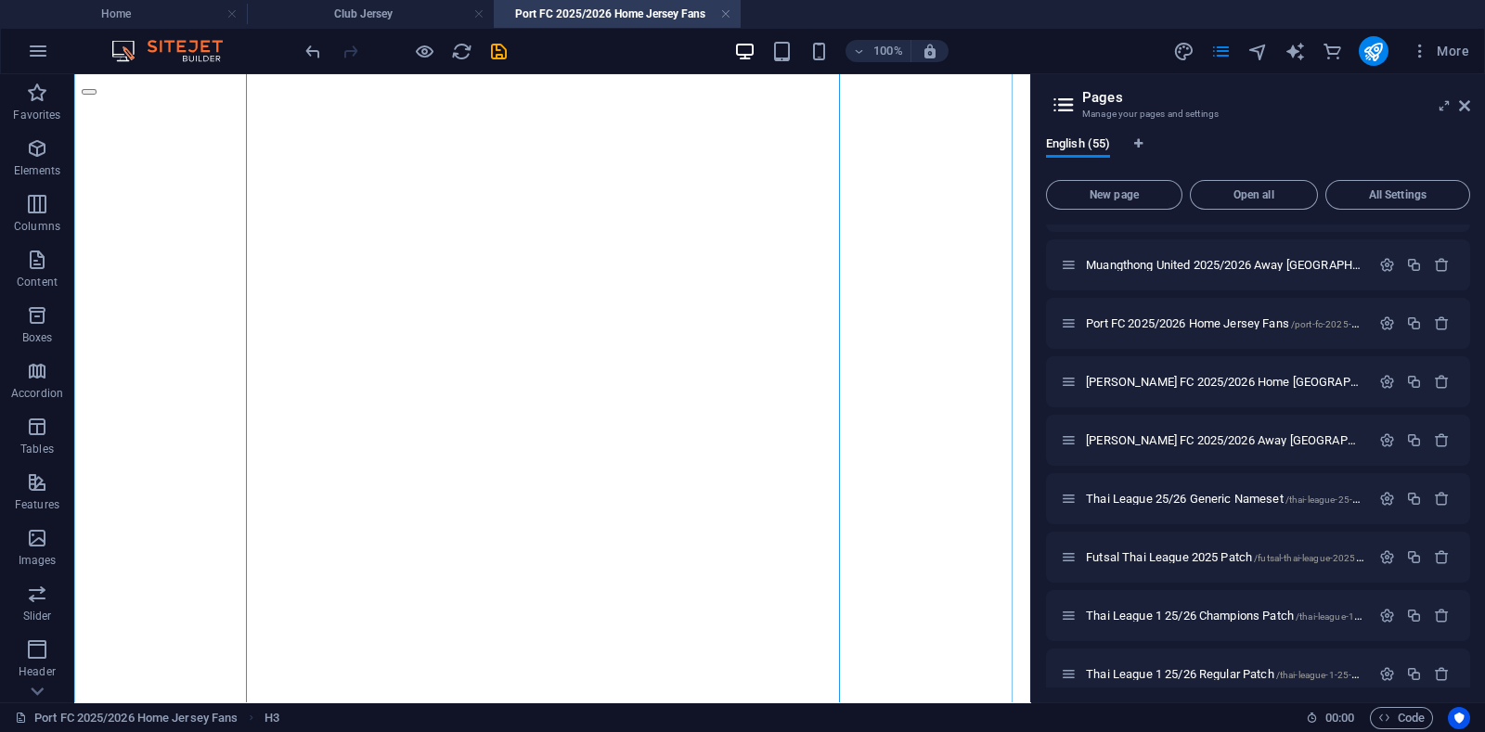
scroll to position [348, 0]
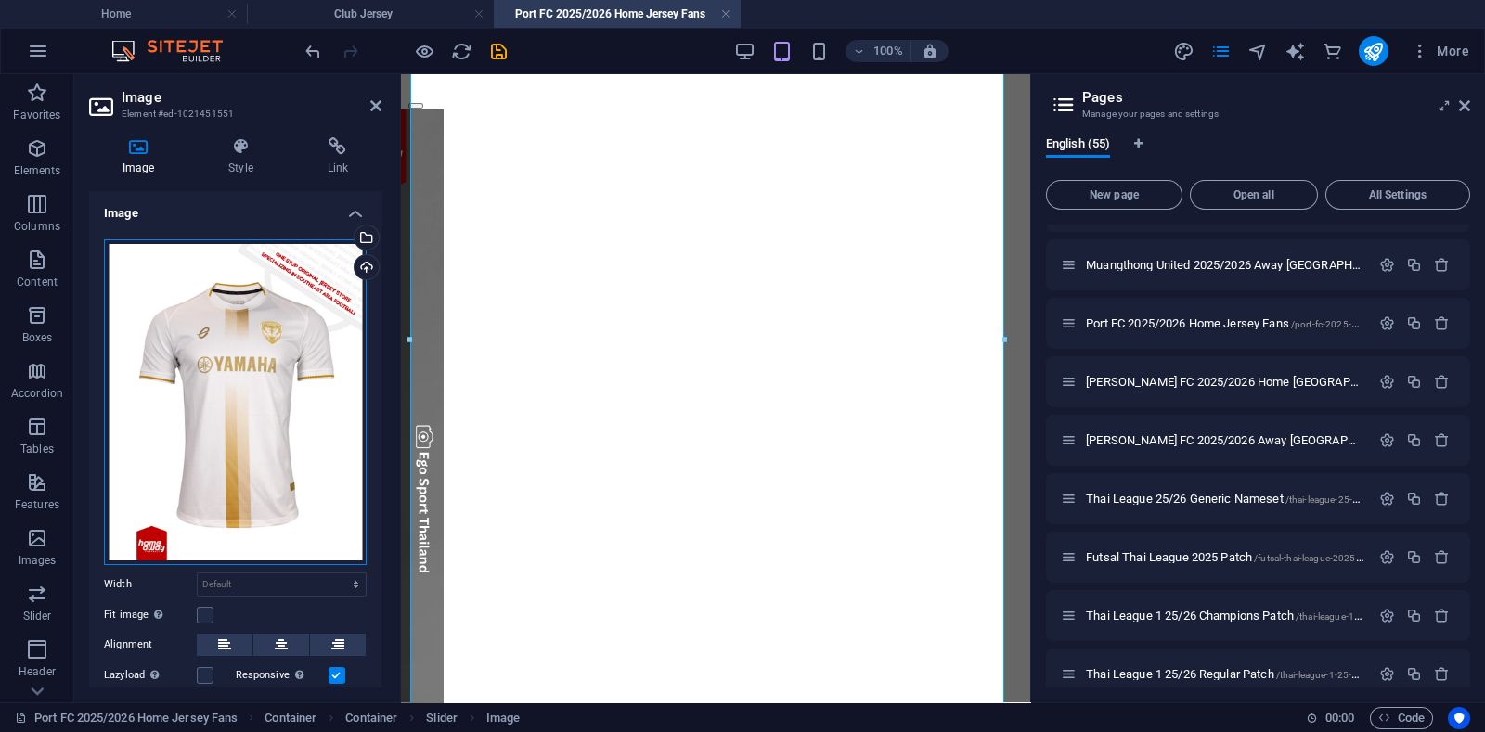
click at [251, 307] on div "Drag files here, click to choose files or select files from Files or our free s…" at bounding box center [235, 402] width 263 height 326
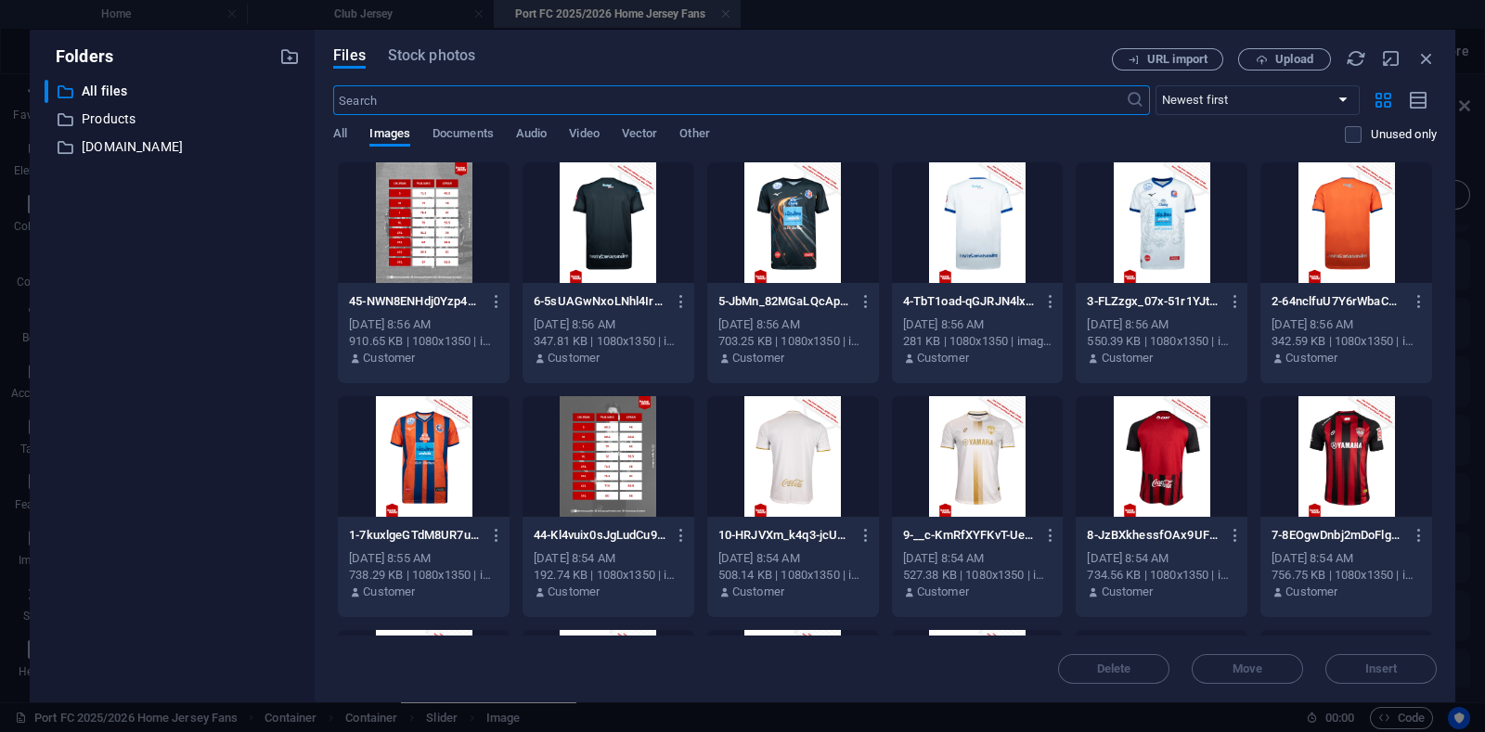
scroll to position [158, 0]
click at [445, 440] on div at bounding box center [424, 456] width 172 height 121
click at [445, 439] on div at bounding box center [424, 456] width 172 height 121
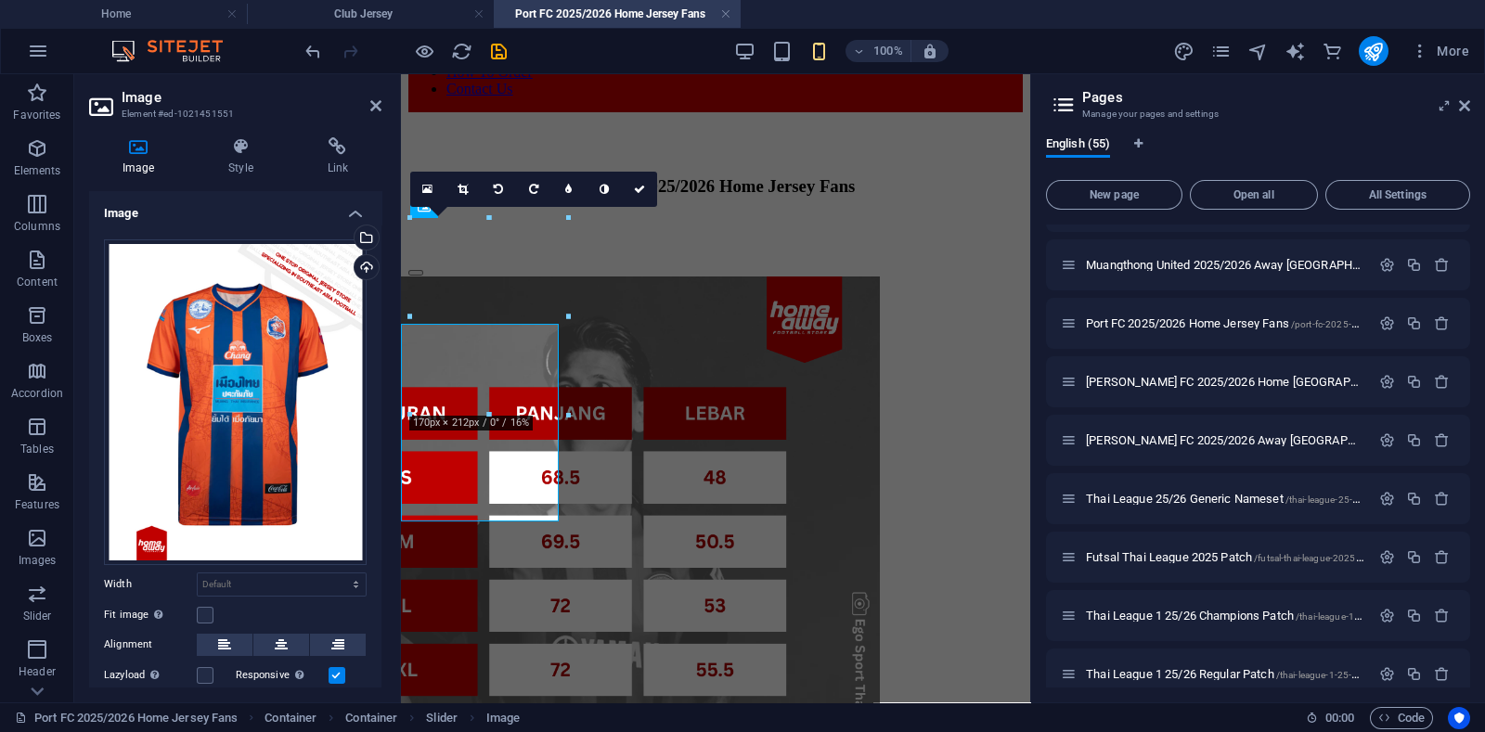
scroll to position [74, 0]
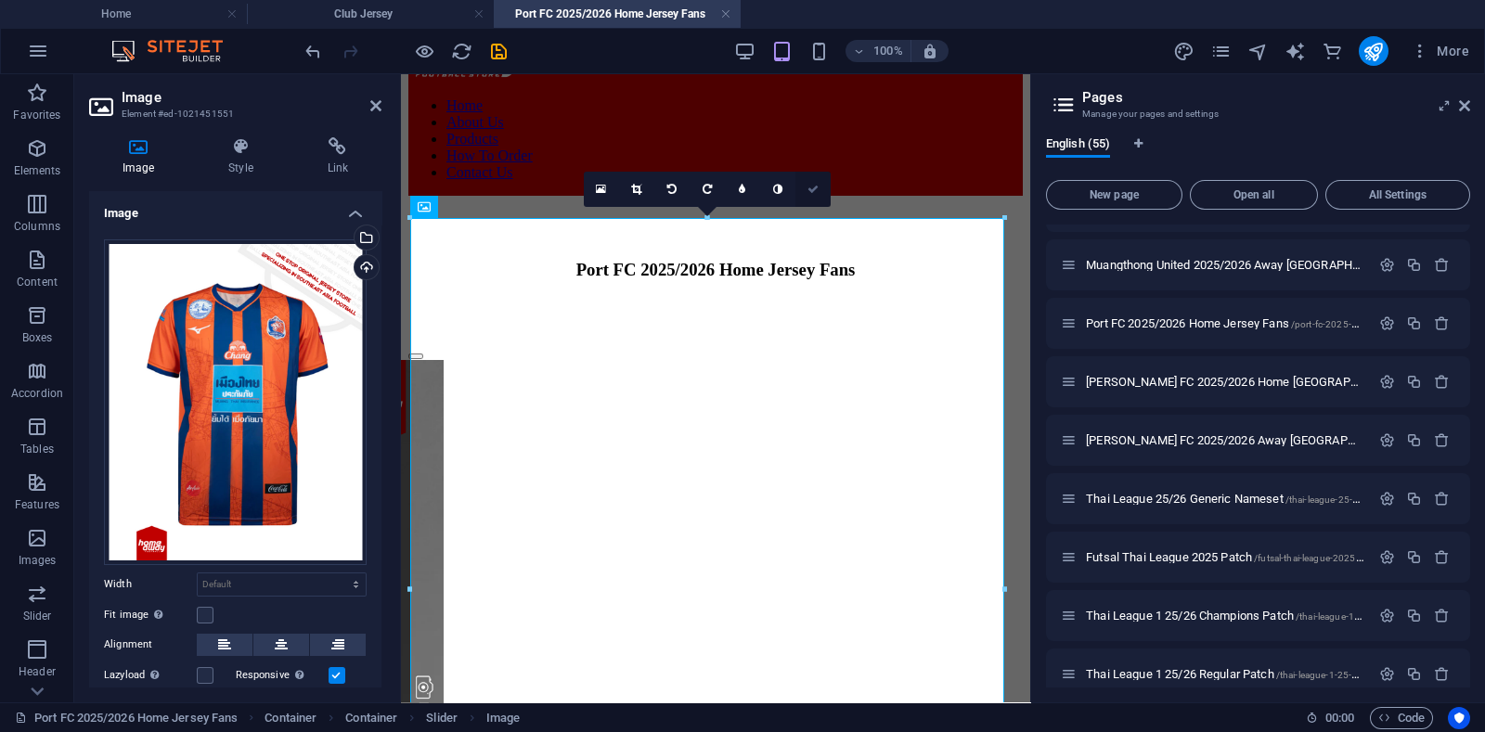
click at [809, 192] on icon at bounding box center [812, 189] width 11 height 11
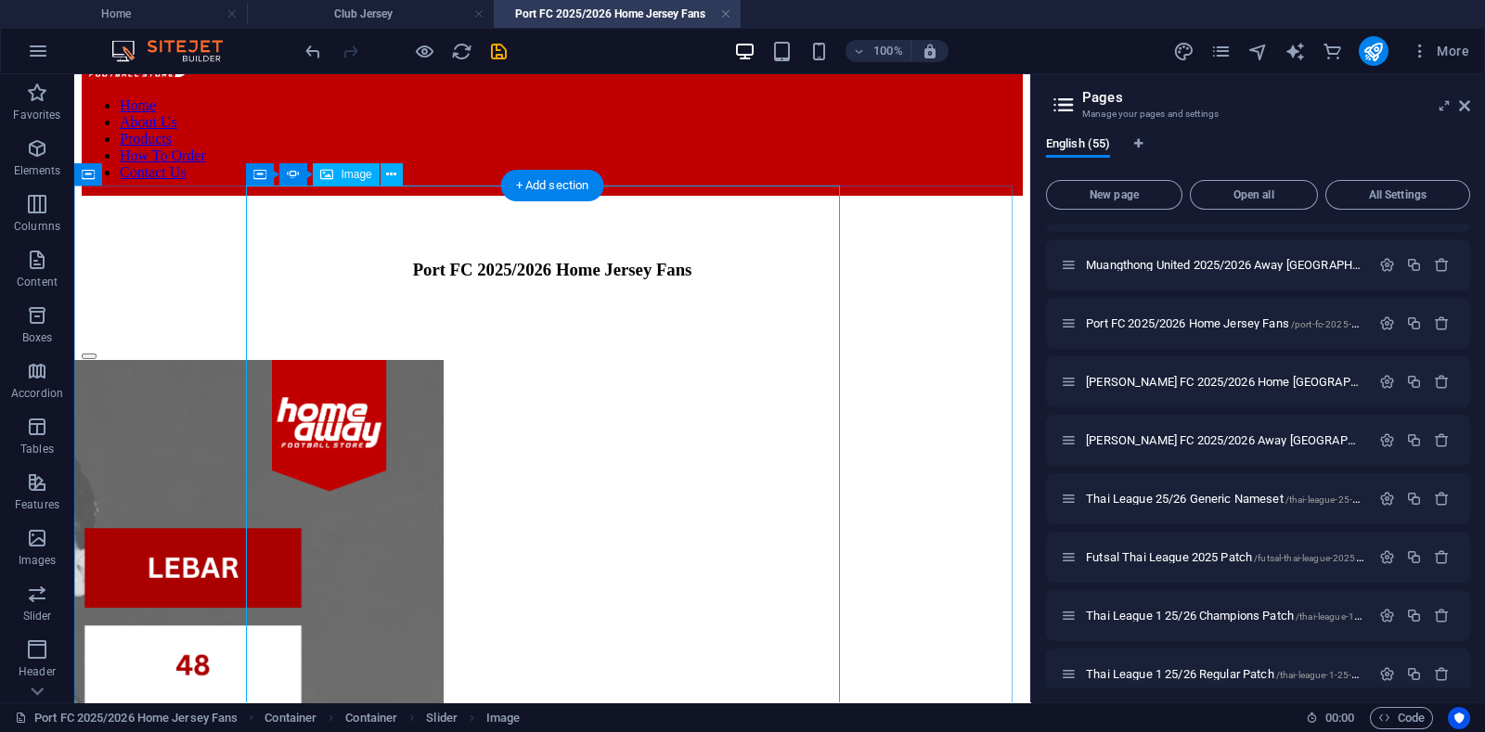
scroll to position [190, 0]
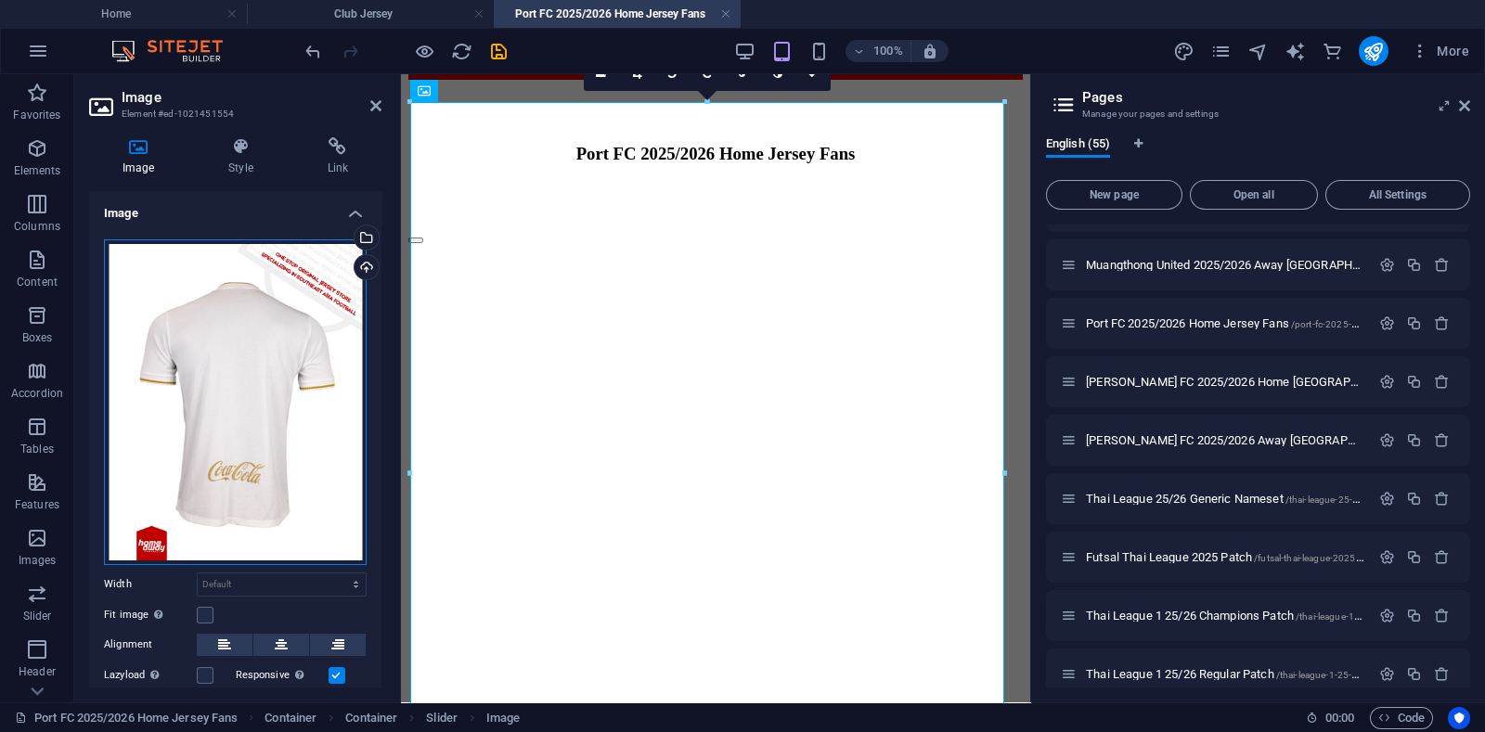
click at [156, 351] on div "Drag files here, click to choose files or select files from Files or our free s…" at bounding box center [235, 402] width 263 height 326
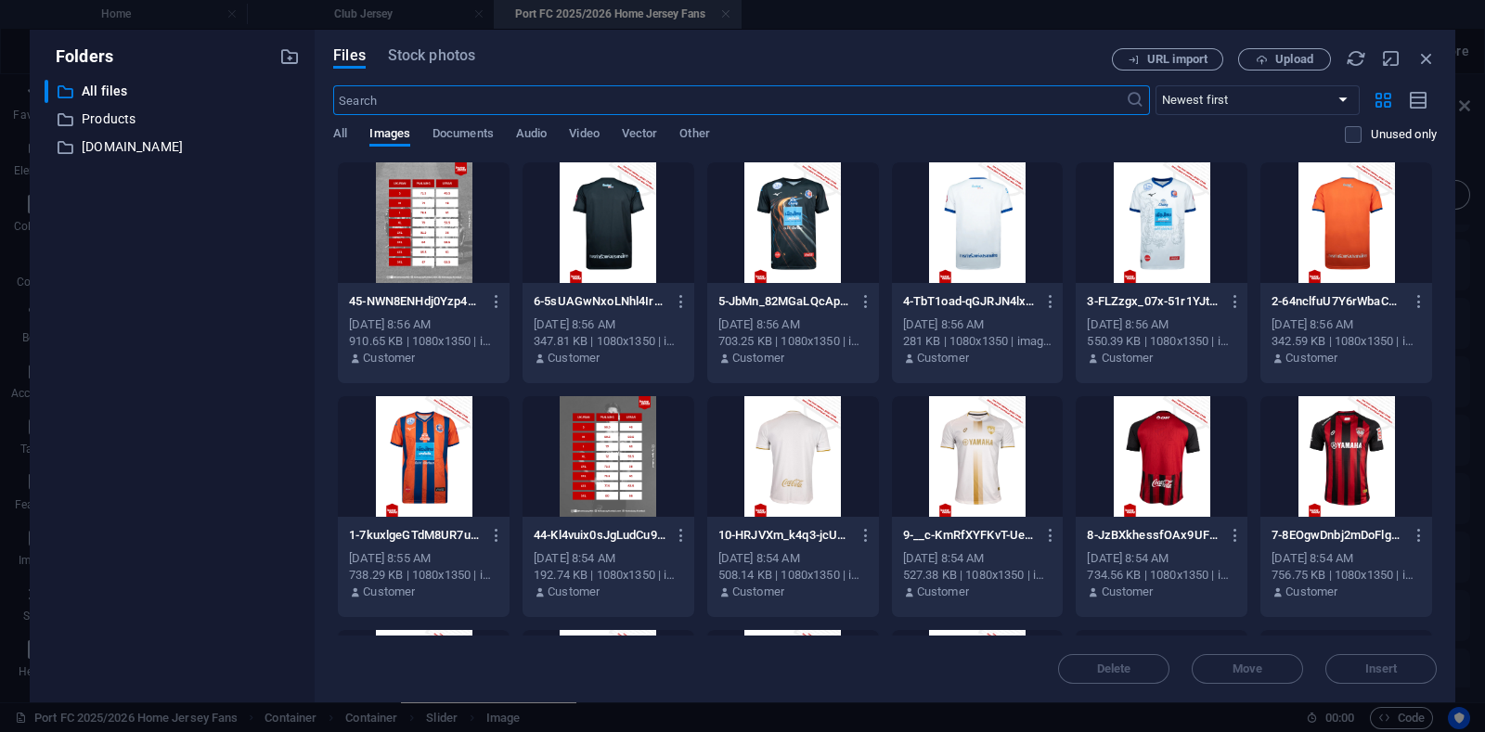
scroll to position [213, 0]
click at [1341, 210] on div at bounding box center [1346, 222] width 172 height 121
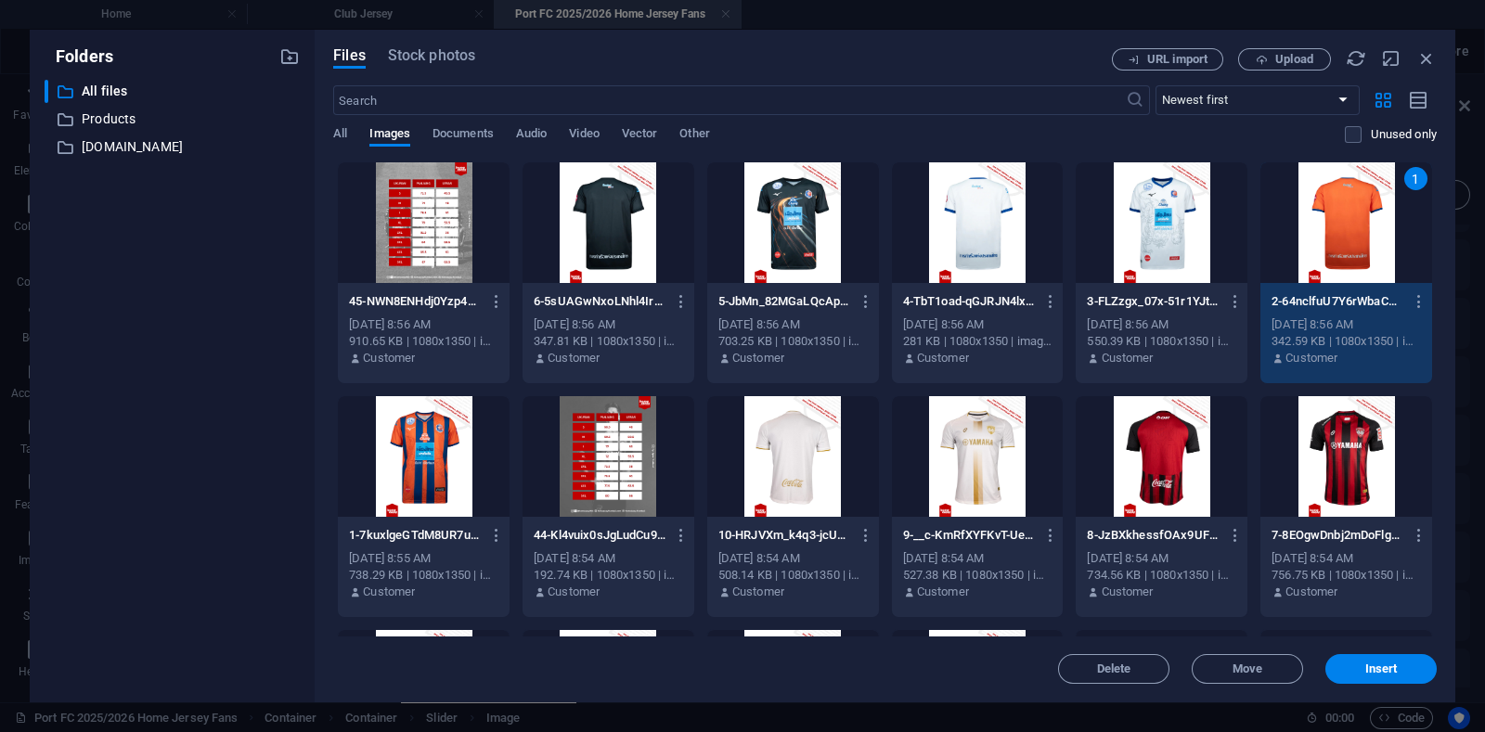
click at [1341, 210] on div "1" at bounding box center [1346, 222] width 172 height 121
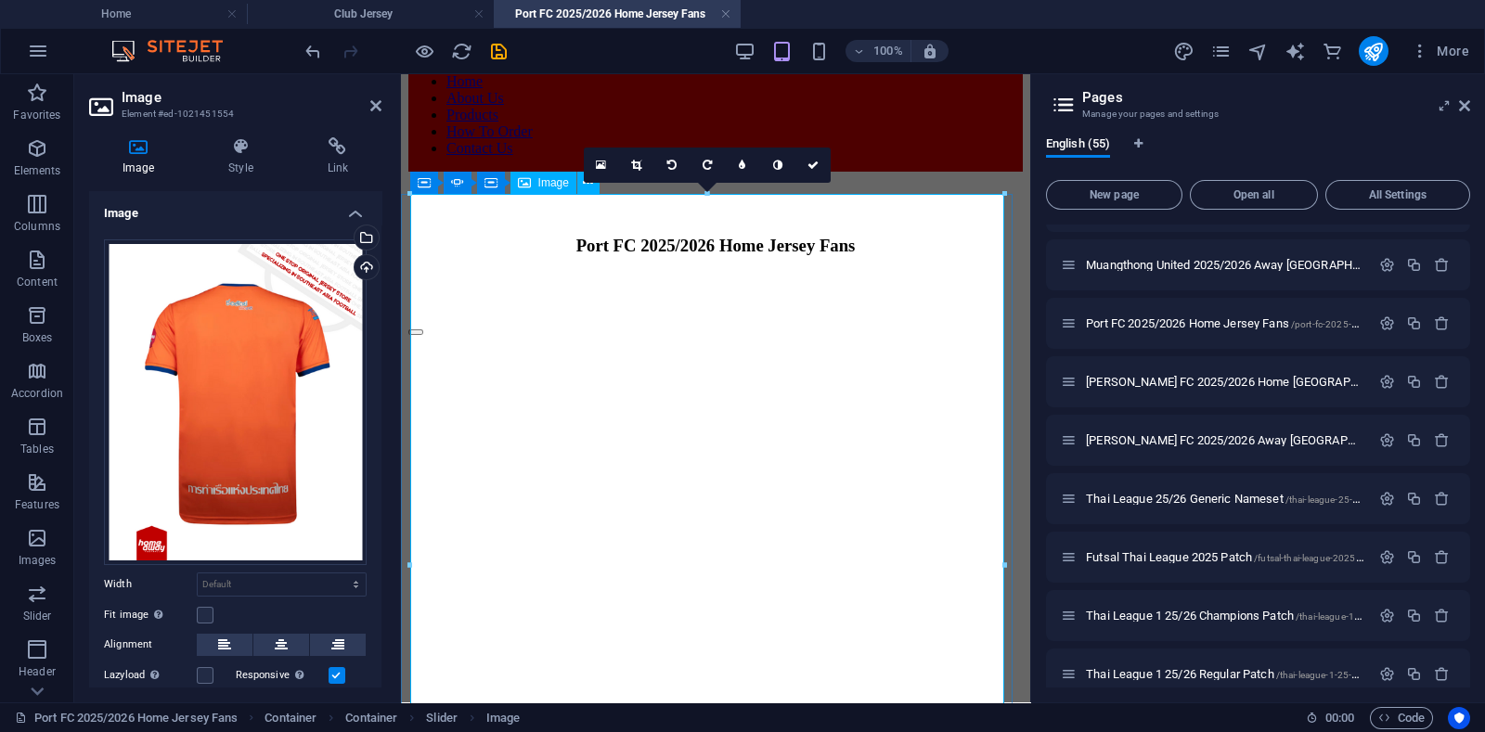
scroll to position [74, 0]
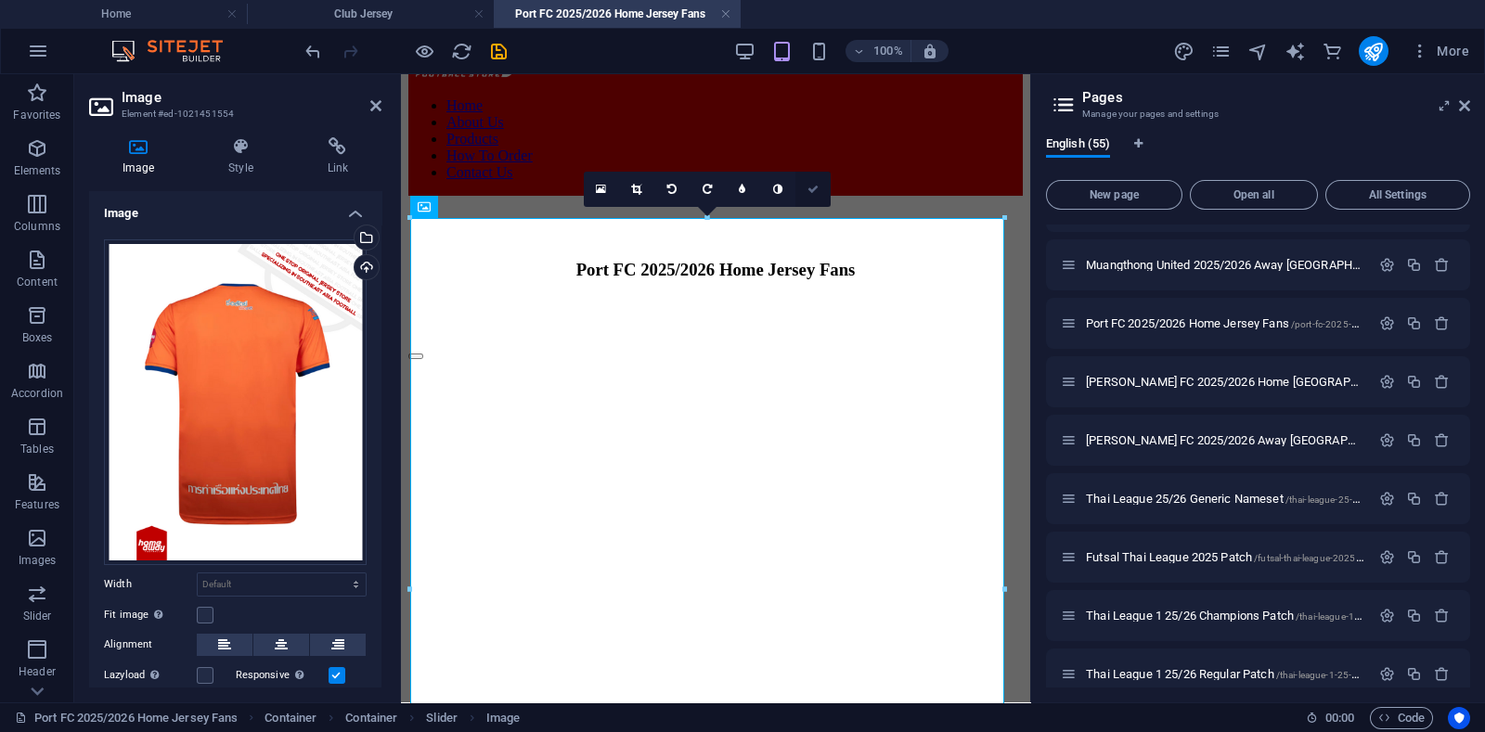
click at [809, 190] on icon at bounding box center [812, 189] width 11 height 11
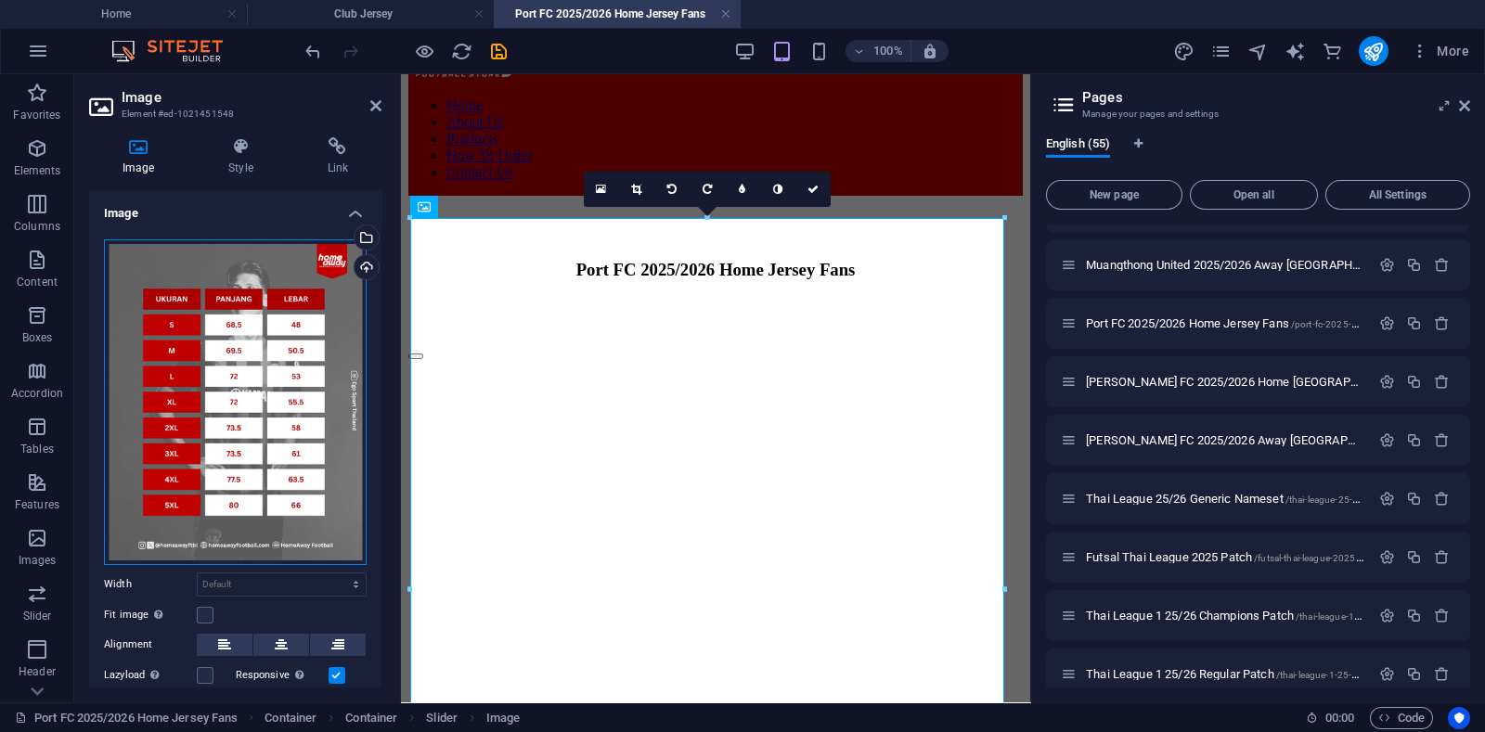
click at [237, 410] on div "Drag files here, click to choose files or select files from Files or our free s…" at bounding box center [235, 402] width 263 height 326
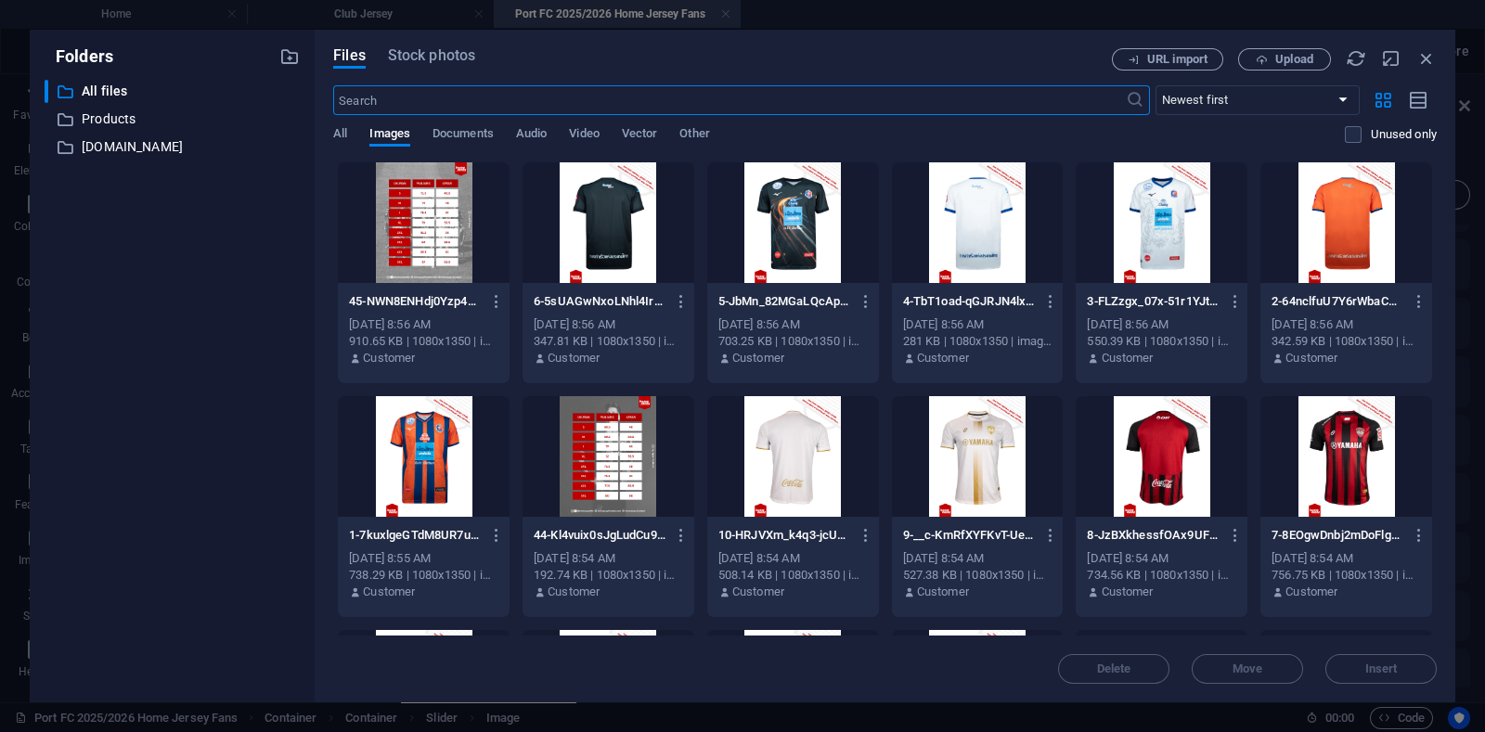
click at [417, 242] on div at bounding box center [424, 222] width 172 height 121
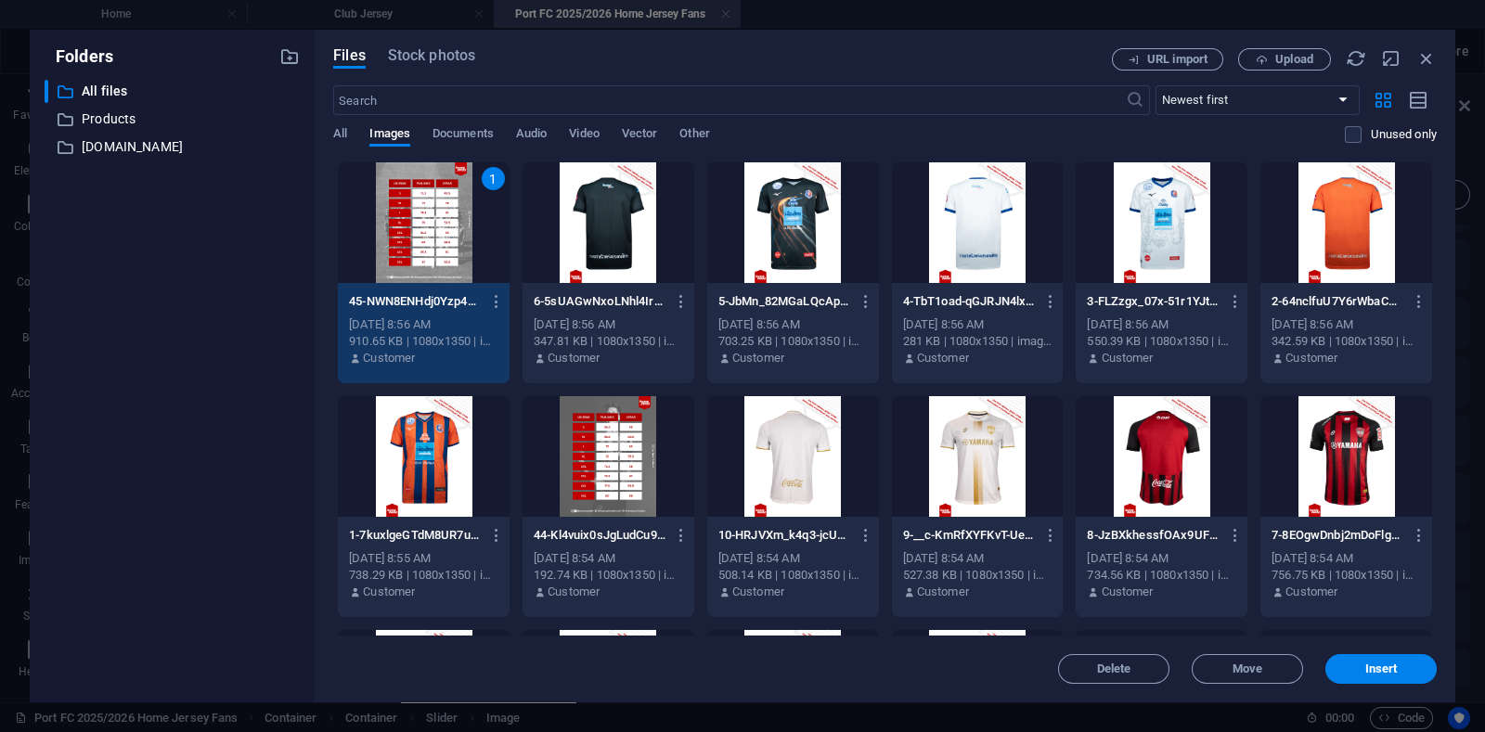
click at [417, 242] on div "1" at bounding box center [424, 222] width 172 height 121
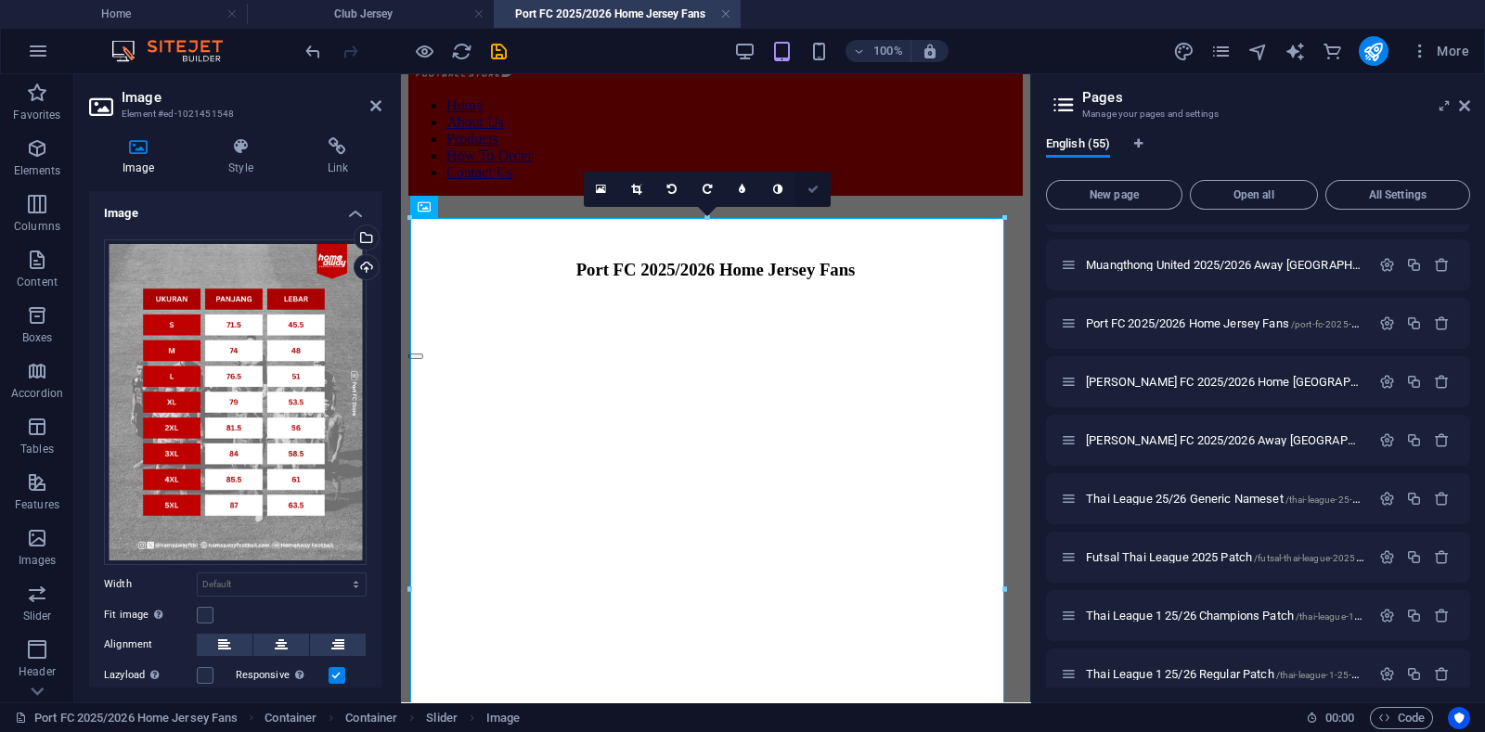
click at [812, 186] on icon at bounding box center [812, 189] width 11 height 11
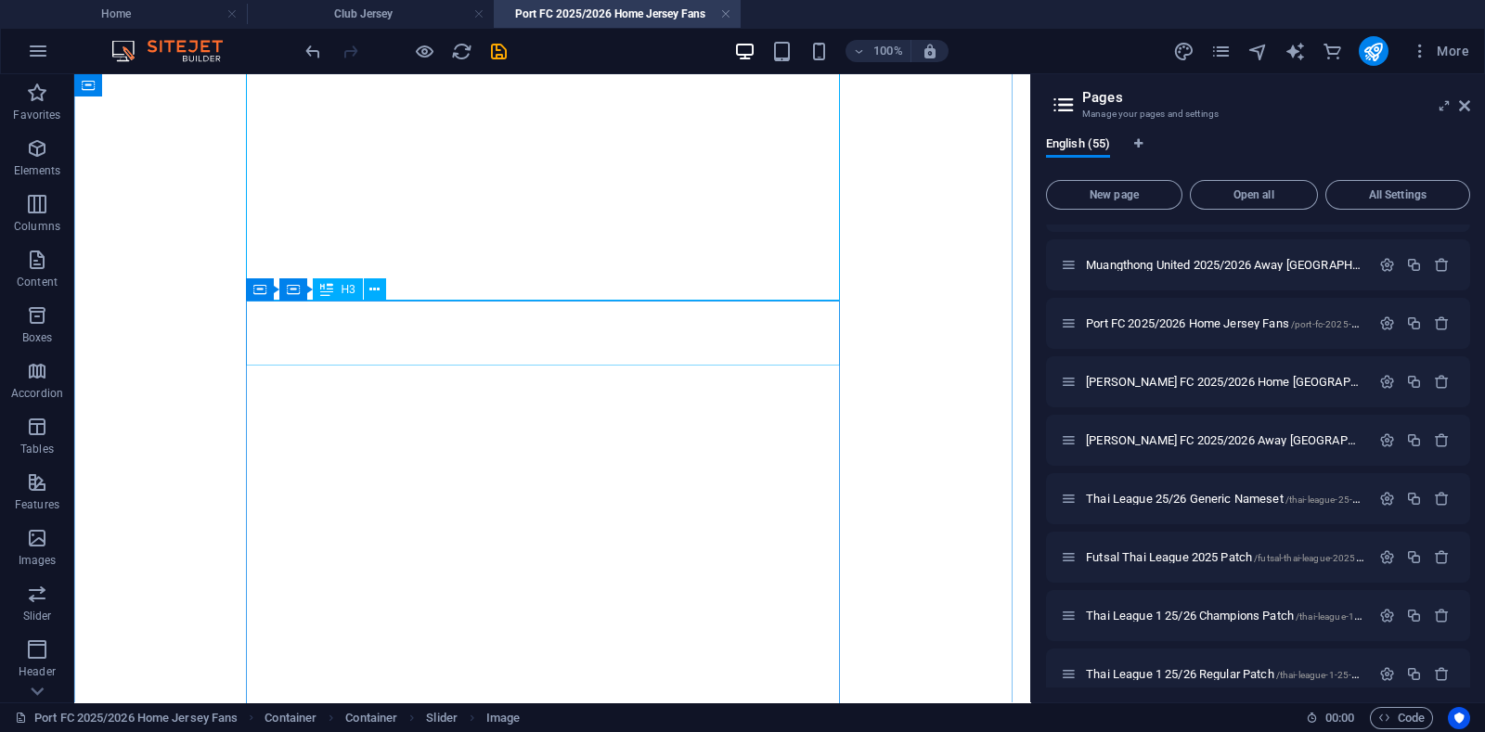
scroll to position [770, 0]
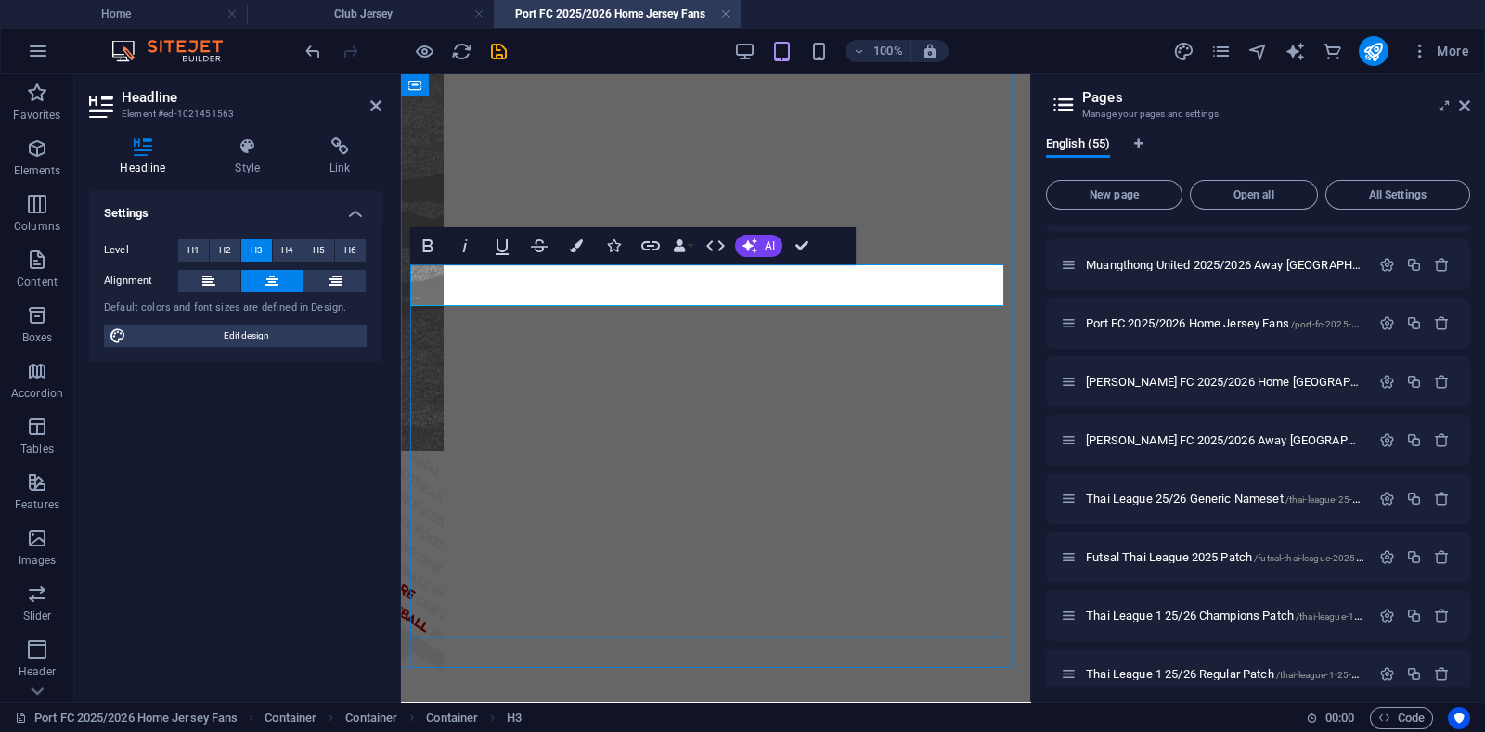
drag, startPoint x: 680, startPoint y: 290, endPoint x: 702, endPoint y: 289, distance: 21.4
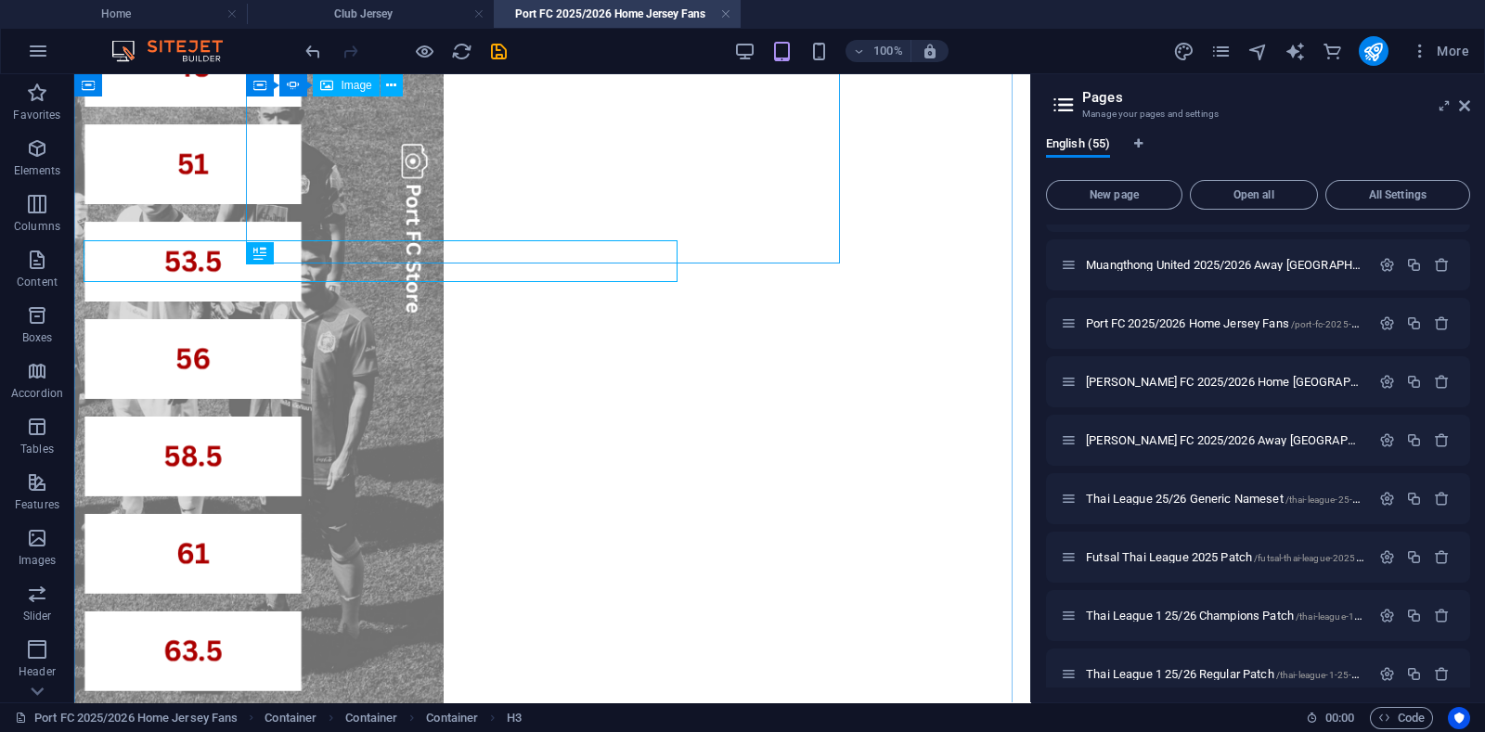
scroll to position [793, 0]
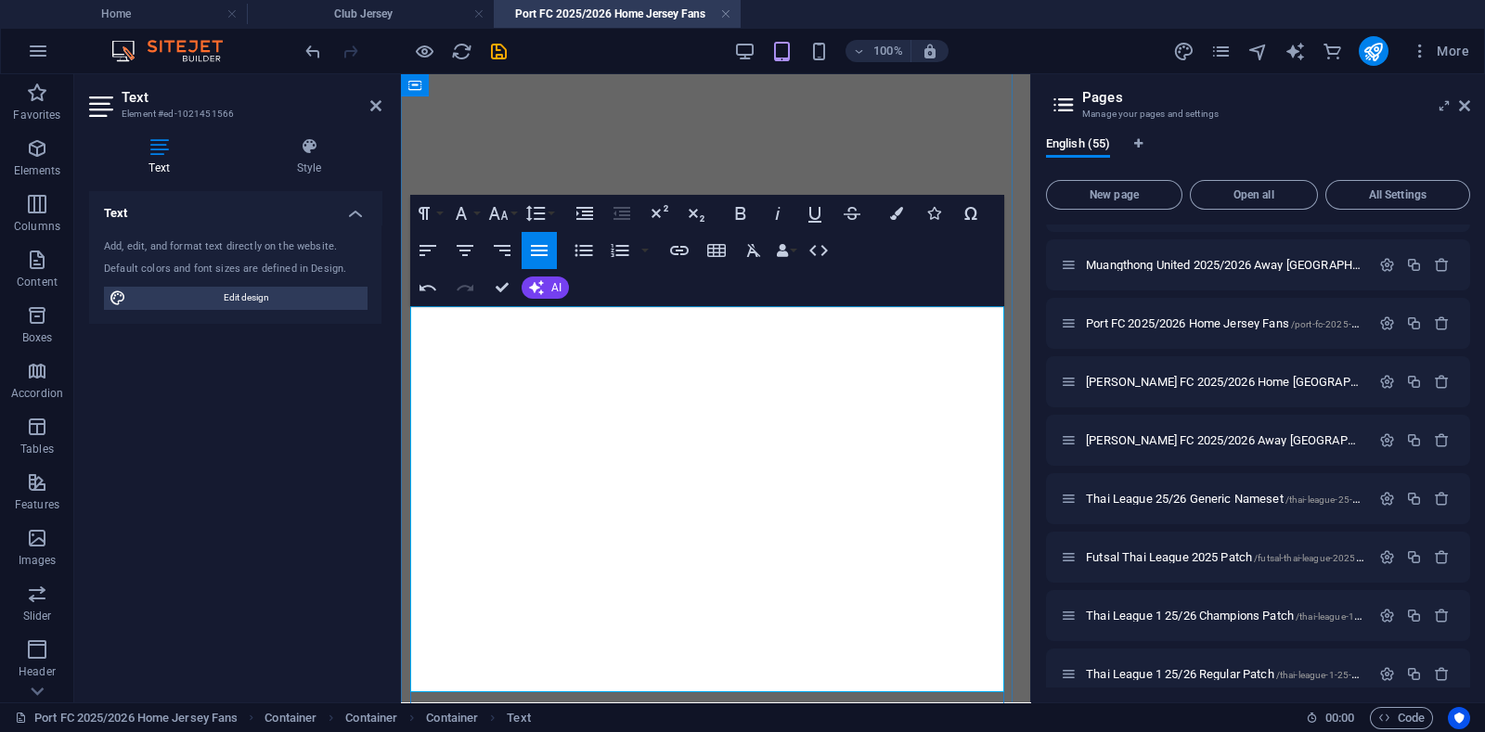
drag, startPoint x: 473, startPoint y: 450, endPoint x: 538, endPoint y: 450, distance: 65.0
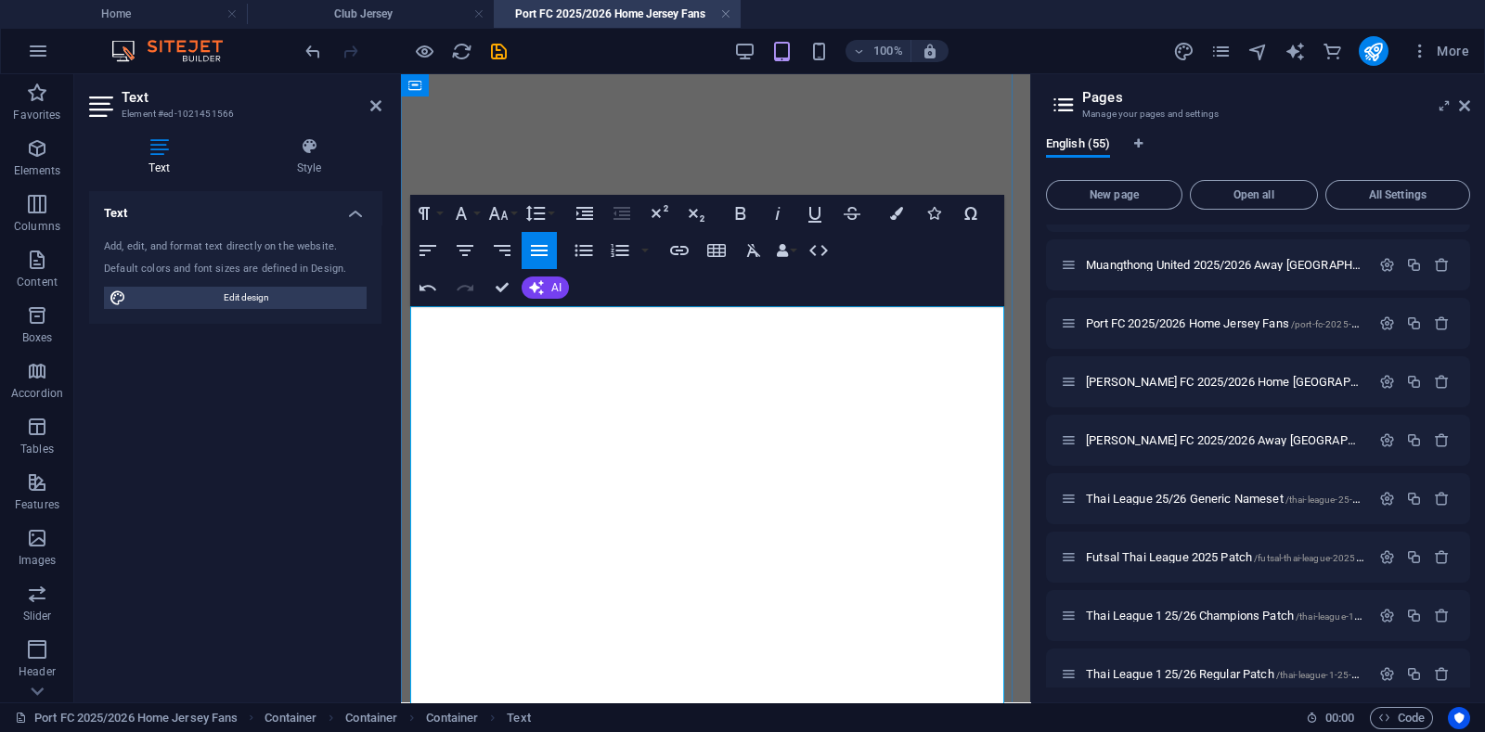
drag, startPoint x: 495, startPoint y: 480, endPoint x: 503, endPoint y: 473, distance: 10.6
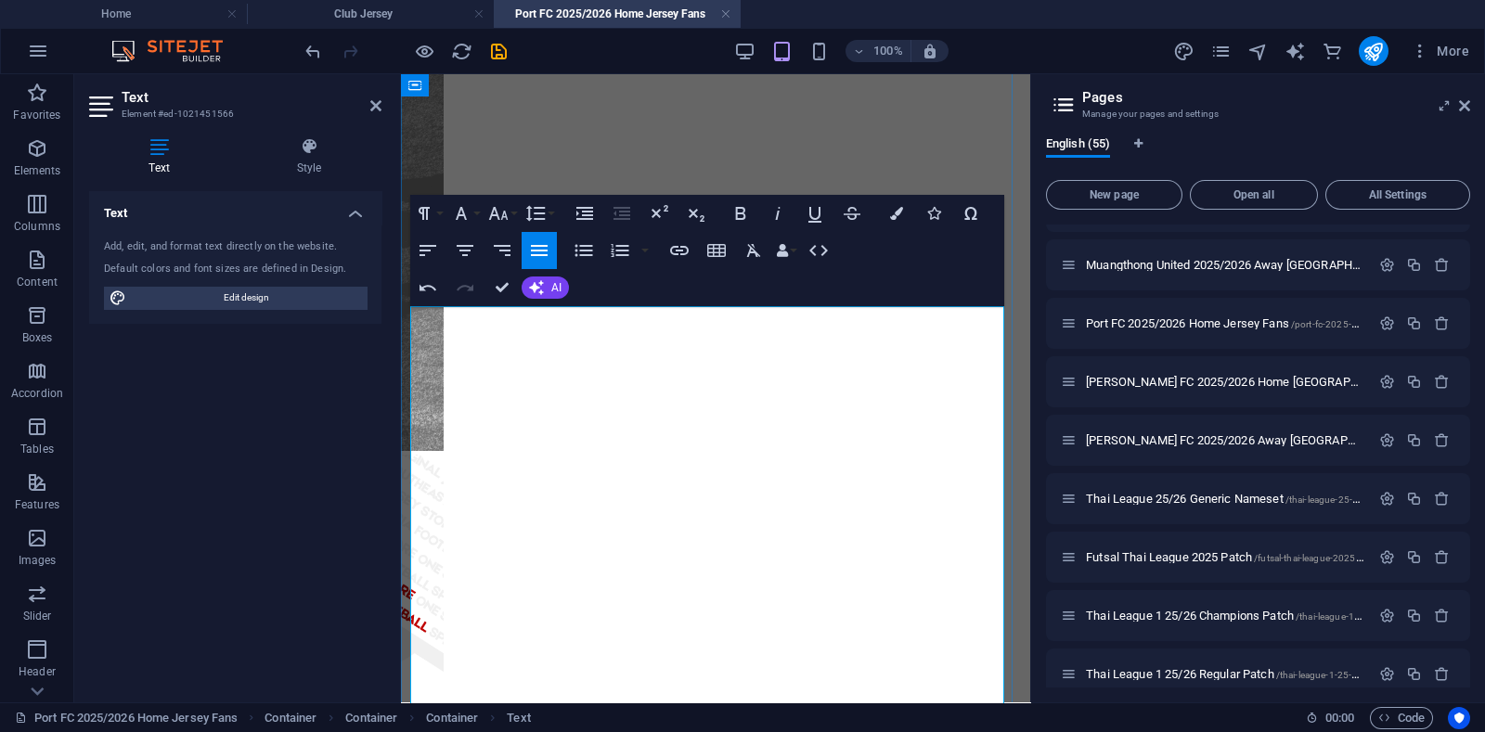
drag, startPoint x: 561, startPoint y: 476, endPoint x: 702, endPoint y: 479, distance: 141.1
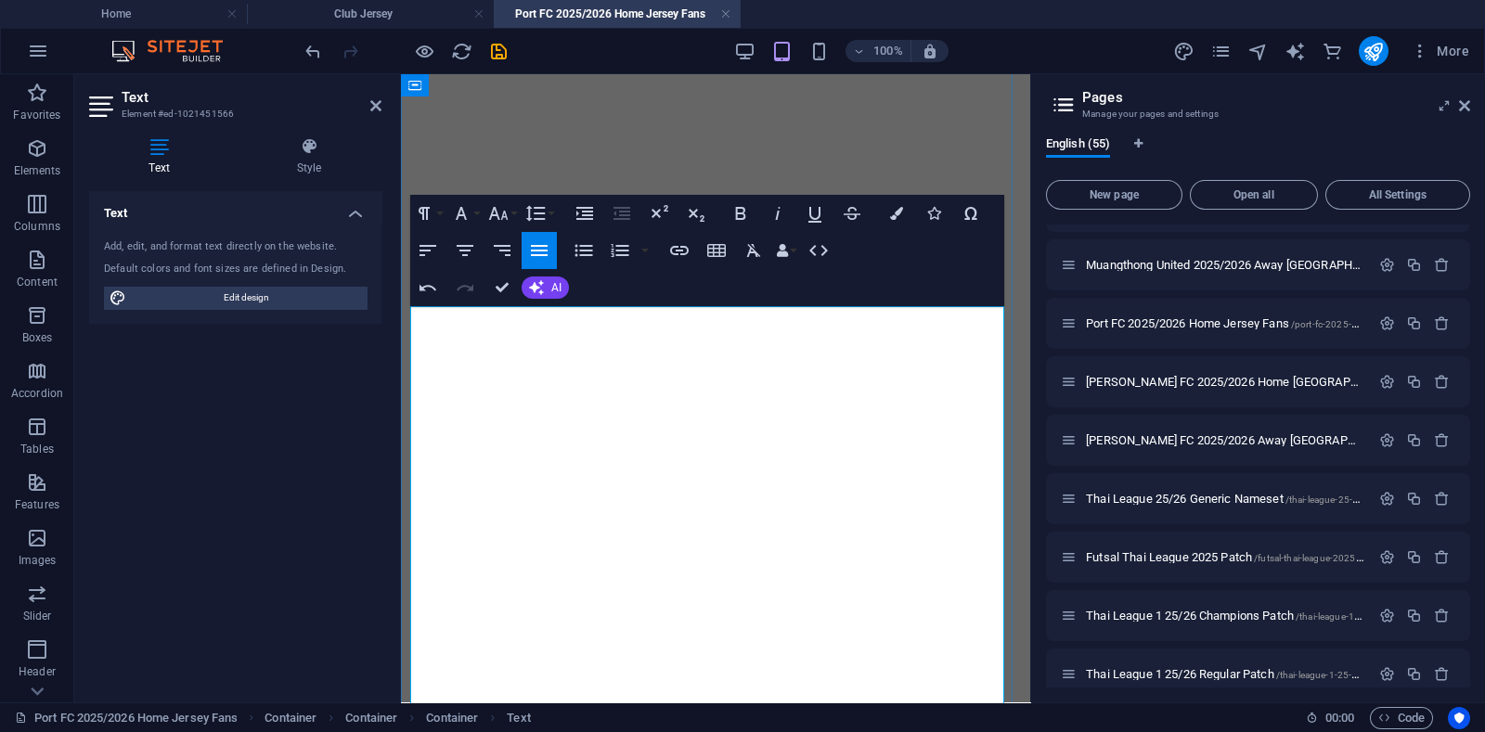
drag, startPoint x: 490, startPoint y: 498, endPoint x: 748, endPoint y: 507, distance: 258.1
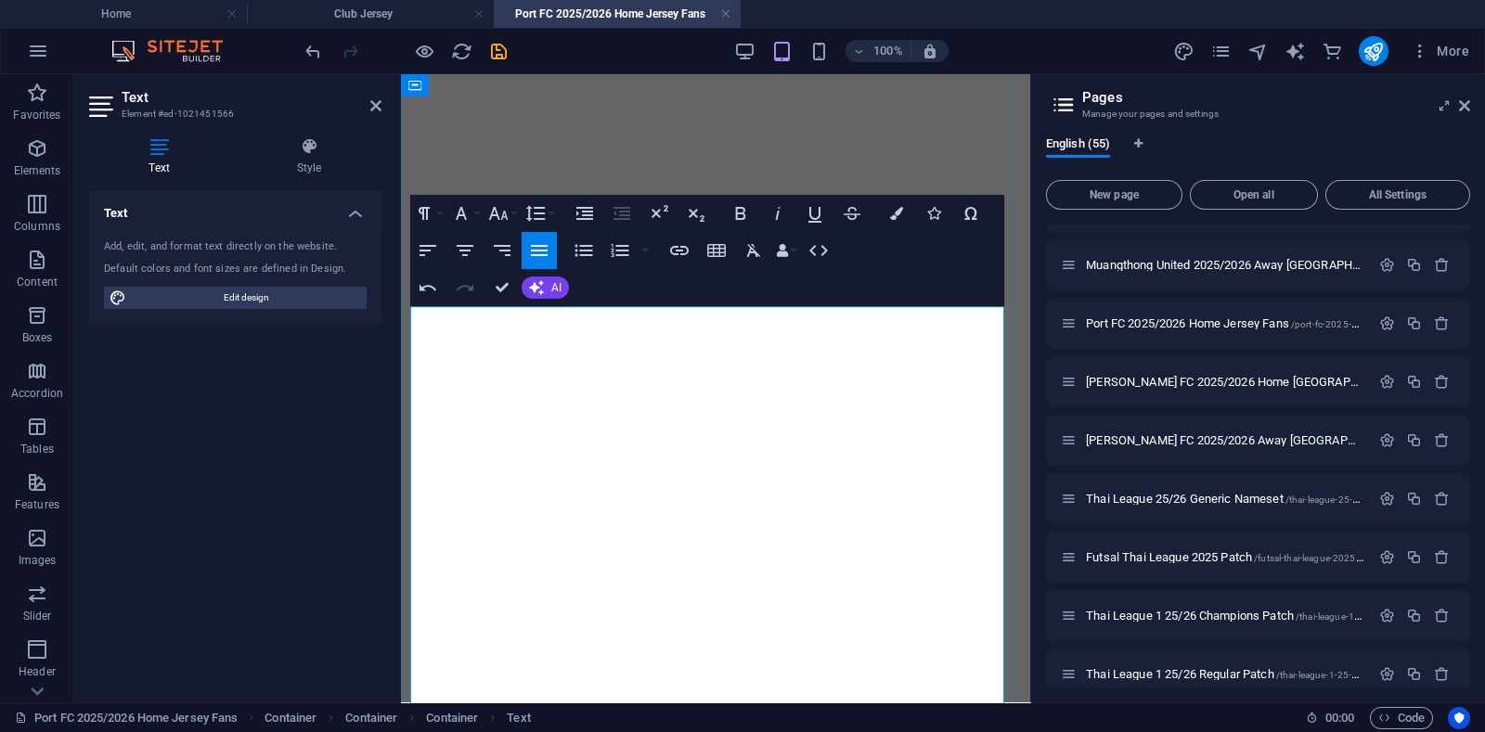
copy p "dengan menonjolkan strip oranye-biru"
drag, startPoint x: 762, startPoint y: 480, endPoint x: 807, endPoint y: 476, distance: 45.6
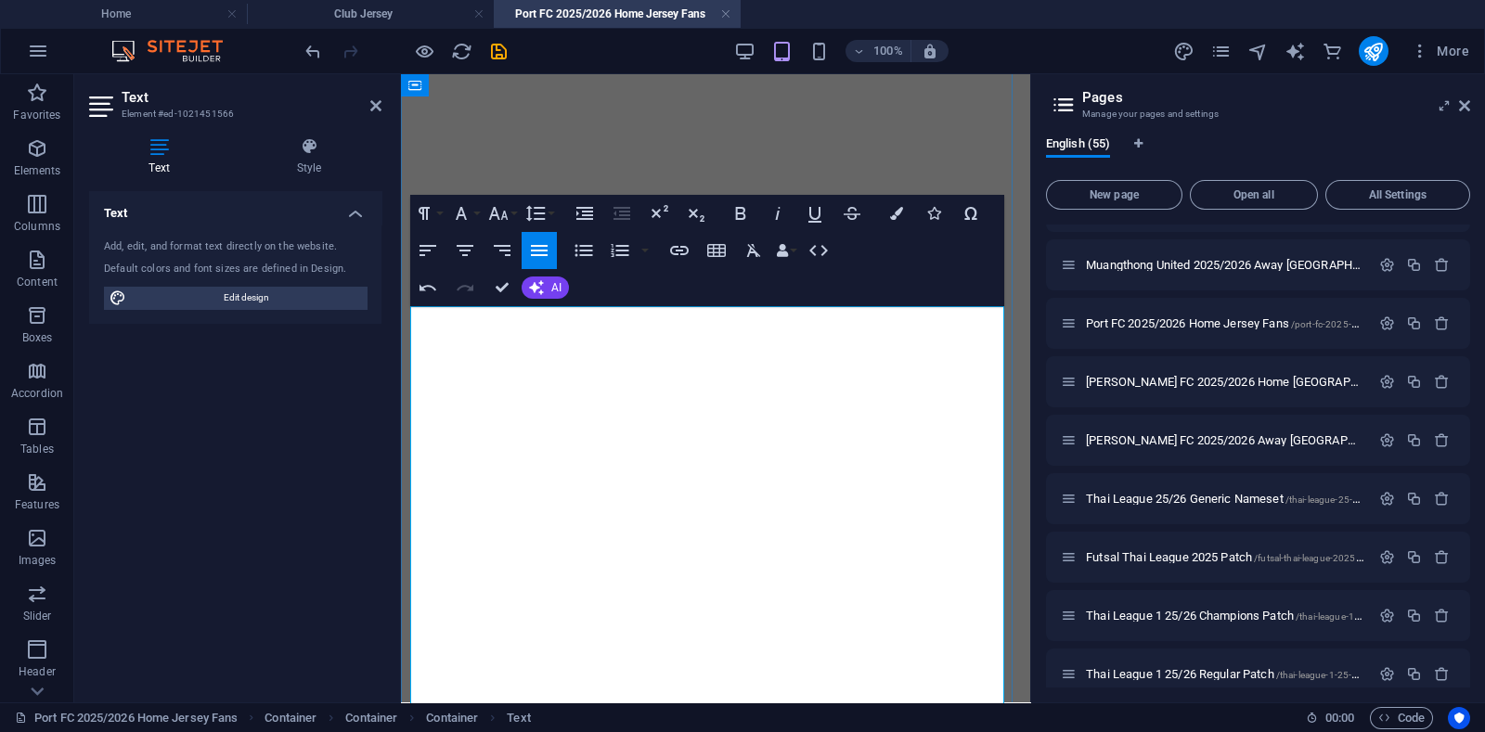
drag, startPoint x: 859, startPoint y: 475, endPoint x: 565, endPoint y: 496, distance: 294.9
drag, startPoint x: 892, startPoint y: 511, endPoint x: 805, endPoint y: 520, distance: 87.6
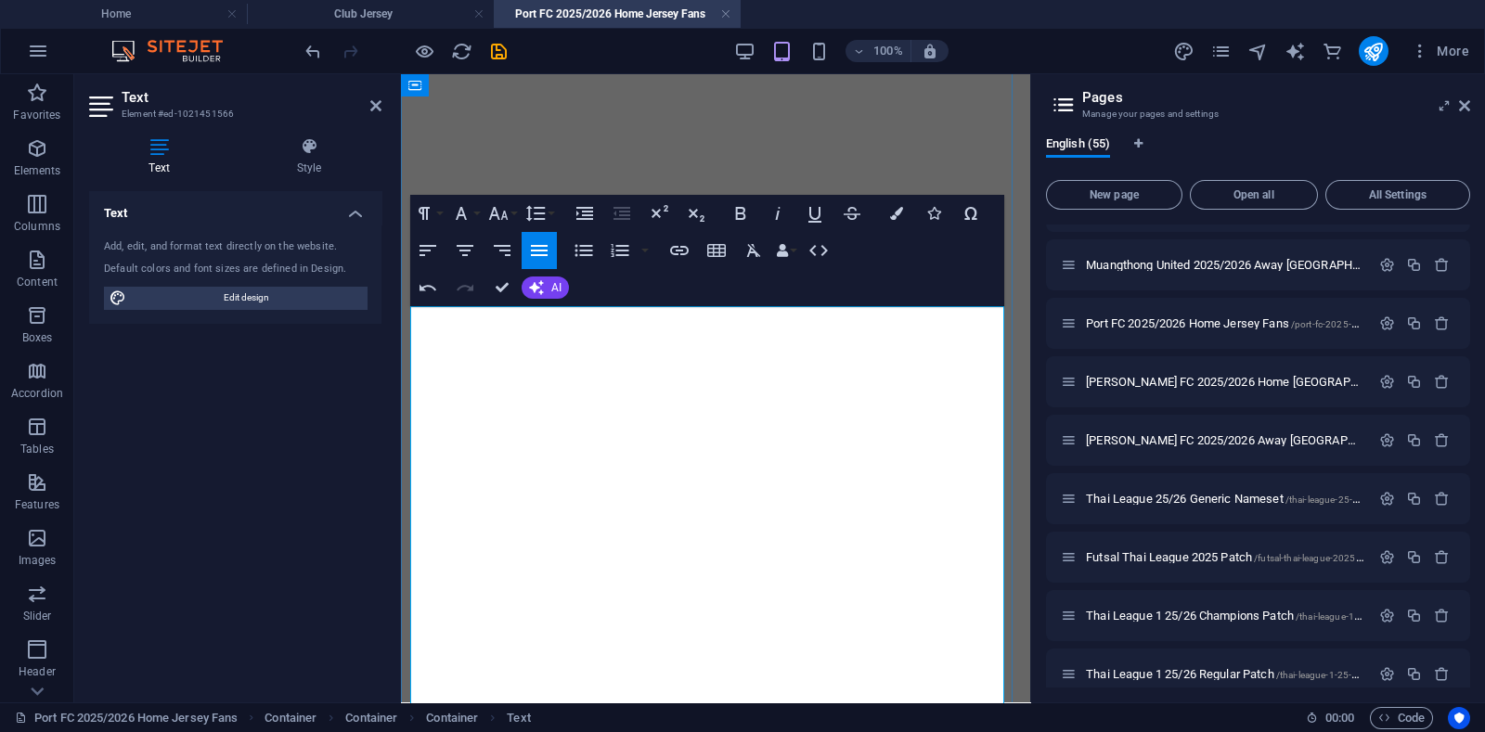
drag, startPoint x: 908, startPoint y: 509, endPoint x: 496, endPoint y: 528, distance: 411.6
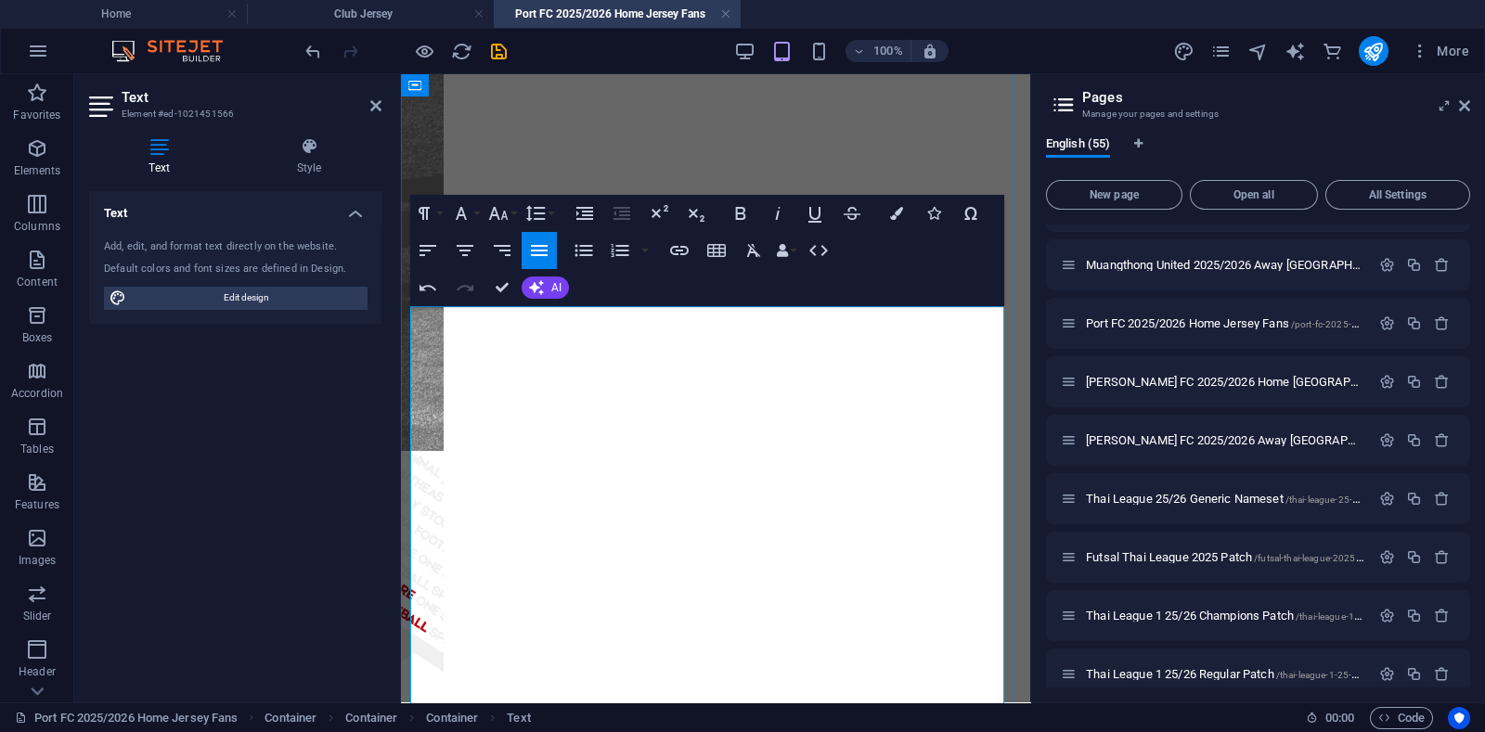
drag, startPoint x: 557, startPoint y: 564, endPoint x: 543, endPoint y: 570, distance: 15.0
drag, startPoint x: 541, startPoint y: 571, endPoint x: 422, endPoint y: 549, distance: 120.7
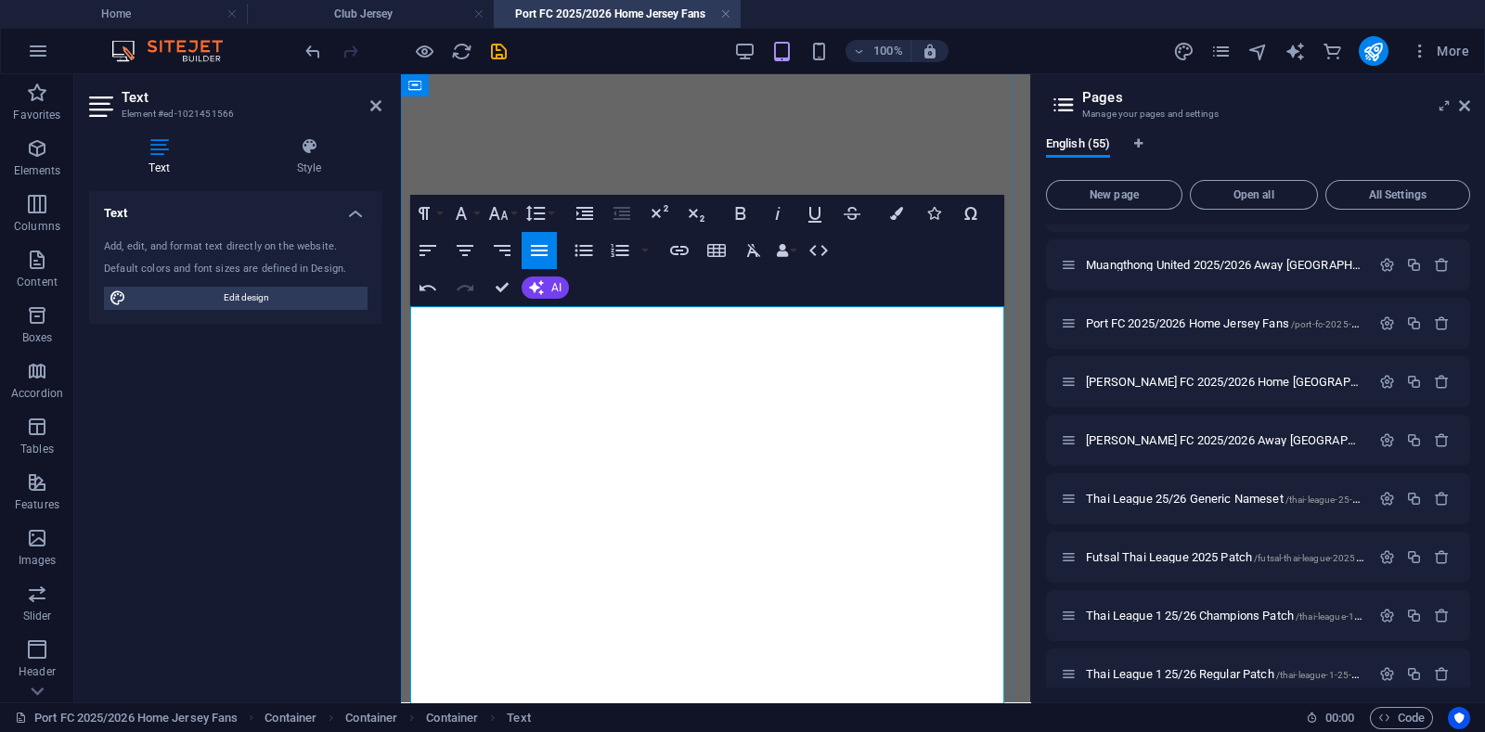
drag, startPoint x: 595, startPoint y: 452, endPoint x: 891, endPoint y: 451, distance: 296.0
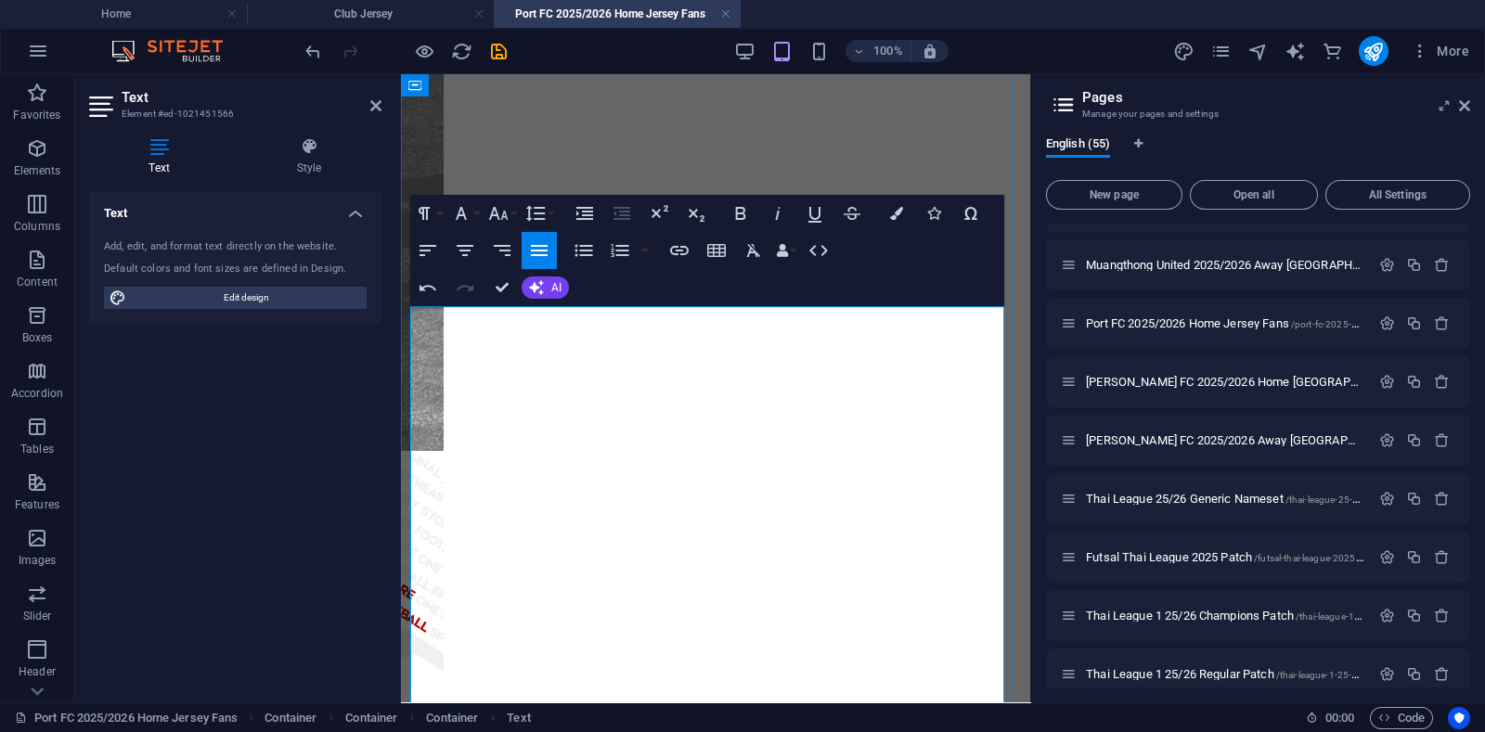
drag, startPoint x: 835, startPoint y: 473, endPoint x: 895, endPoint y: 461, distance: 60.6
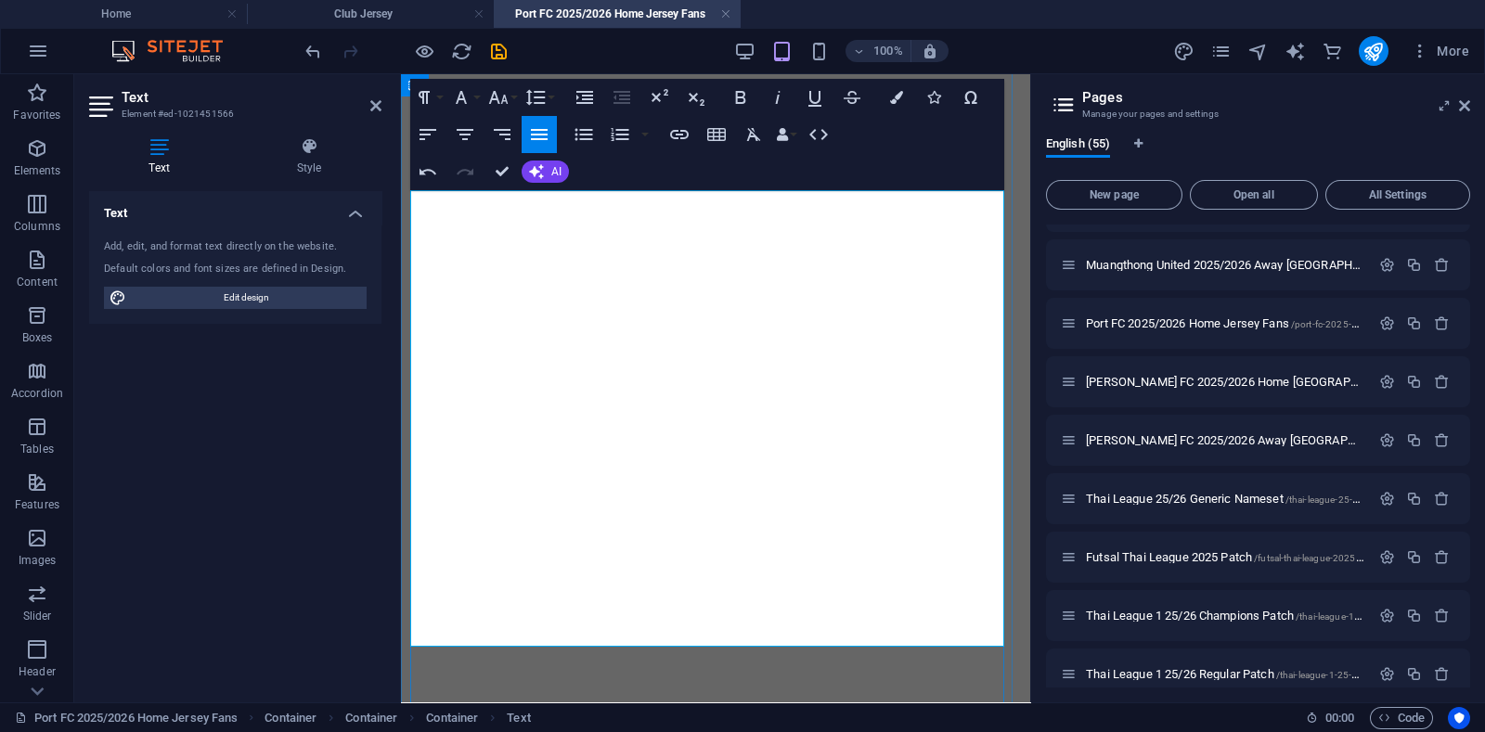
scroll to position [886, 0]
drag, startPoint x: 514, startPoint y: 445, endPoint x: 437, endPoint y: 417, distance: 81.9
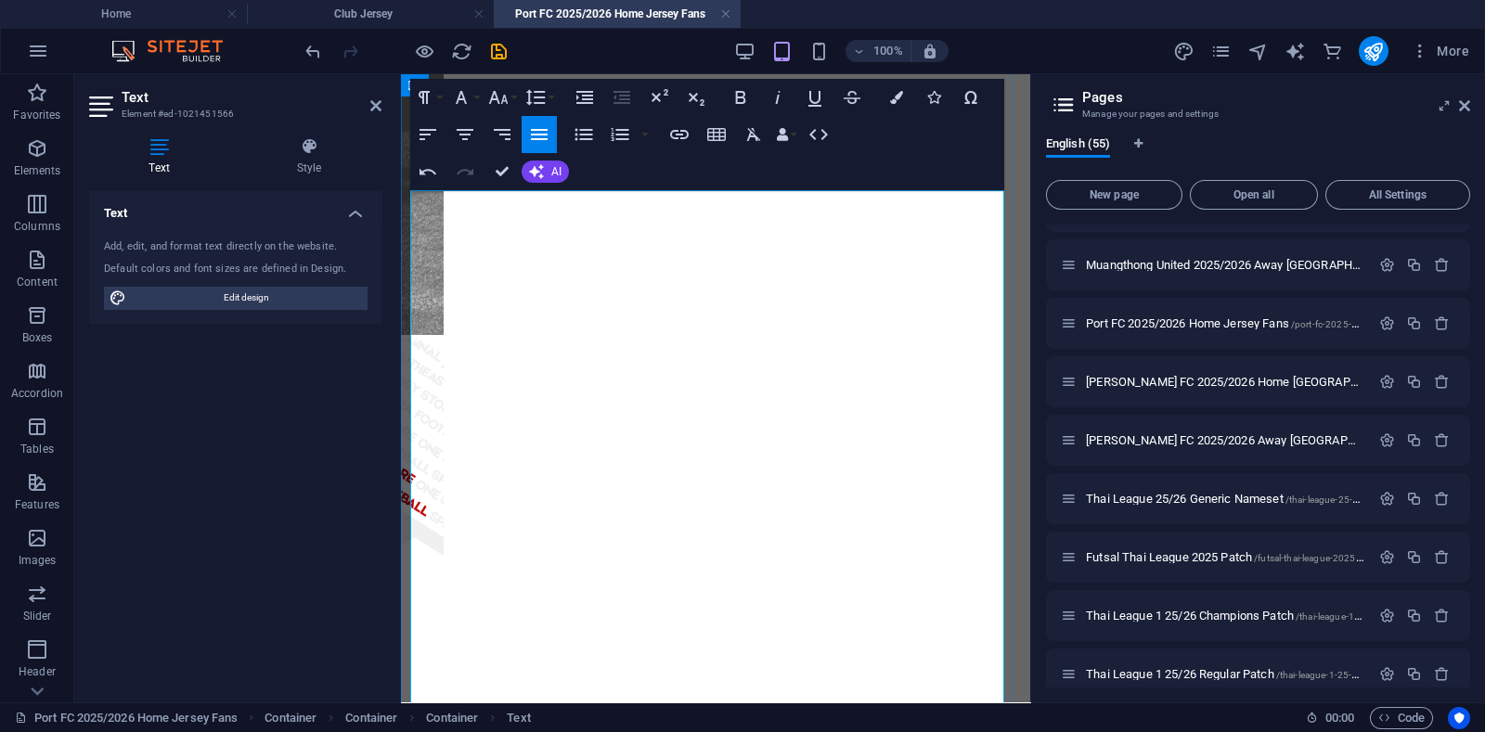
drag, startPoint x: 473, startPoint y: 432, endPoint x: 509, endPoint y: 428, distance: 35.6
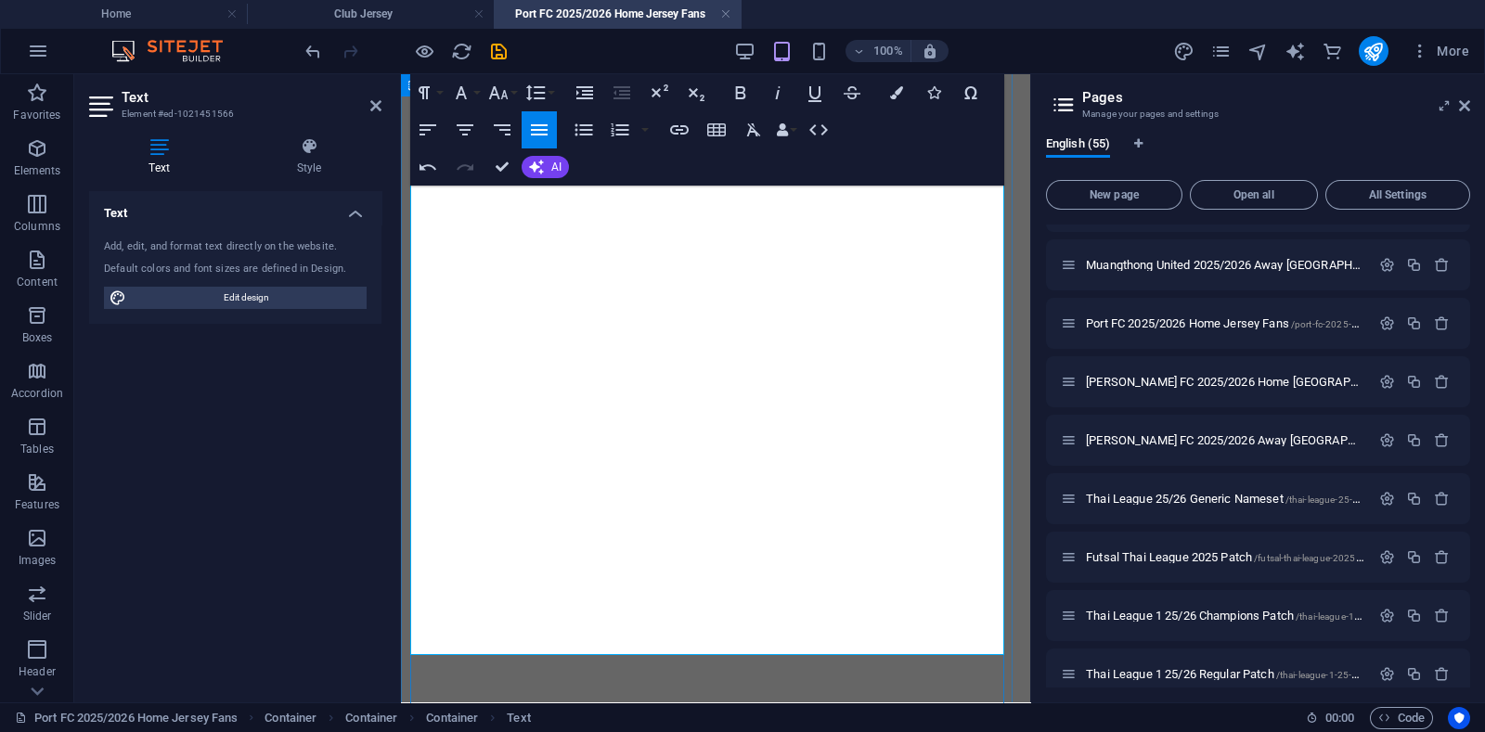
scroll to position [1118, 0]
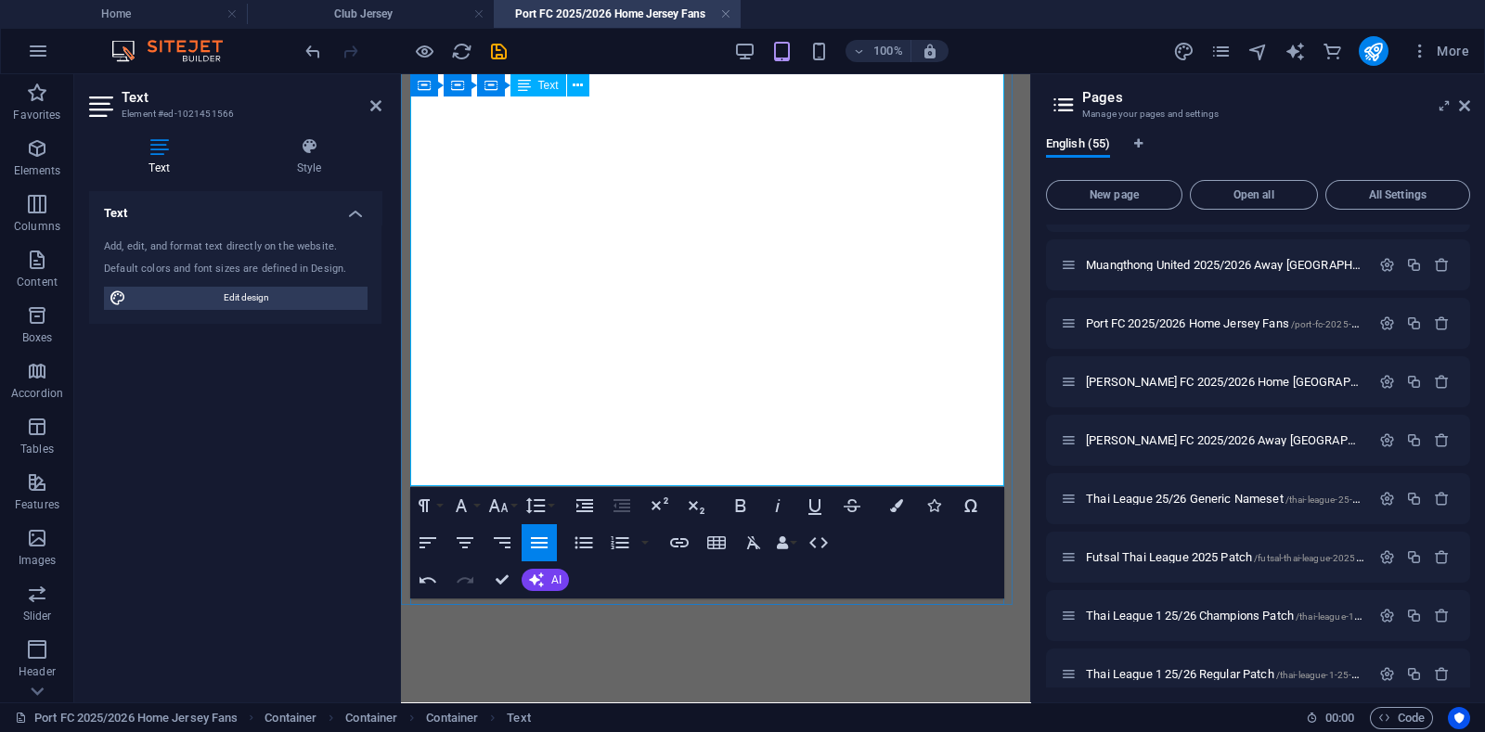
drag, startPoint x: 492, startPoint y: 458, endPoint x: 431, endPoint y: 270, distance: 198.1
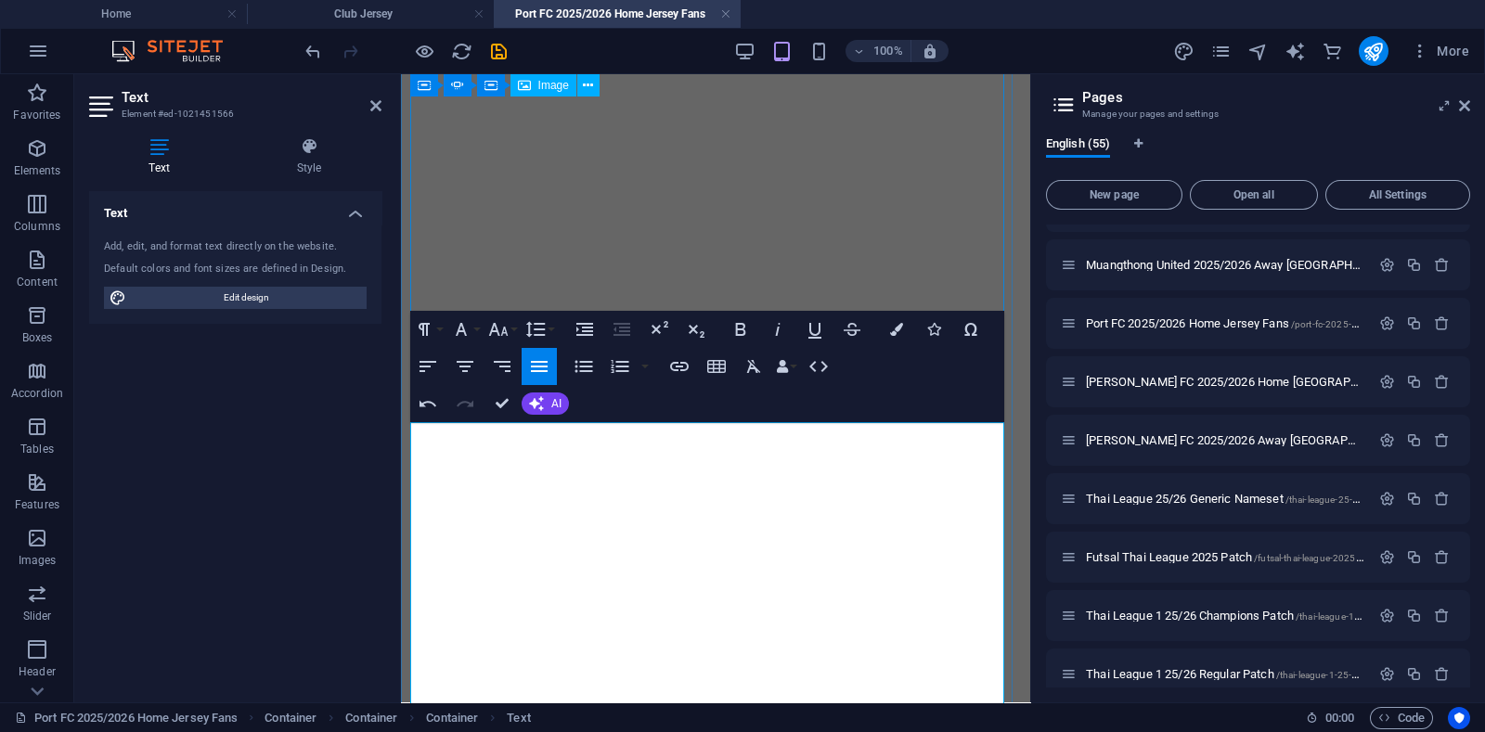
scroll to position [654, 0]
drag, startPoint x: 424, startPoint y: 568, endPoint x: 421, endPoint y: 446, distance: 121.6
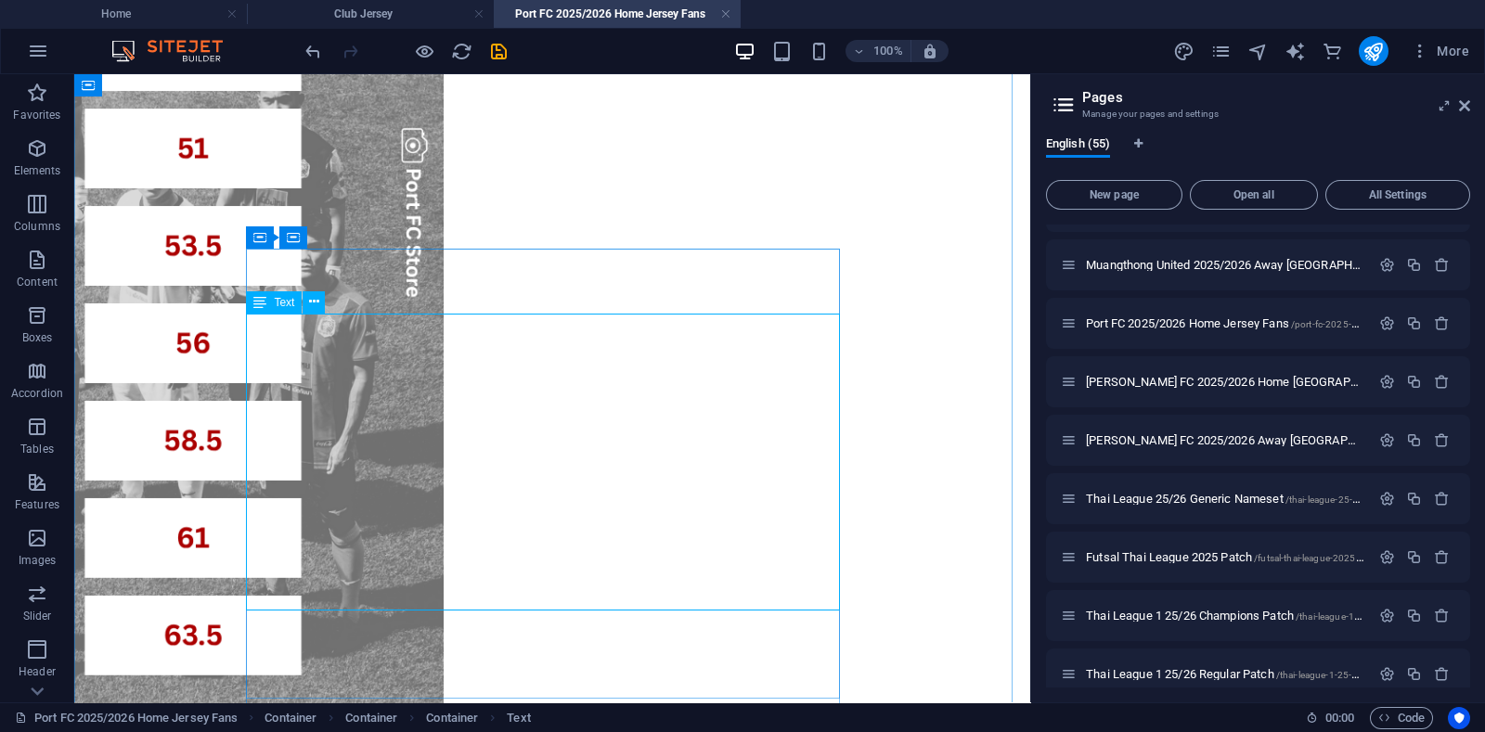
scroll to position [817, 0]
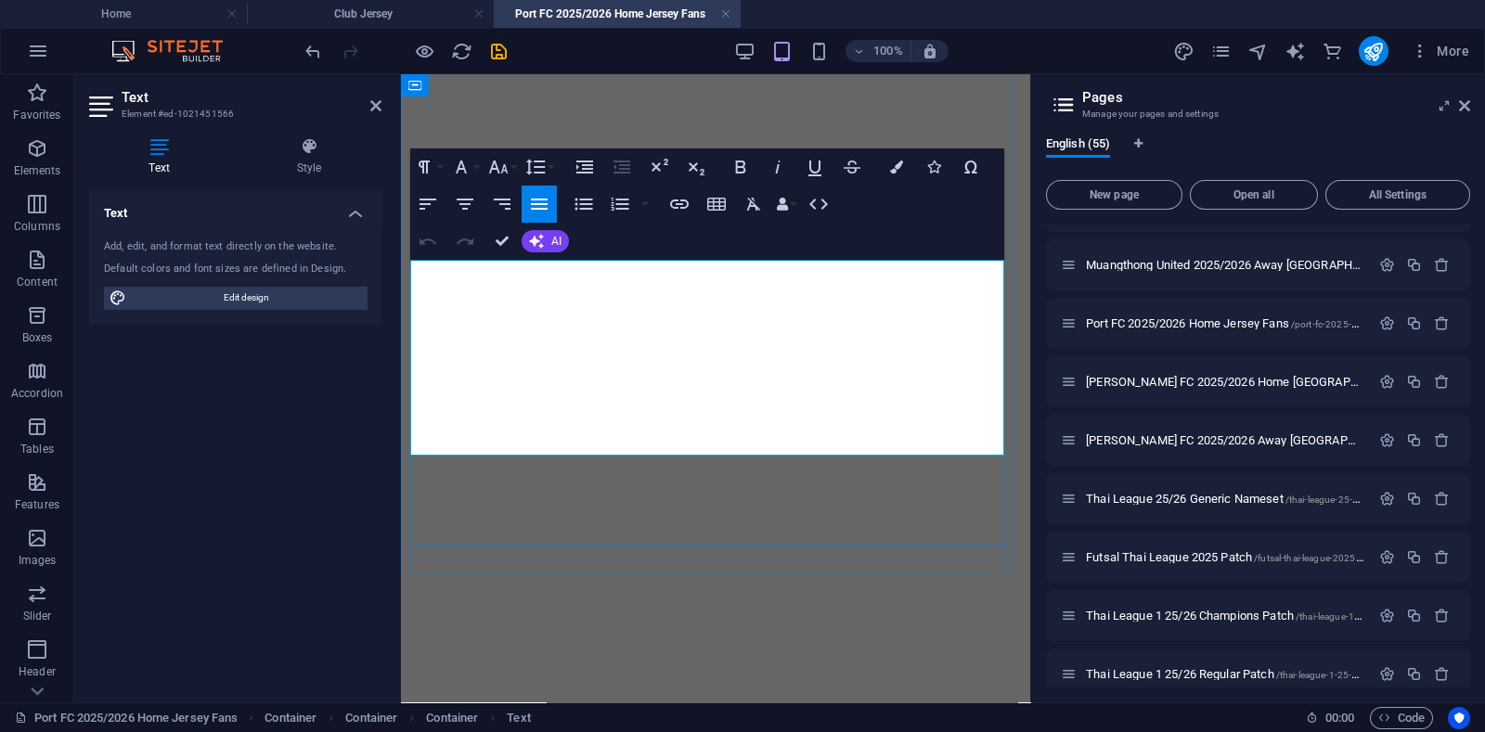
drag, startPoint x: 516, startPoint y: 430, endPoint x: 591, endPoint y: 432, distance: 75.2
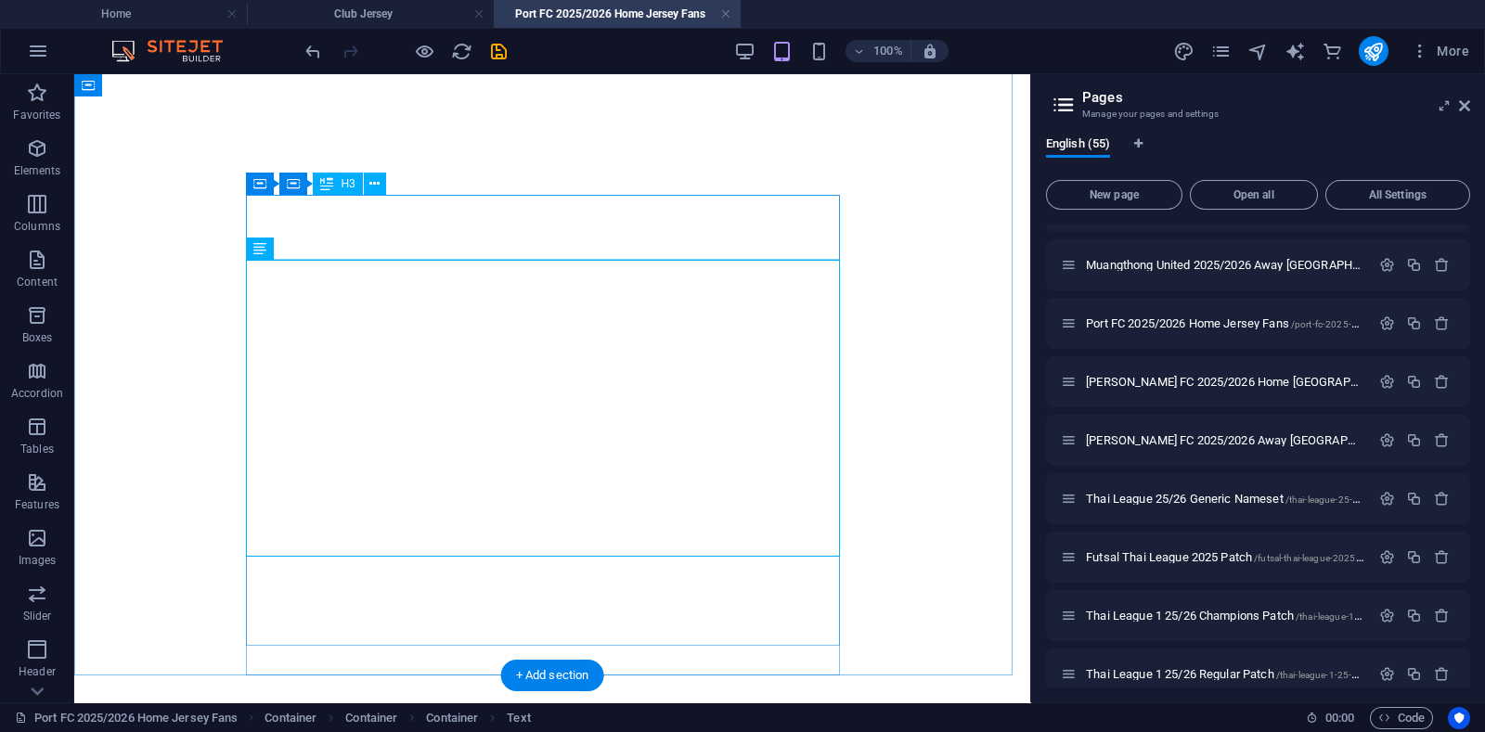
scroll to position [863, 0]
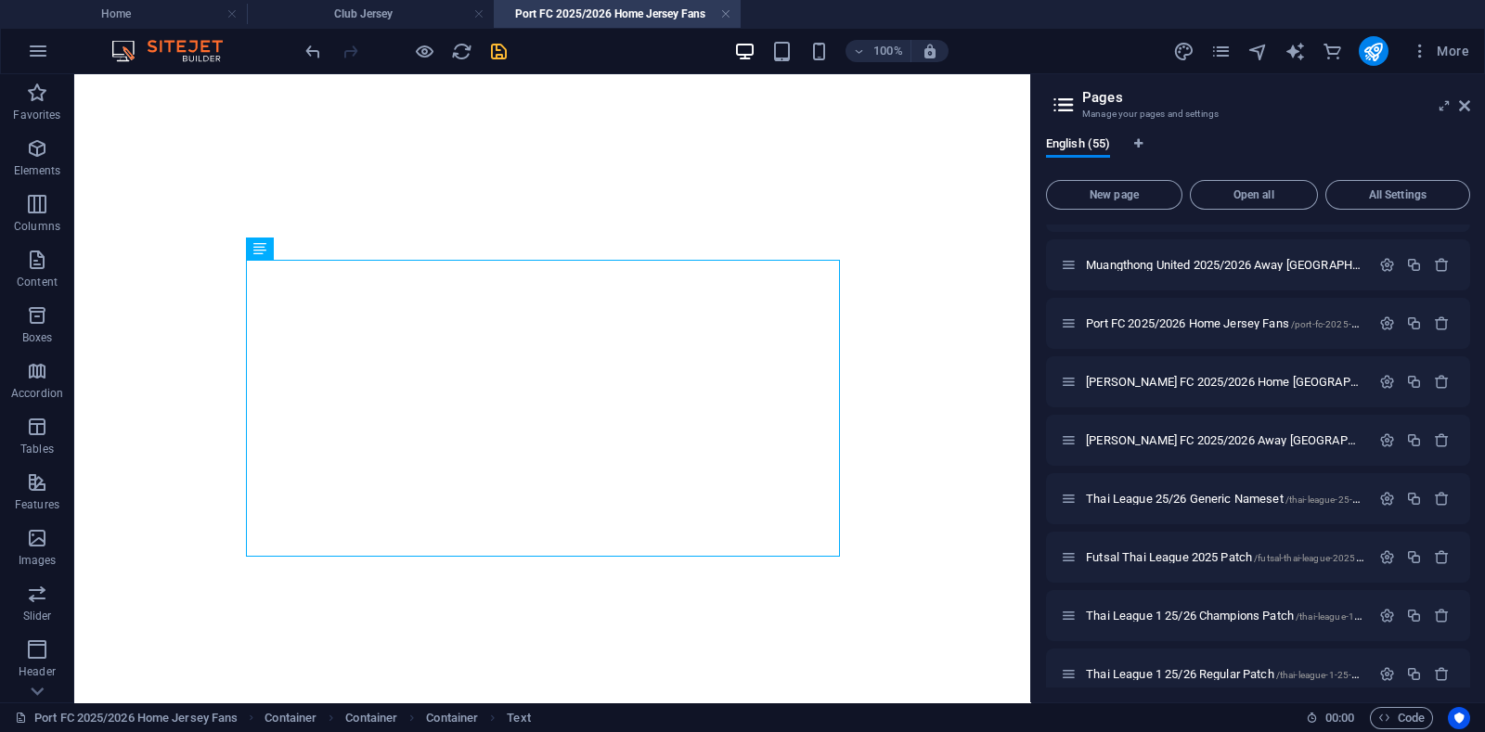
click at [505, 53] on icon "save" at bounding box center [498, 51] width 21 height 21
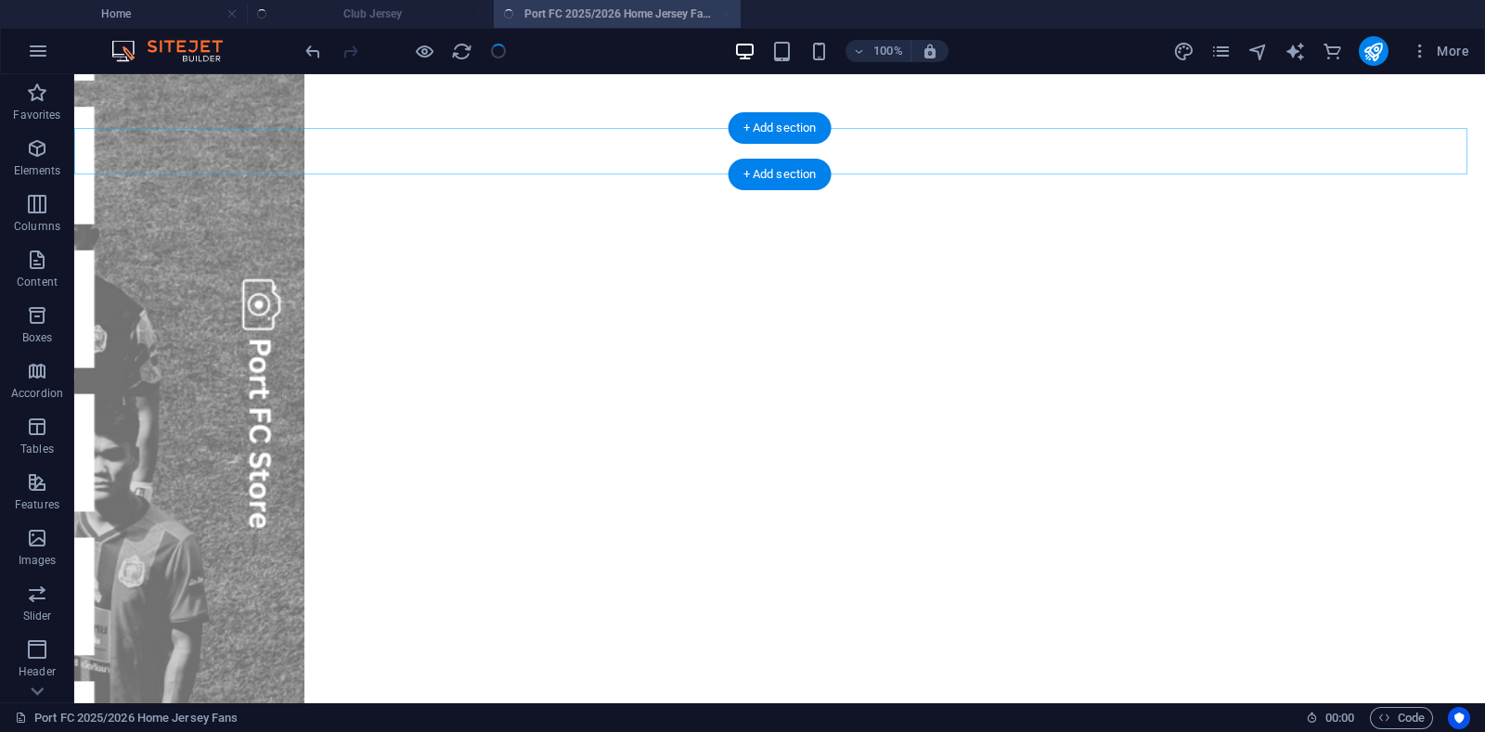
scroll to position [141, 0]
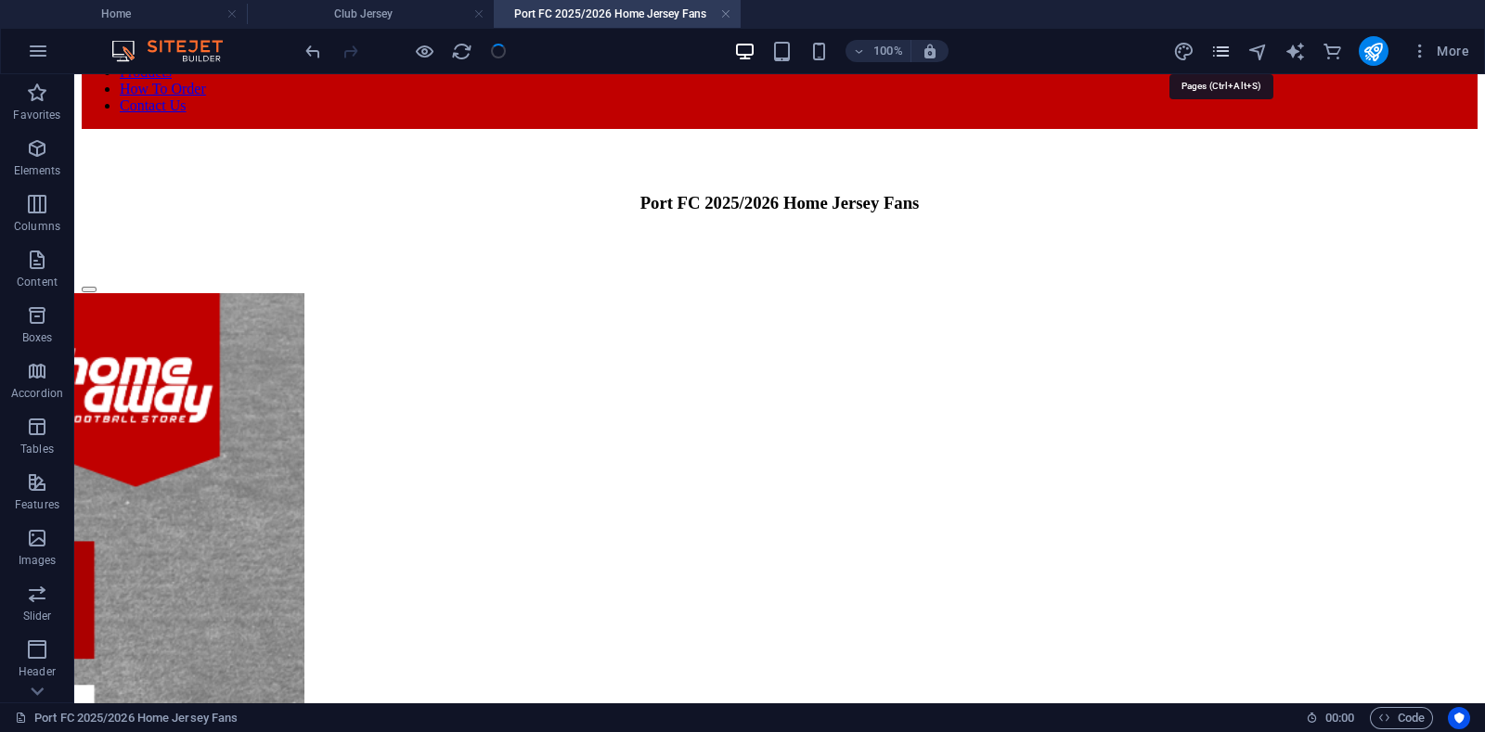
click at [1216, 55] on icon "pages" at bounding box center [1220, 51] width 21 height 21
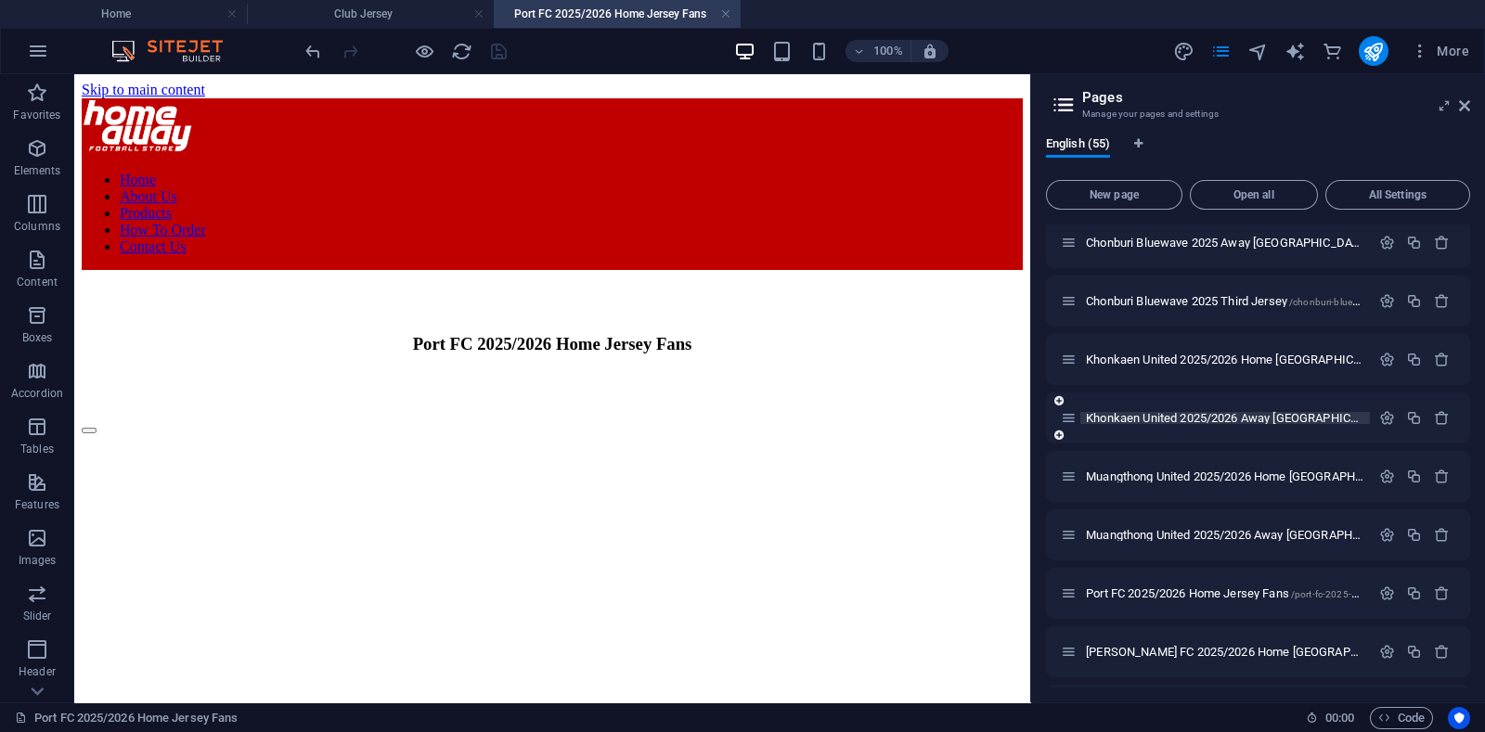
scroll to position [2436, 0]
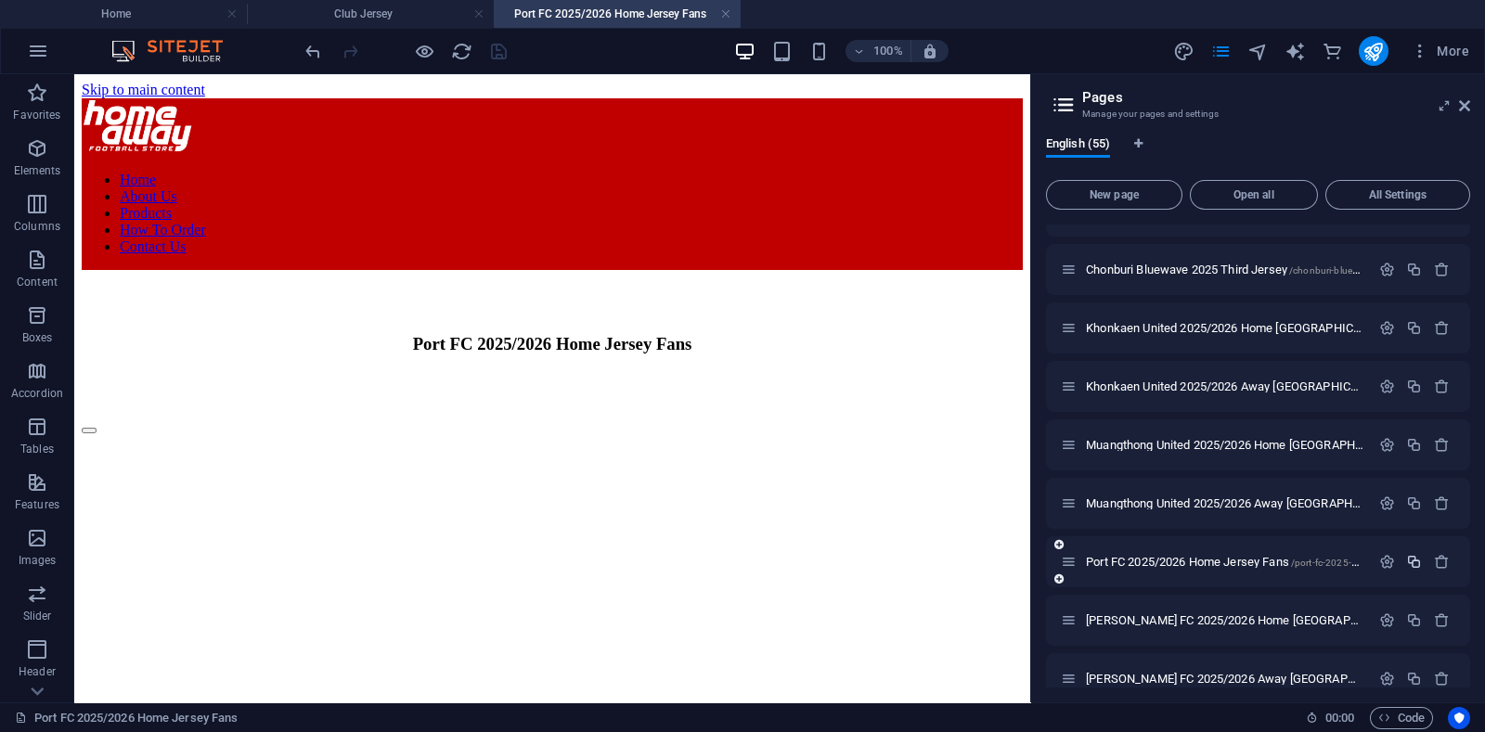
click at [1408, 560] on icon "button" at bounding box center [1414, 562] width 16 height 16
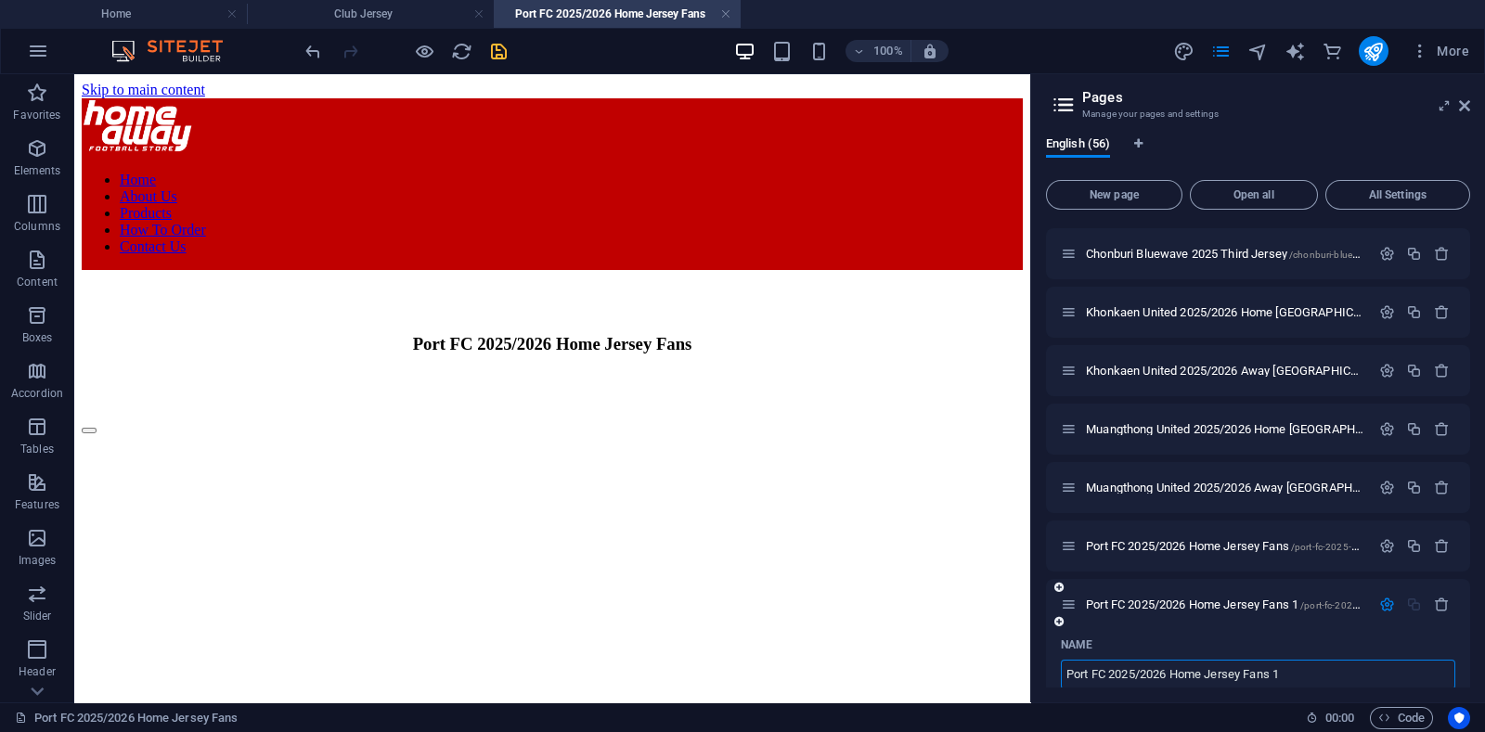
click at [1180, 672] on input "Port FC 2025/2026 Home Jersey Fans 1" at bounding box center [1258, 675] width 394 height 30
click at [1180, 671] on input "Port FC 2025/2026 Home Jersey Fans 1" at bounding box center [1258, 675] width 394 height 30
type input "Port FC 2025/2026 Away Jersey Fans 1"
type input "/port-fc-2025-2026-away-jersey-fans-1"
type input "Port FC 2025/2026 Away Jersey Fans 1"
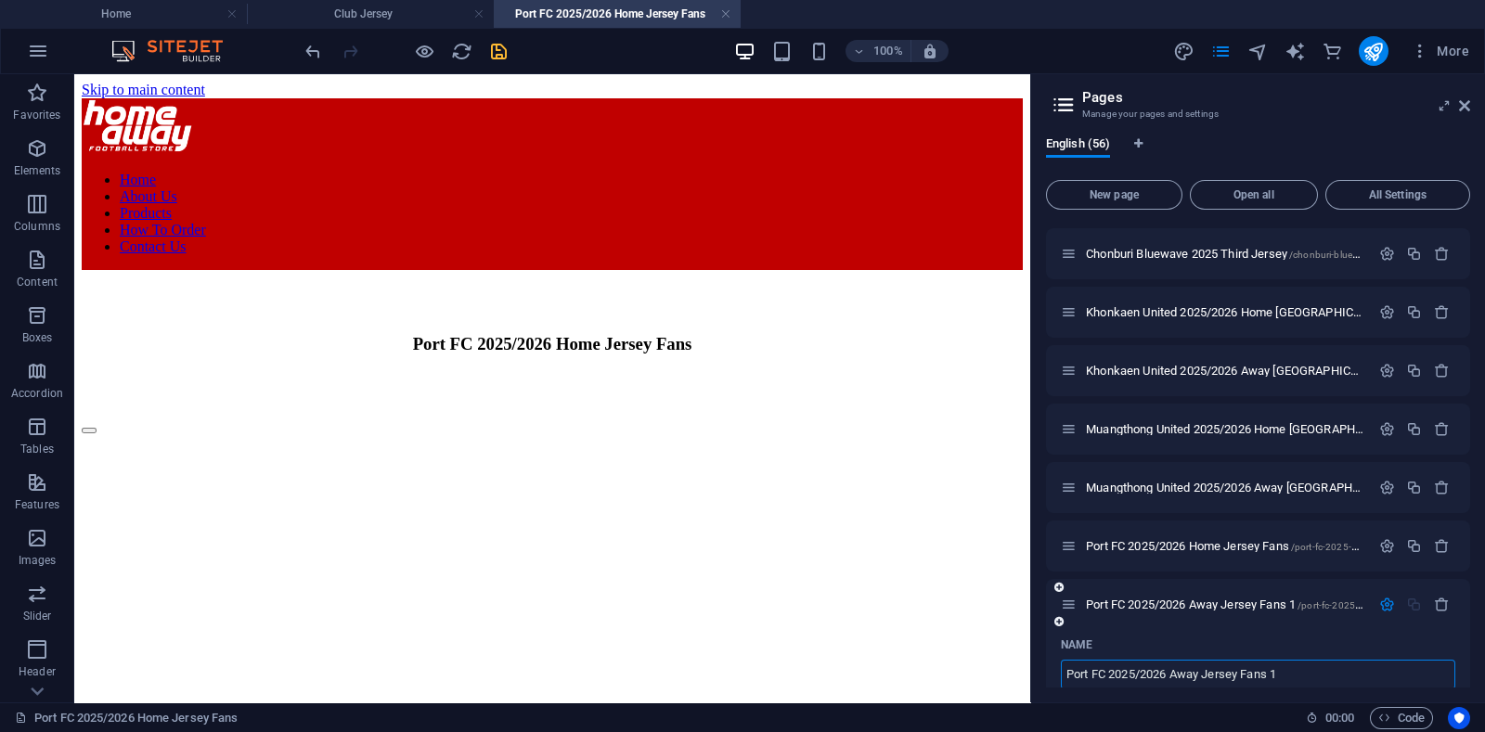
drag, startPoint x: 1271, startPoint y: 673, endPoint x: 1294, endPoint y: 670, distance: 22.4
click at [1294, 670] on input "Port FC 2025/2026 Away Jersey Fans 1" at bounding box center [1258, 675] width 394 height 30
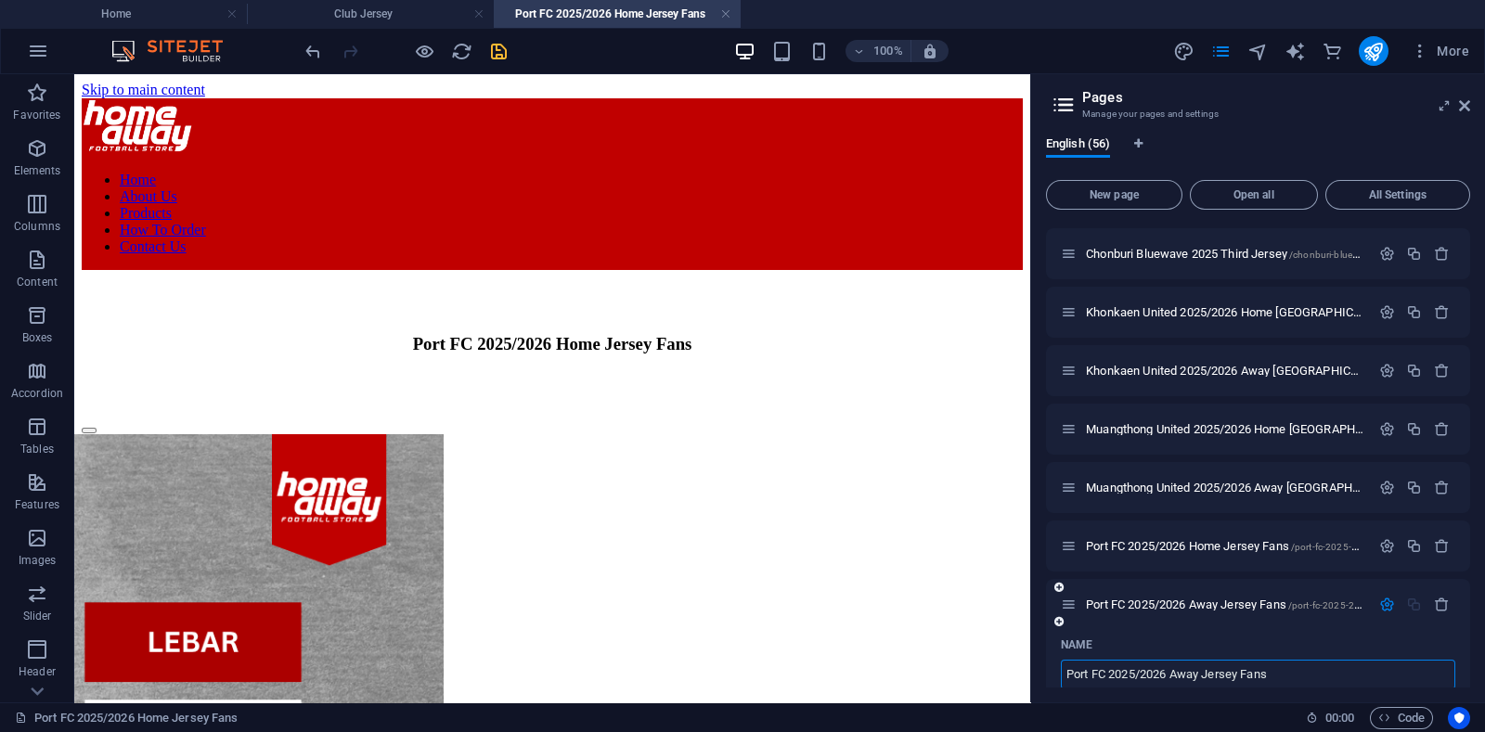
type input "Port FC 2025/2026 Away Jersey Fans"
type input "/port-fc-2025-2026-away-jersey-fans"
type input "Port FC 2025/2026 Away Jersey Fans"
click at [1188, 601] on span "Port FC 2025/2026 Away Jersey Fans /port-fc-2025-2026-away-jersey-fans" at bounding box center [1265, 605] width 358 height 14
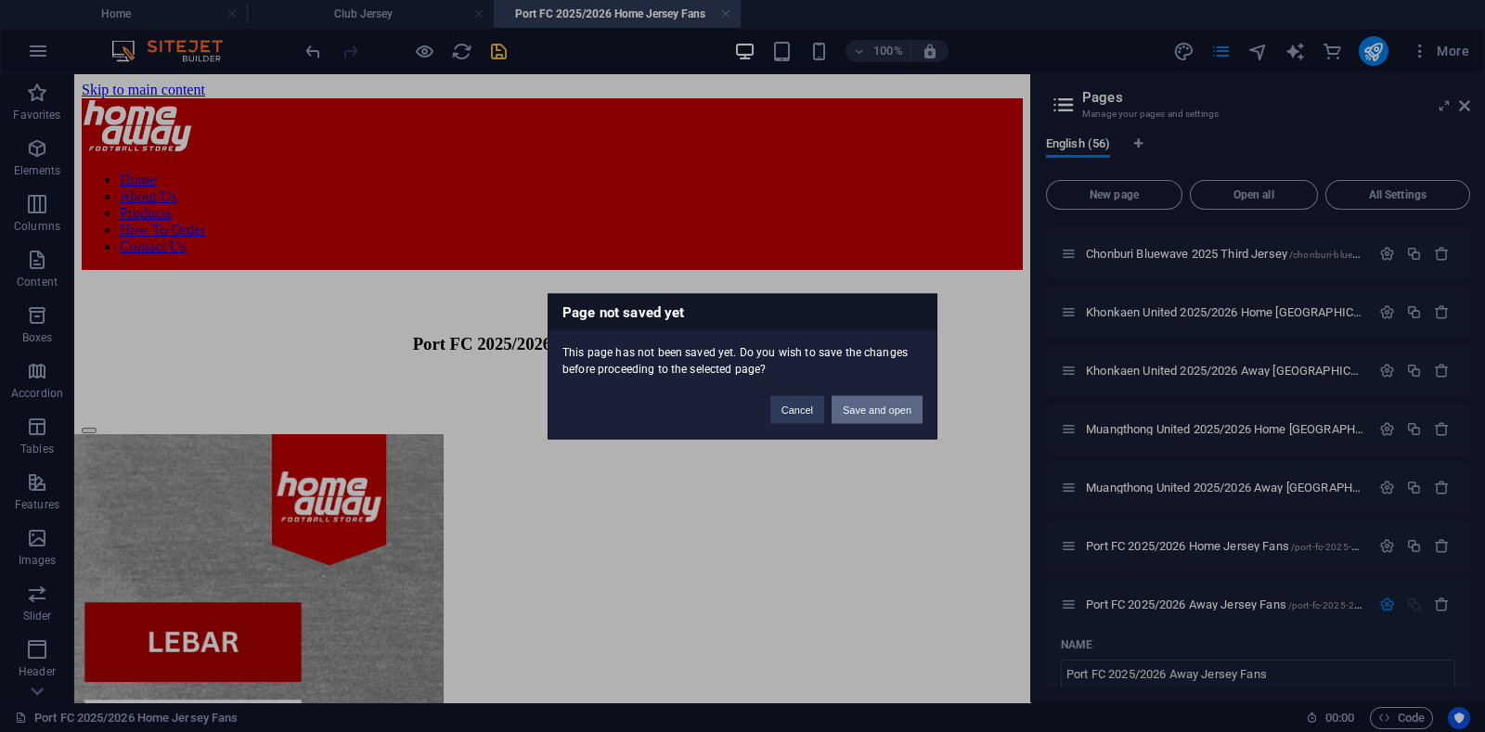
click at [876, 406] on button "Save and open" at bounding box center [876, 409] width 91 height 28
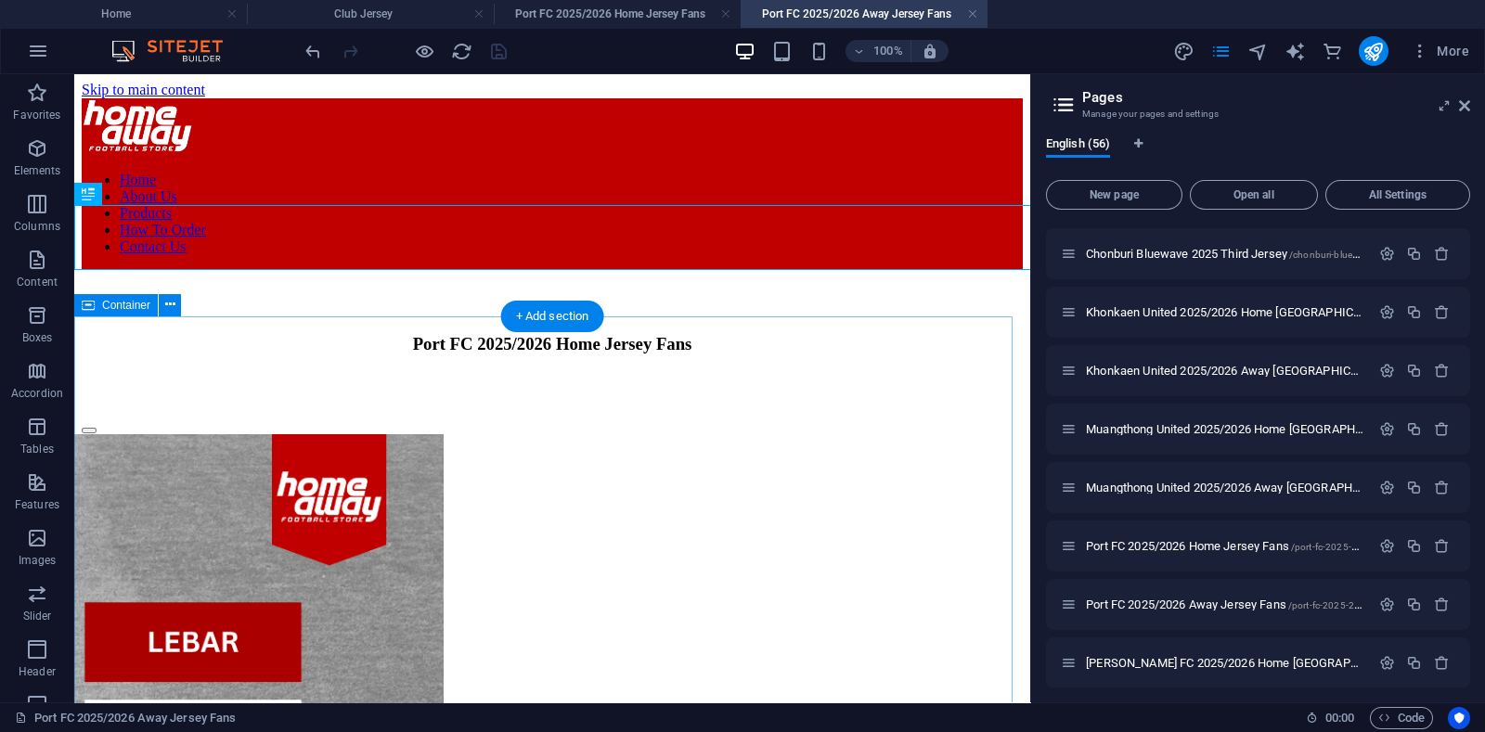
scroll to position [0, 0]
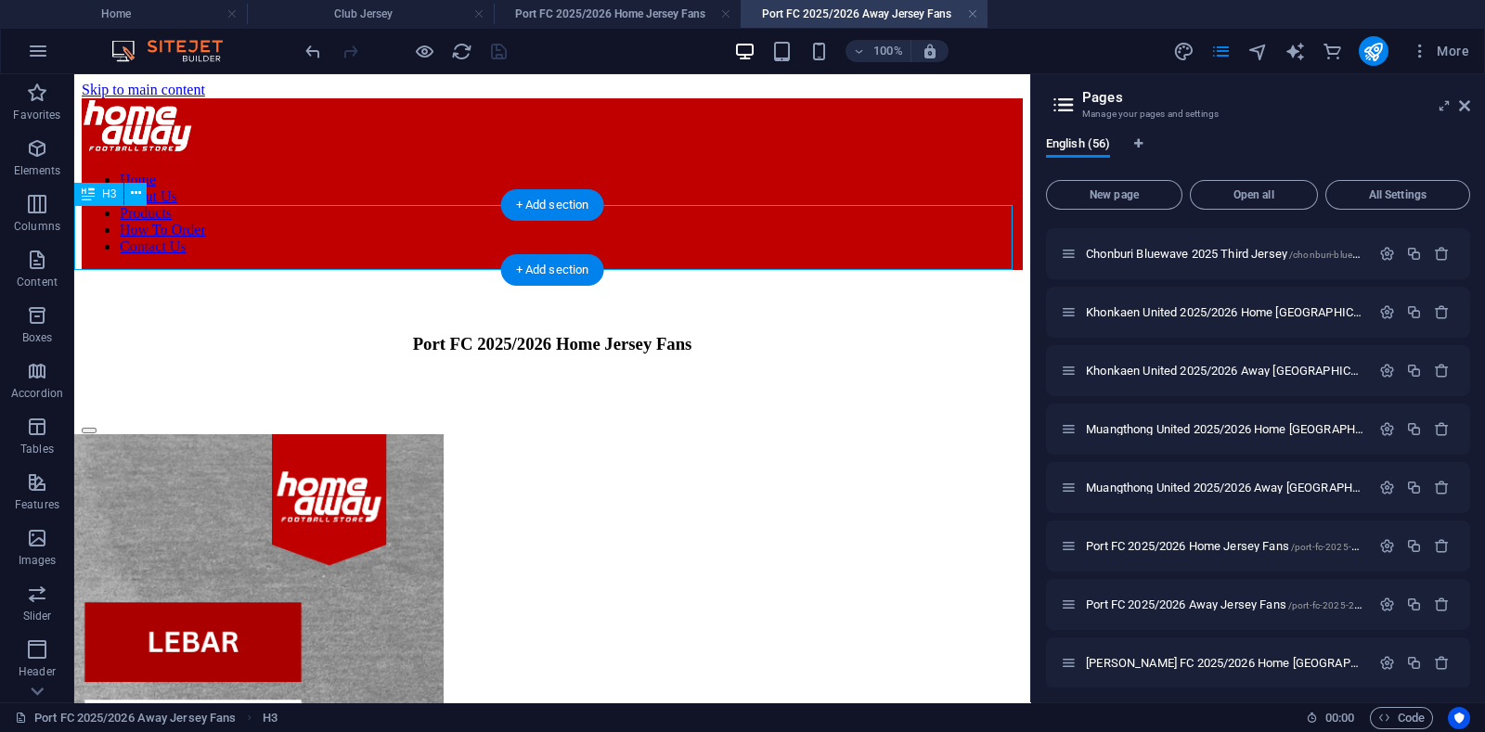
click at [637, 334] on div "Port FC 2025/2026 Home Jersey Fans" at bounding box center [552, 344] width 941 height 20
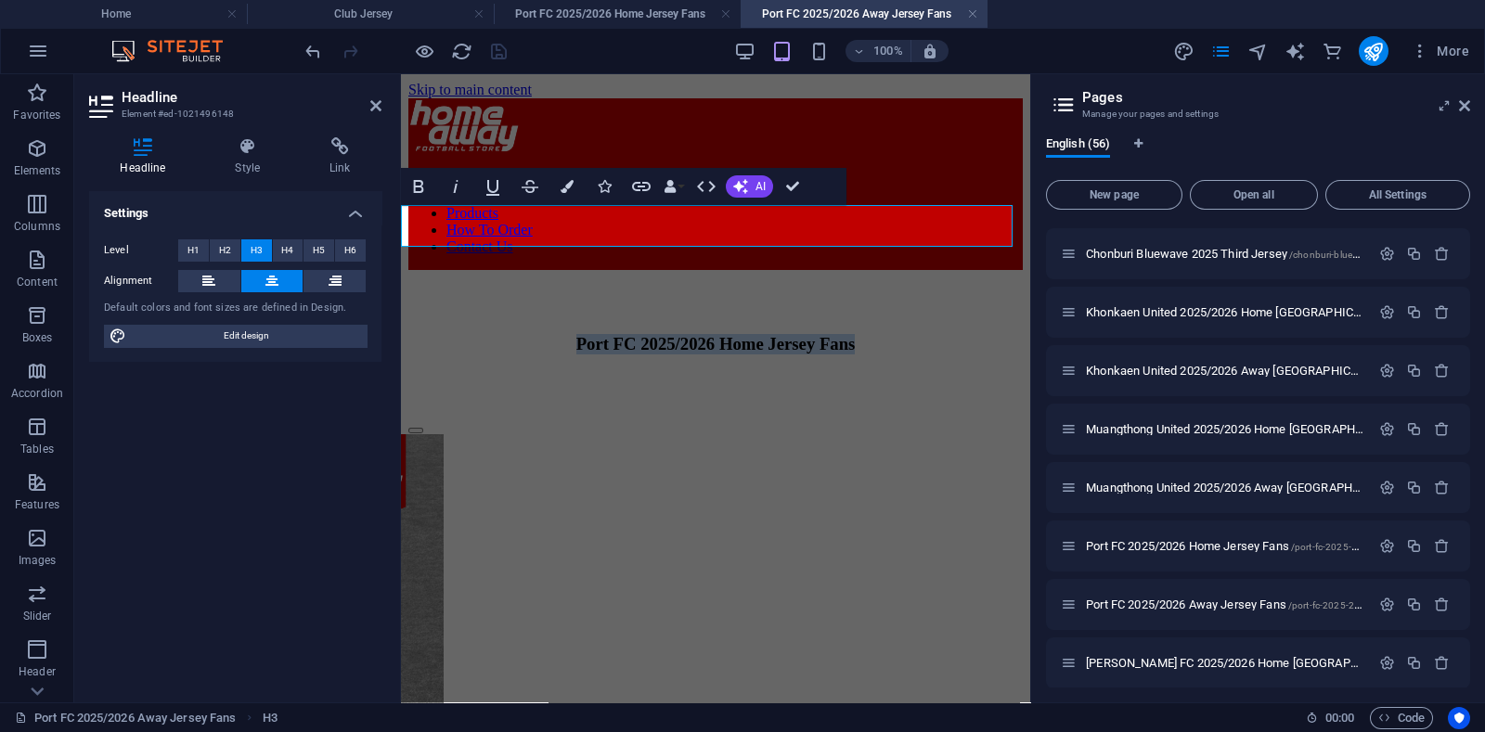
click at [777, 334] on h3 "Port FC 2025/2026 Home Jersey Fans" at bounding box center [715, 344] width 614 height 20
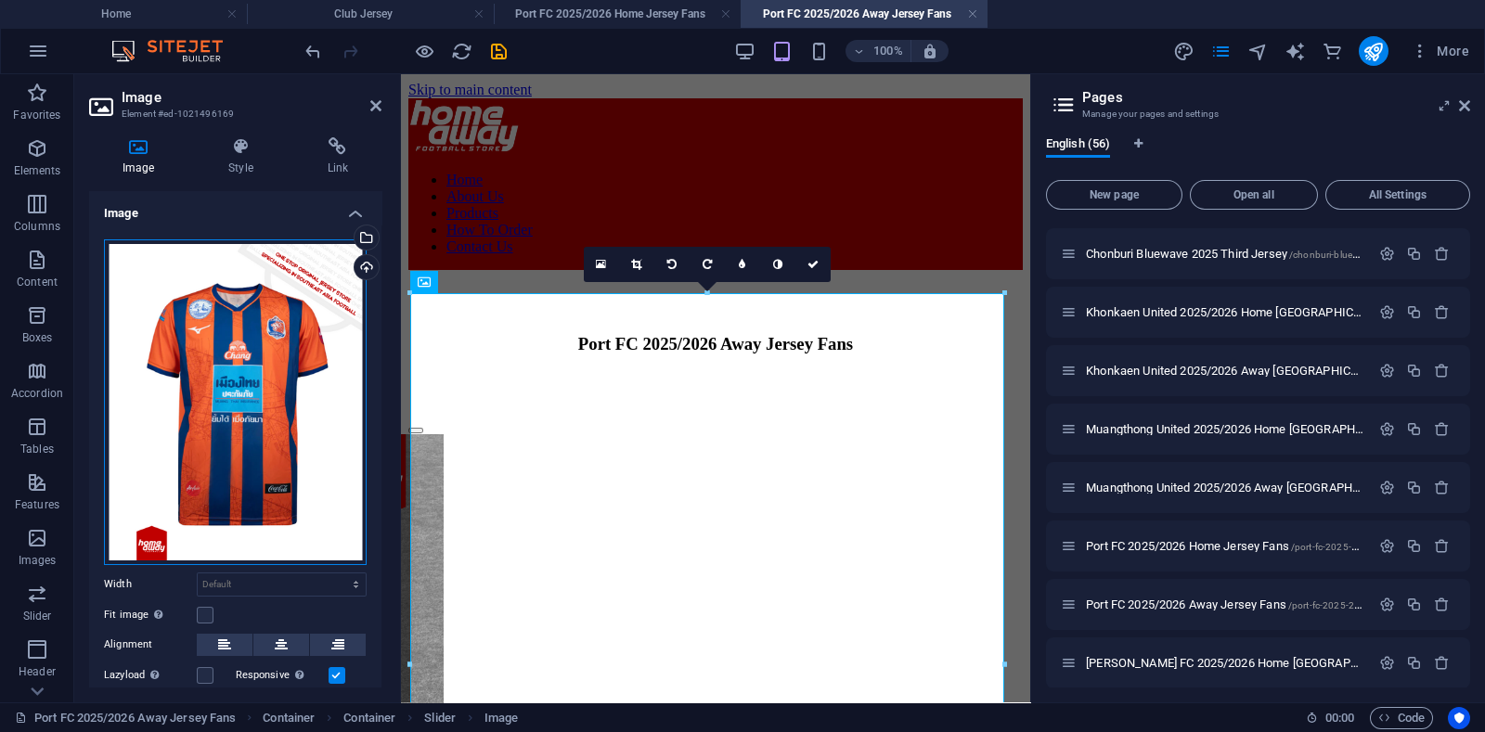
click at [203, 403] on div "Drag files here, click to choose files or select files from Files or our free s…" at bounding box center [235, 402] width 263 height 326
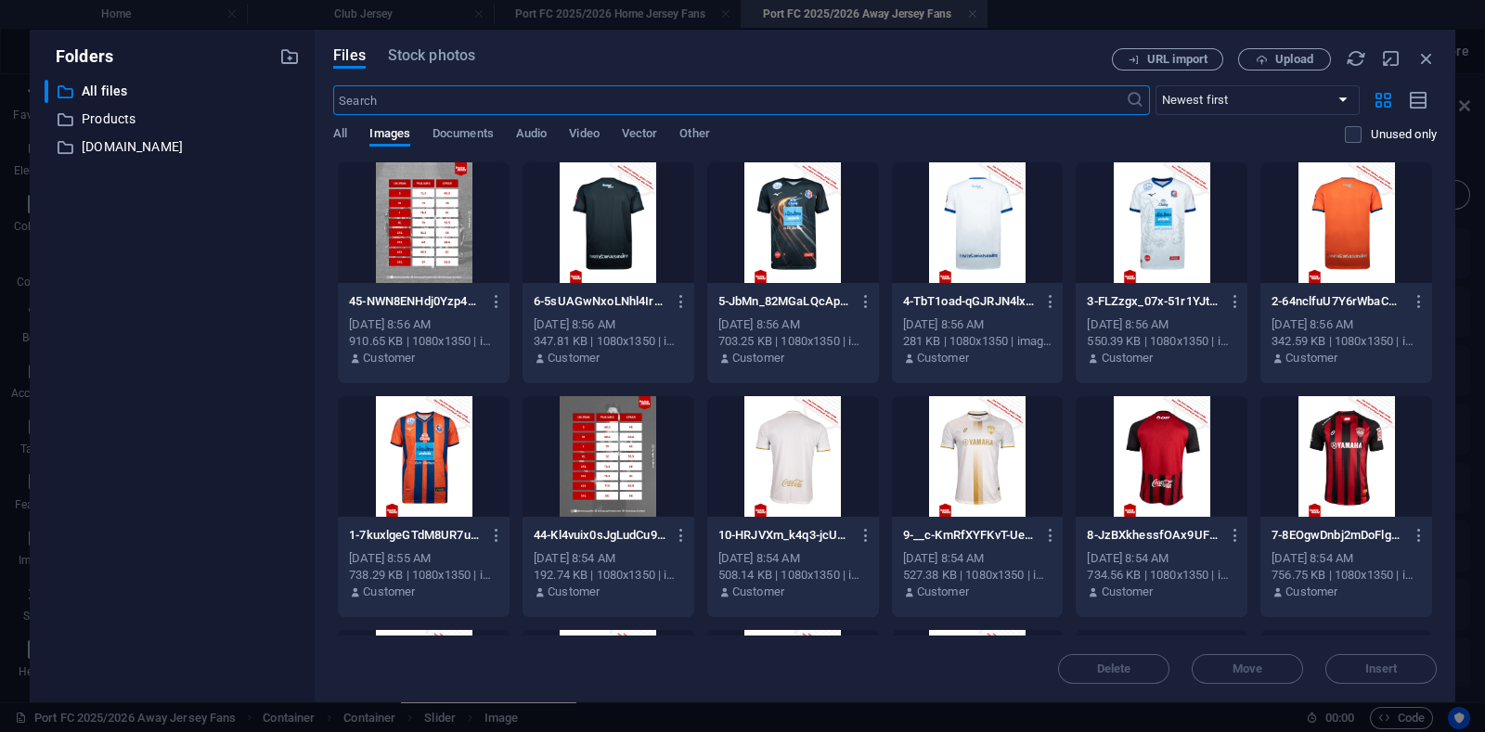
click at [1125, 204] on div at bounding box center [1162, 222] width 172 height 121
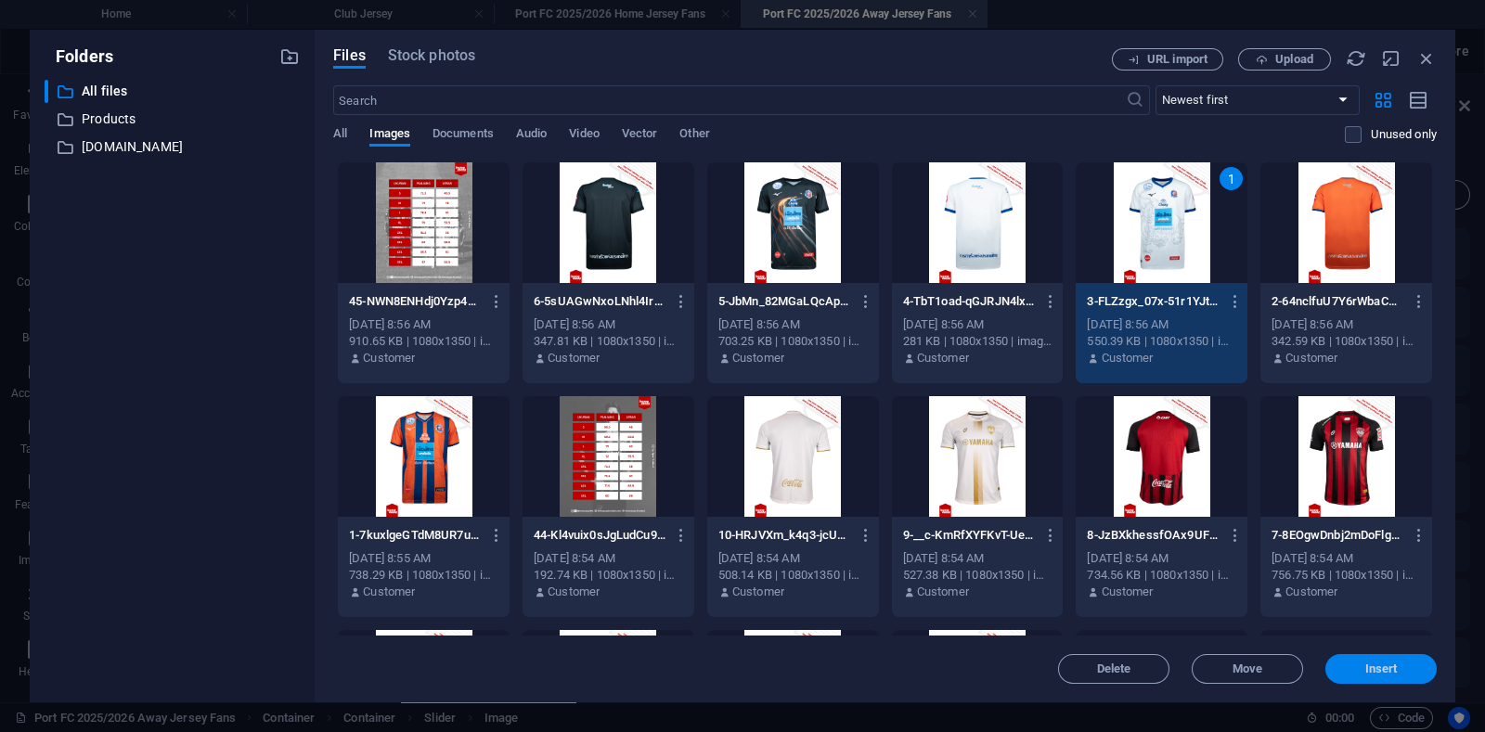
click at [1387, 673] on span "Insert" at bounding box center [1381, 669] width 32 height 11
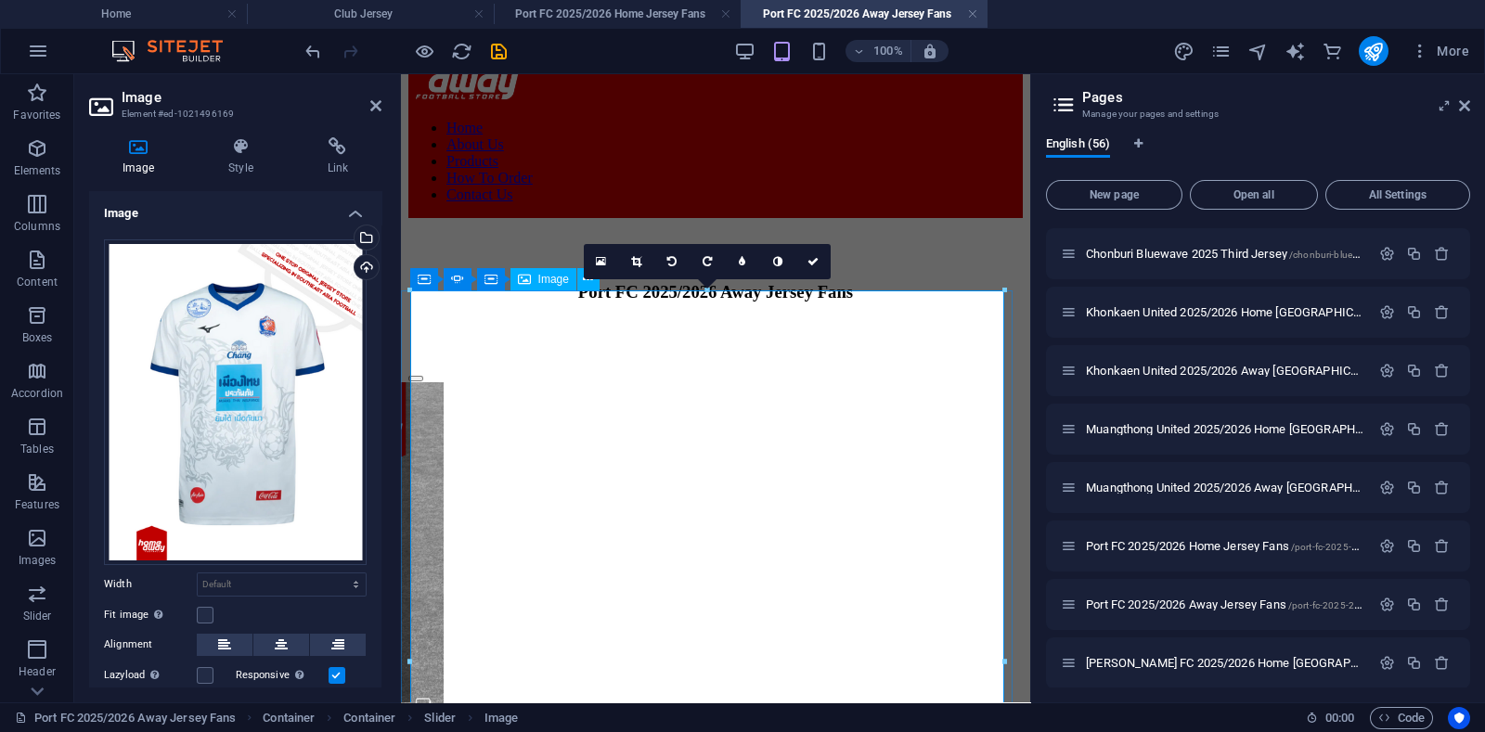
scroll to position [115, 0]
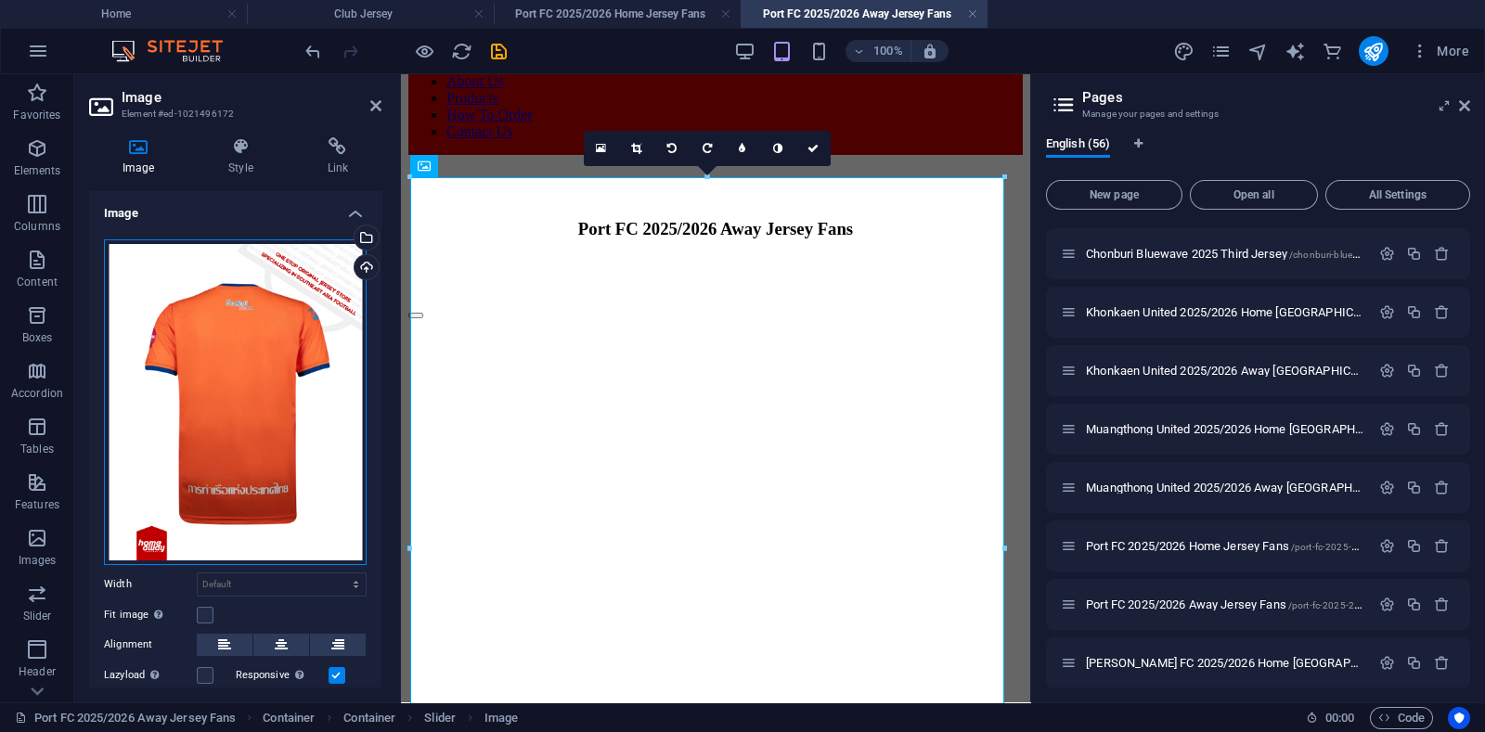
drag, startPoint x: 274, startPoint y: 360, endPoint x: 81, endPoint y: 295, distance: 203.7
click at [274, 360] on div "Drag files here, click to choose files or select files from Files or our free s…" at bounding box center [235, 402] width 263 height 326
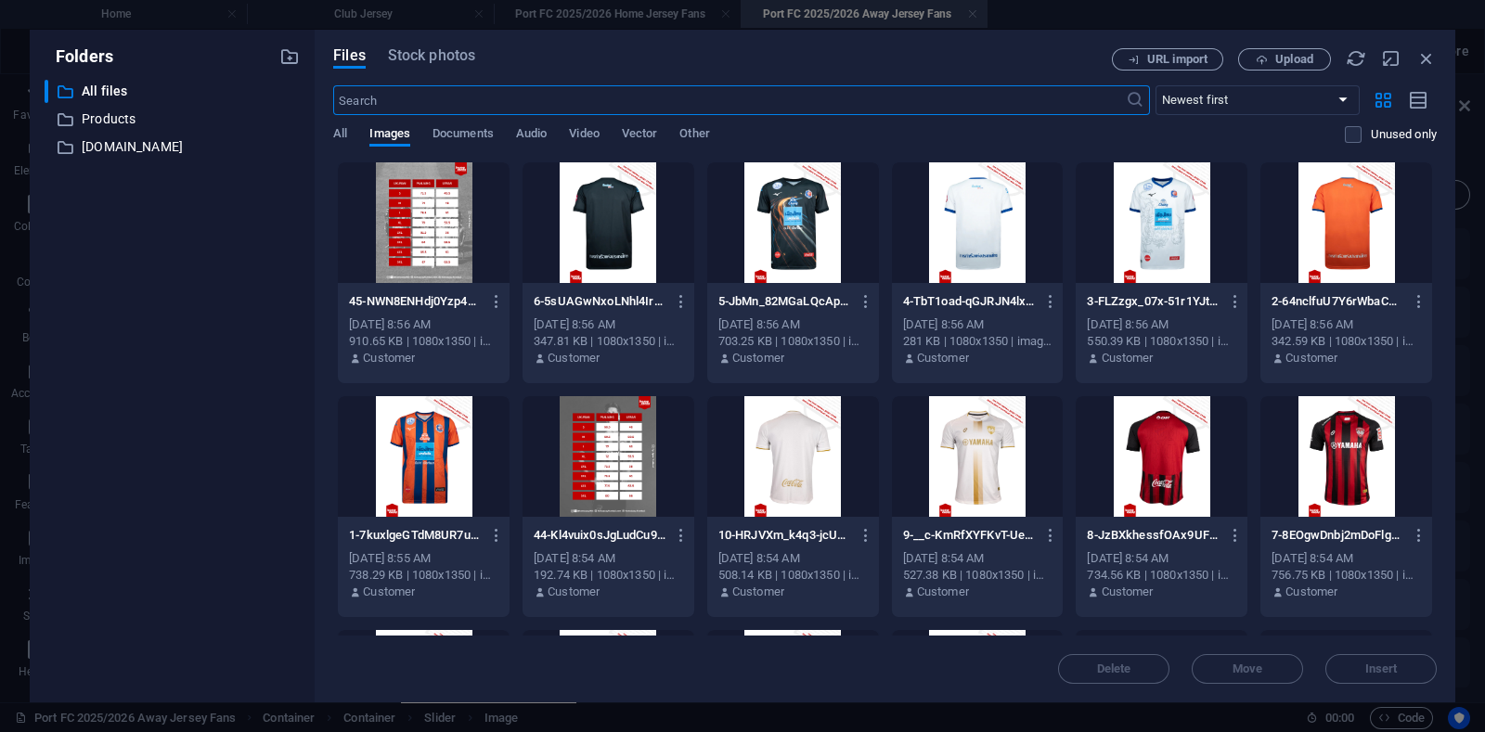
click at [993, 226] on div at bounding box center [978, 222] width 172 height 121
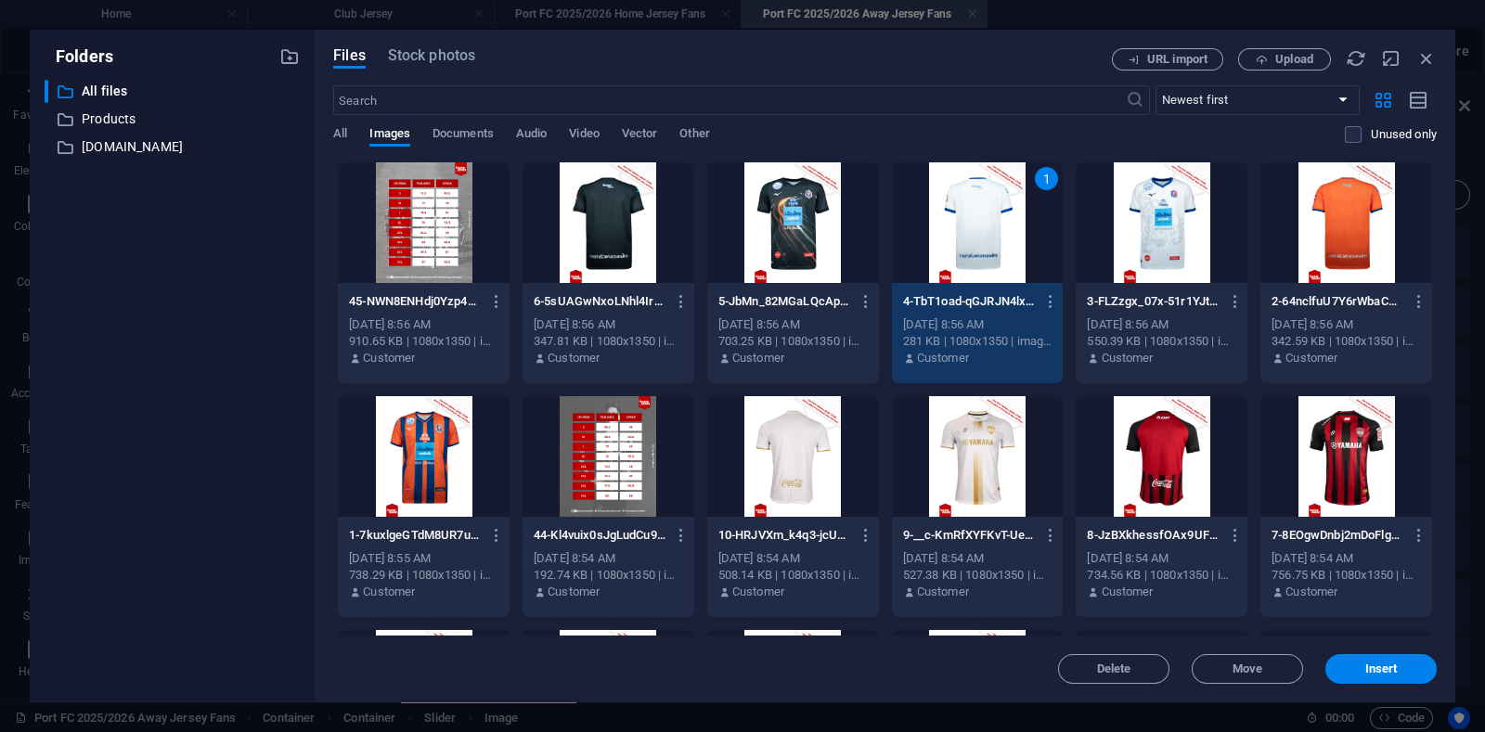
click at [993, 226] on div "1" at bounding box center [978, 222] width 172 height 121
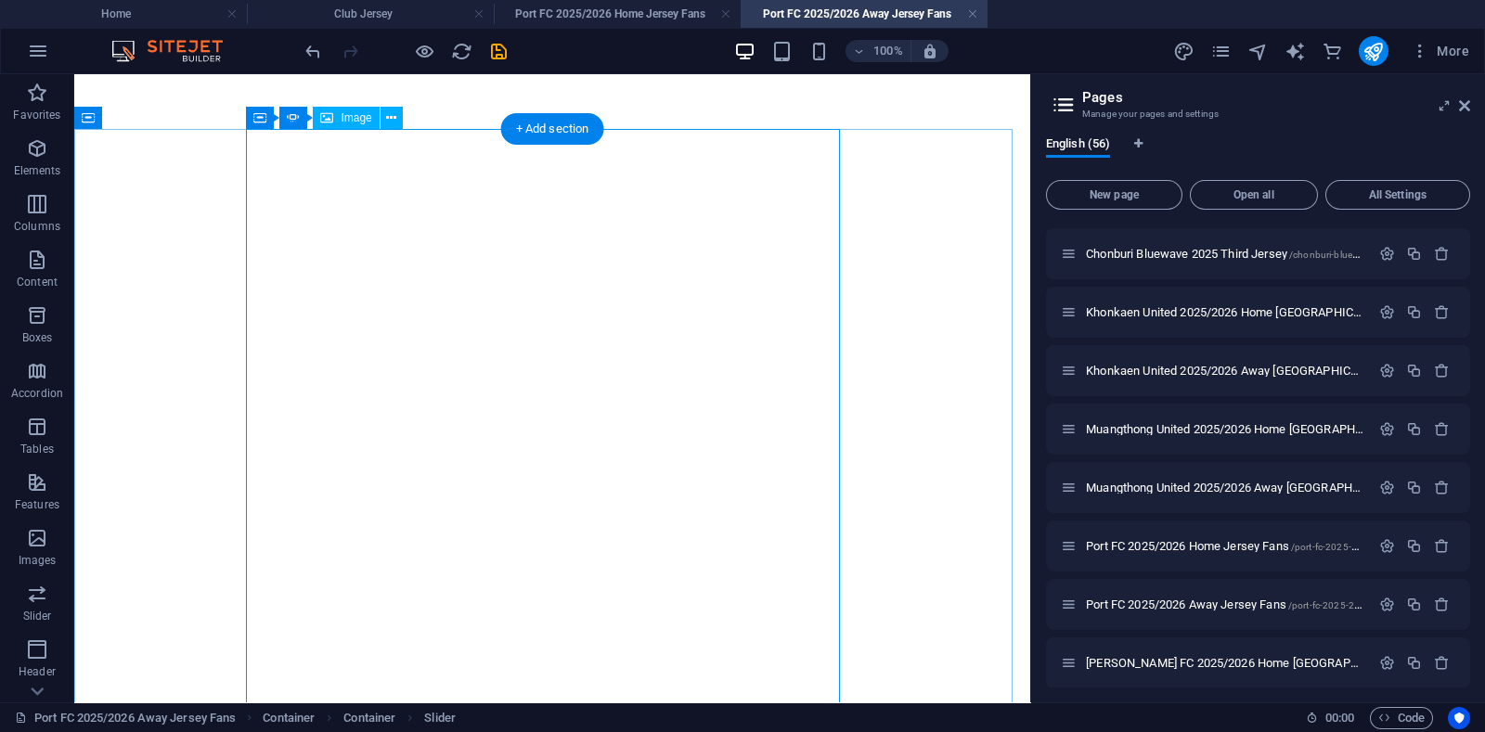
scroll to position [463, 0]
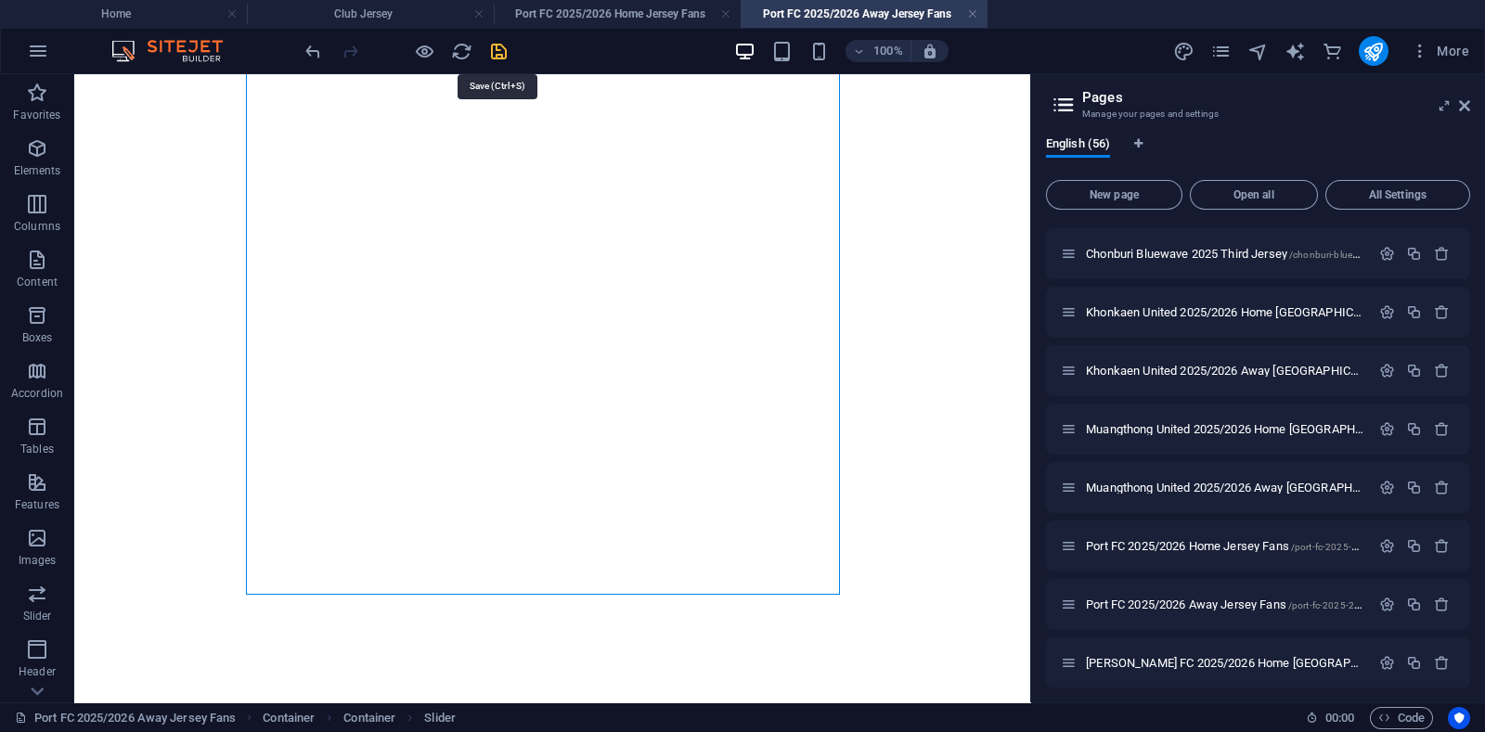
click at [491, 54] on icon "save" at bounding box center [498, 51] width 21 height 21
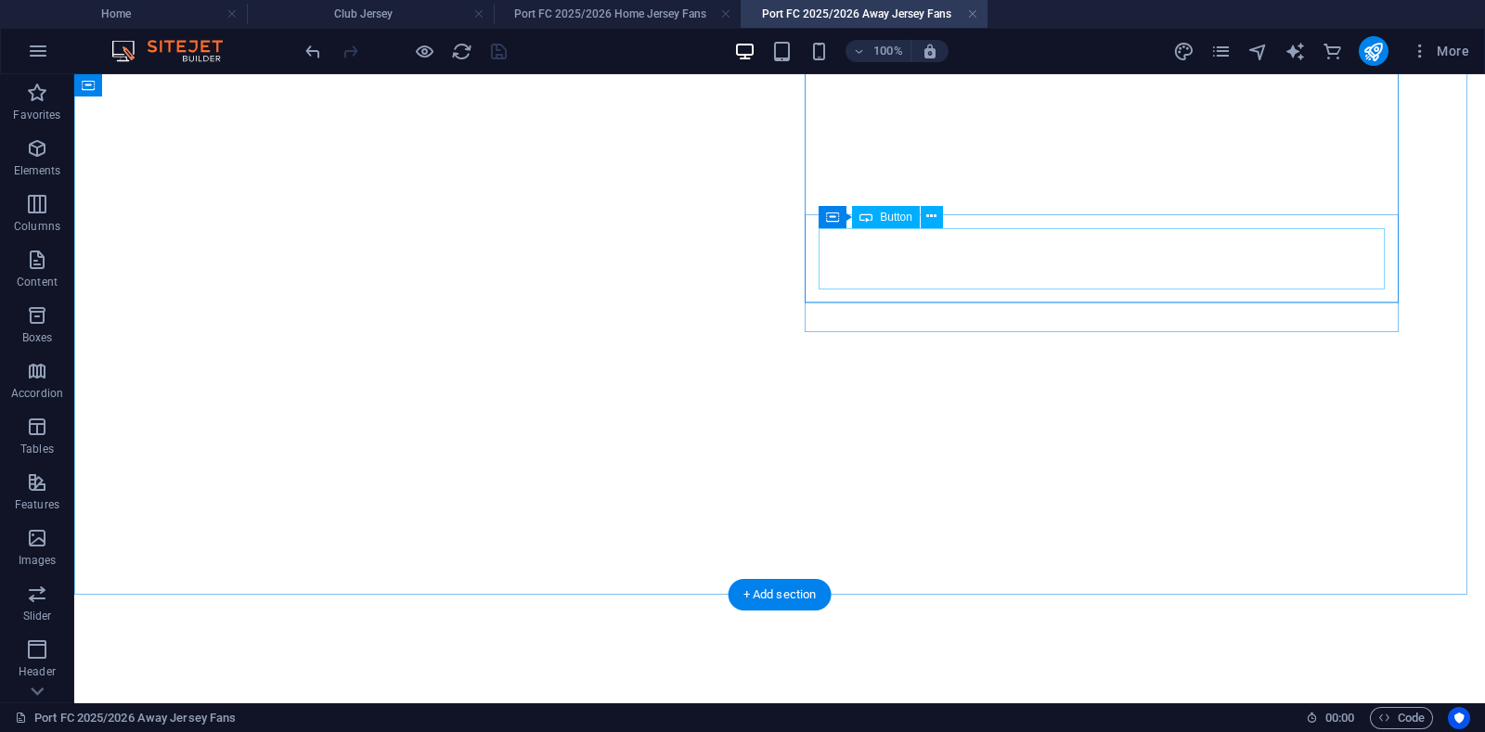
scroll to position [231, 0]
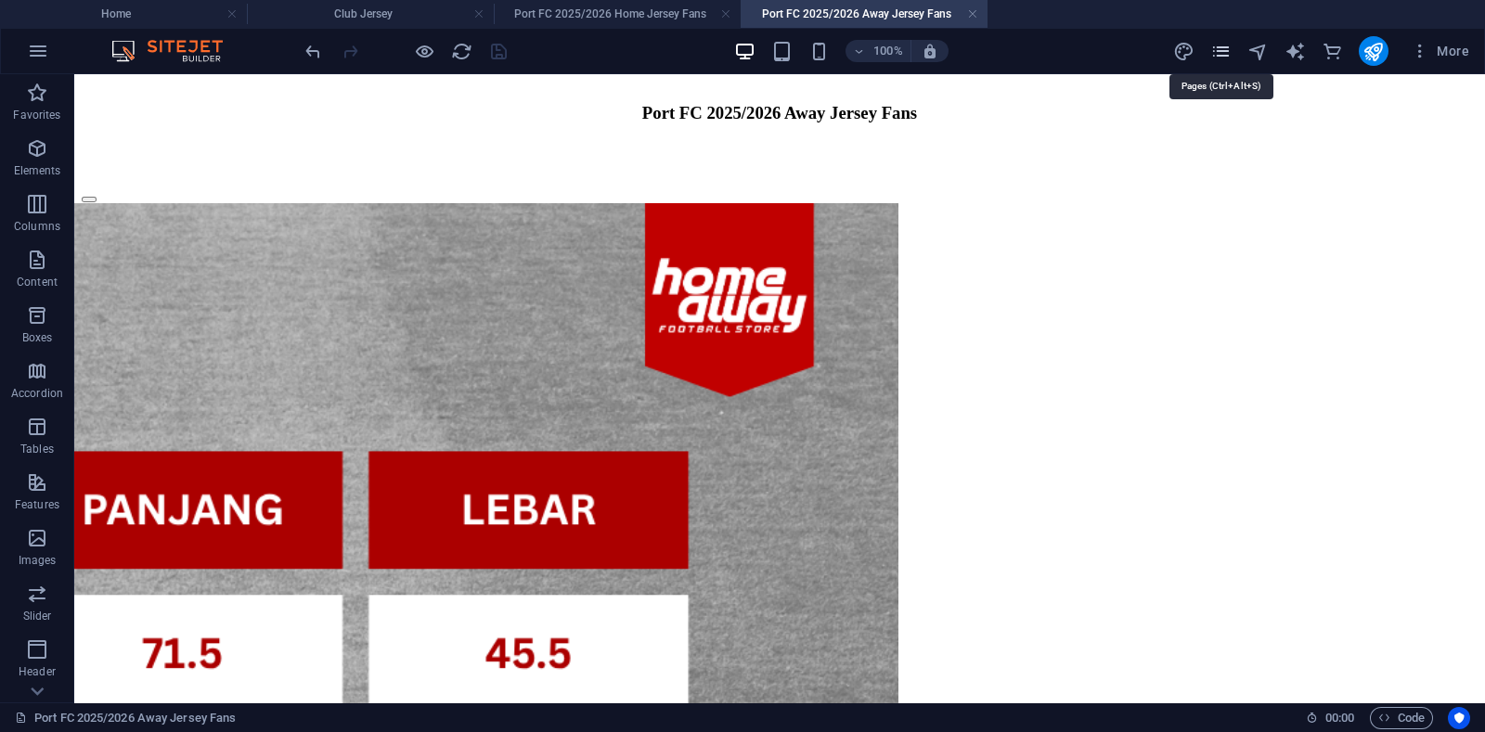
click at [1220, 50] on icon "pages" at bounding box center [1220, 51] width 21 height 21
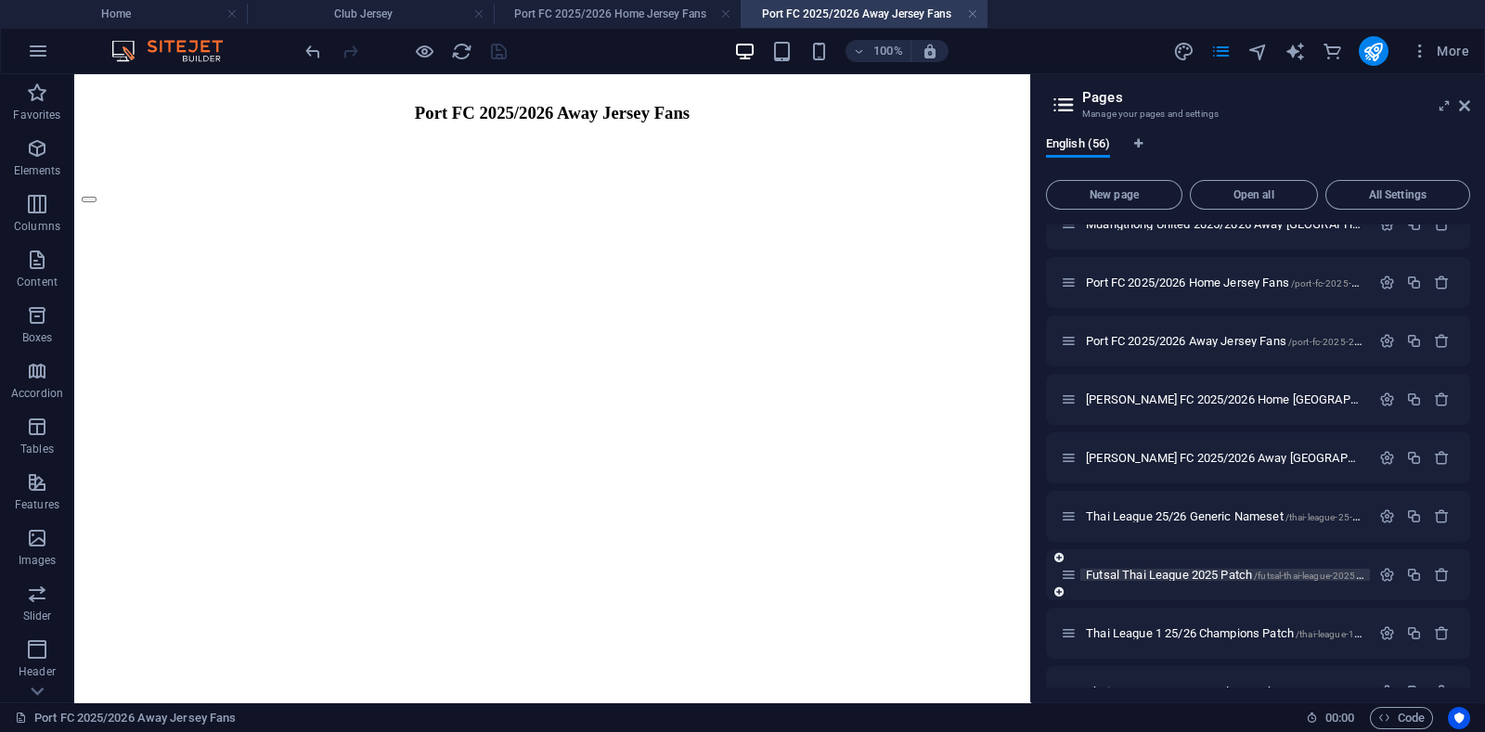
scroll to position [2668, 0]
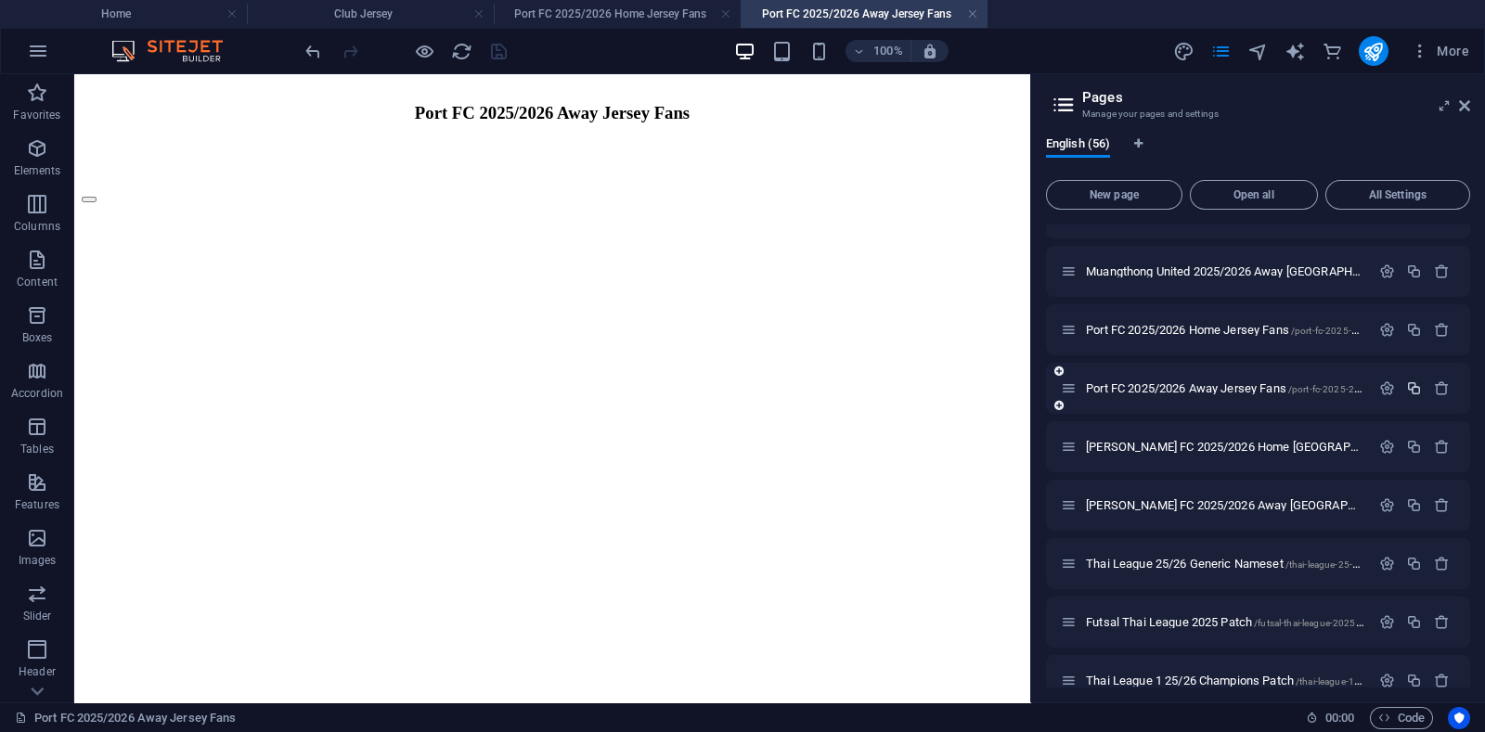
click at [1415, 386] on icon "button" at bounding box center [1414, 388] width 16 height 16
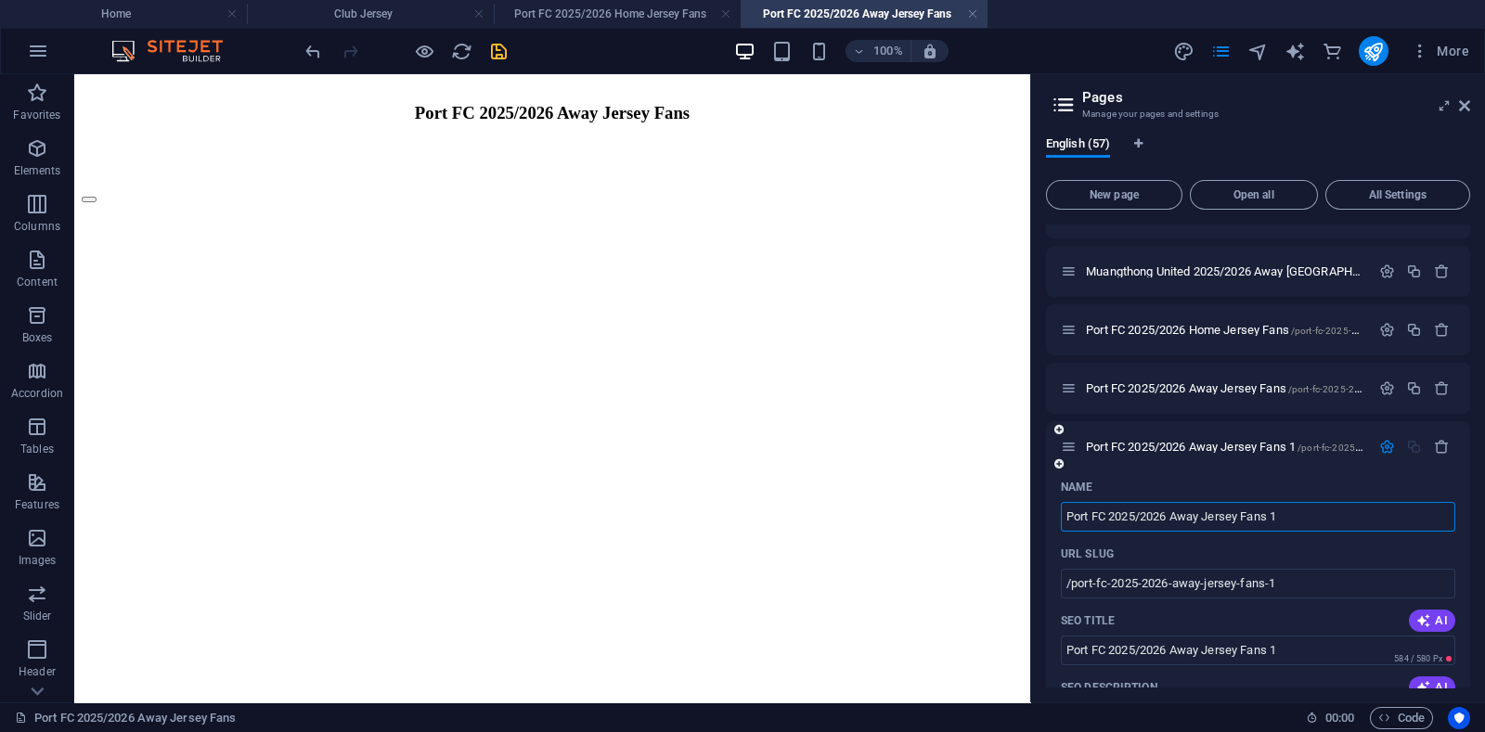
click at [1193, 513] on input "Port FC 2025/2026 Away Jersey Fans 1" at bounding box center [1258, 517] width 394 height 30
click at [1193, 512] on input "Port FC 2025/2026 Away Jersey Fans 1" at bounding box center [1258, 517] width 394 height 30
click at [1191, 518] on input "Port FC 2025/2026 Away Jersey Fans 1" at bounding box center [1258, 517] width 394 height 30
type input "Port FC 2025/2026 Third Jersey Fans 1"
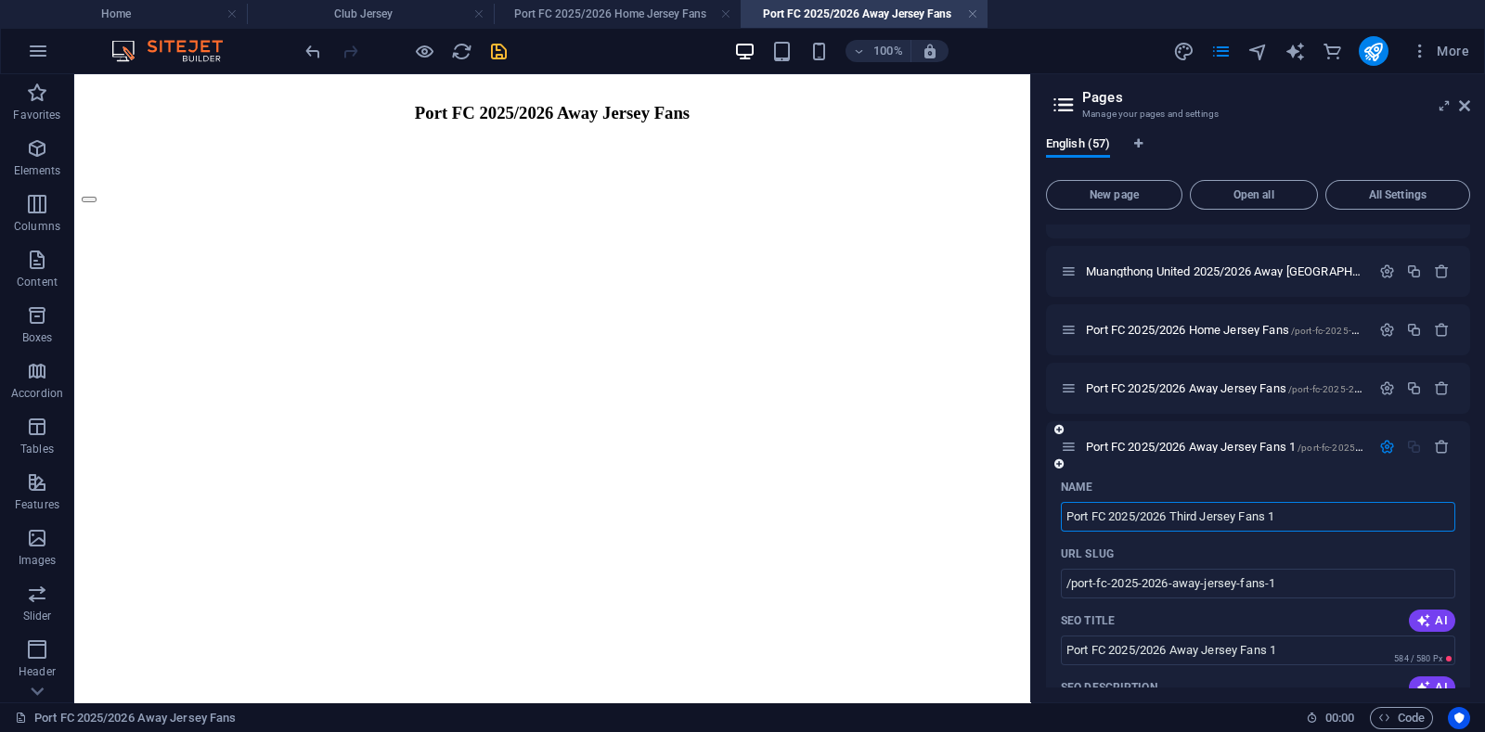
type input "/port-fc-2025-2026-third-jersey-fans-1"
type input "Port FC 2025/2026 Third Jersey Fans 1"
drag, startPoint x: 1271, startPoint y: 513, endPoint x: 1308, endPoint y: 517, distance: 37.3
click at [1308, 517] on input "Port FC 2025/2026 Third Jersey Fans 1" at bounding box center [1258, 517] width 394 height 30
type input "Port FC 2025/2026 Third Jersey Fans"
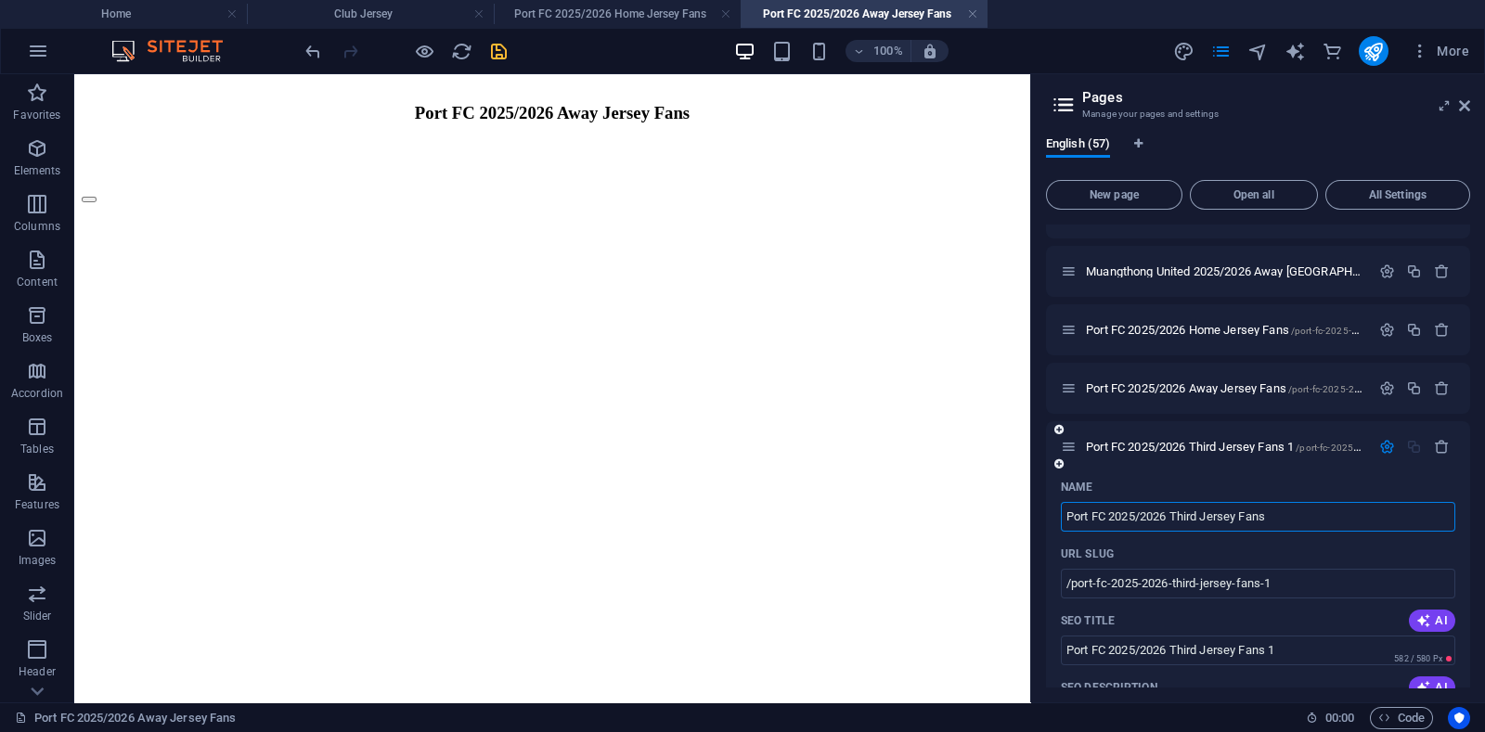
type input "/port-fc-2025-2026-third-jersey-fans"
type input "Port FC 2025/2026 Third Jersey Fans"
click at [1239, 447] on span "Port FC 2025/2026 Third Jersey Fans /port-fc-2025-2026-third-jersey-fans" at bounding box center [1263, 447] width 354 height 14
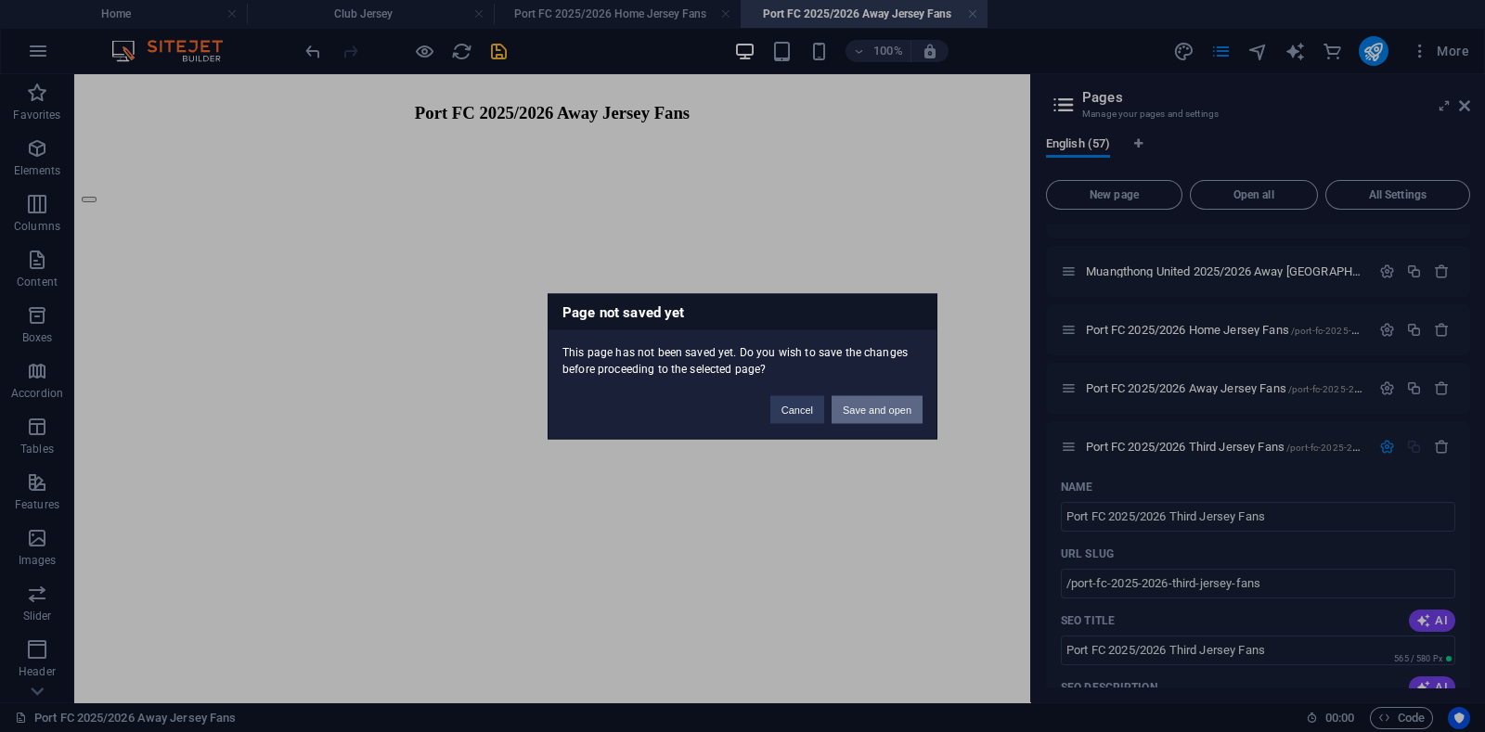
click at [886, 415] on button "Save and open" at bounding box center [876, 409] width 91 height 28
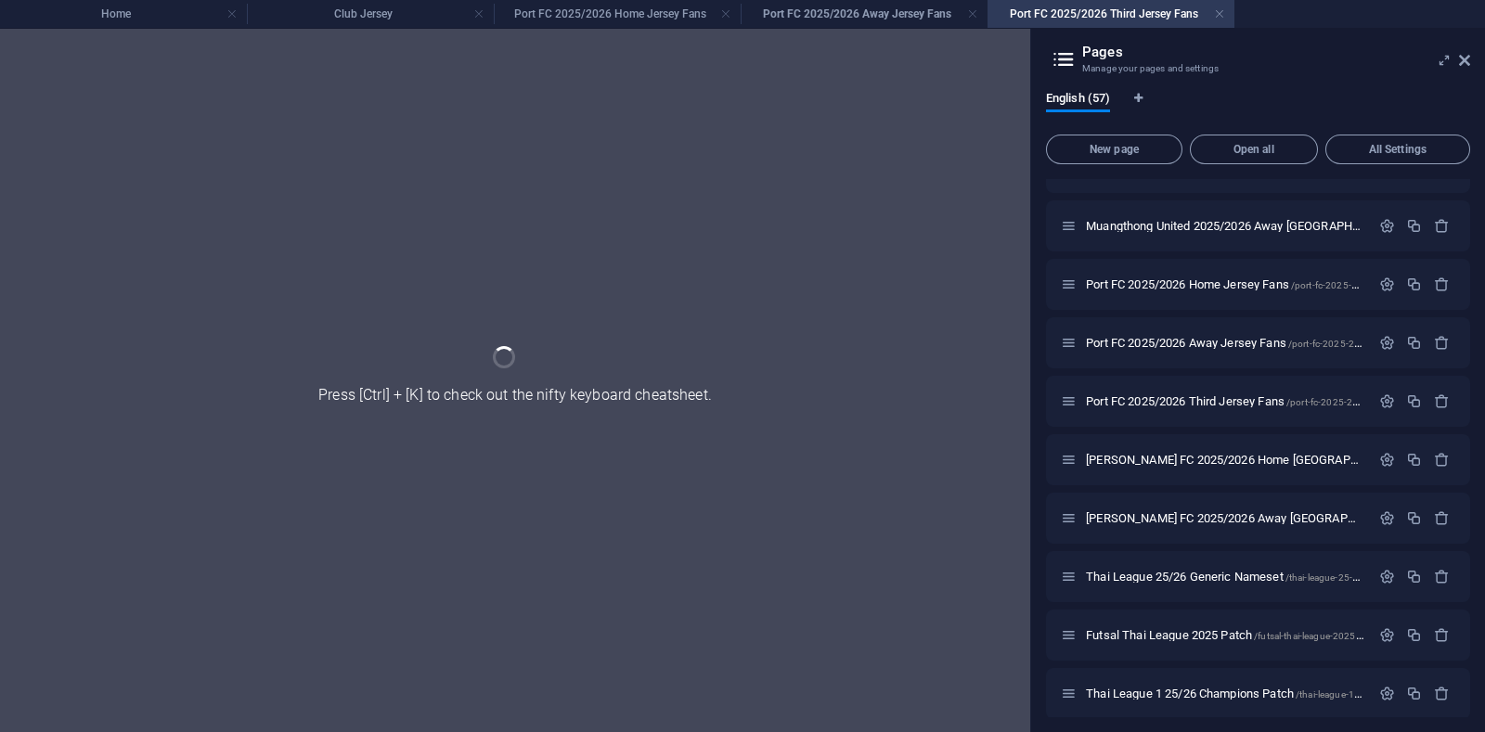
scroll to position [0, 0]
click at [883, 17] on h4 "Port FC 2025/2026 Away Jersey Fans" at bounding box center [864, 14] width 247 height 20
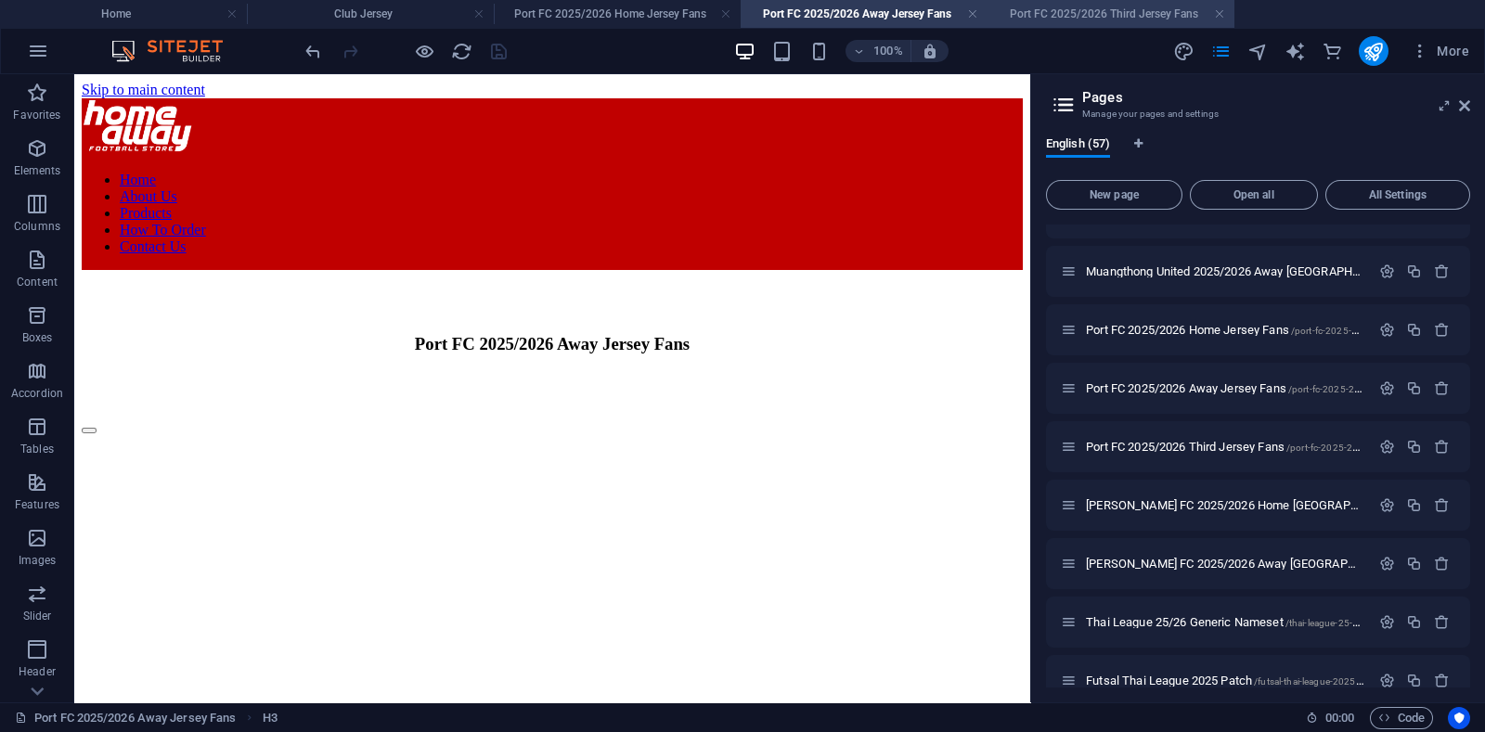
click at [1111, 16] on h4 "Port FC 2025/2026 Third Jersey Fans" at bounding box center [1110, 14] width 247 height 20
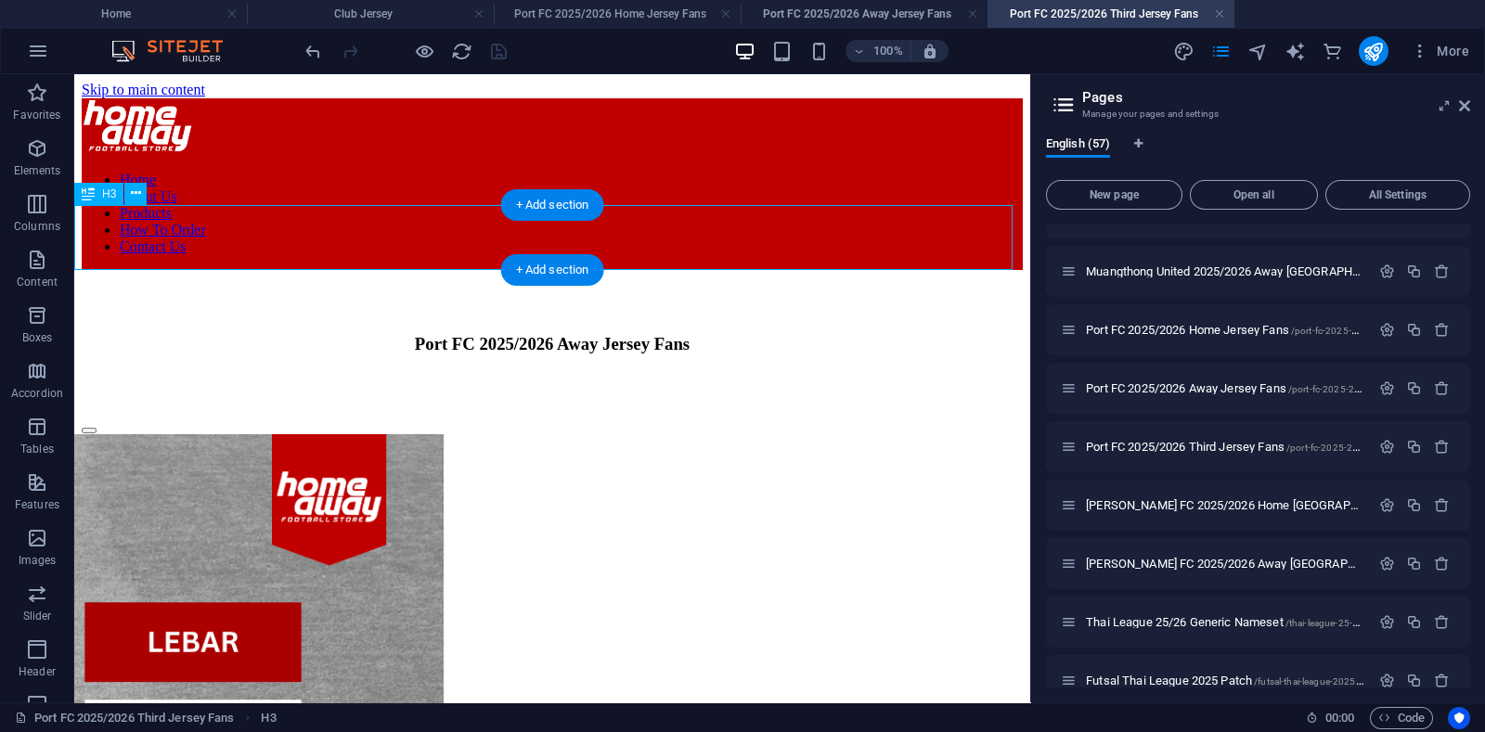
click at [619, 334] on div "Port FC 2025/2026 Away Jersey Fans" at bounding box center [552, 344] width 941 height 20
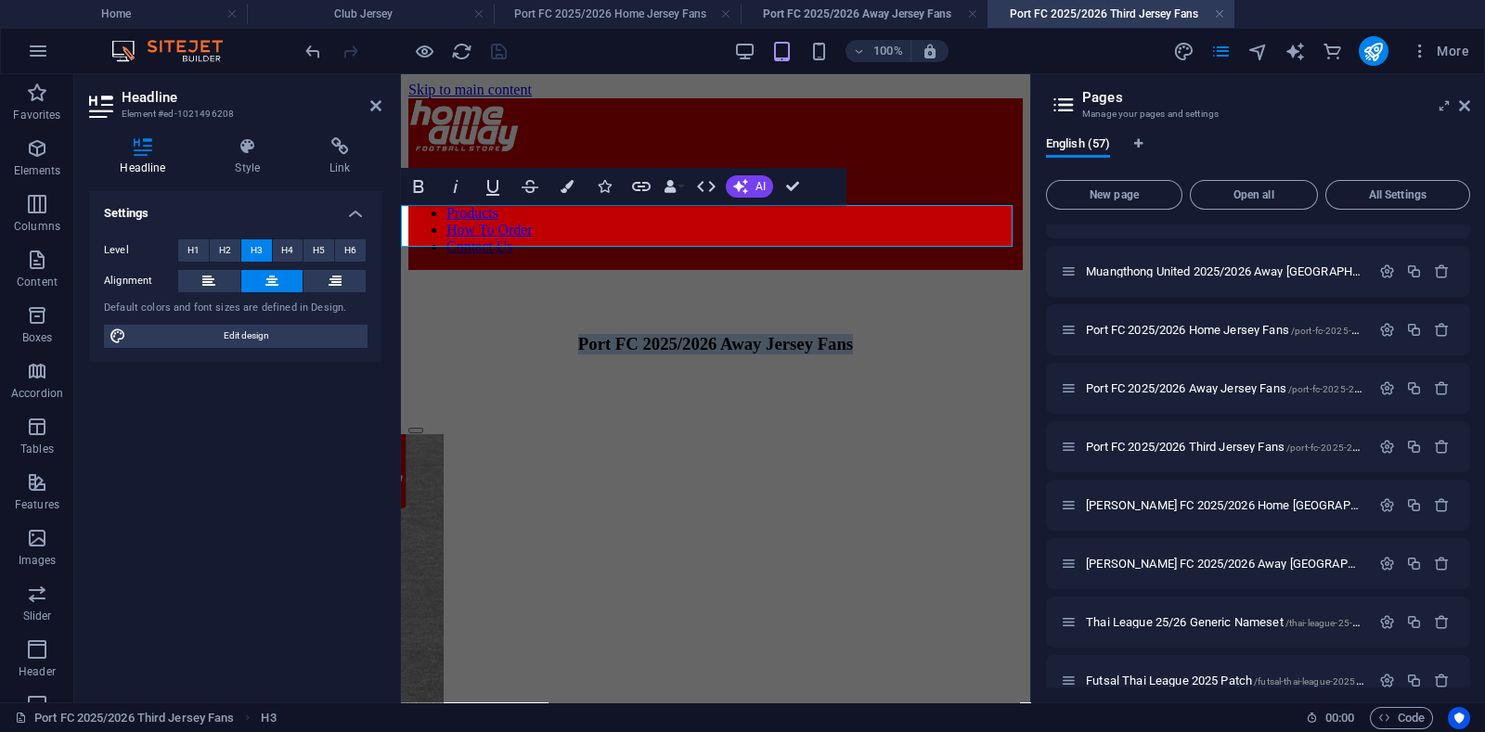
click at [756, 334] on h3 "Port FC 2025/2026 Away Jersey Fans" at bounding box center [715, 344] width 614 height 20
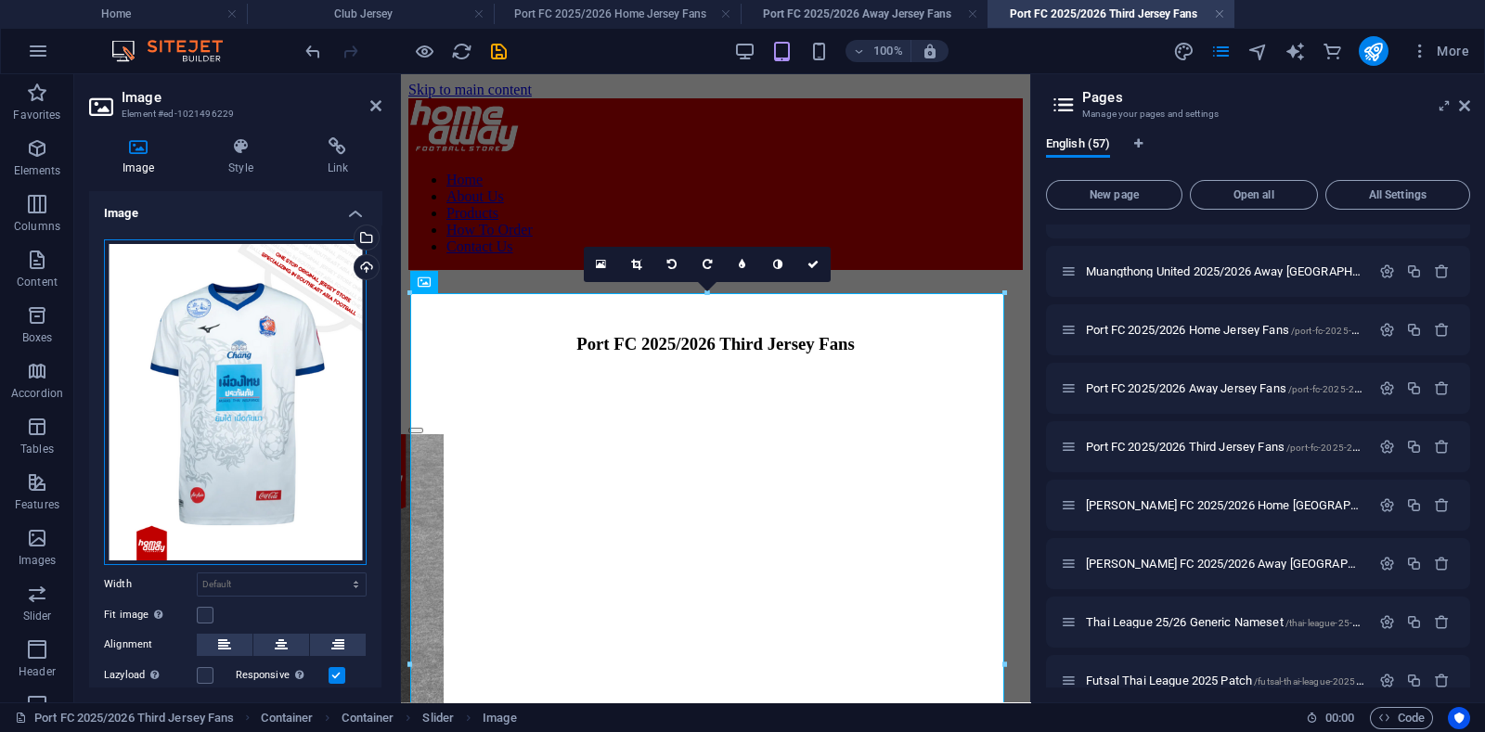
drag, startPoint x: 320, startPoint y: 432, endPoint x: 19, endPoint y: 352, distance: 311.3
click at [320, 432] on div "Drag files here, click to choose files or select files from Files or our free s…" at bounding box center [235, 402] width 263 height 326
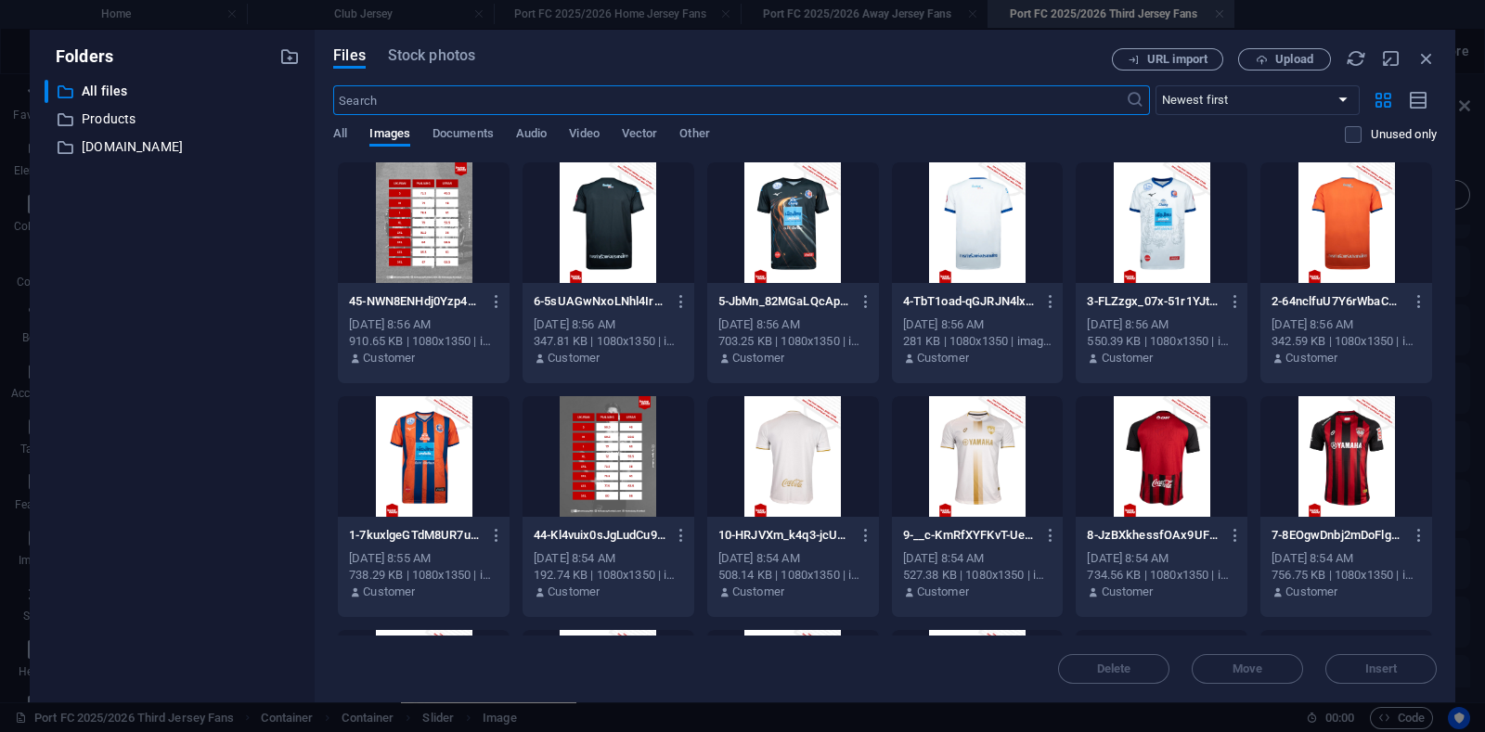
click at [785, 252] on div at bounding box center [793, 222] width 172 height 121
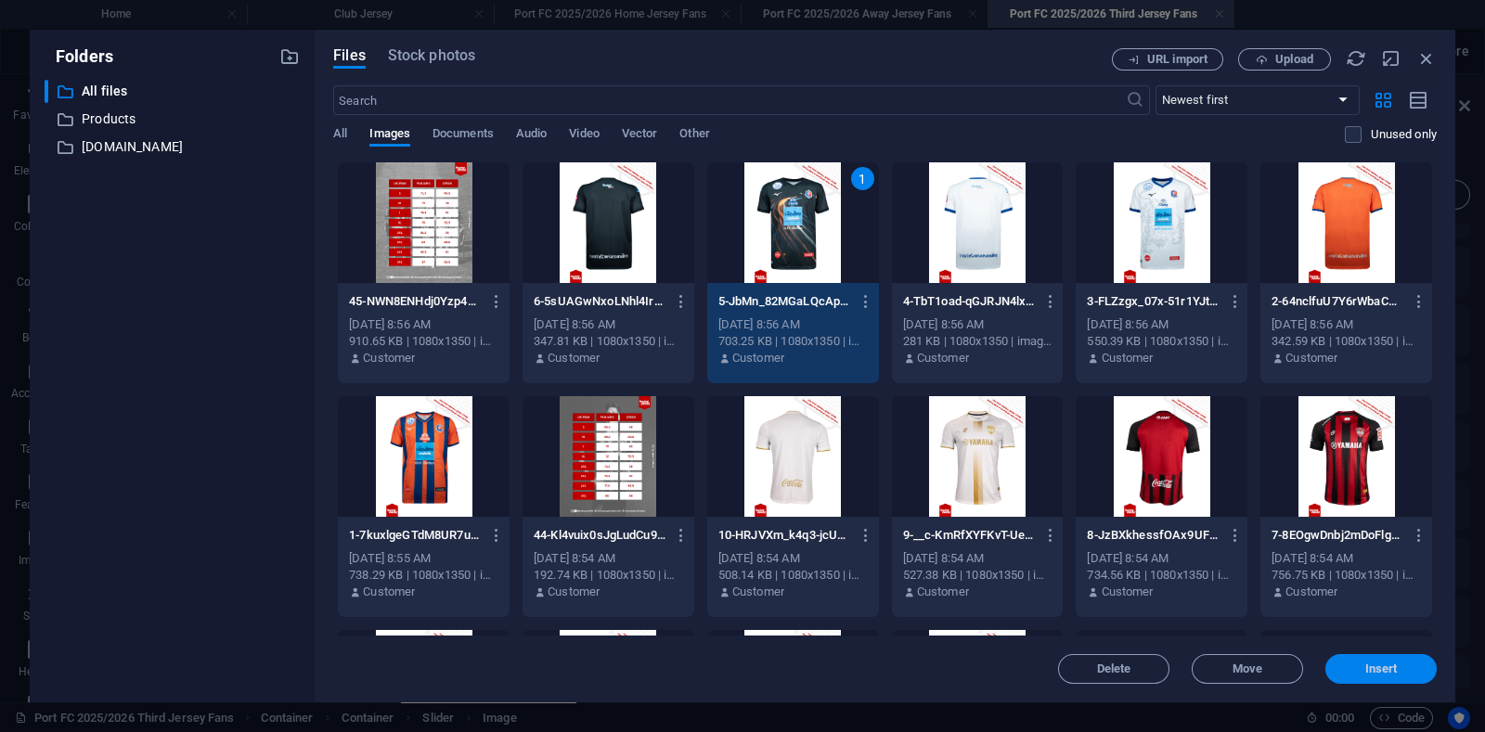
drag, startPoint x: 1347, startPoint y: 665, endPoint x: 411, endPoint y: 446, distance: 960.7
click at [1347, 665] on span "Insert" at bounding box center [1381, 669] width 97 height 11
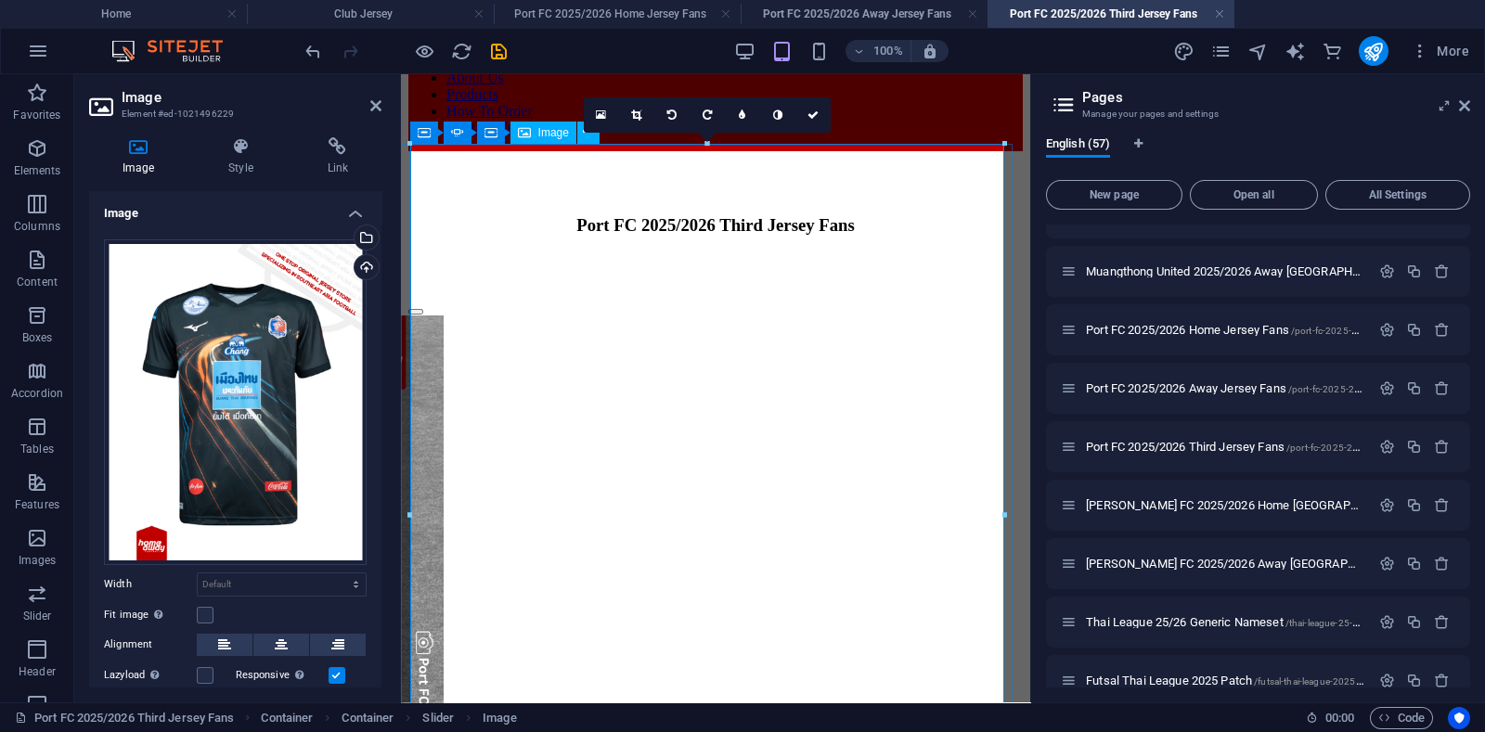
scroll to position [231, 0]
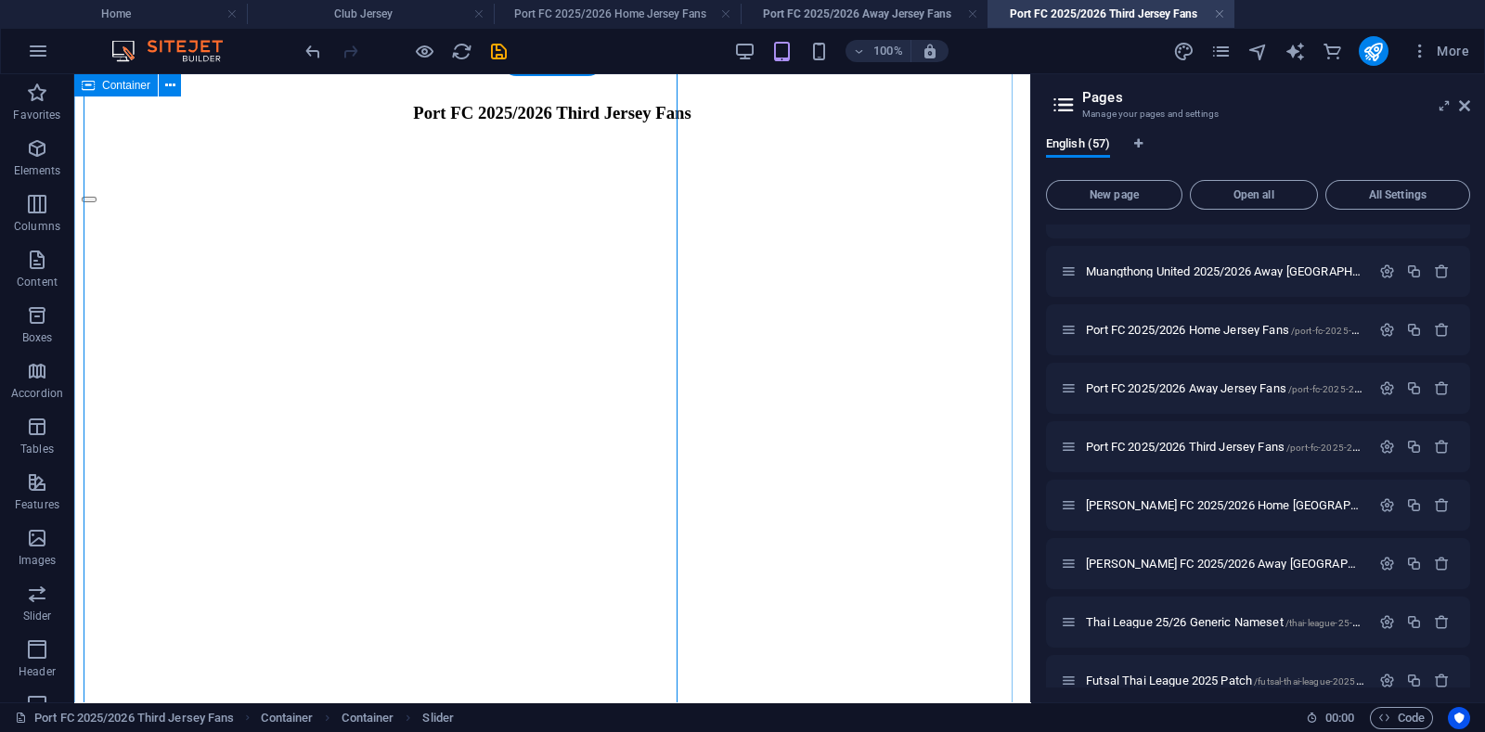
scroll to position [255, 0]
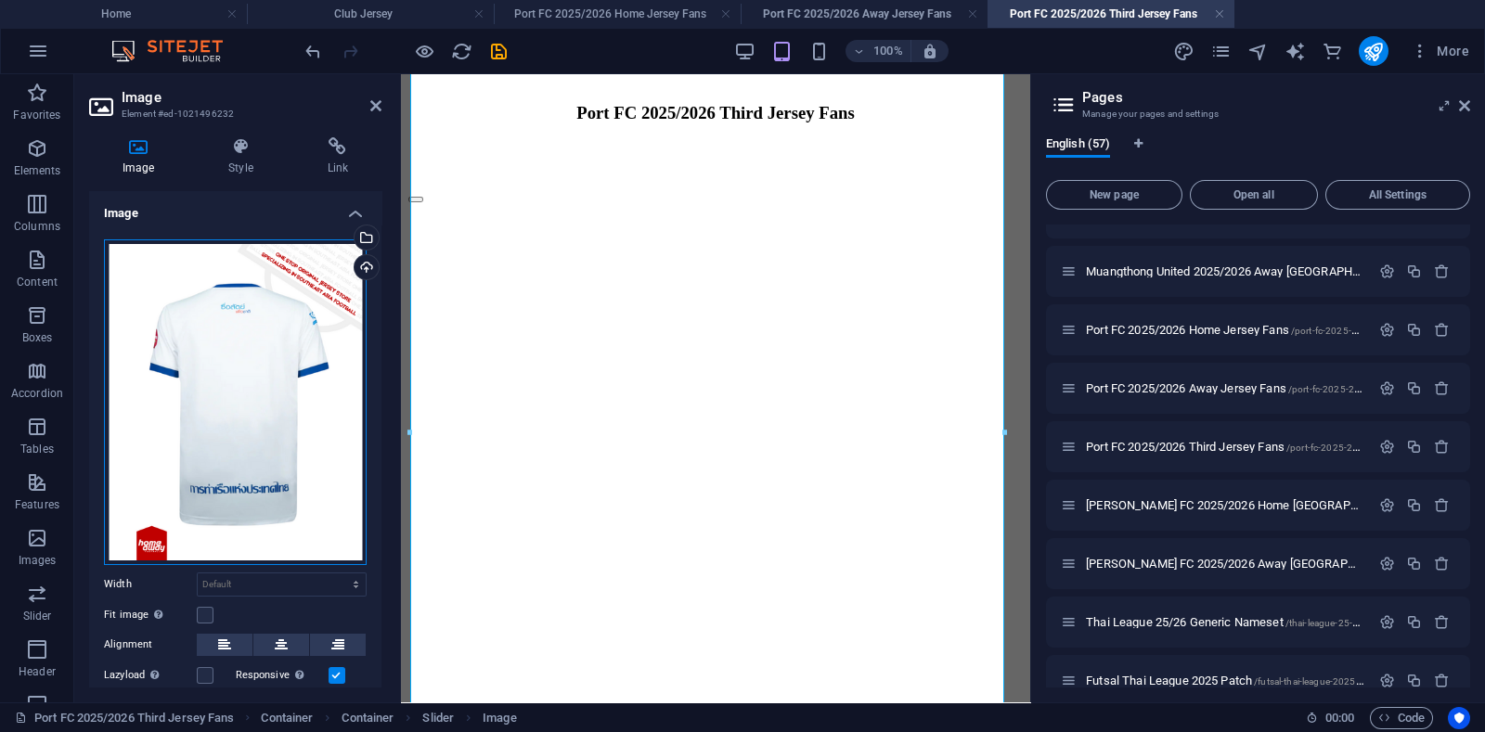
drag, startPoint x: 204, startPoint y: 350, endPoint x: 148, endPoint y: 333, distance: 59.0
click at [204, 350] on div "Drag files here, click to choose files or select files from Files or our free s…" at bounding box center [235, 402] width 263 height 326
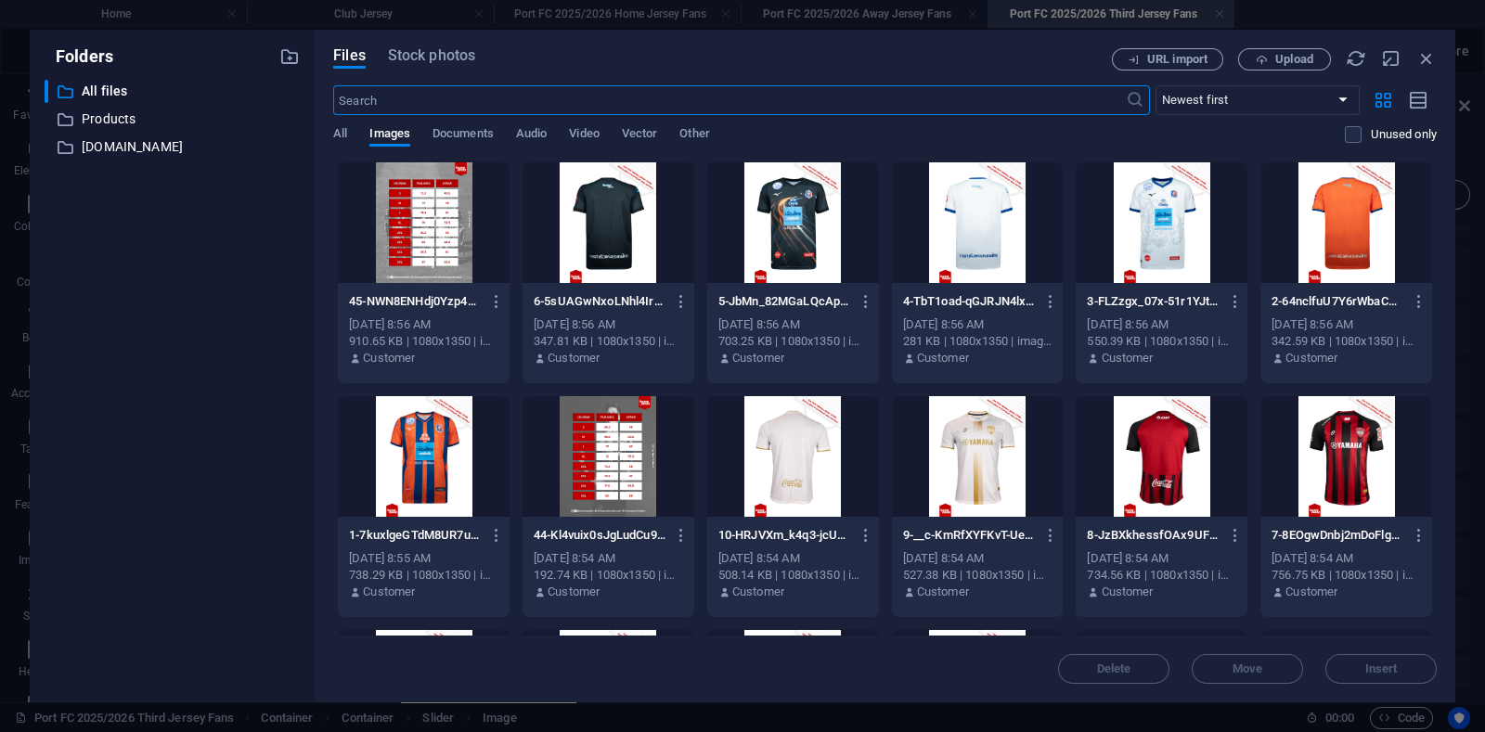
scroll to position [65, 0]
click at [624, 229] on div at bounding box center [608, 222] width 172 height 121
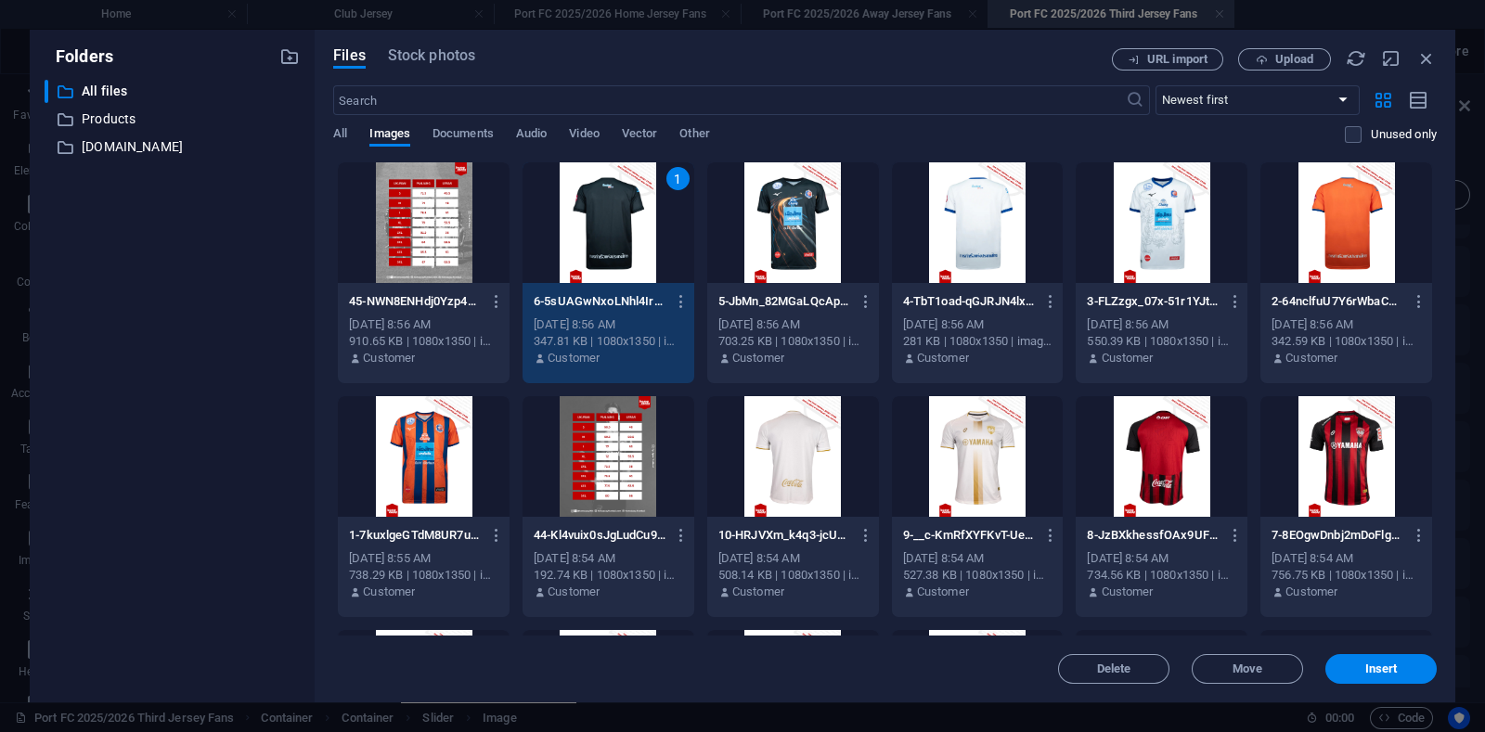
click at [624, 229] on div "1" at bounding box center [608, 222] width 172 height 121
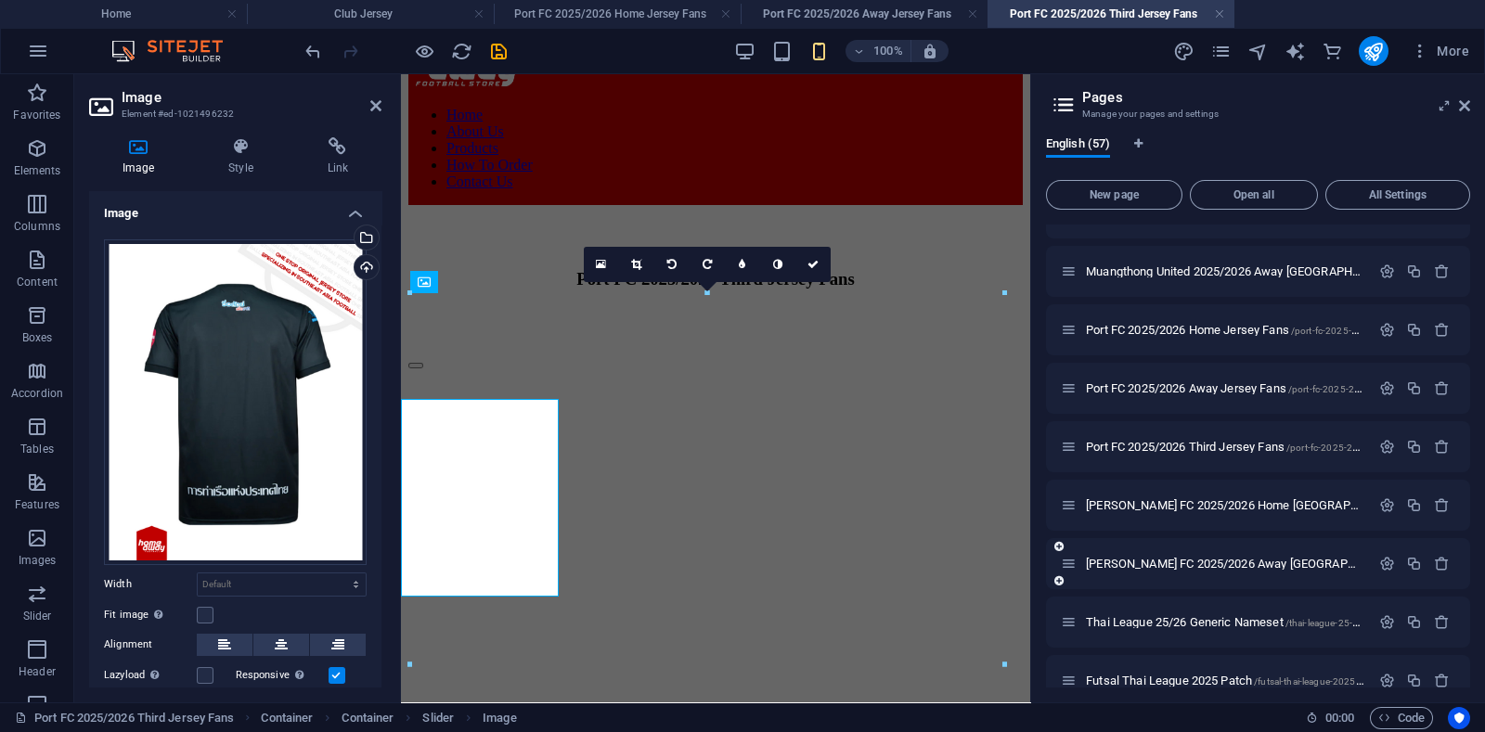
scroll to position [0, 0]
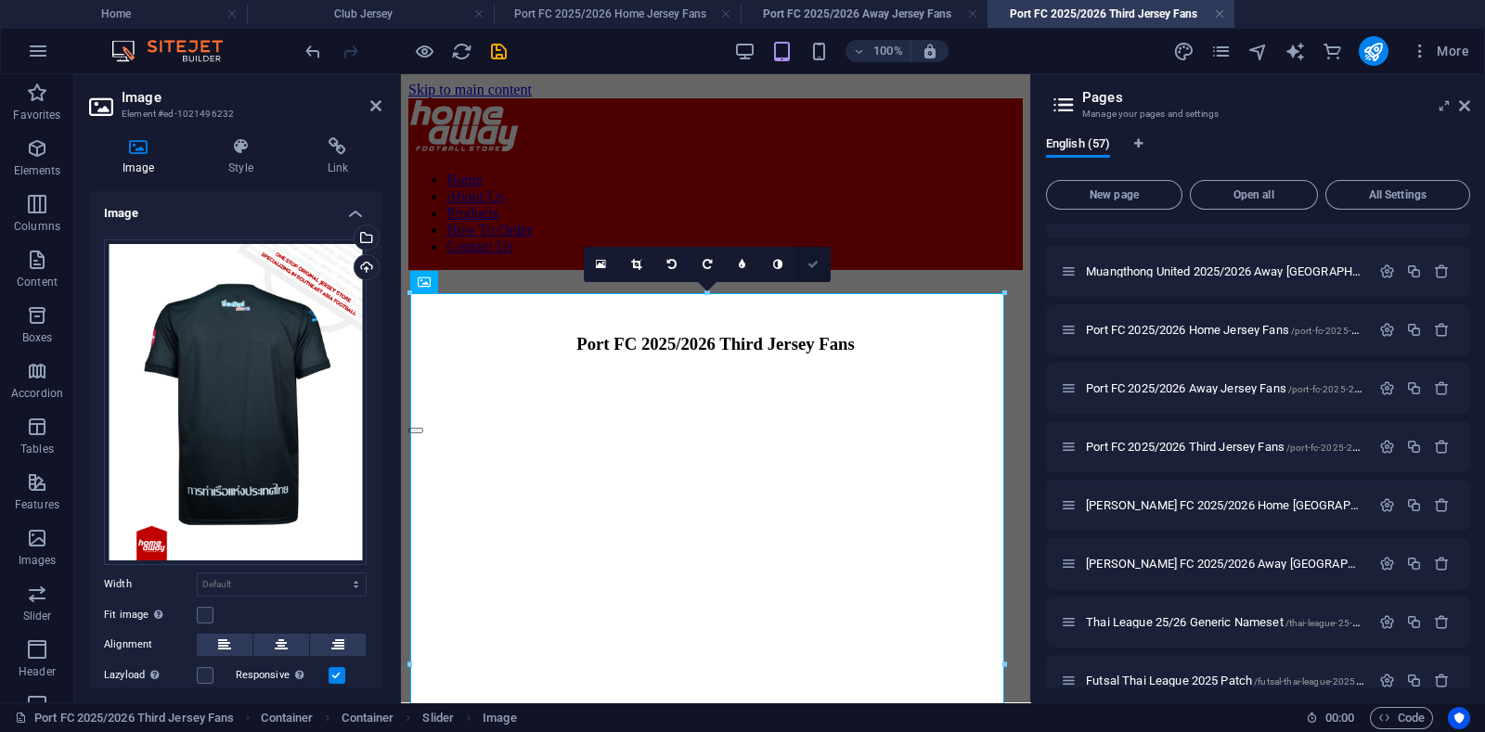
click at [819, 258] on link at bounding box center [812, 264] width 35 height 35
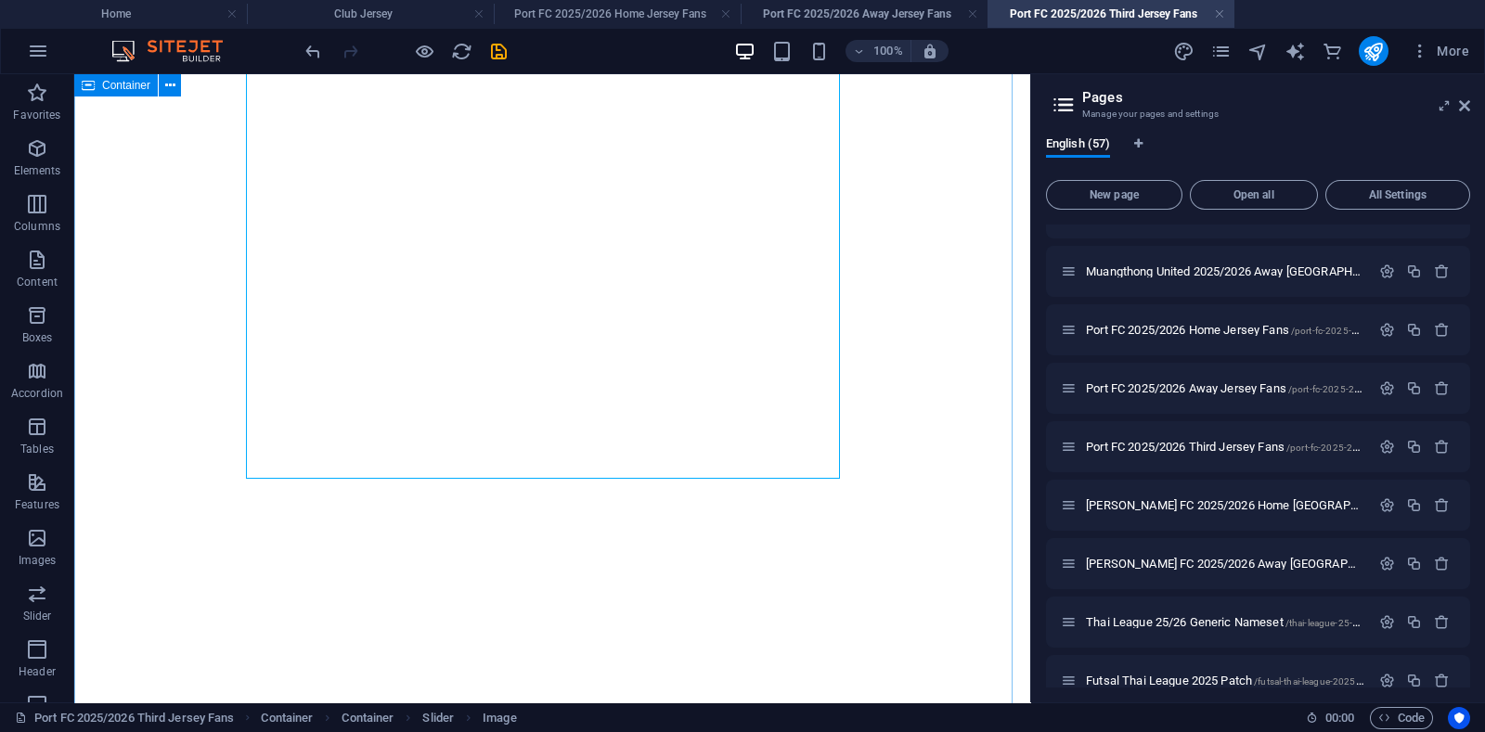
scroll to position [811, 0]
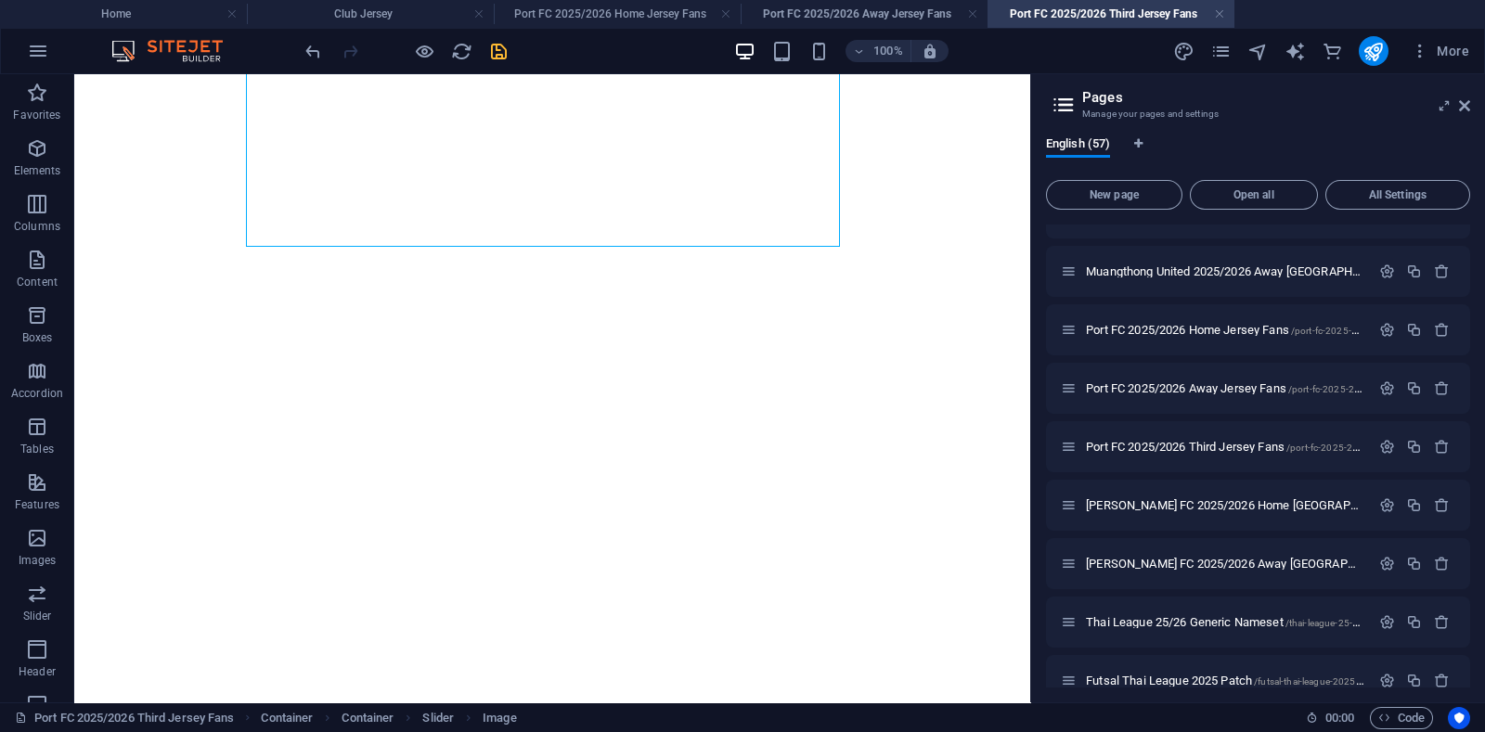
click at [500, 52] on icon "save" at bounding box center [498, 51] width 21 height 21
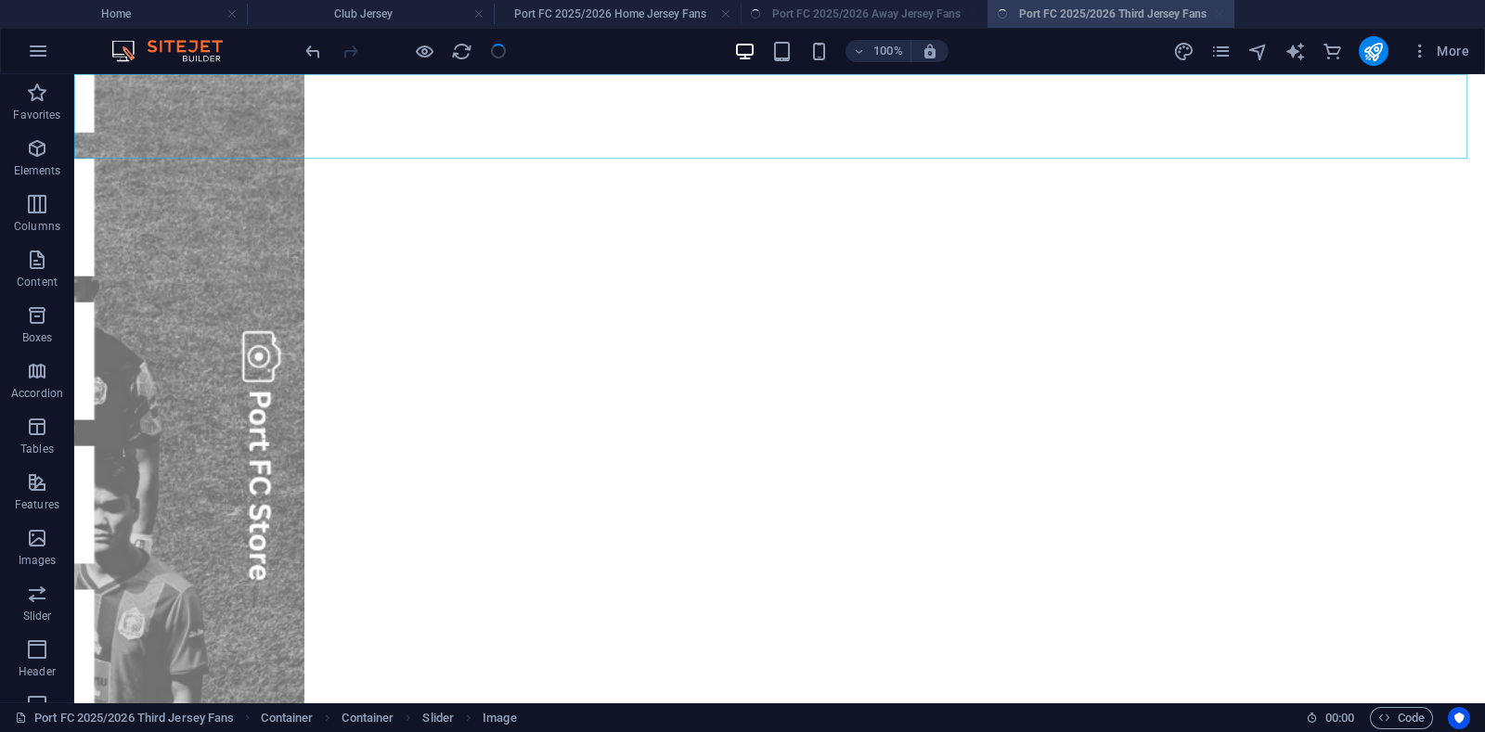
scroll to position [688, 0]
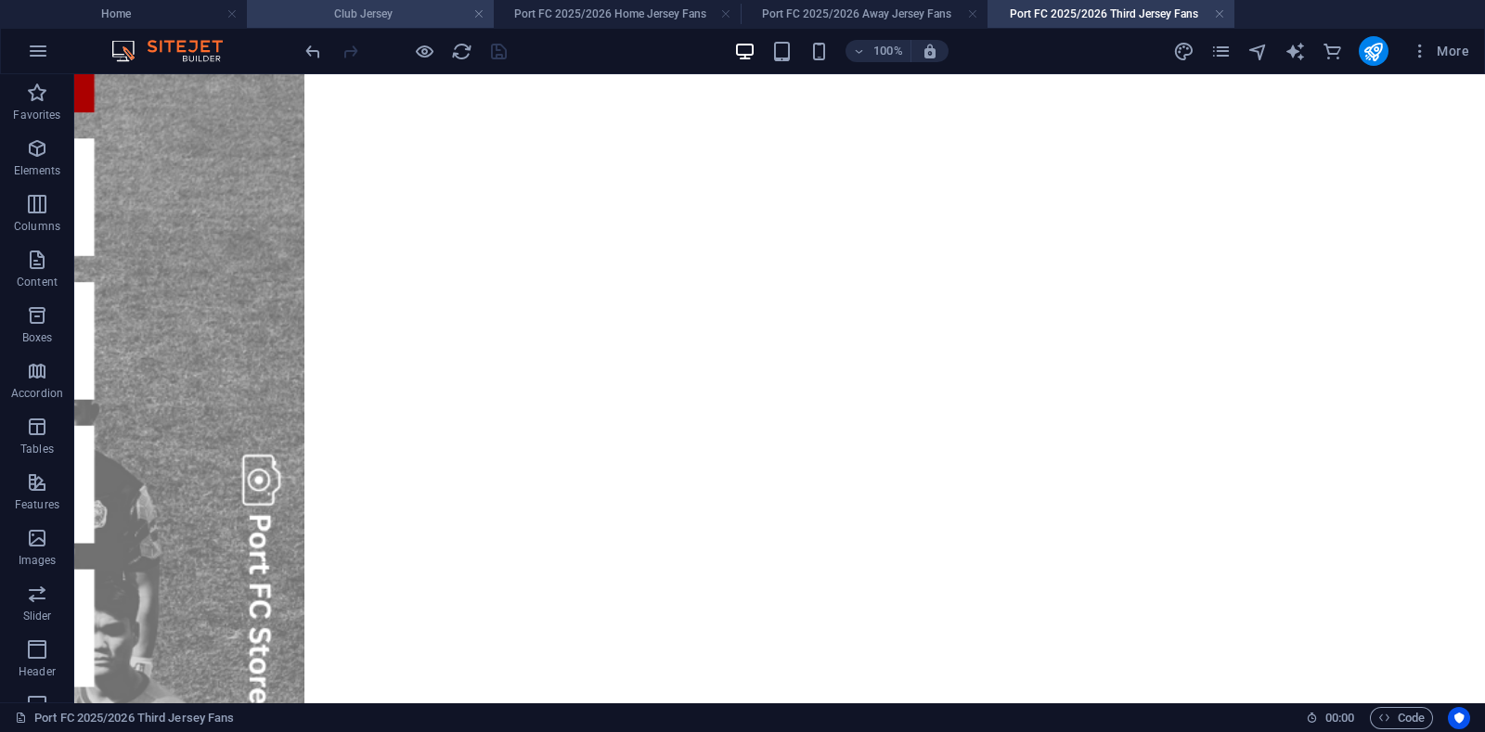
click at [354, 8] on h4 "Club Jersey" at bounding box center [370, 14] width 247 height 20
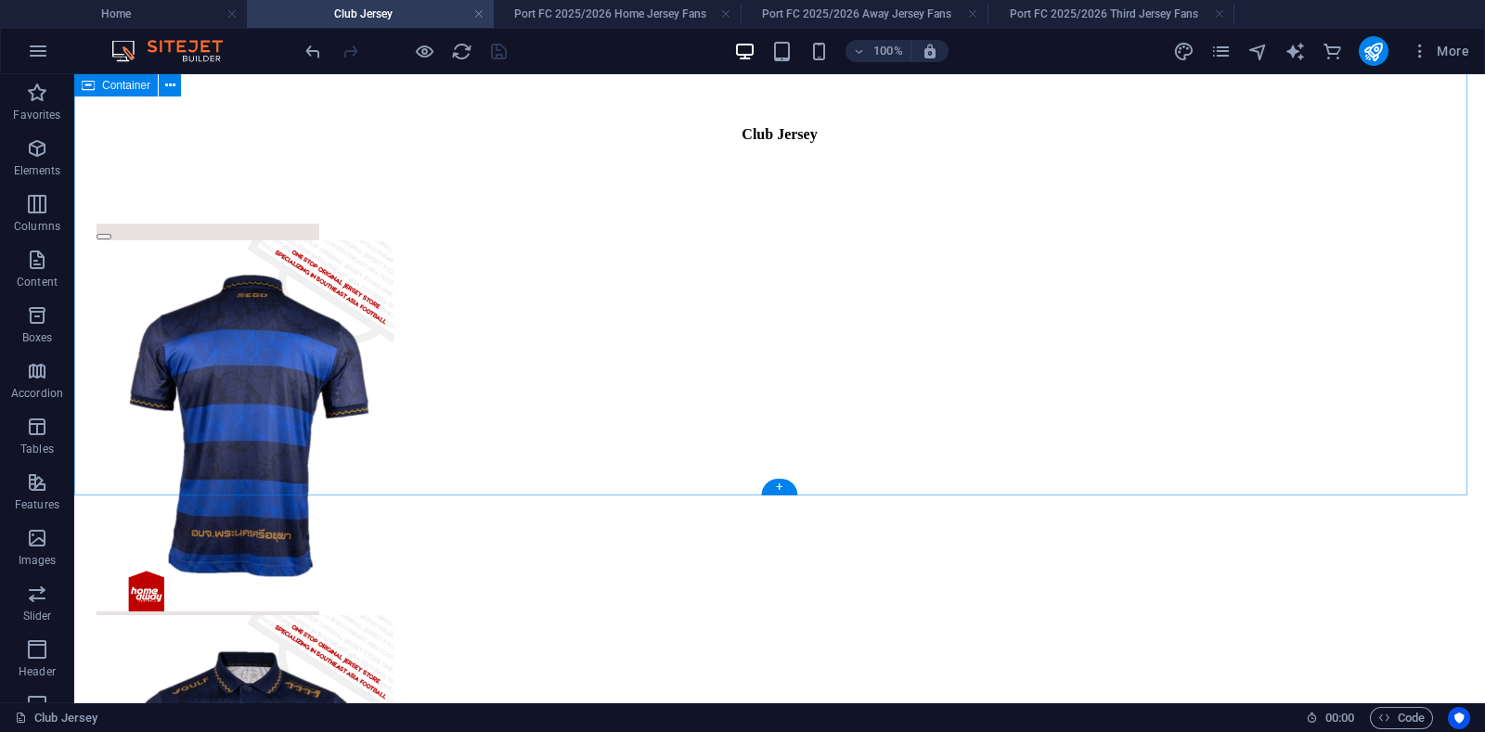
scroll to position [1025, 0]
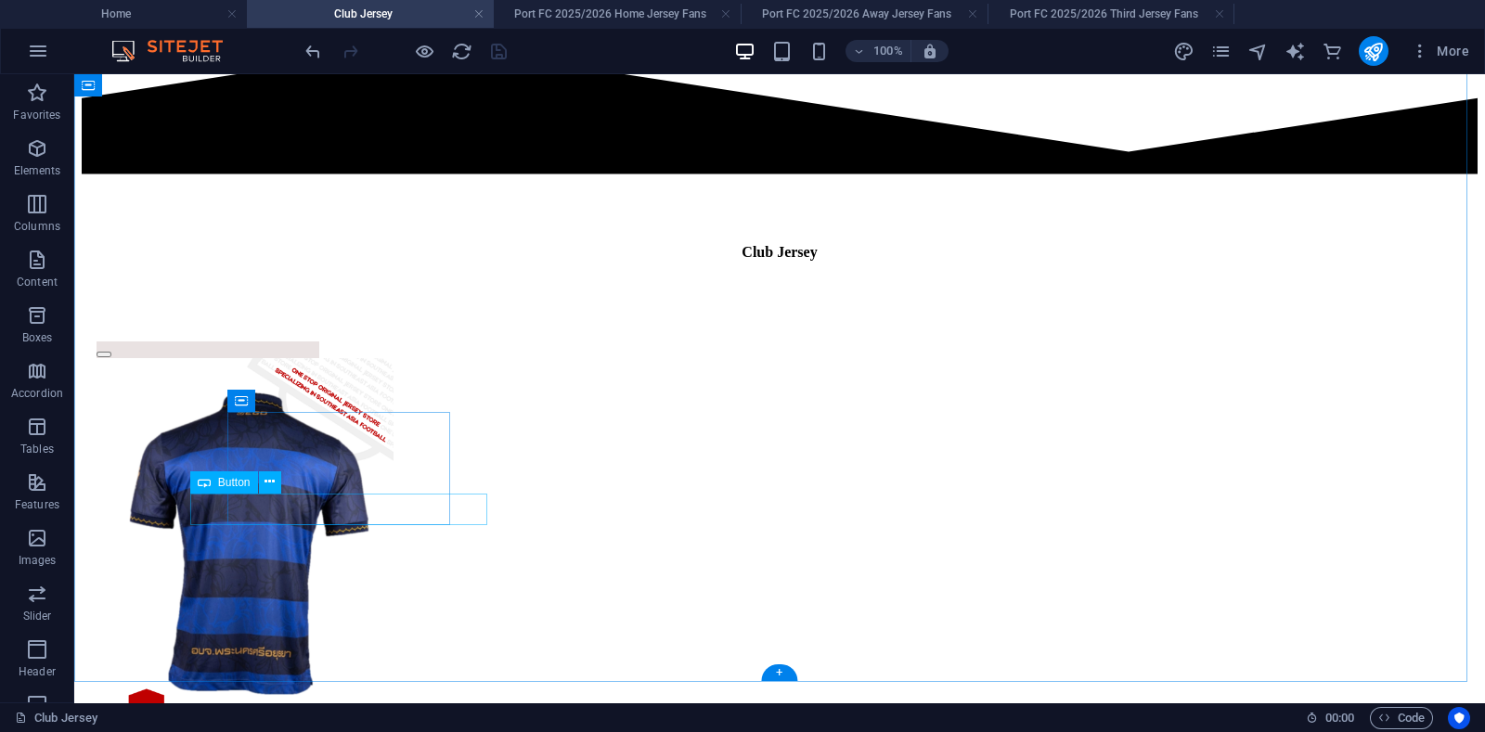
select select "rem"
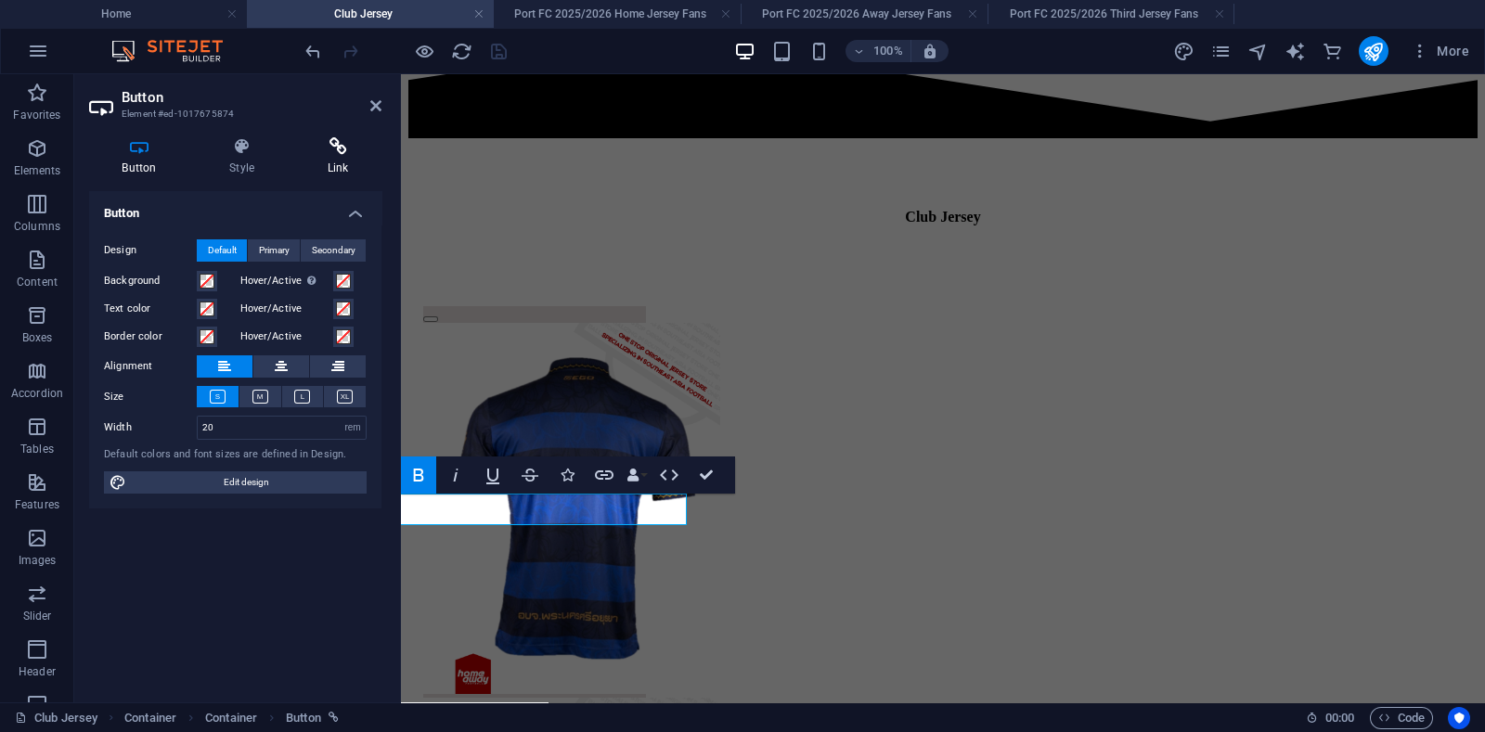
click at [335, 155] on icon at bounding box center [337, 146] width 87 height 19
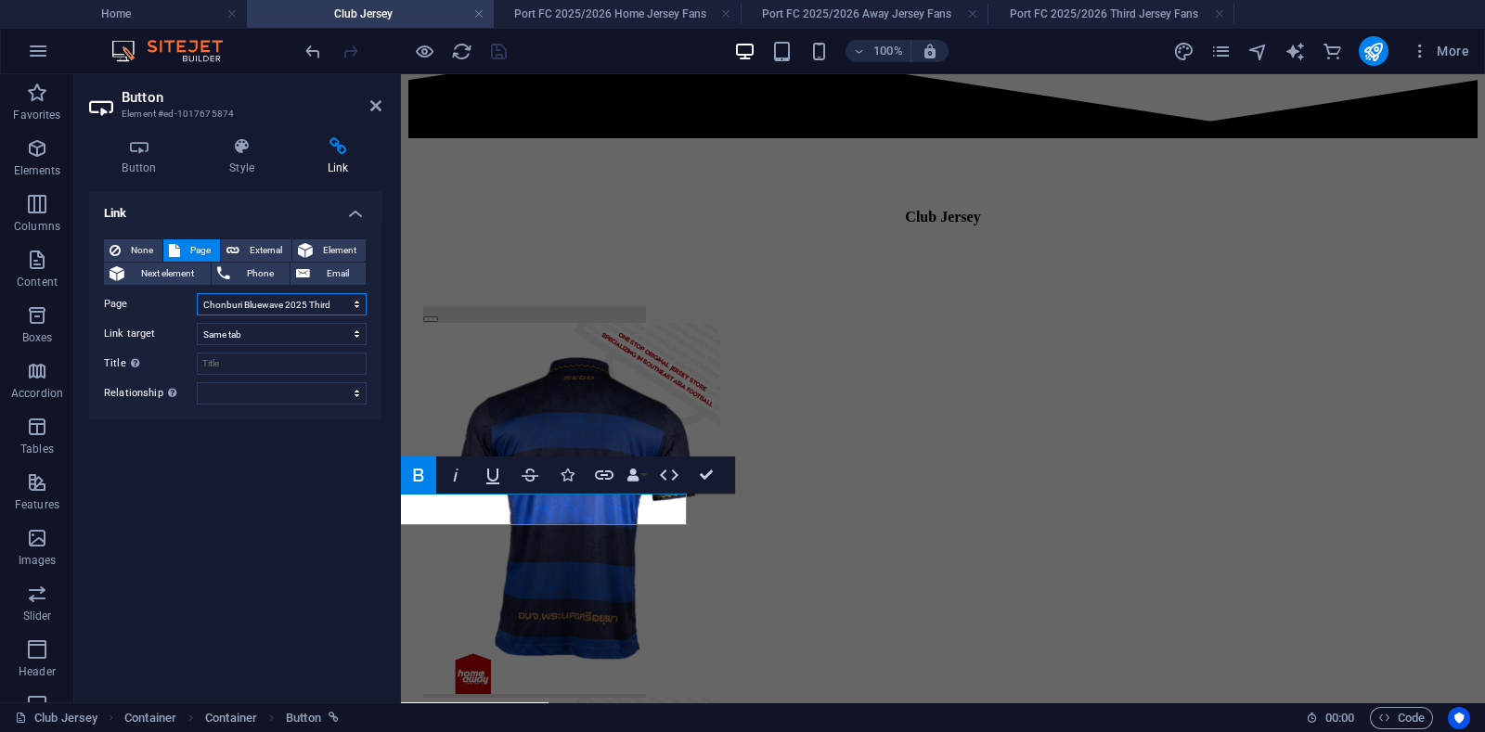
click at [312, 303] on select "Home About Us Products National Team Club Jersey Nameset &amp; Patch How To Ord…" at bounding box center [282, 304] width 170 height 22
select select "45"
click at [197, 293] on select "Home About Us Products National Team Club Jersey Nameset &amp; Patch How To Ord…" at bounding box center [282, 304] width 170 height 22
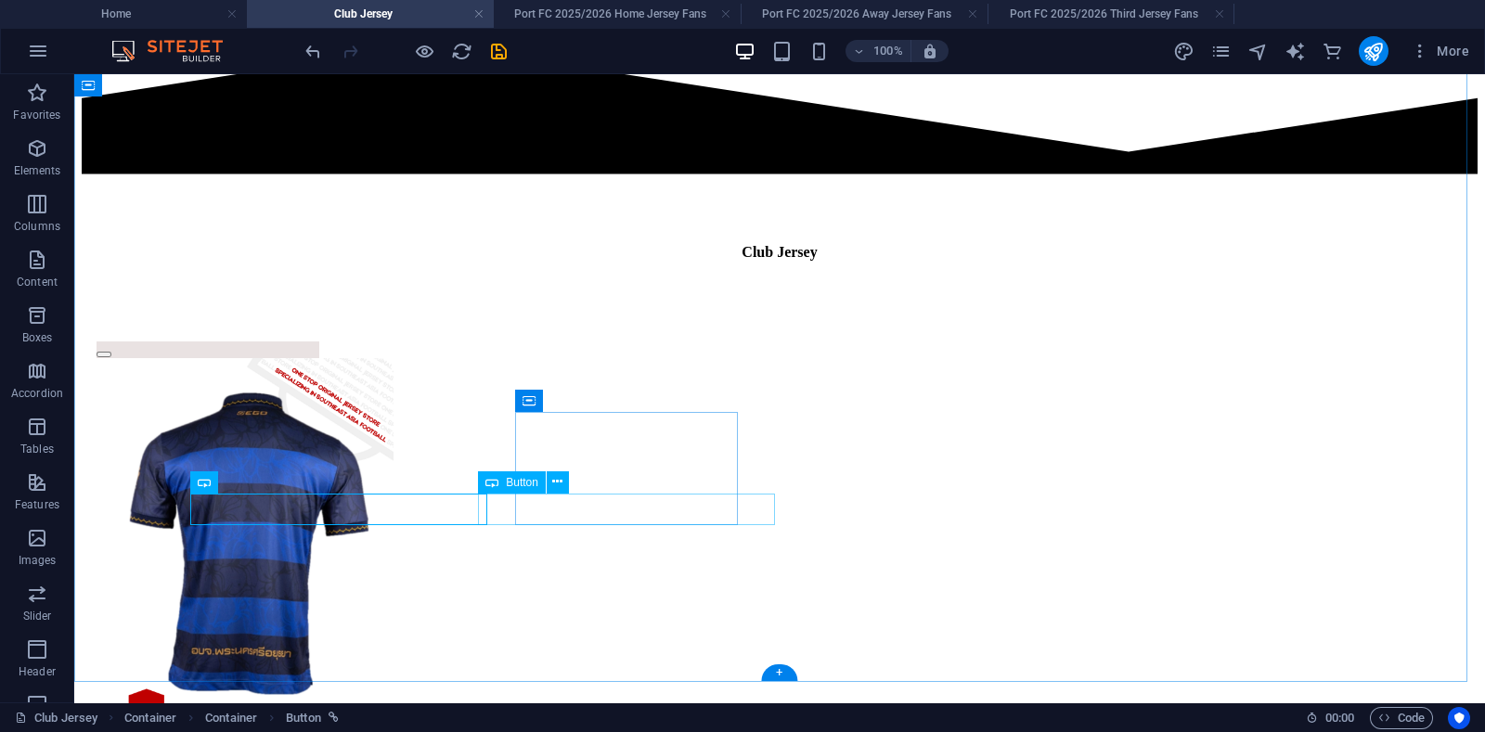
select select "rem"
select select "42"
select select
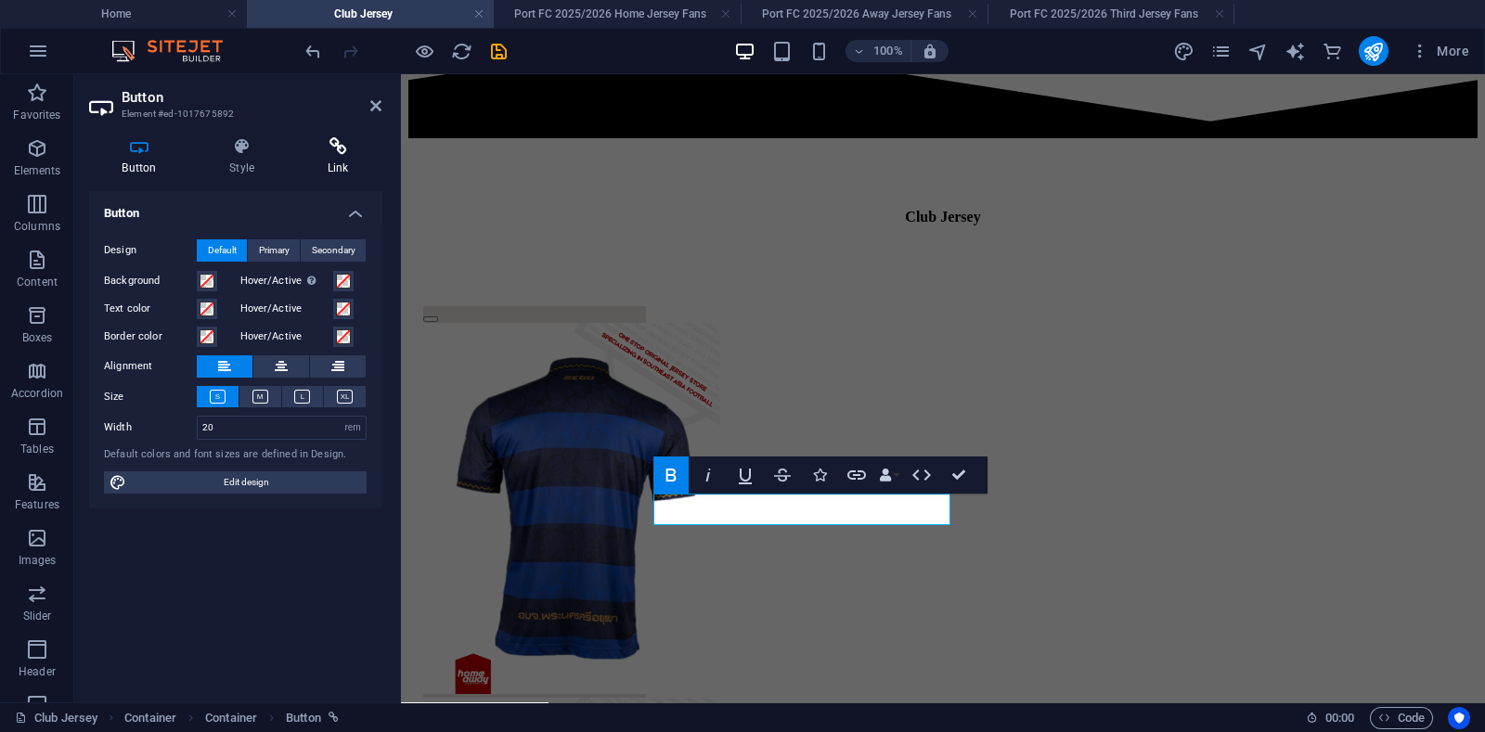
click at [329, 155] on icon at bounding box center [337, 146] width 87 height 19
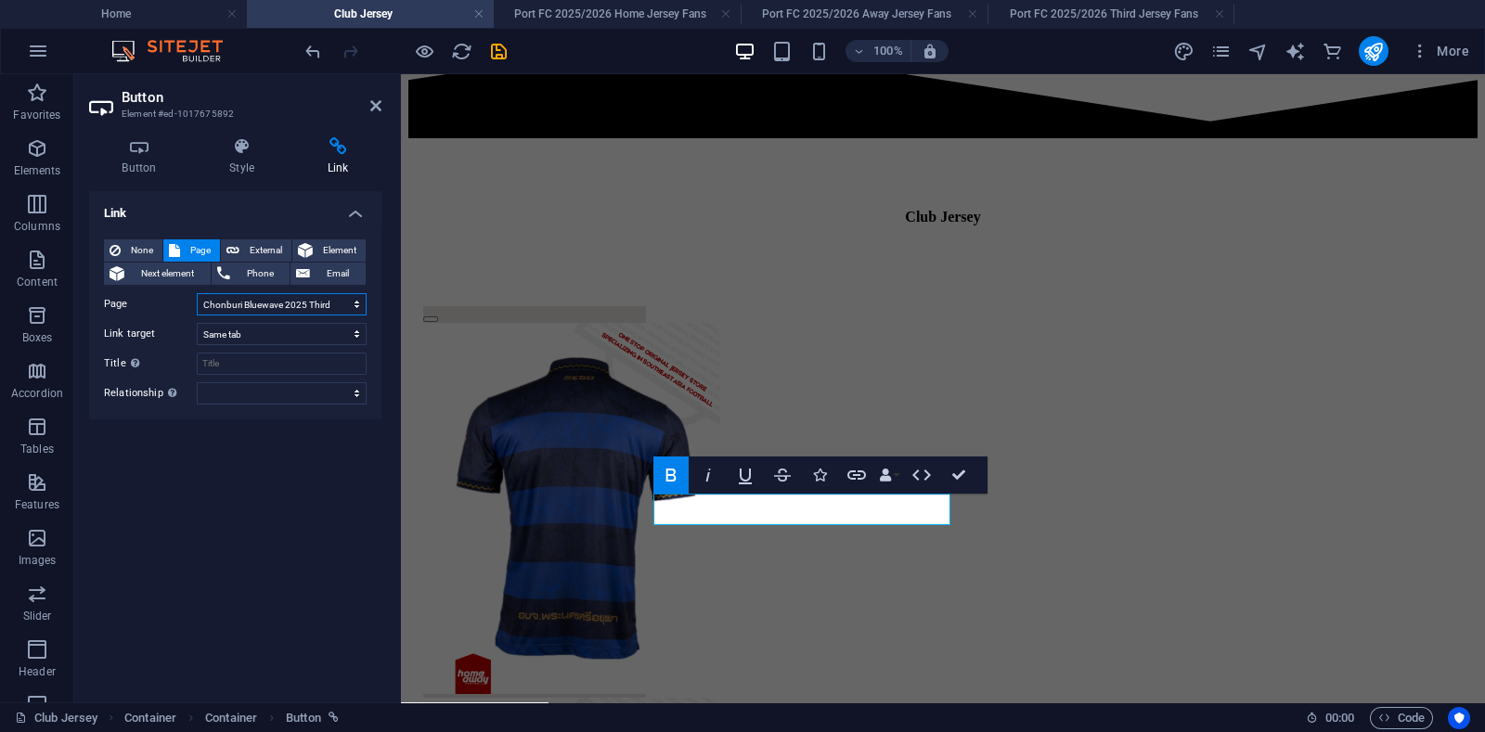
click at [293, 298] on select "Home About Us Products National Team Club Jersey Nameset &amp; Patch How To Ord…" at bounding box center [282, 304] width 170 height 22
select select "46"
click at [197, 293] on select "Home About Us Products National Team Club Jersey Nameset &amp; Patch How To Ord…" at bounding box center [282, 304] width 170 height 22
click at [294, 156] on h4 "Link" at bounding box center [337, 156] width 87 height 39
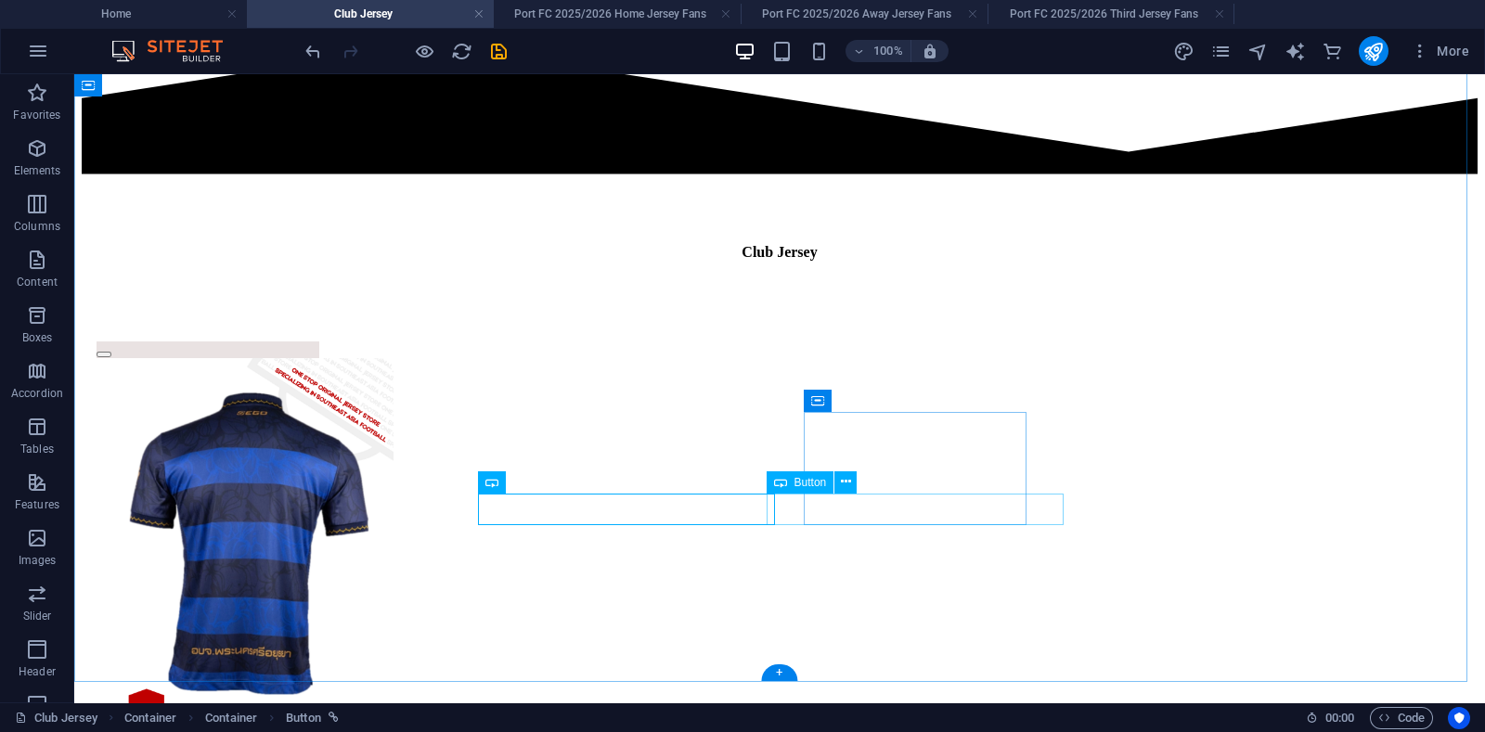
select select "rem"
select select "42"
select select
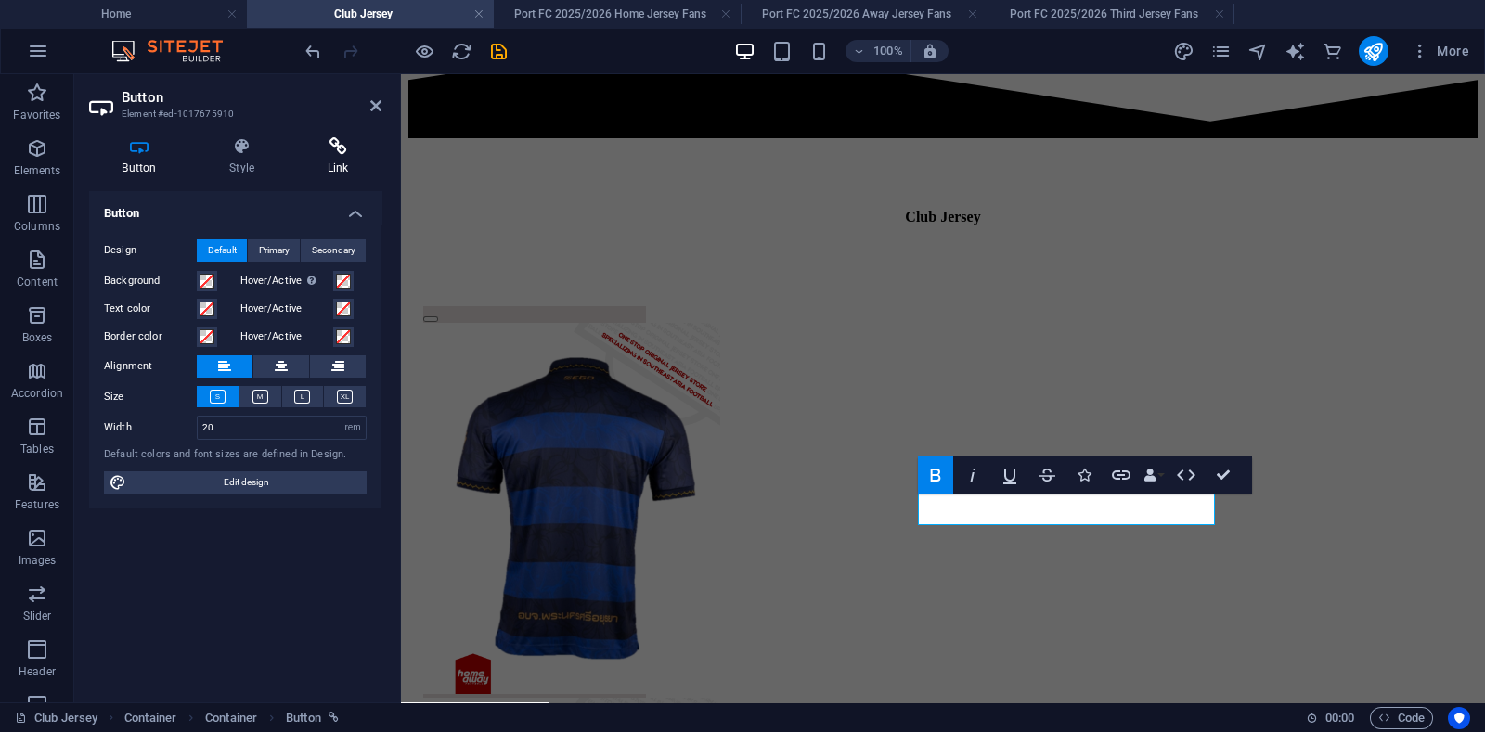
click at [342, 161] on h4 "Link" at bounding box center [337, 156] width 87 height 39
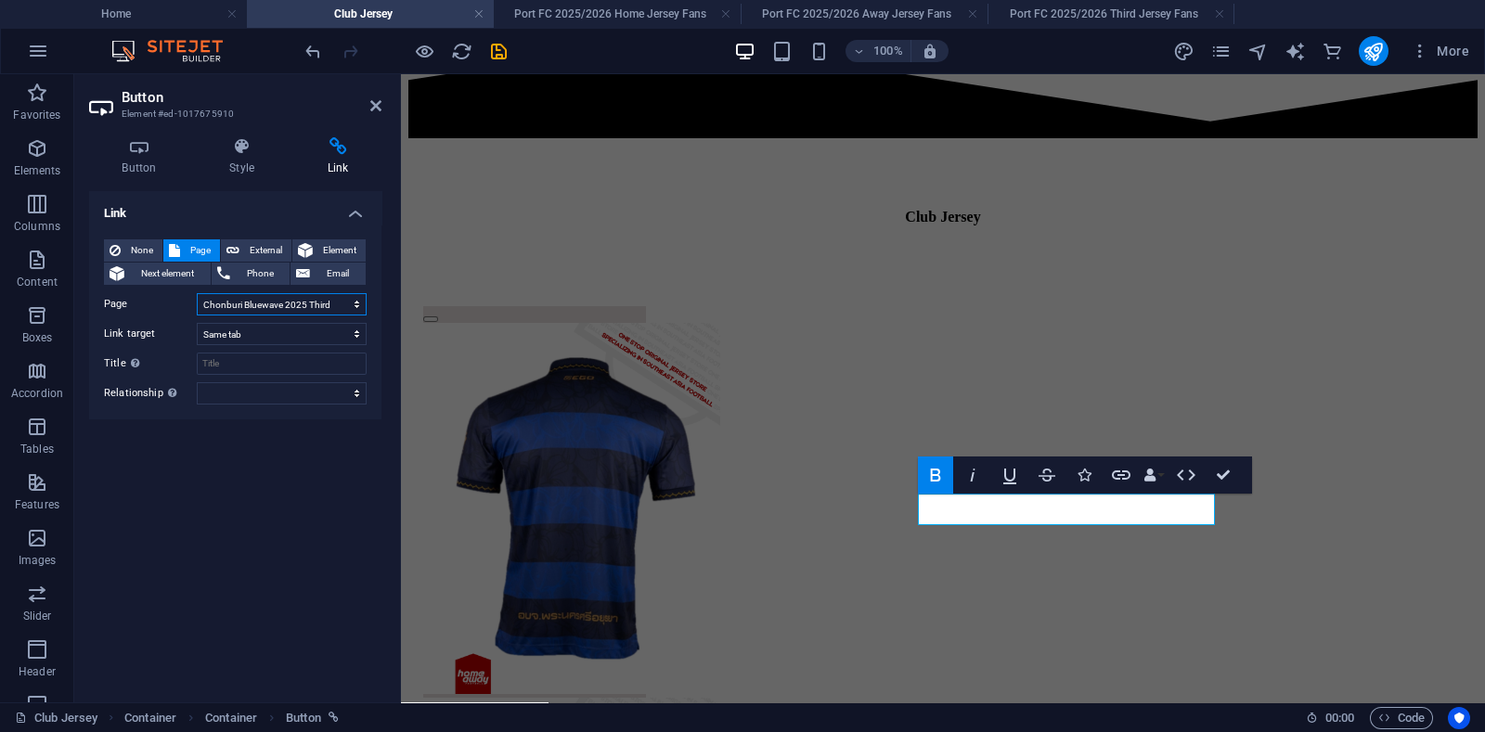
click at [319, 300] on select "Home About Us Products National Team Club Jersey Nameset &amp; Patch How To Ord…" at bounding box center [282, 304] width 170 height 22
select select "47"
click at [197, 293] on select "Home About Us Products National Team Club Jersey Nameset &amp; Patch How To Ord…" at bounding box center [282, 304] width 170 height 22
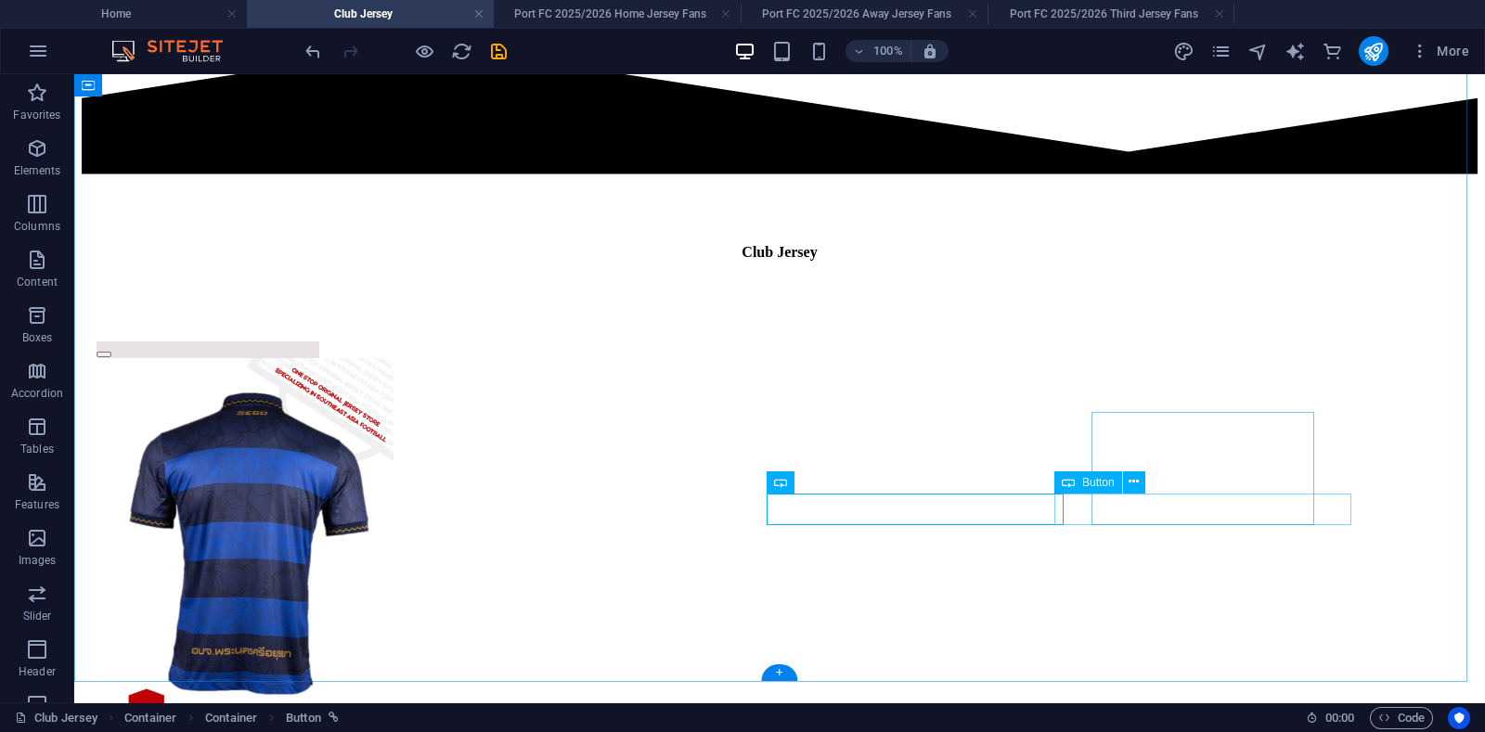
select select "rem"
select select "42"
select select
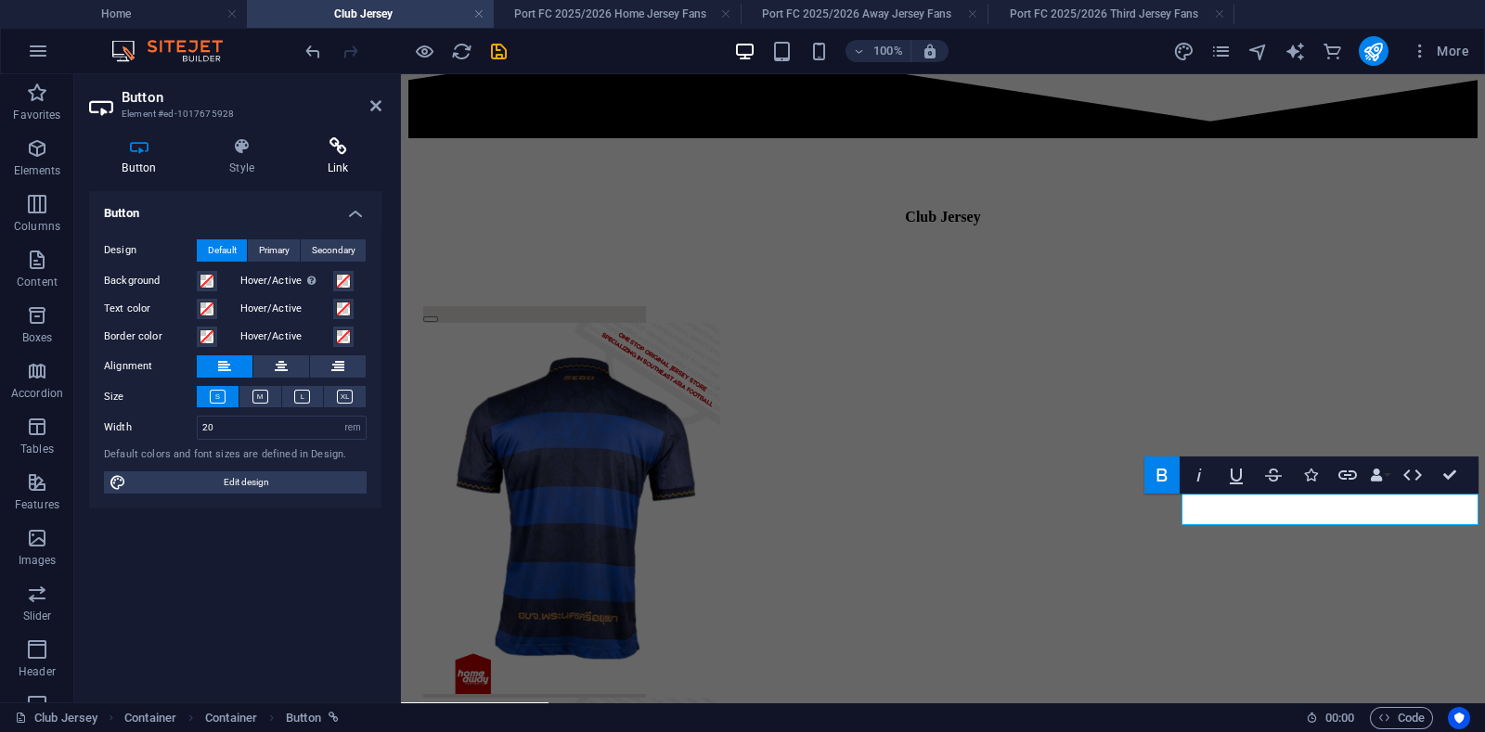
click at [335, 160] on h4 "Link" at bounding box center [337, 156] width 87 height 39
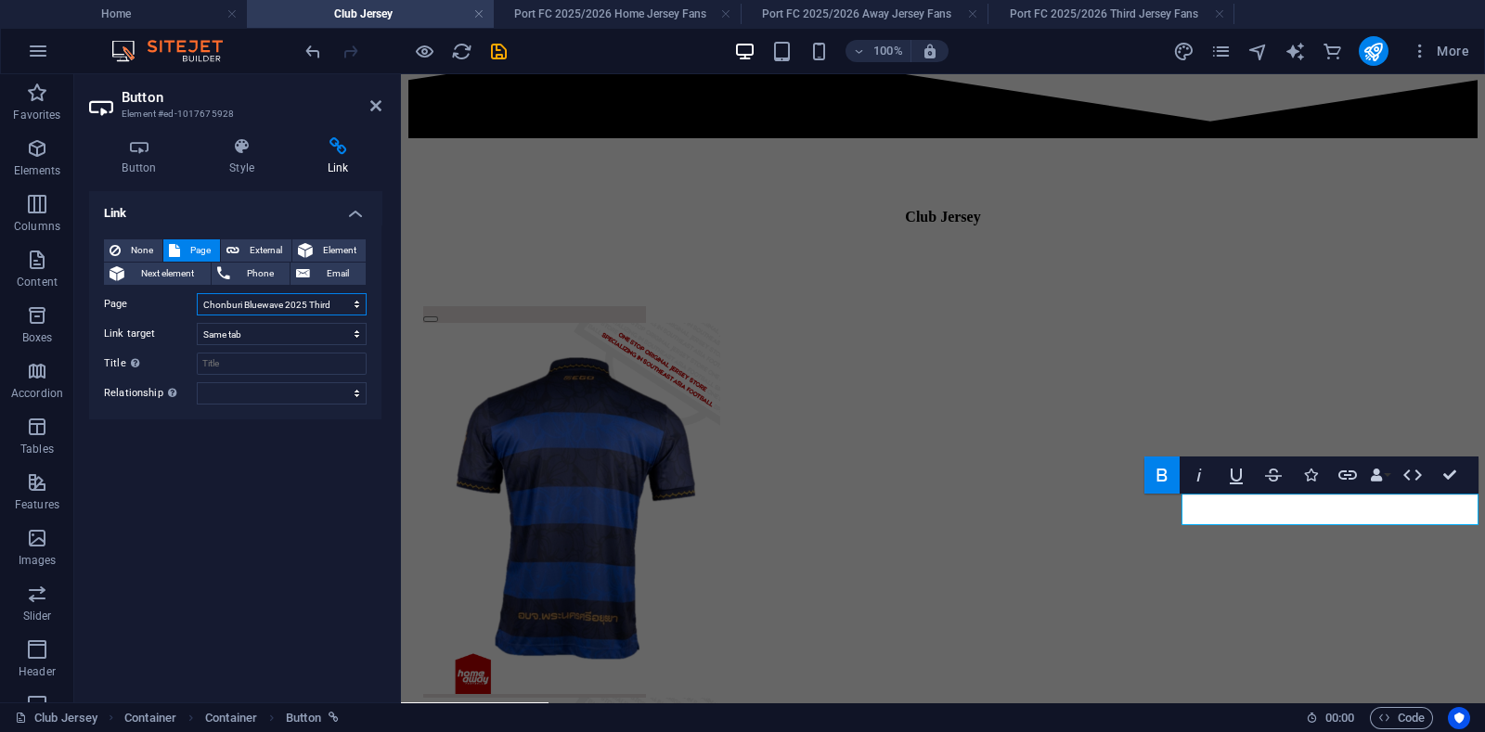
click at [306, 300] on select "Home About Us Products National Team Club Jersey Nameset &amp; Patch How To Ord…" at bounding box center [282, 304] width 170 height 22
select select "48"
click at [197, 293] on select "Home About Us Products National Team Club Jersey Nameset &amp; Patch How To Ord…" at bounding box center [282, 304] width 170 height 22
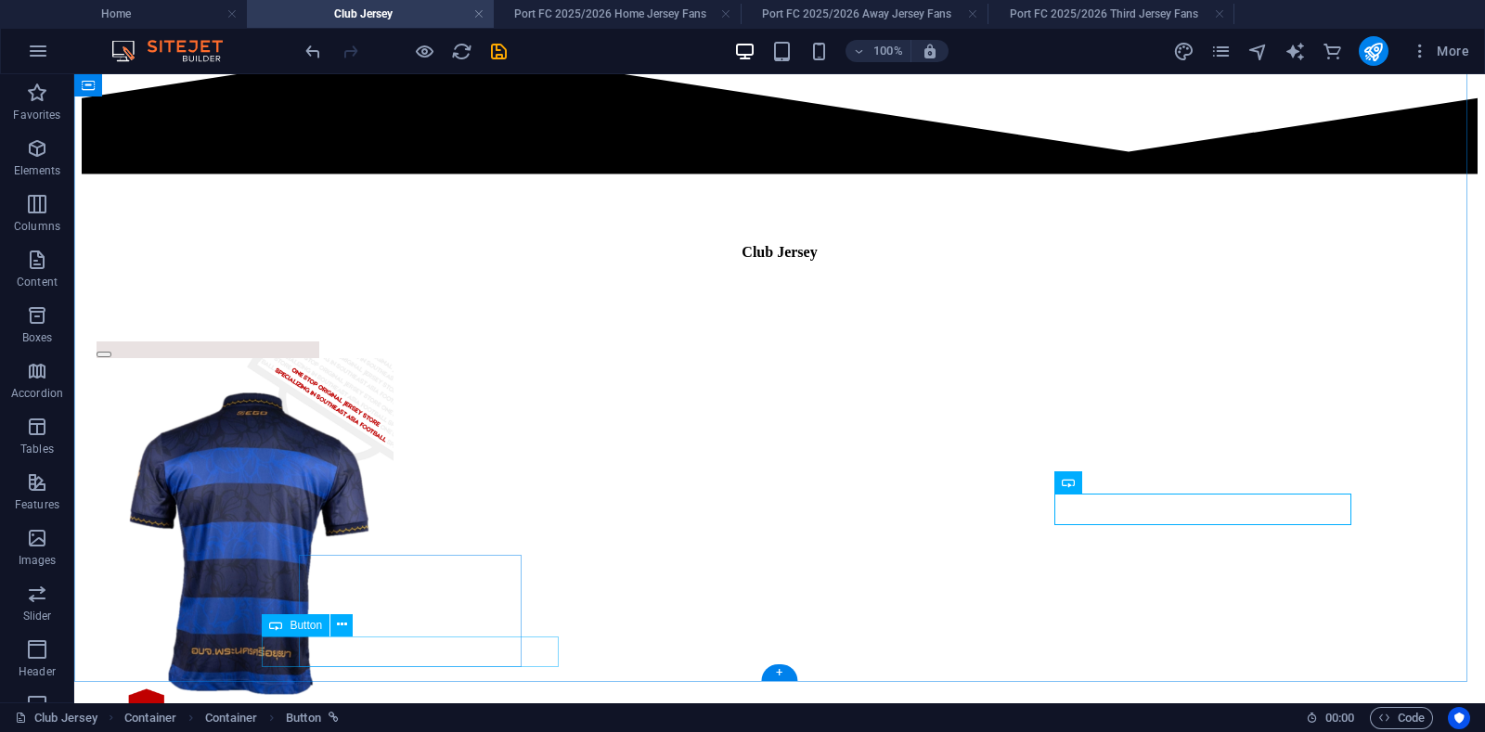
select select "rem"
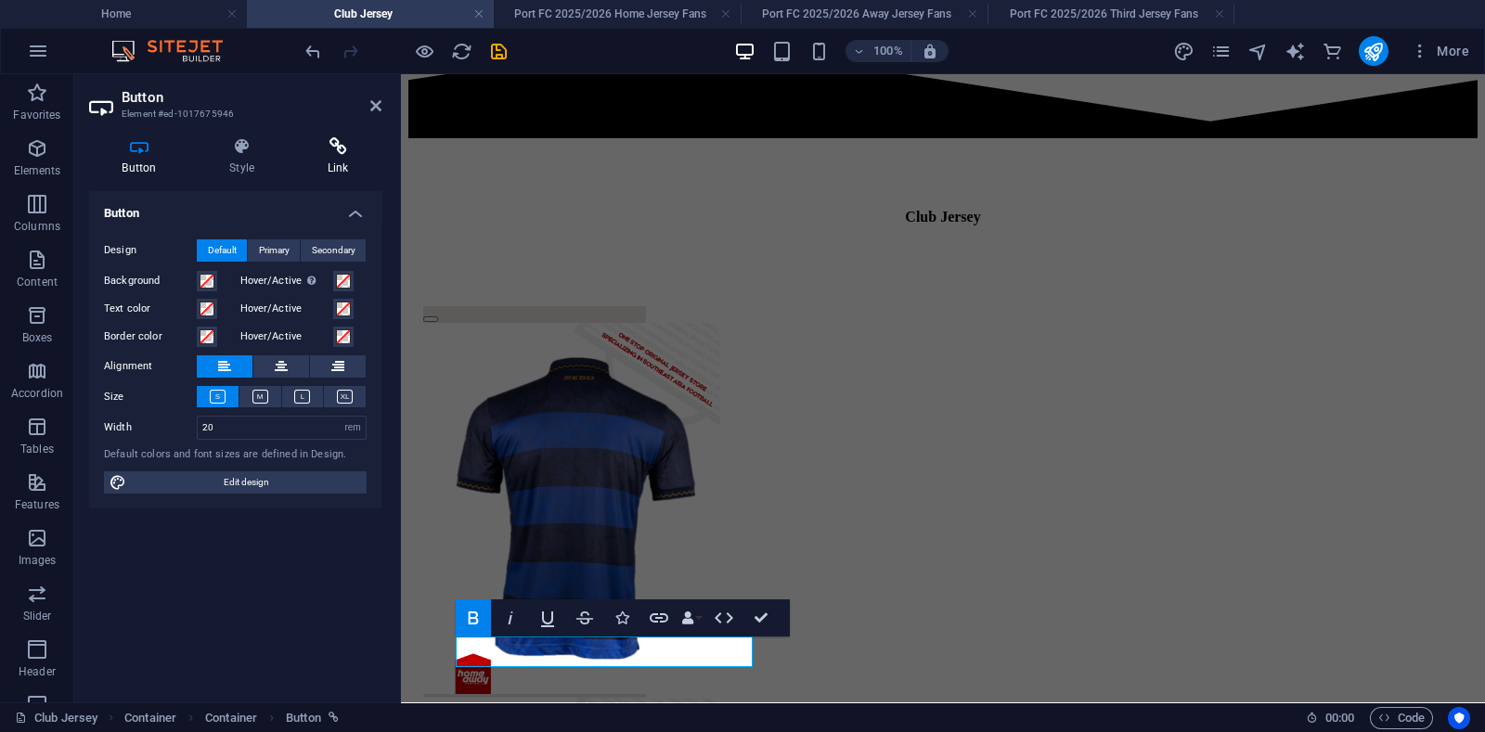
click at [341, 159] on h4 "Link" at bounding box center [337, 156] width 87 height 39
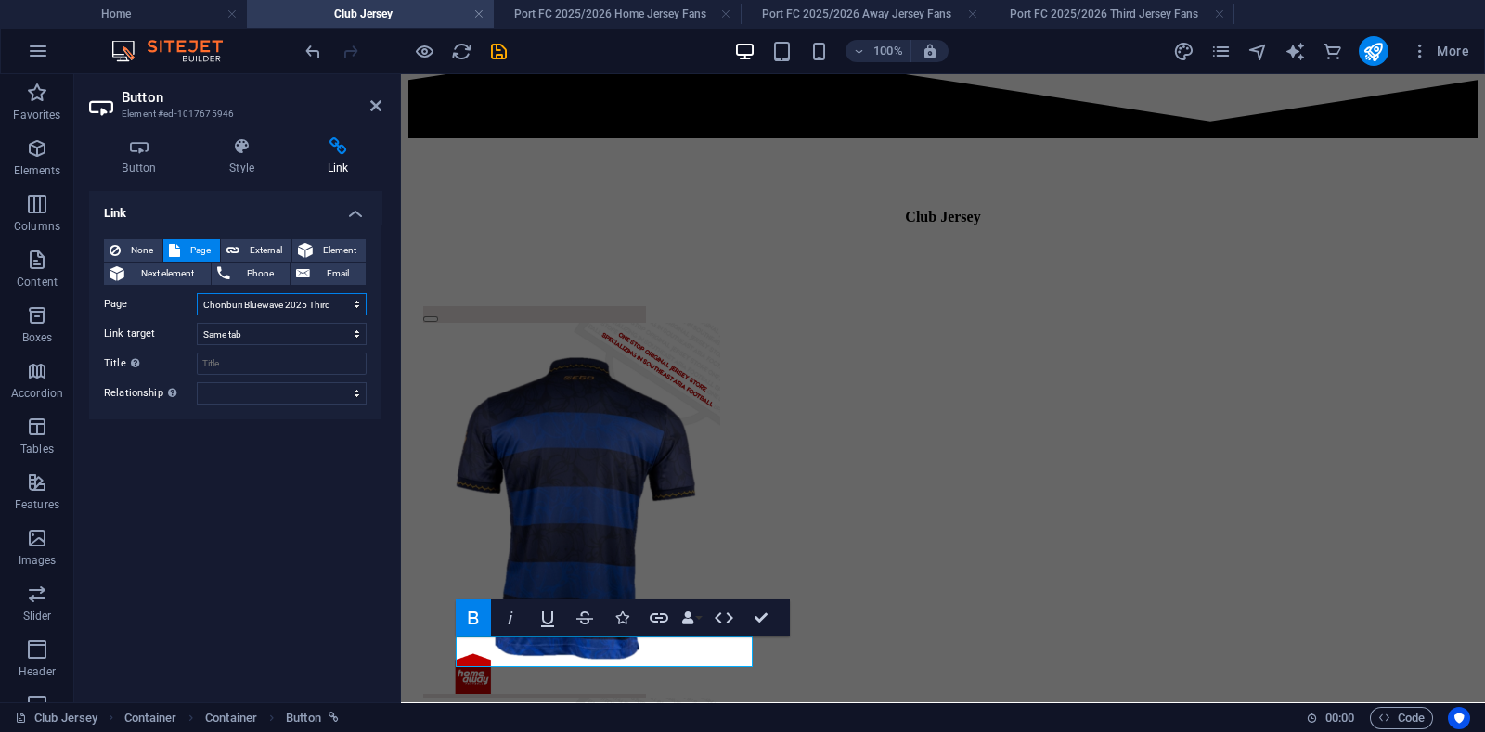
click at [290, 308] on select "Home About Us Products National Team Club Jersey Nameset &amp; Patch How To Ord…" at bounding box center [282, 304] width 170 height 22
select select "49"
click at [197, 293] on select "Home About Us Products National Team Club Jersey Nameset &amp; Patch How To Ord…" at bounding box center [282, 304] width 170 height 22
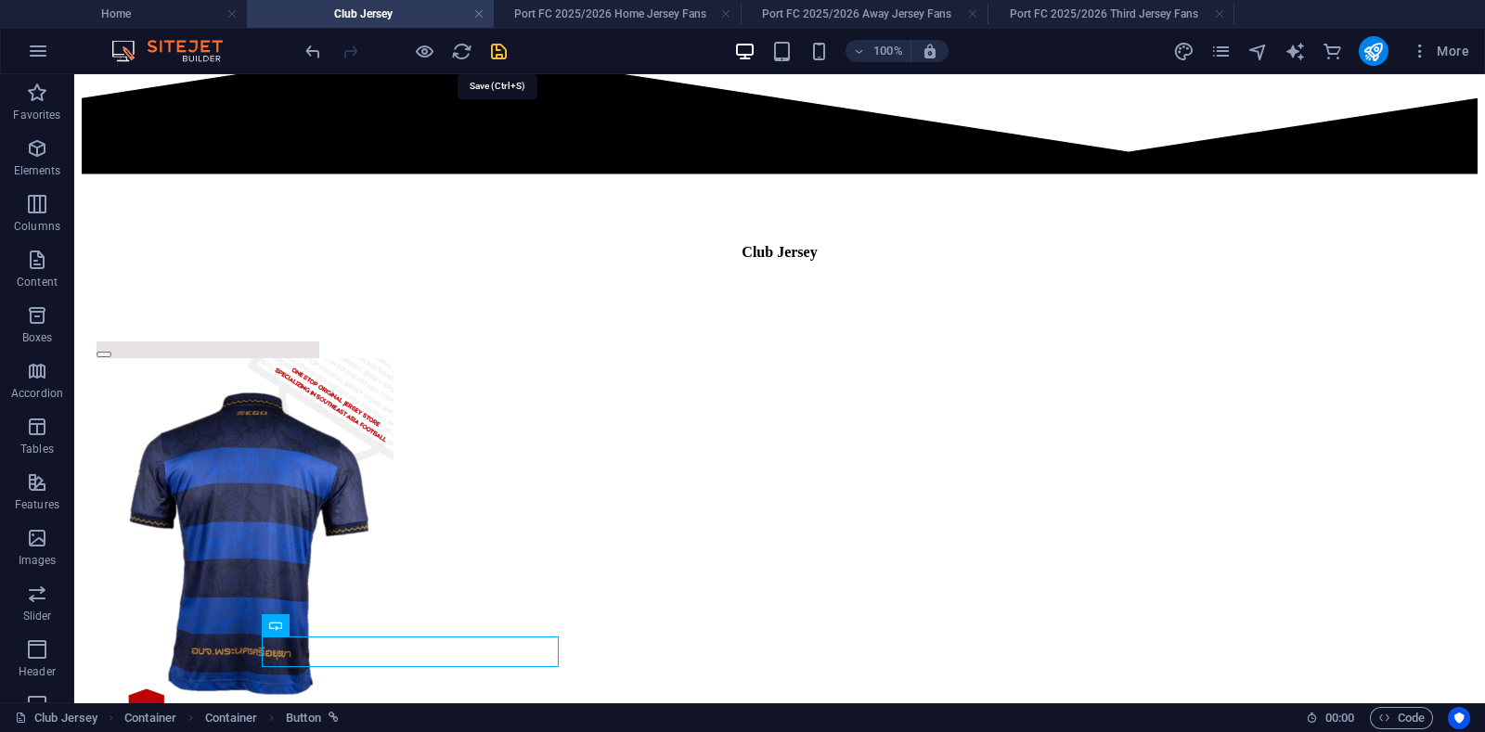
click at [505, 49] on icon "save" at bounding box center [498, 51] width 21 height 21
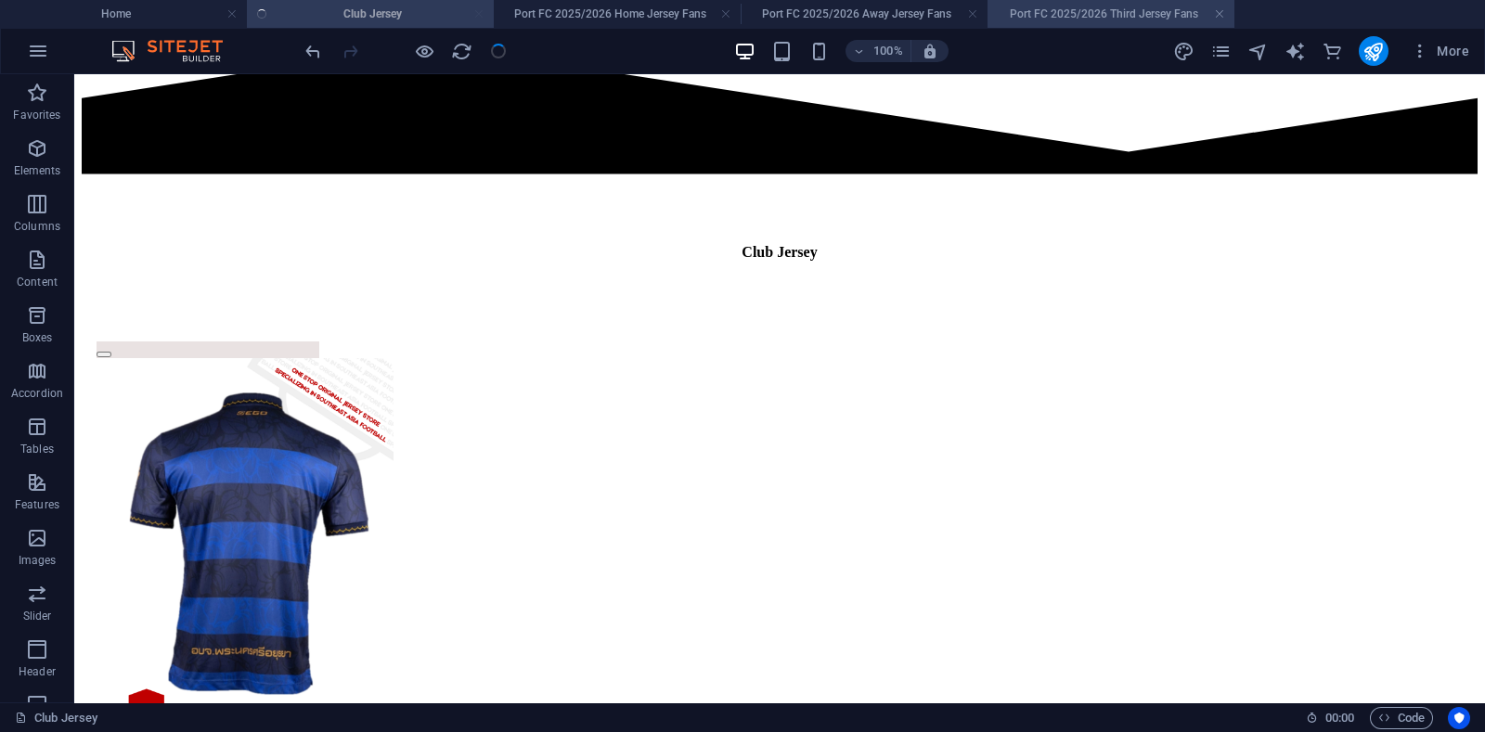
click at [1225, 13] on h4 "Port FC 2025/2026 Third Jersey Fans" at bounding box center [1110, 14] width 247 height 20
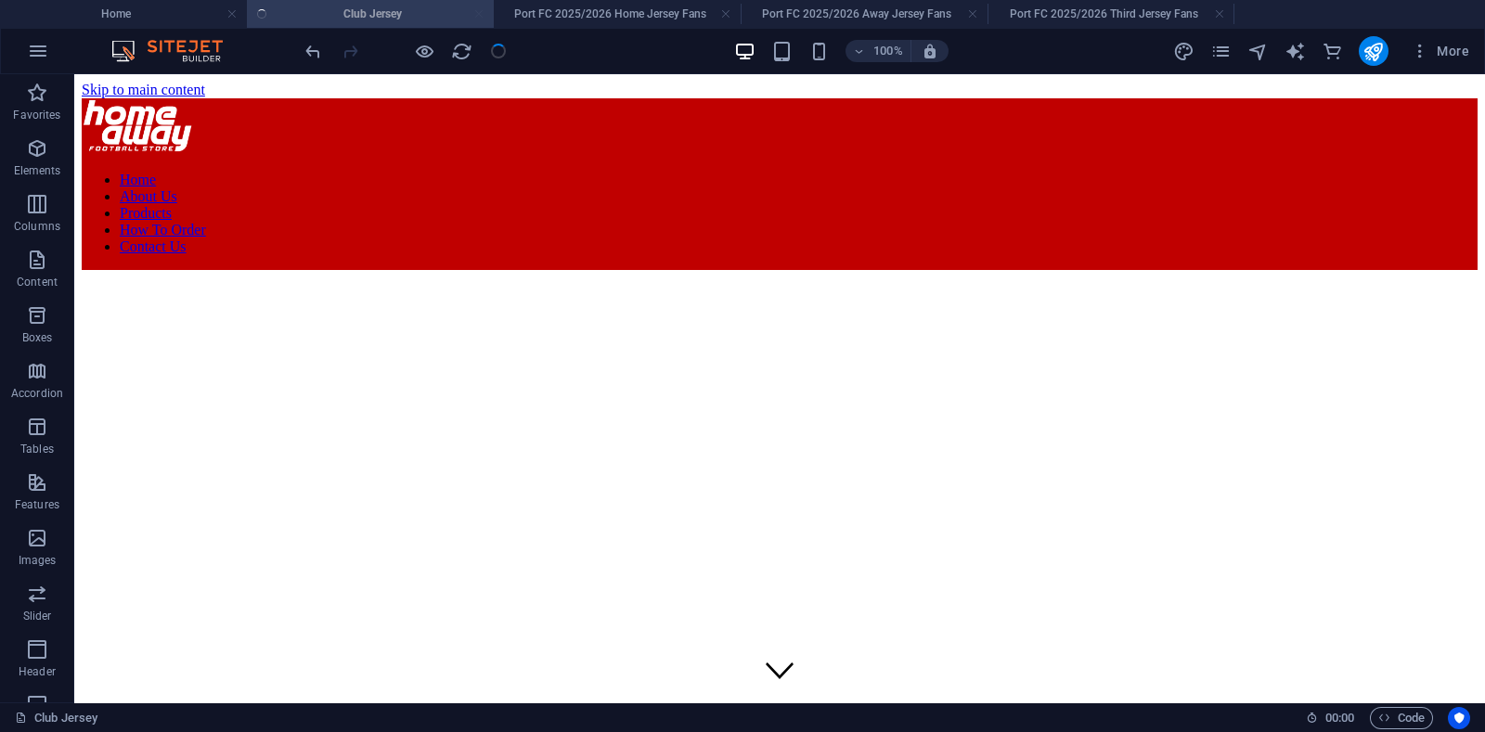
scroll to position [688, 0]
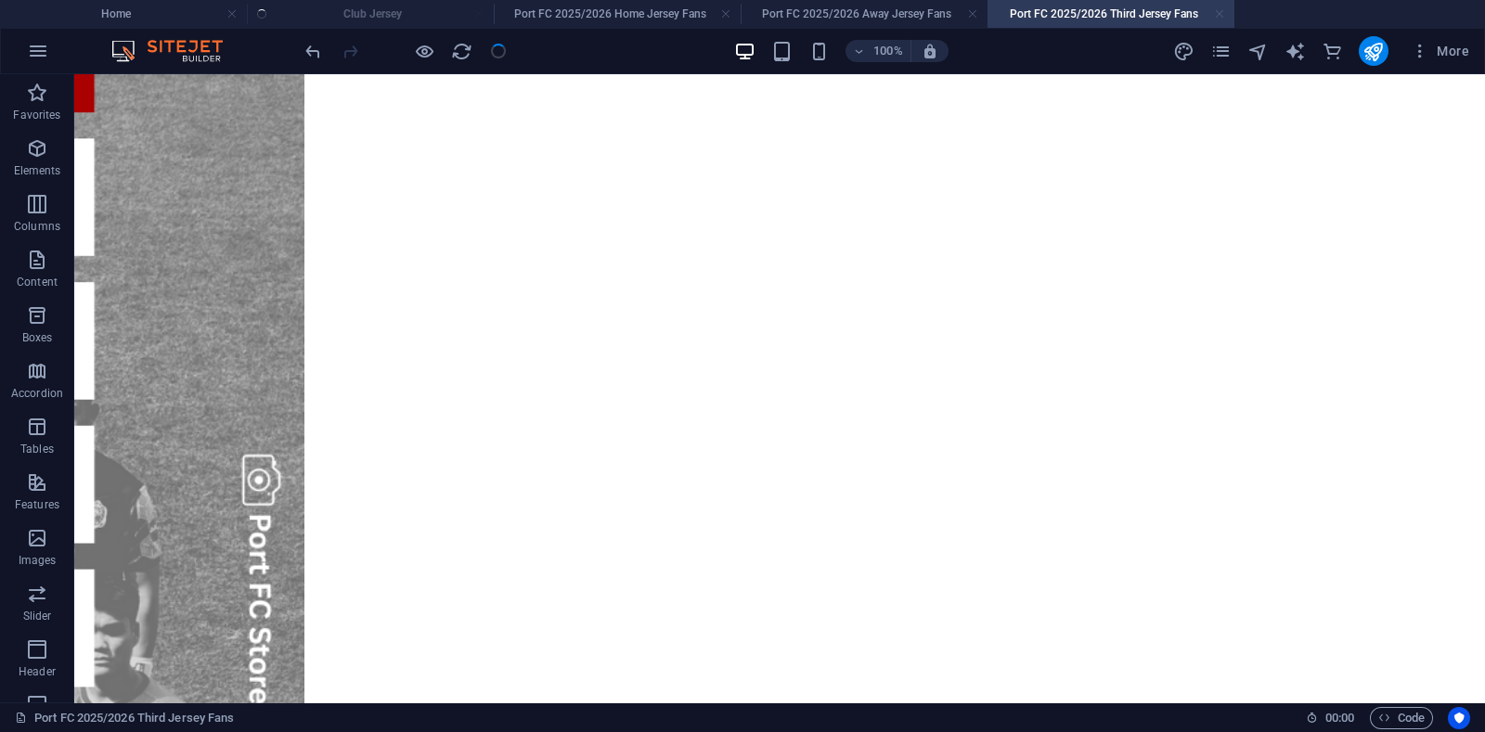
click at [1220, 15] on link at bounding box center [1219, 15] width 11 height 18
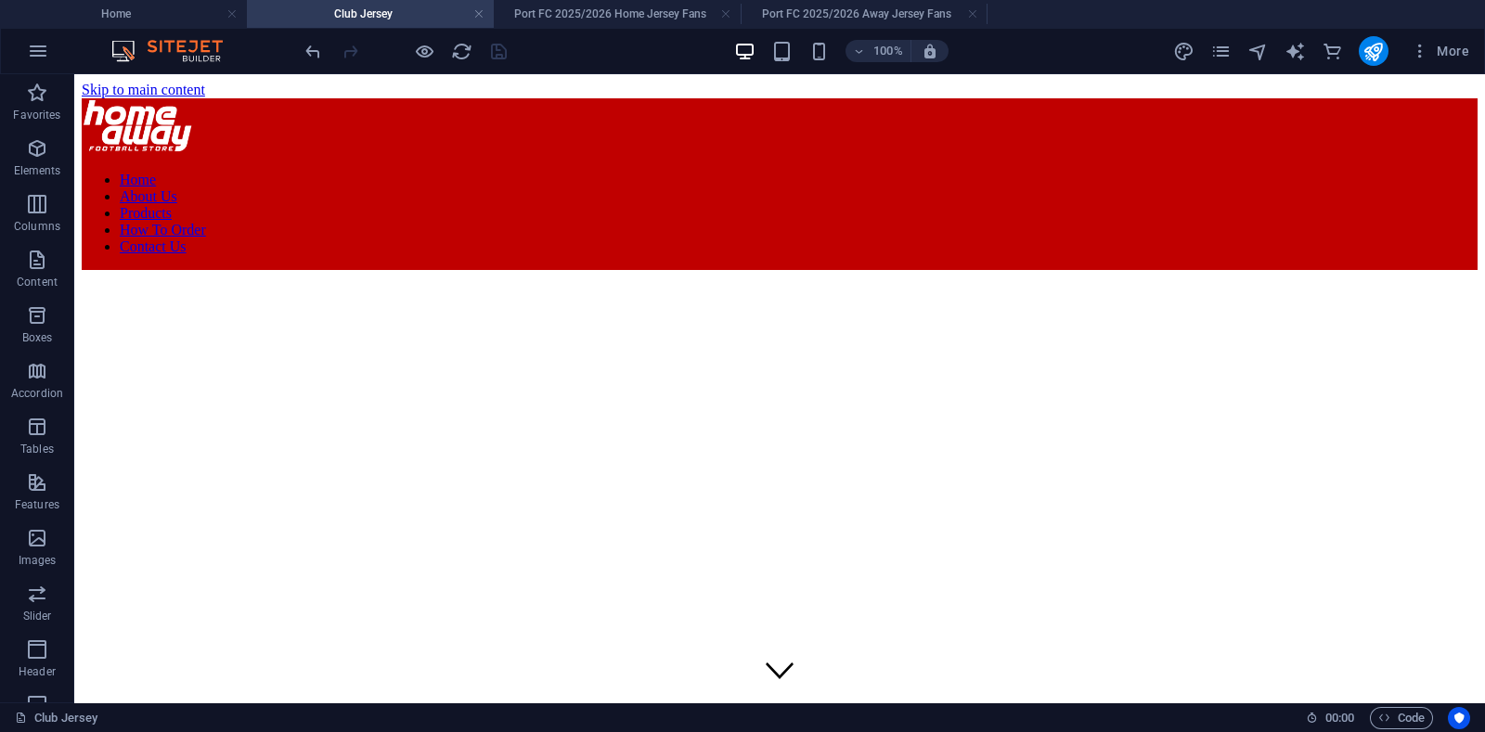
scroll to position [1025, 0]
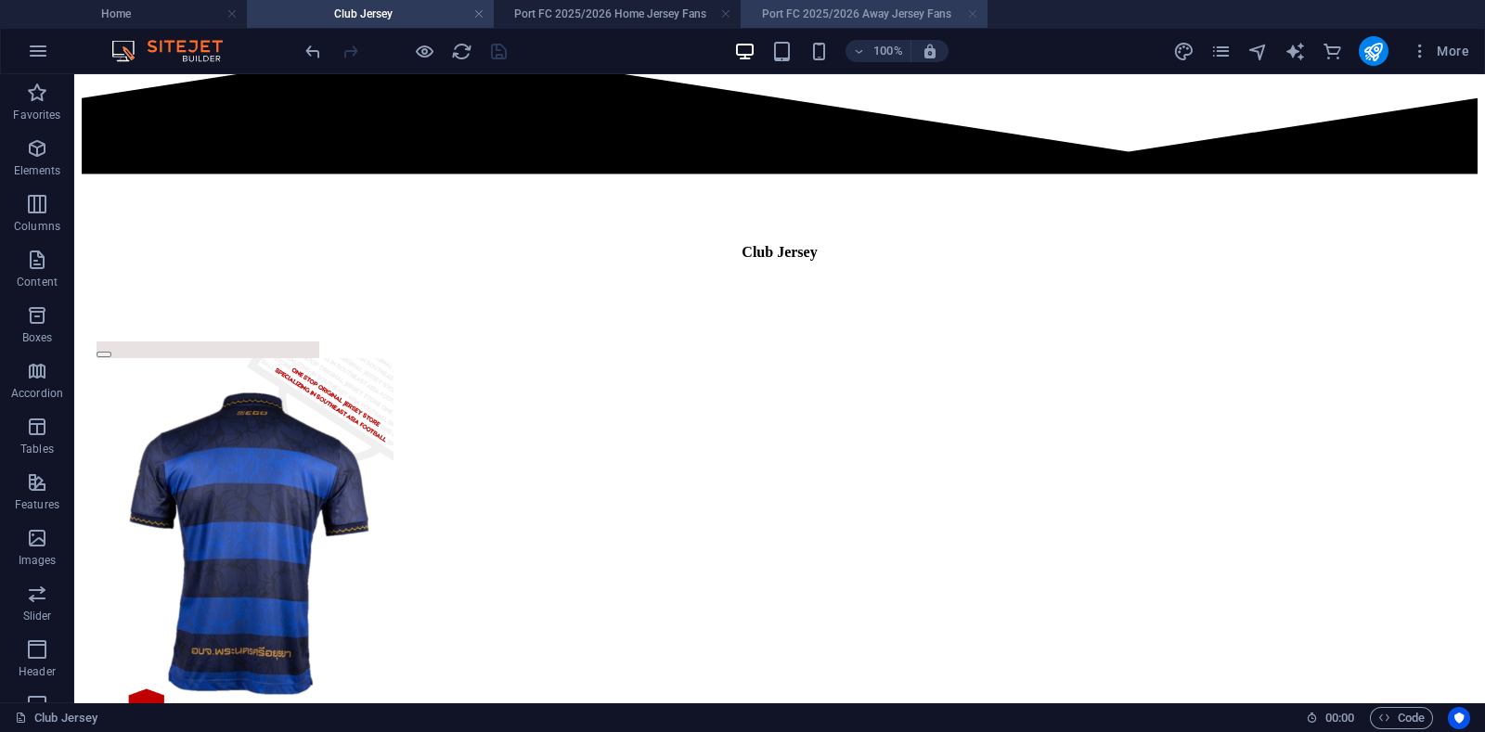
click at [971, 13] on link at bounding box center [972, 15] width 11 height 18
click at [727, 10] on link at bounding box center [725, 15] width 11 height 18
click at [482, 13] on link at bounding box center [478, 15] width 11 height 18
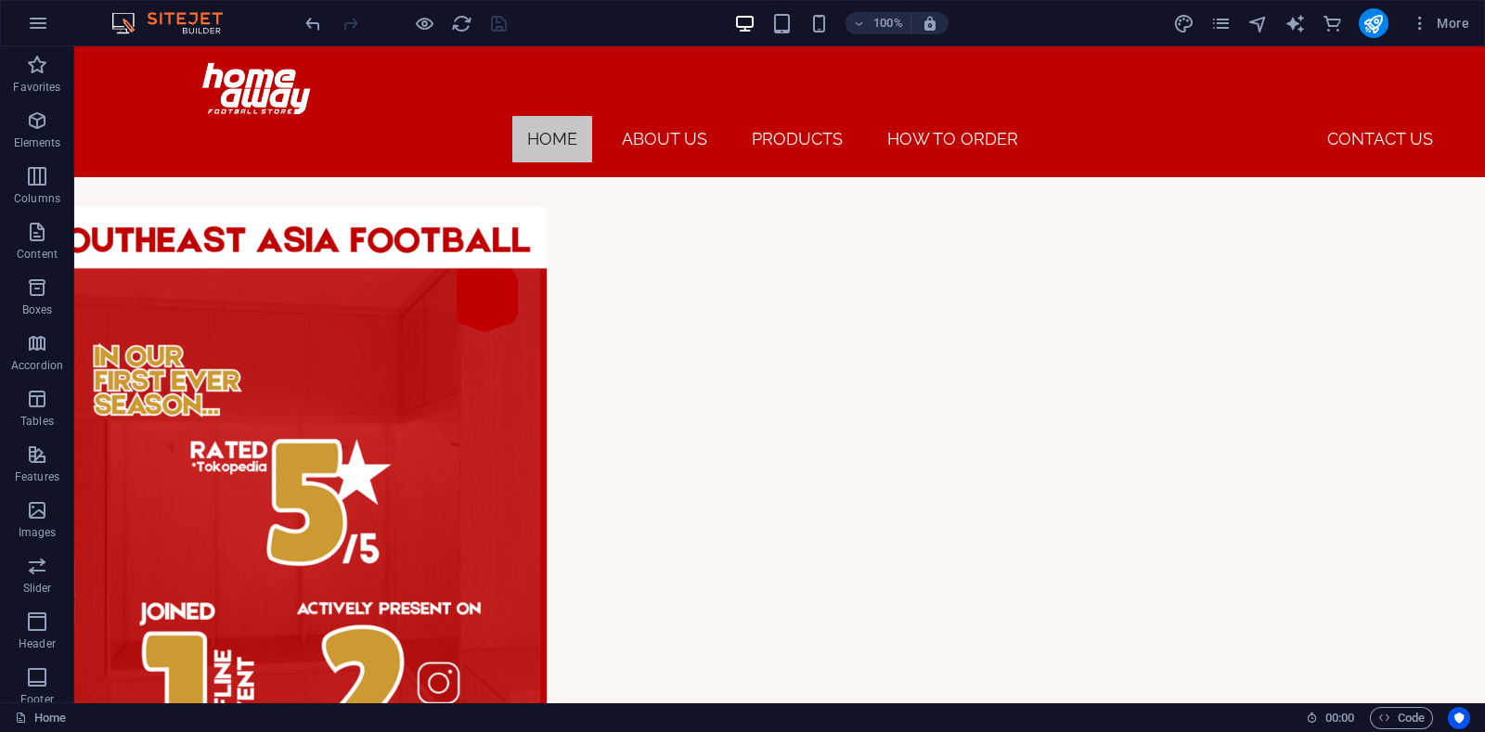
scroll to position [509, 0]
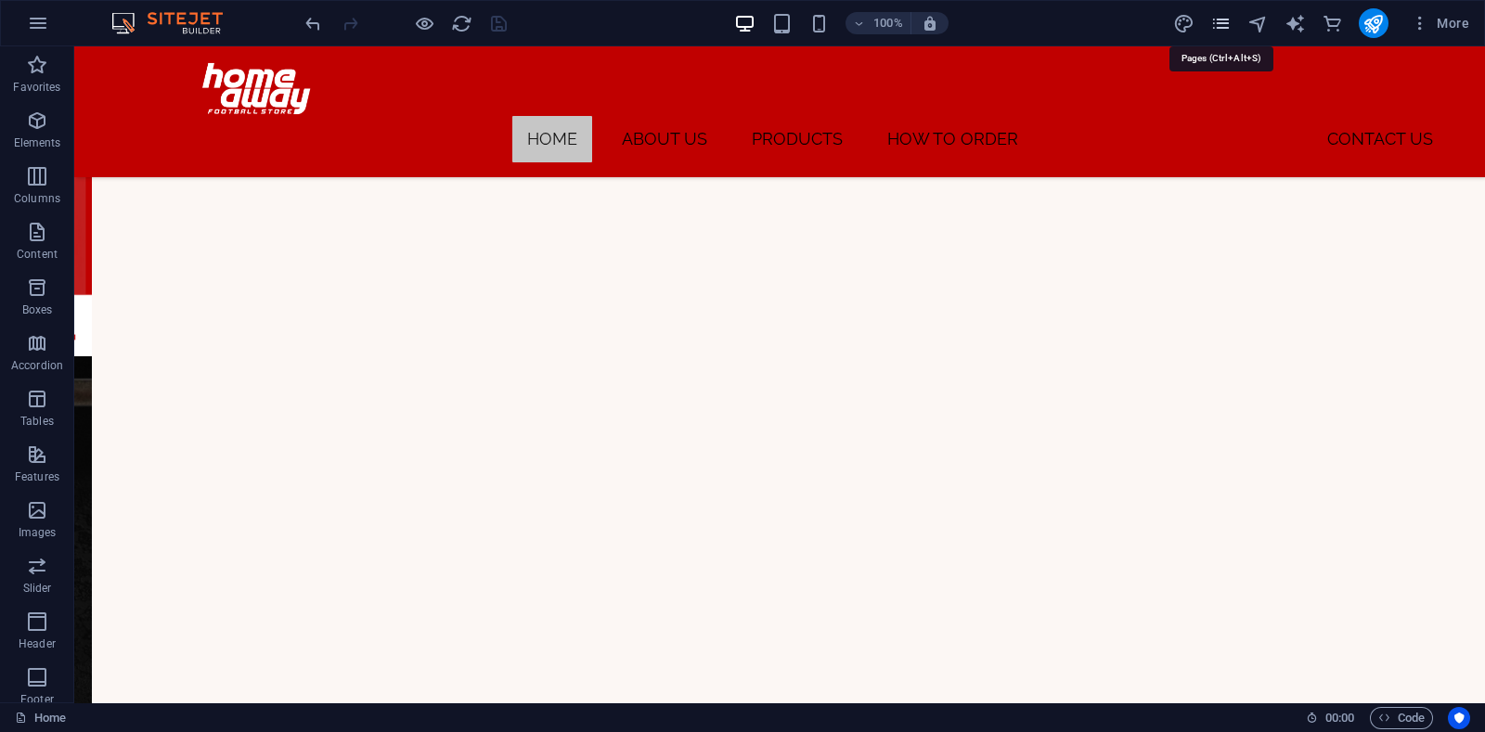
click at [1216, 24] on icon "pages" at bounding box center [1220, 23] width 21 height 21
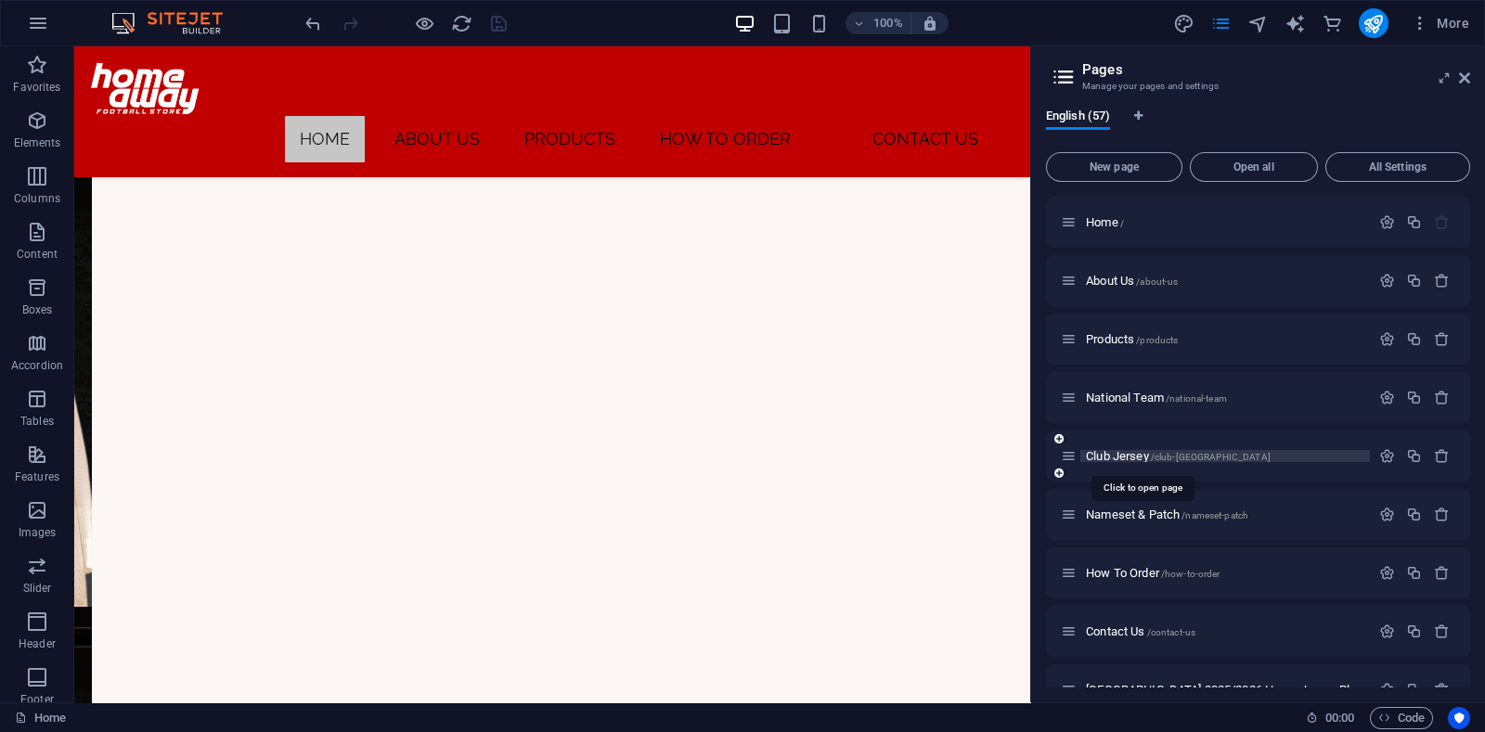
click at [1120, 452] on span "Club Jersey /club-[GEOGRAPHIC_DATA]" at bounding box center [1178, 456] width 185 height 14
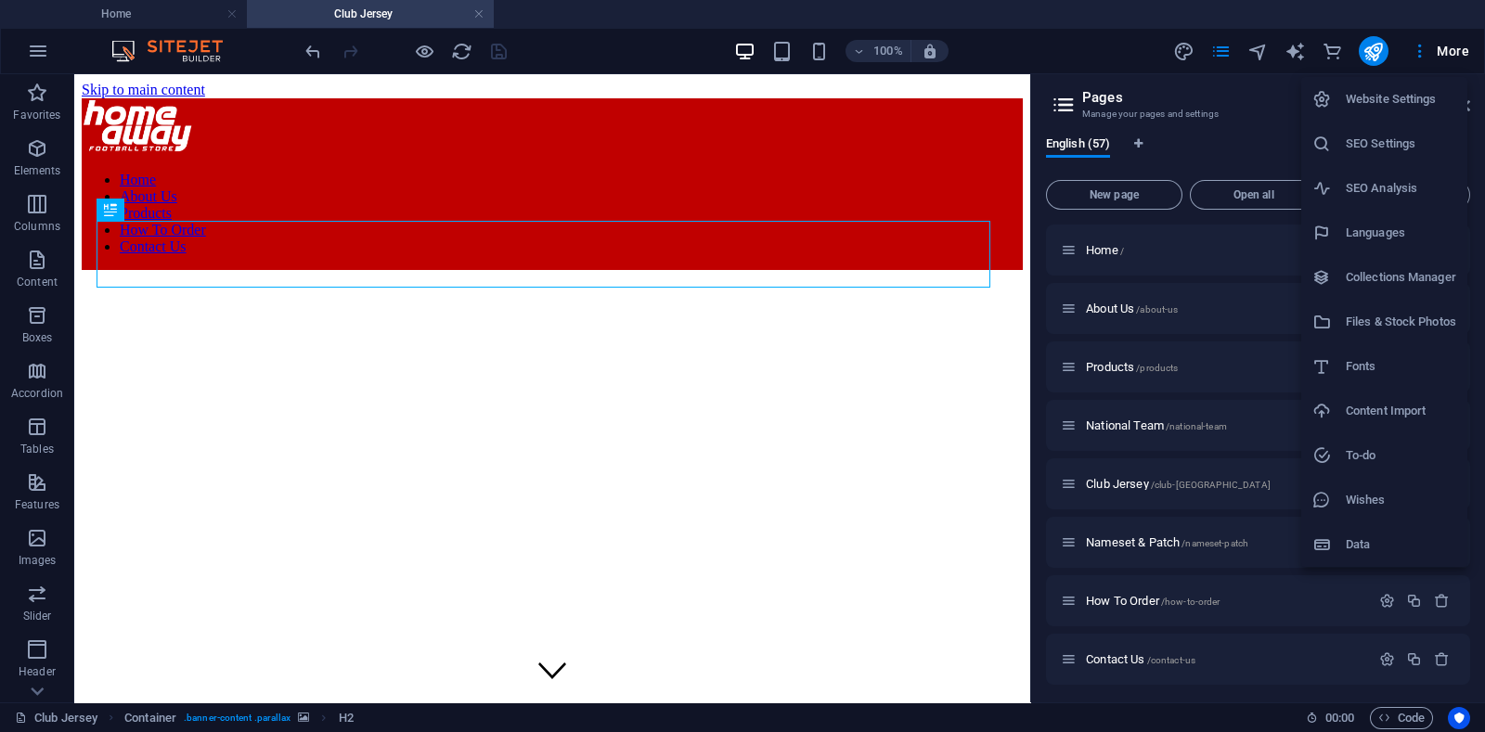
scroll to position [0, 0]
drag, startPoint x: 1023, startPoint y: 127, endPoint x: 1022, endPoint y: 201, distance: 74.2
click at [1022, 201] on div at bounding box center [742, 366] width 1485 height 732
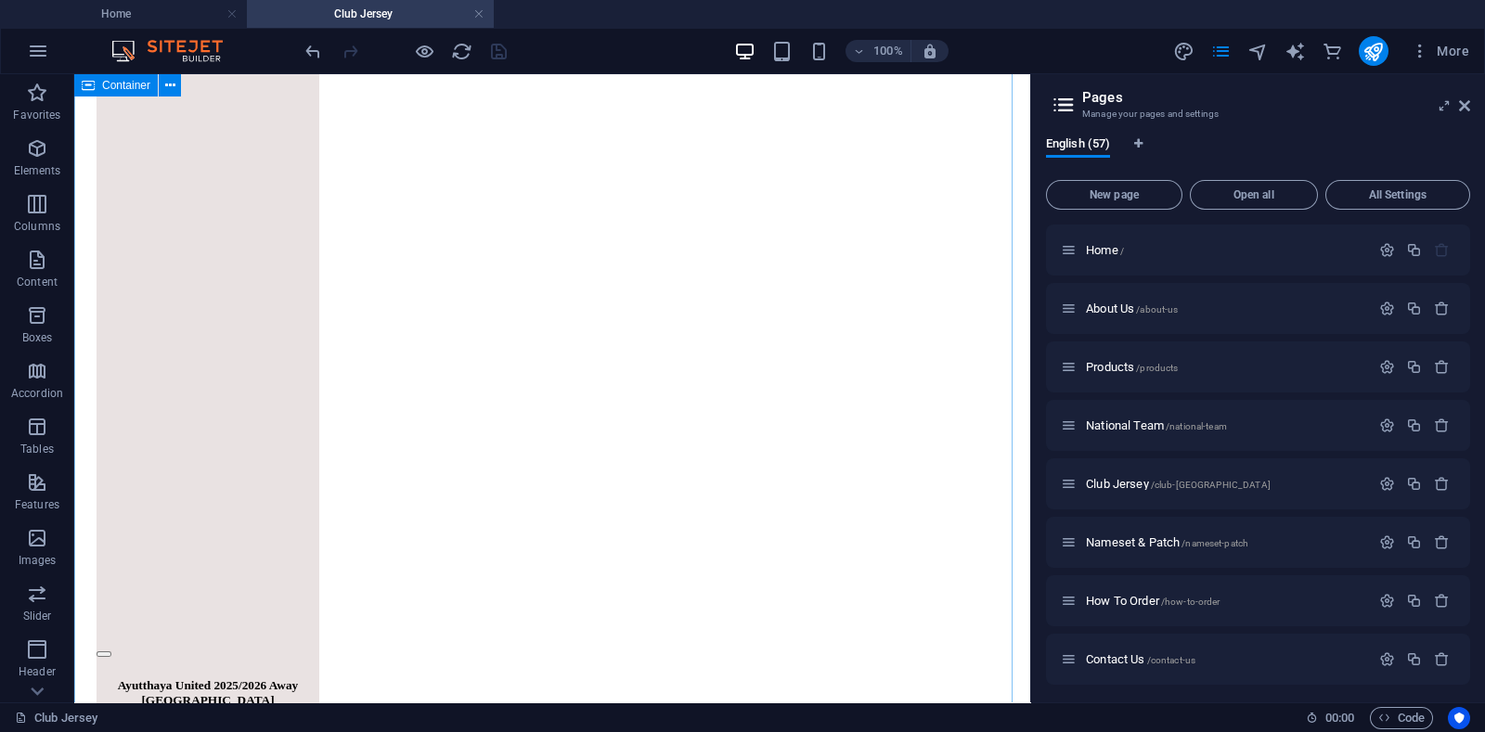
scroll to position [4176, 0]
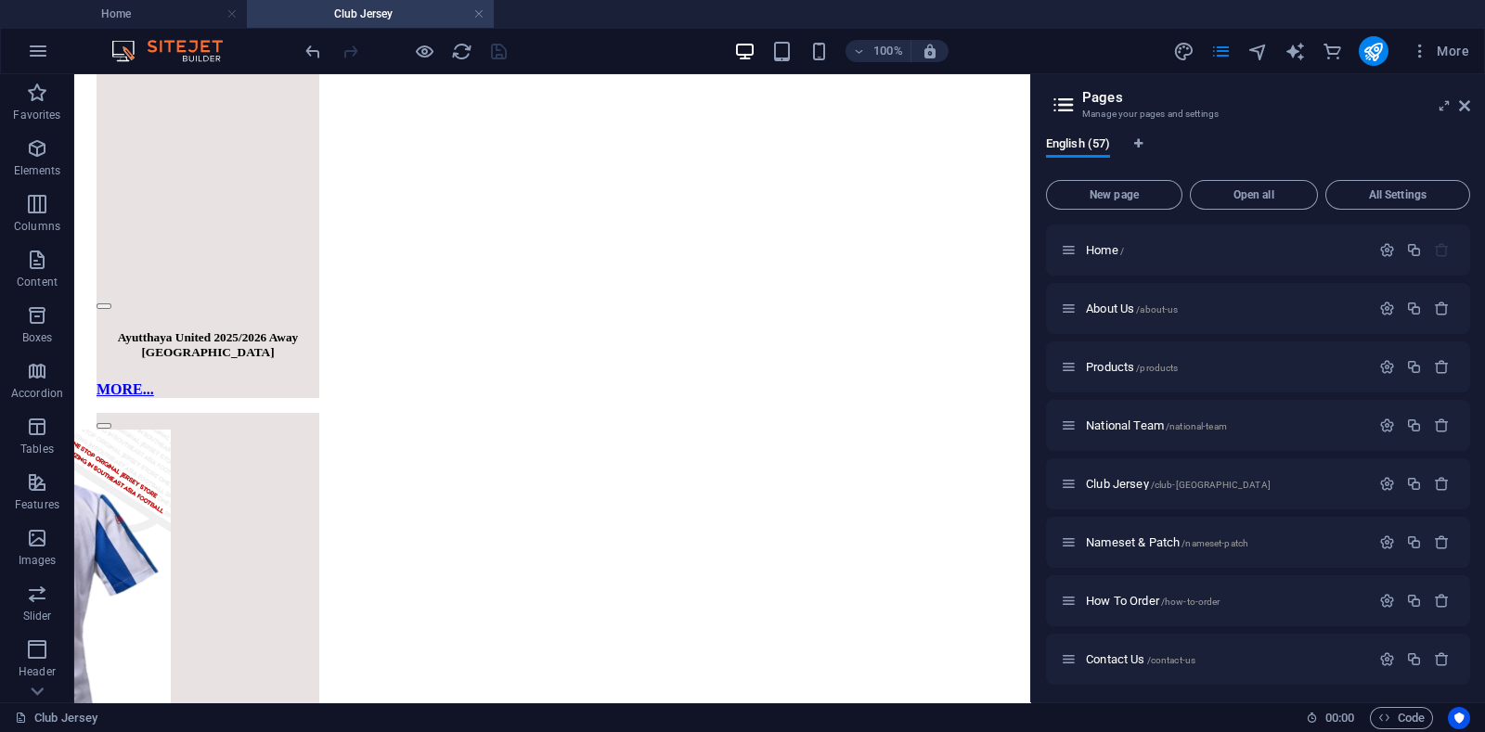
click at [1474, 102] on aside "Pages Manage your pages and settings English (57) New page Open all All Setting…" at bounding box center [1257, 388] width 455 height 628
click at [1468, 99] on icon at bounding box center [1464, 105] width 11 height 15
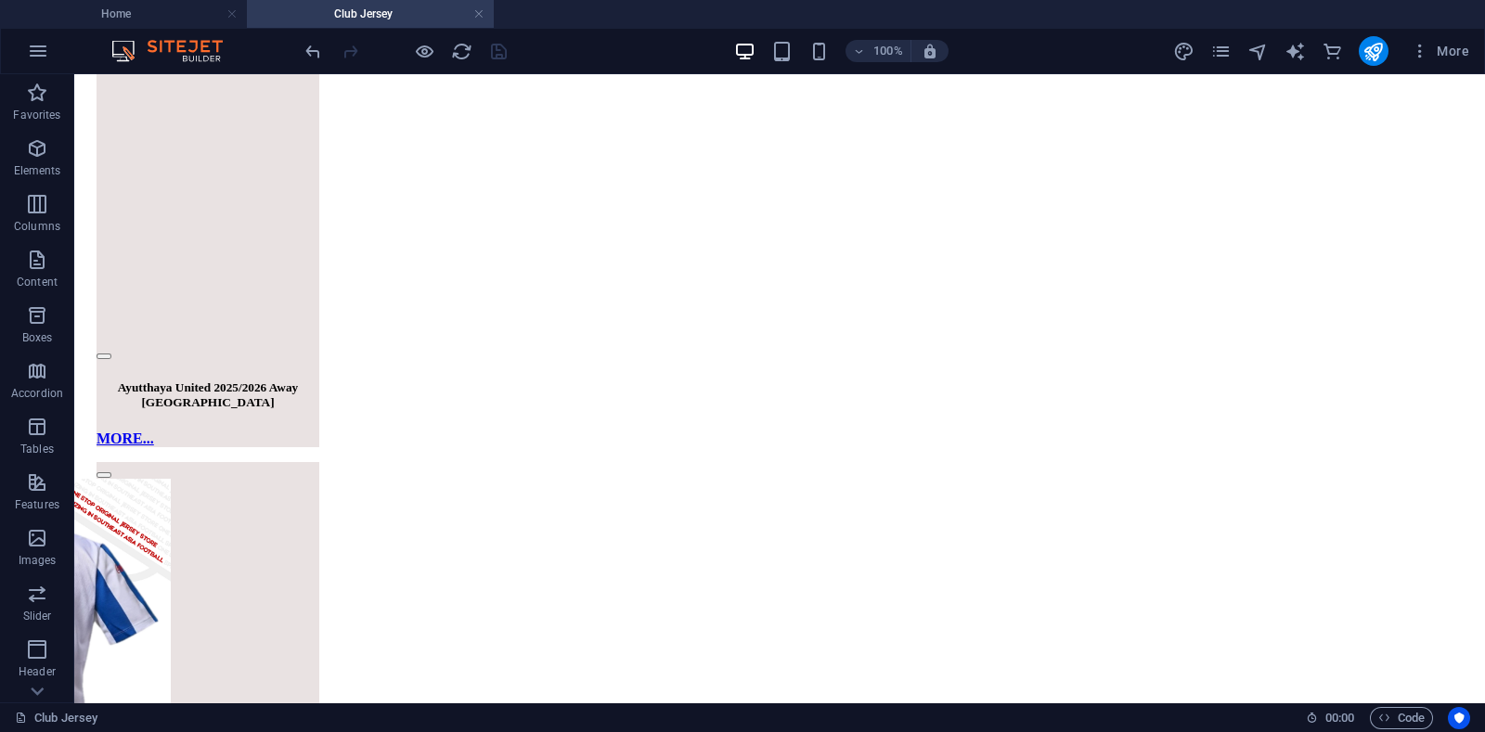
scroll to position [3001, 0]
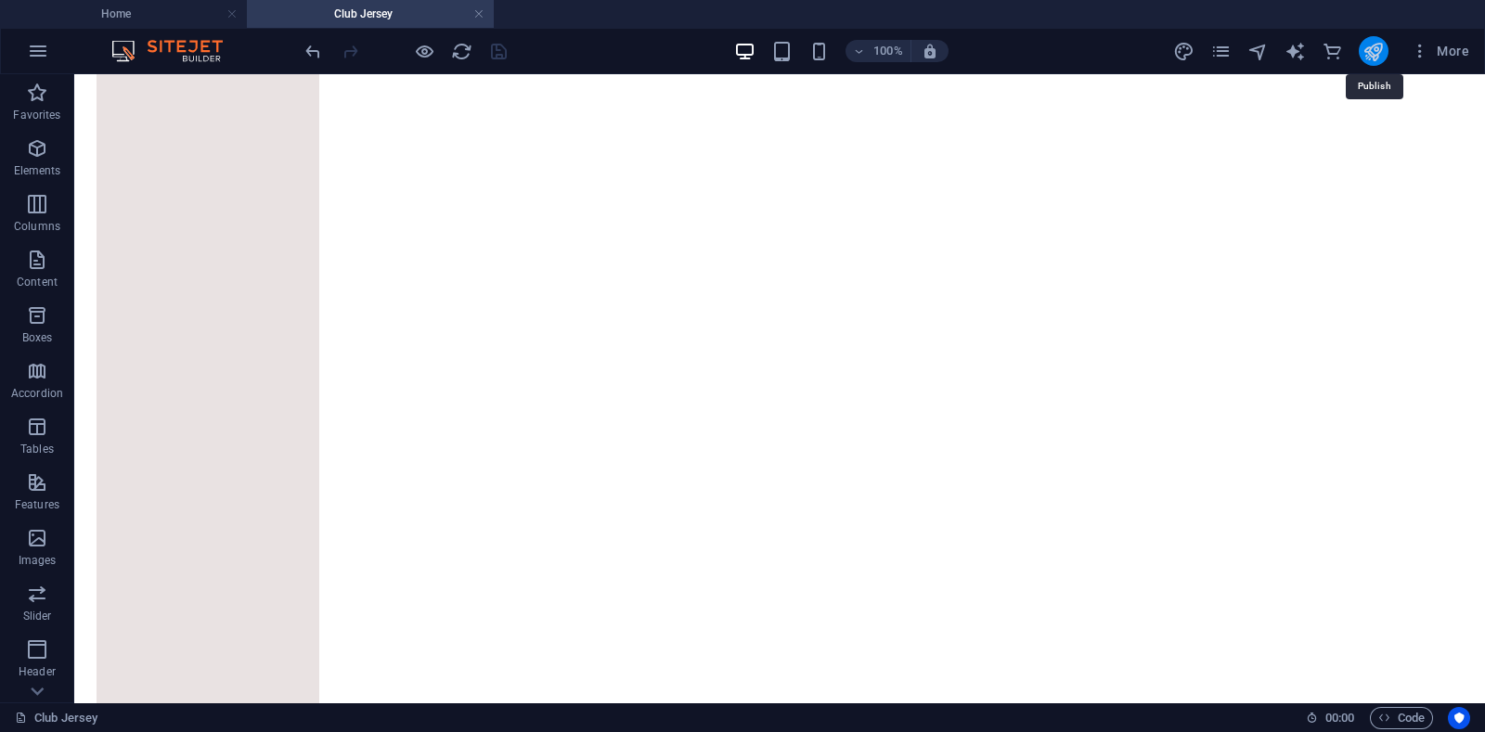
click at [1382, 48] on icon "publish" at bounding box center [1372, 51] width 21 height 21
